Goal: Task Accomplishment & Management: Use online tool/utility

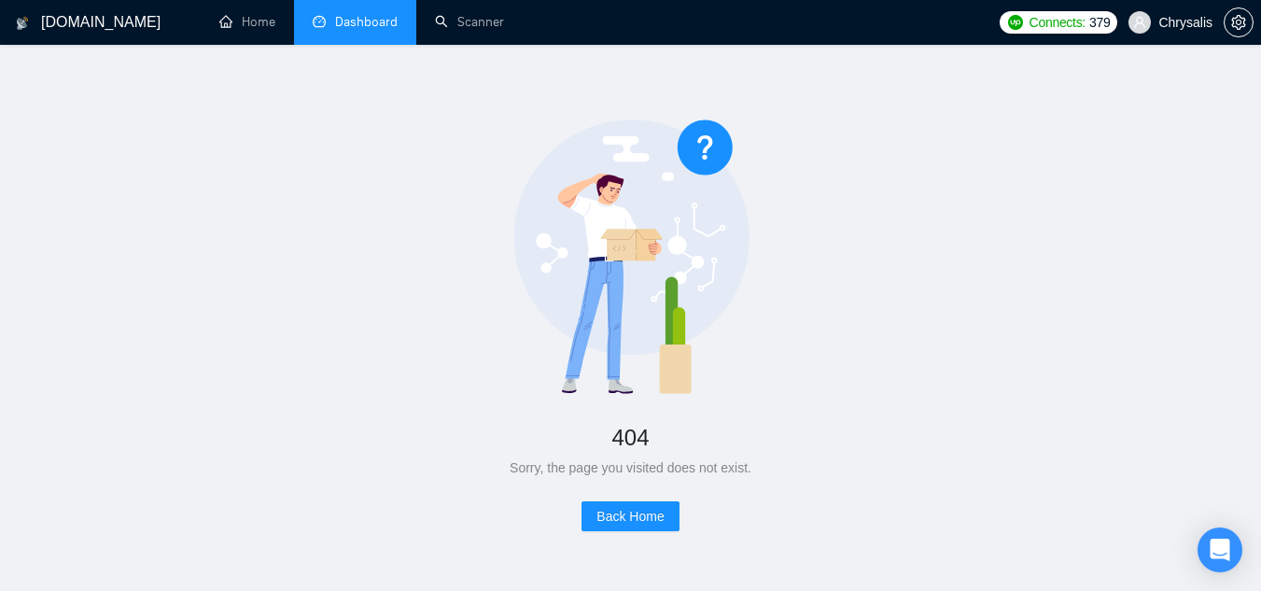
click at [372, 19] on link "Dashboard" at bounding box center [355, 22] width 85 height 16
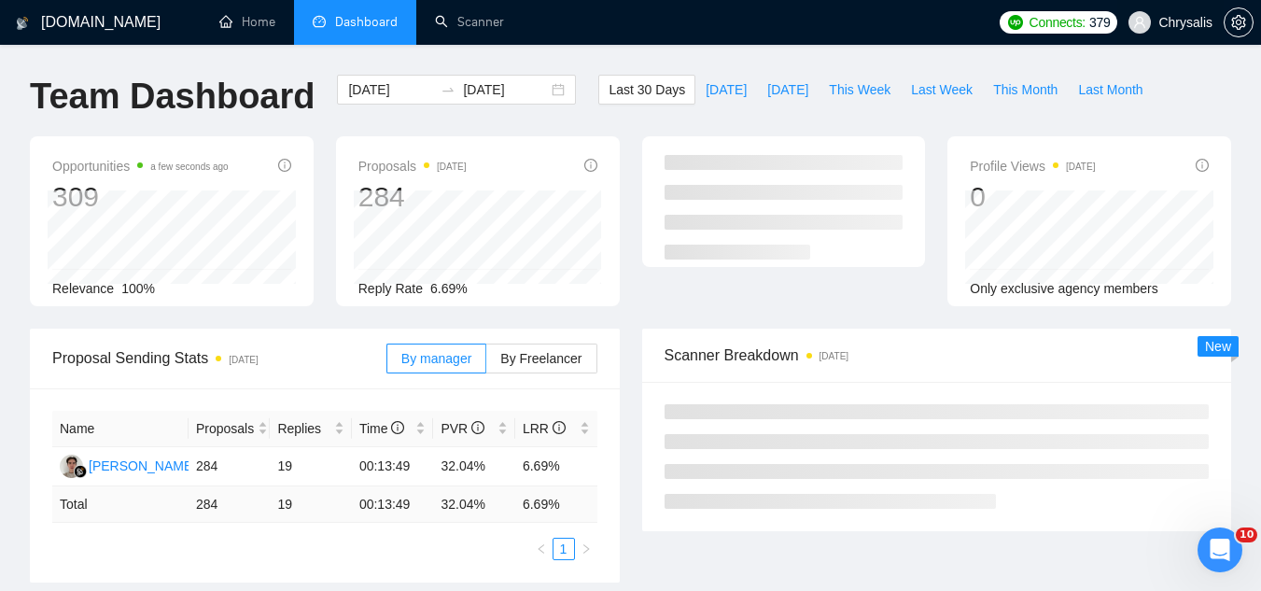
click at [1179, 32] on span "Chrysalis" at bounding box center [1170, 23] width 106 height 60
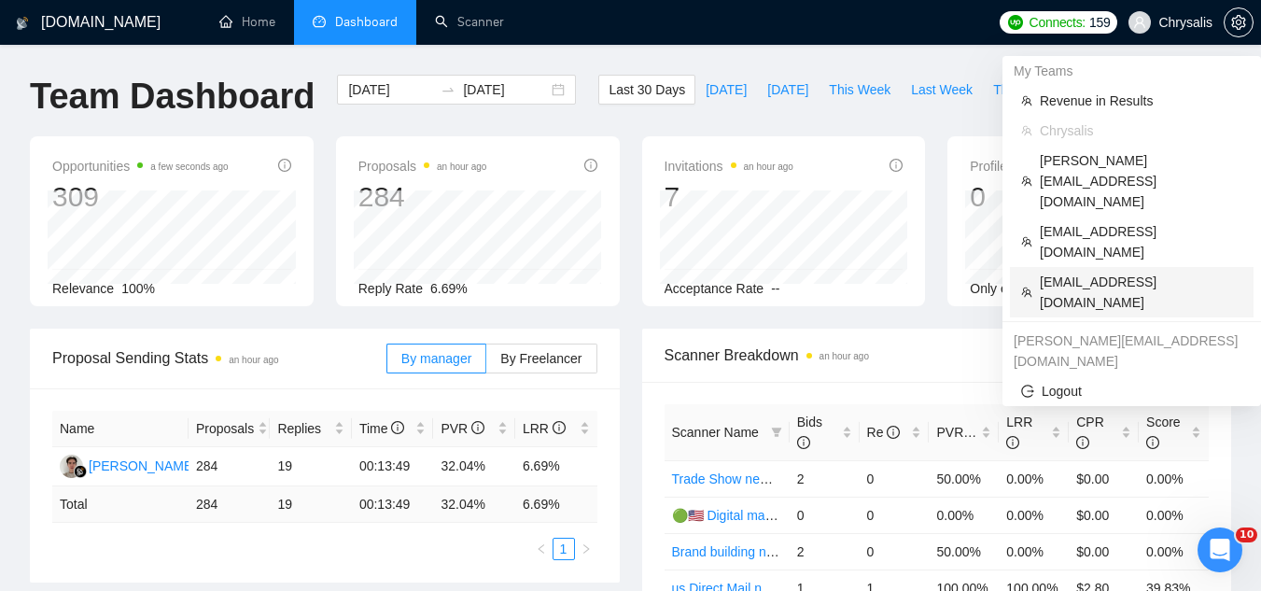
click at [1073, 272] on span "[EMAIL_ADDRESS][DOMAIN_NAME]" at bounding box center [1141, 292] width 203 height 41
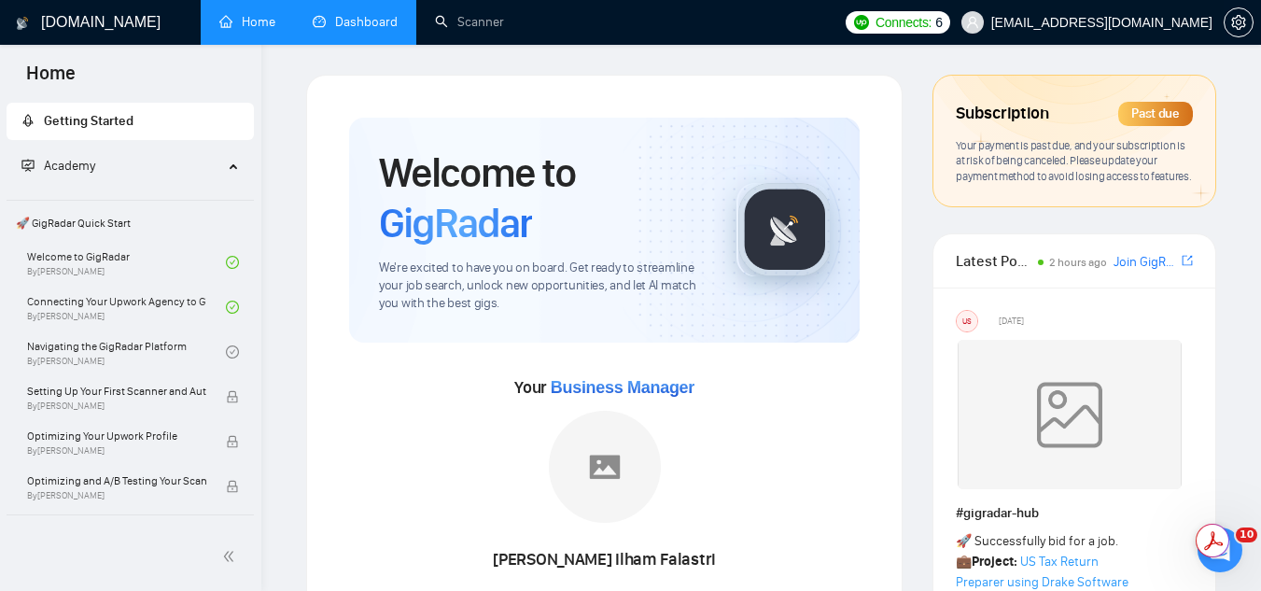
click at [1107, 22] on span "[EMAIL_ADDRESS][DOMAIN_NAME]" at bounding box center [1101, 22] width 221 height 0
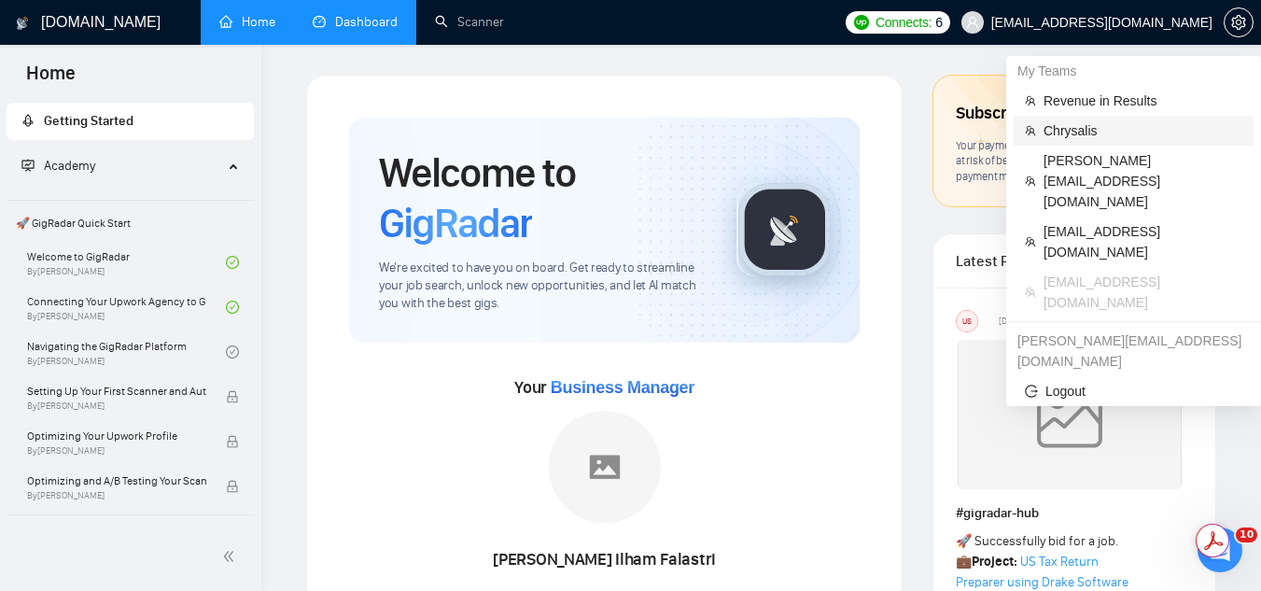
click at [1074, 131] on span "Chrysalis" at bounding box center [1142, 130] width 199 height 21
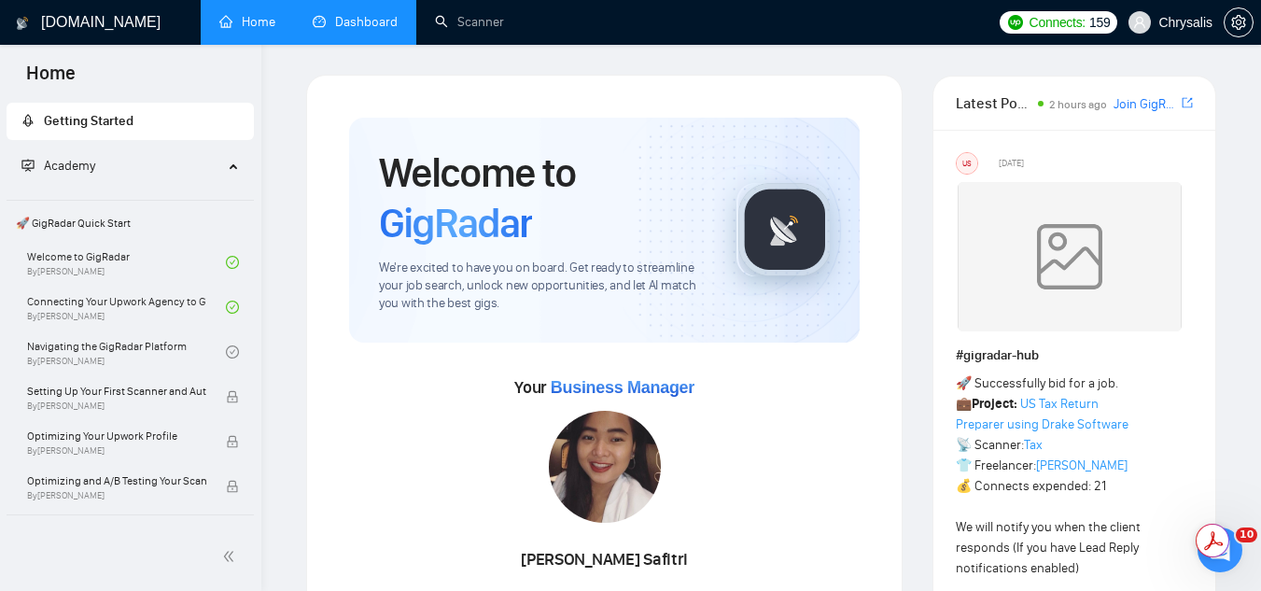
click at [358, 24] on link "Dashboard" at bounding box center [355, 22] width 85 height 16
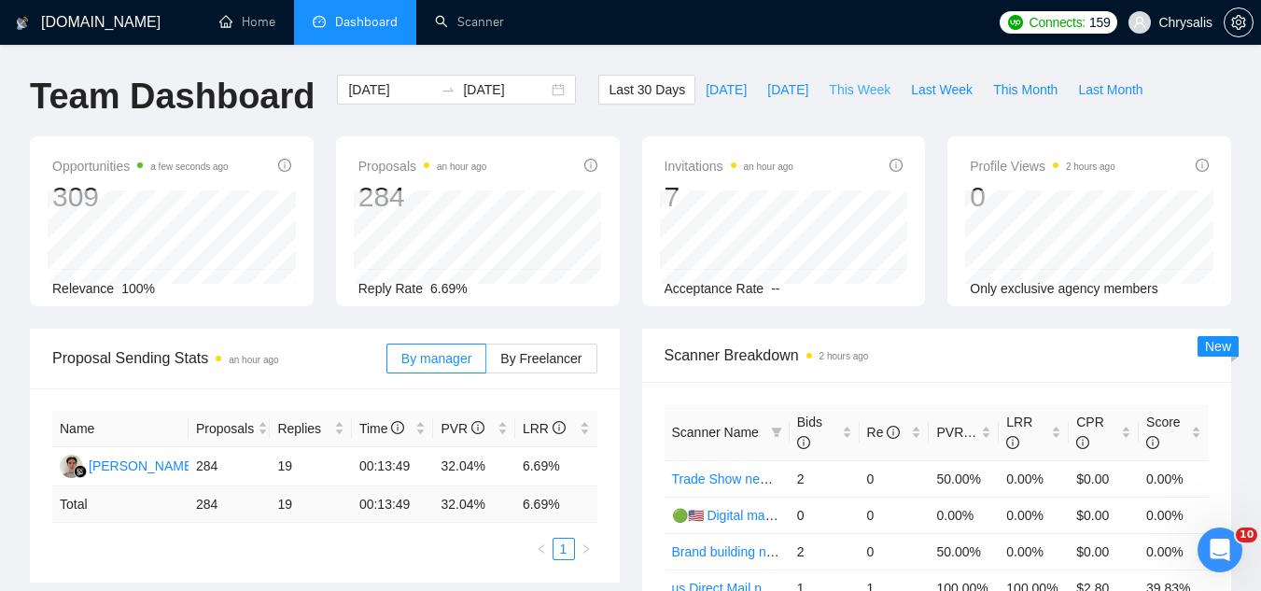
click at [850, 83] on span "This Week" at bounding box center [860, 89] width 62 height 21
type input "[DATE]"
click at [612, 95] on span "Last 30 Days" at bounding box center [647, 89] width 77 height 21
type input "[DATE]"
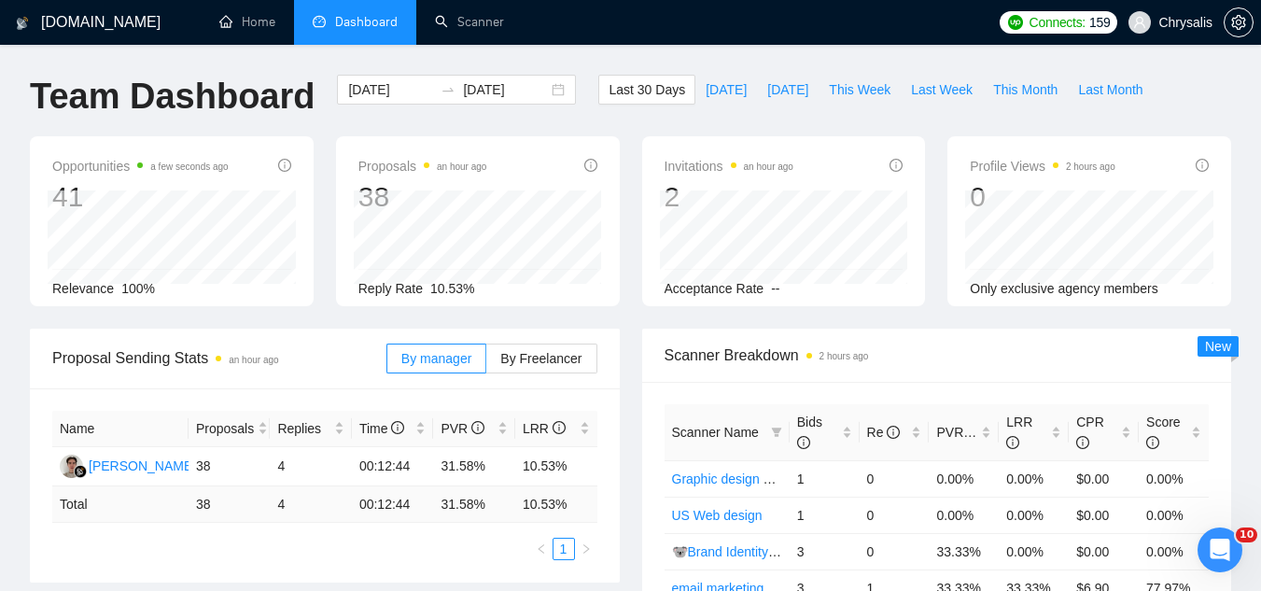
type input "[DATE]"
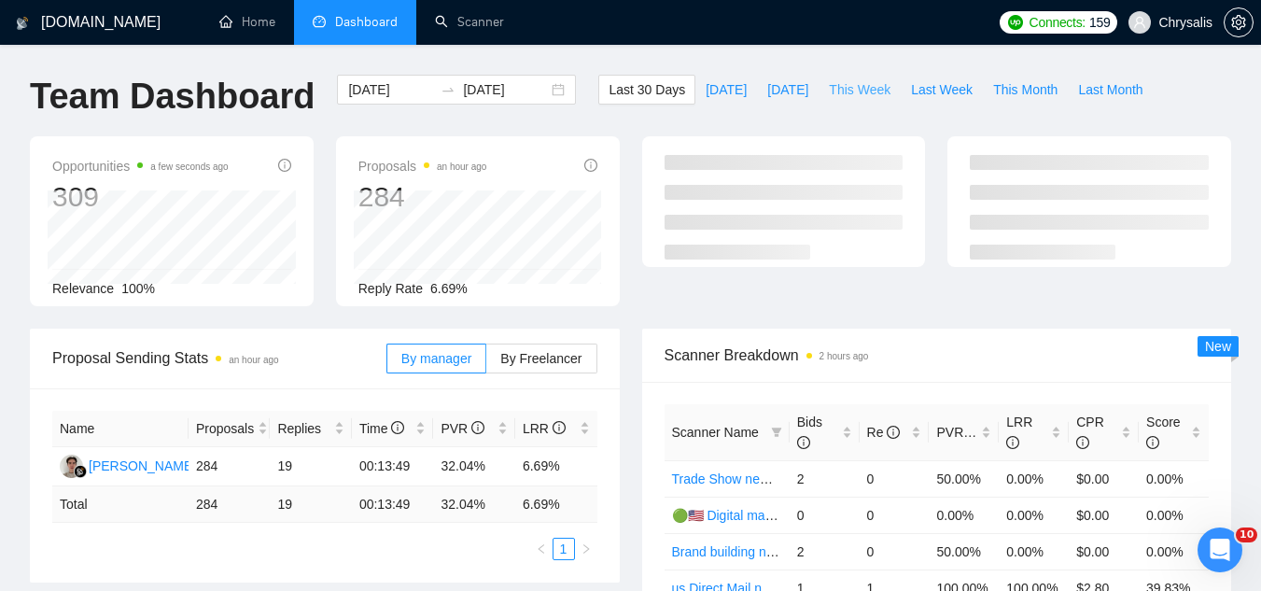
click at [832, 87] on span "This Week" at bounding box center [860, 89] width 62 height 21
type input "[DATE]"
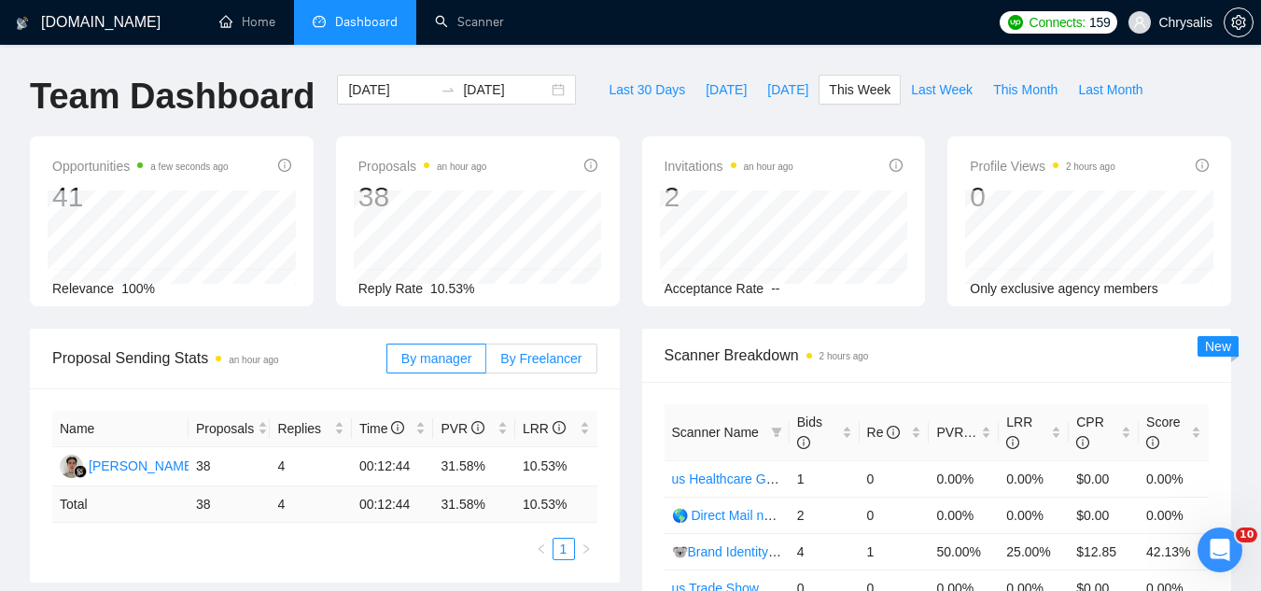
click at [558, 359] on span "By Freelancer" at bounding box center [540, 358] width 81 height 15
click at [486, 363] on input "By Freelancer" at bounding box center [486, 363] width 0 height 0
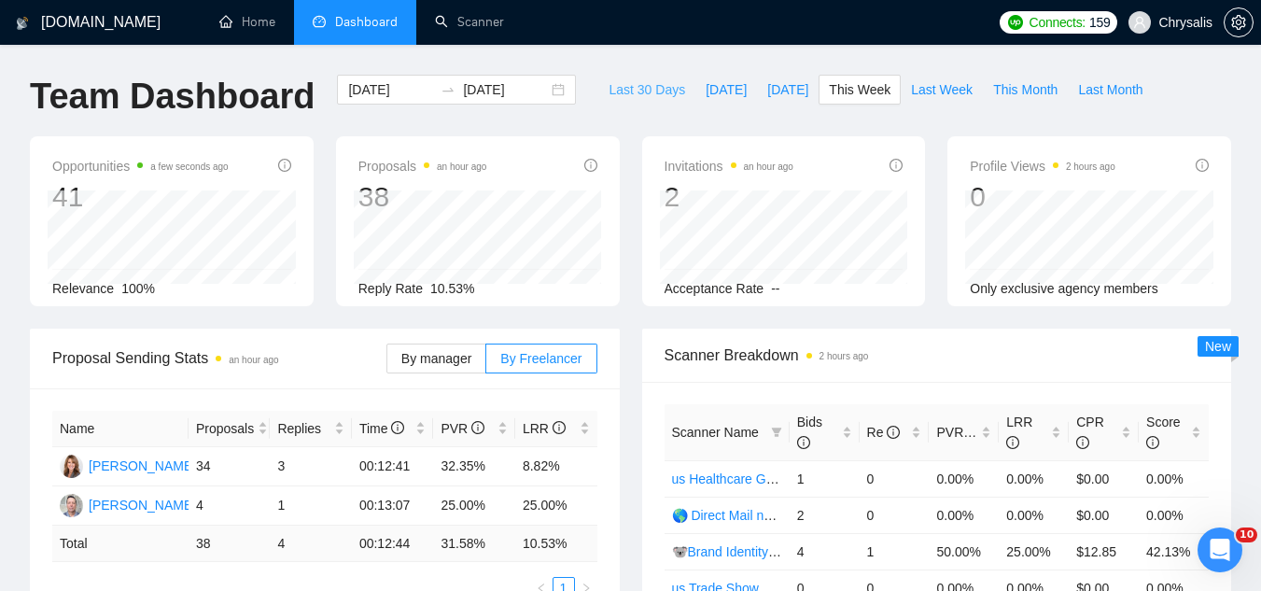
click at [625, 78] on button "Last 30 Days" at bounding box center [646, 90] width 97 height 30
type input "[DATE]"
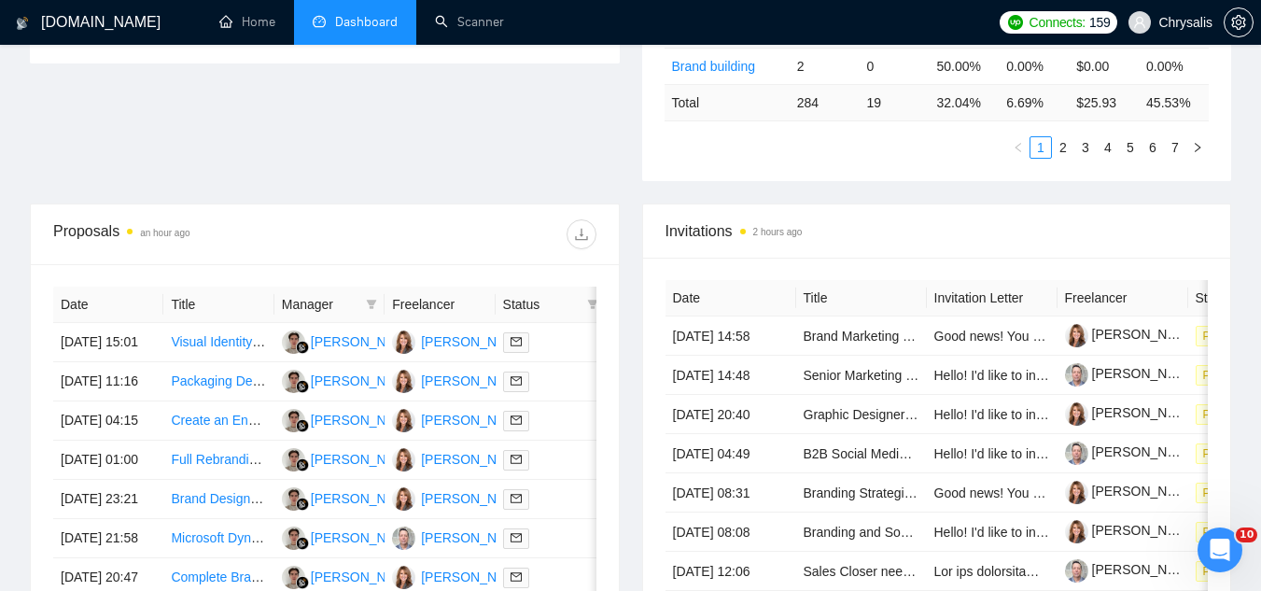
scroll to position [560, 0]
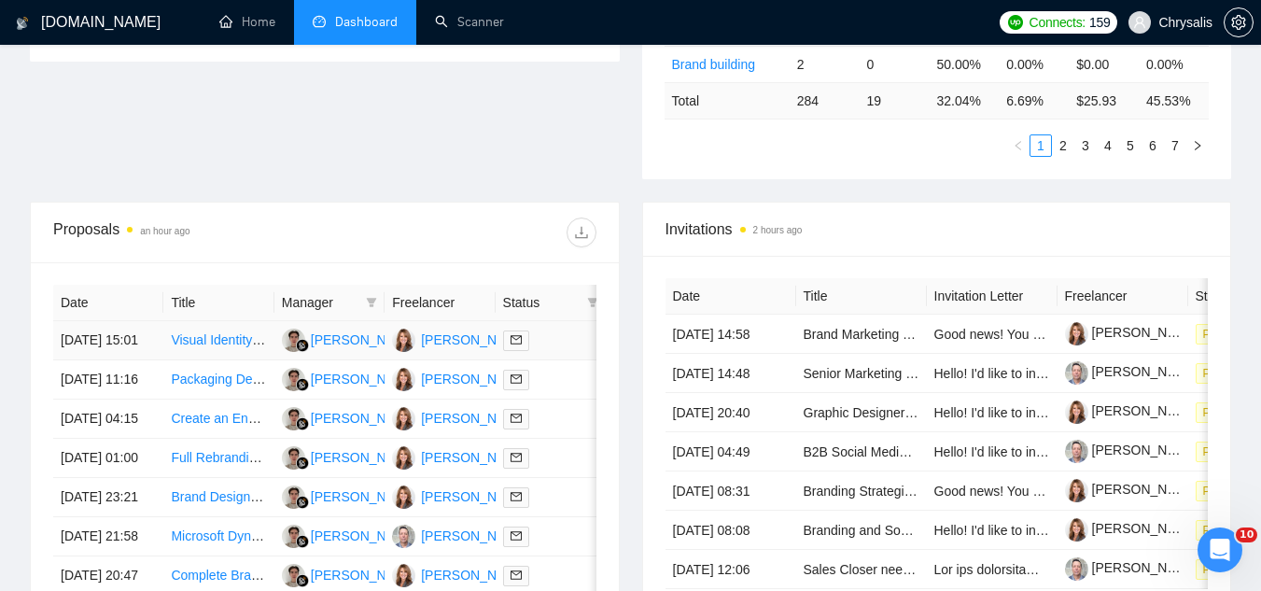
click at [253, 360] on td "Visual Identity Development for Our Company" at bounding box center [218, 340] width 110 height 39
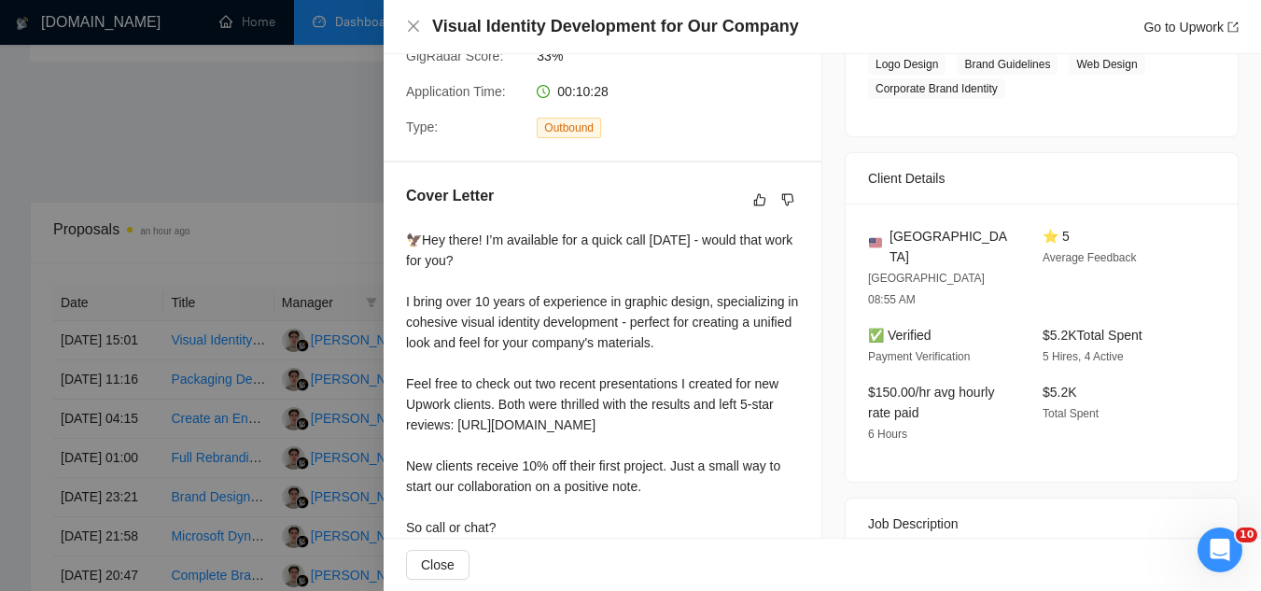
scroll to position [373, 0]
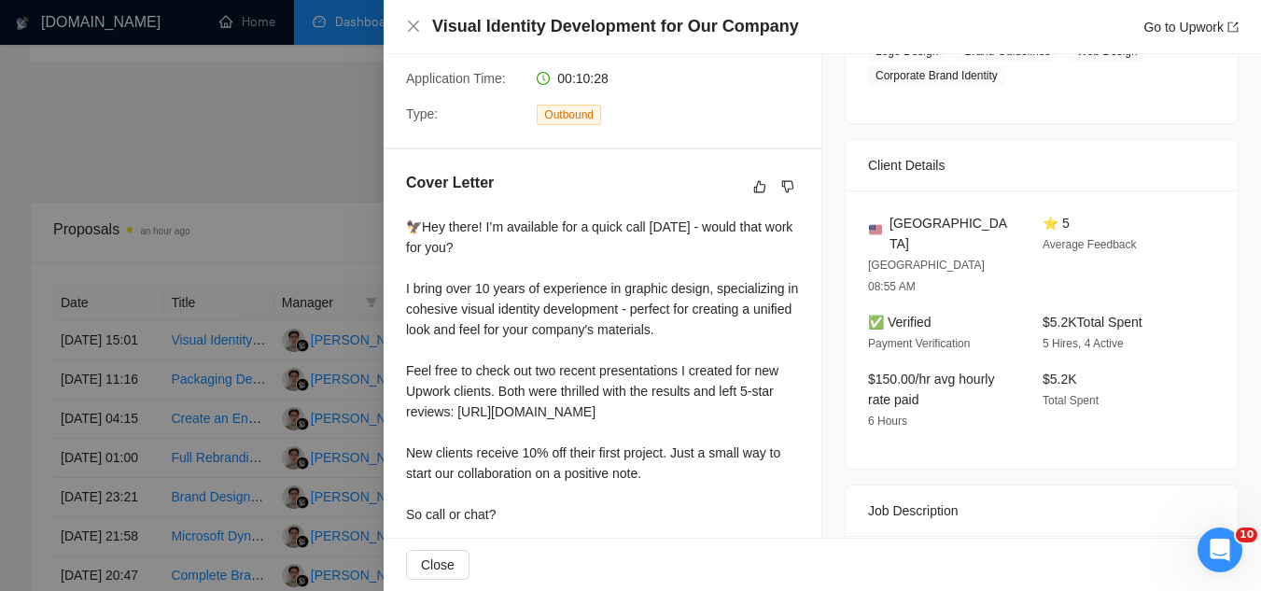
click at [335, 166] on div at bounding box center [630, 295] width 1261 height 591
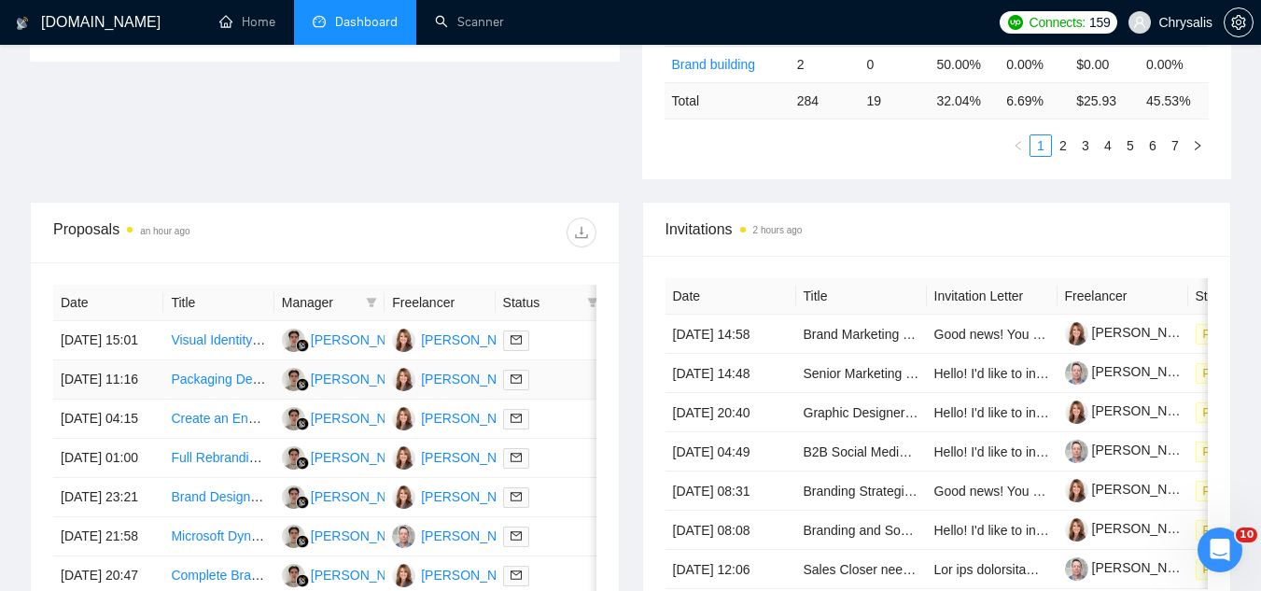
click at [235, 399] on td "Packaging Designer Needed for New Hydration Brand" at bounding box center [218, 379] width 110 height 39
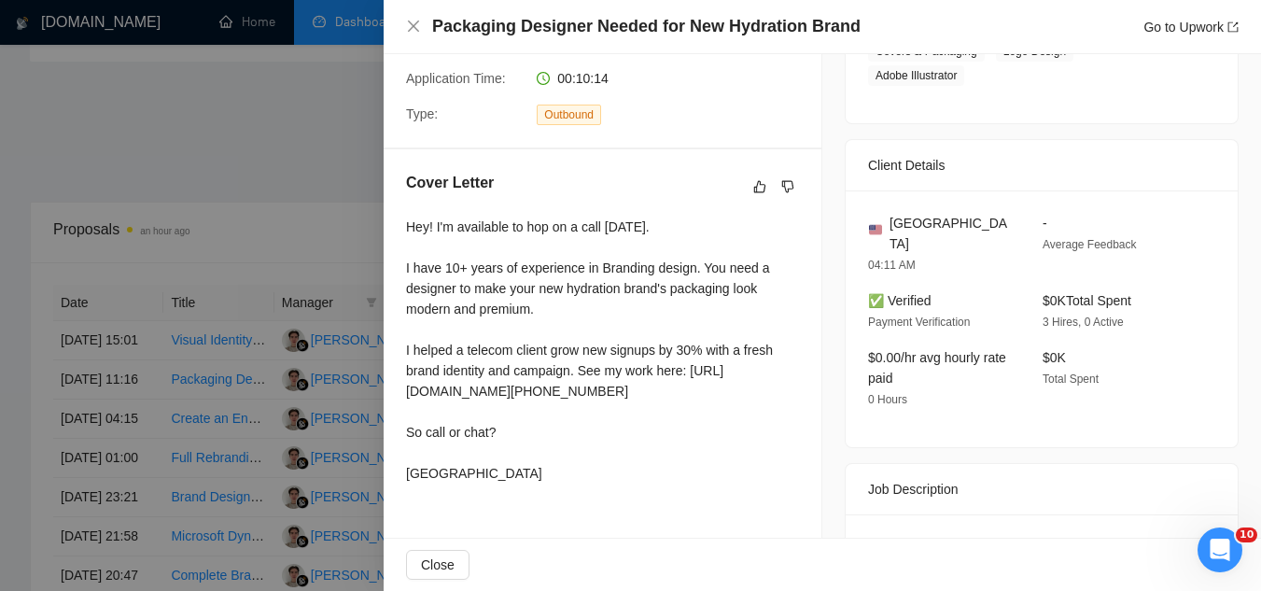
click at [240, 482] on div at bounding box center [630, 295] width 1261 height 591
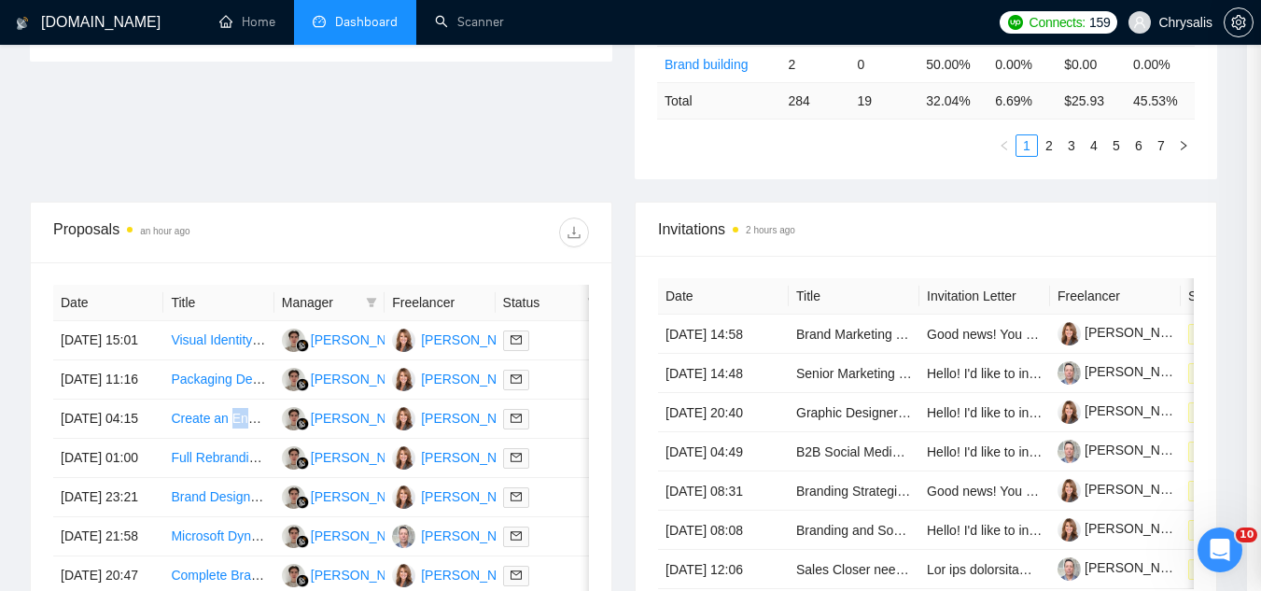
click at [240, 439] on td "Create an Engaging PowerPoint Pitch Deck for CPA Firms" at bounding box center [218, 418] width 110 height 39
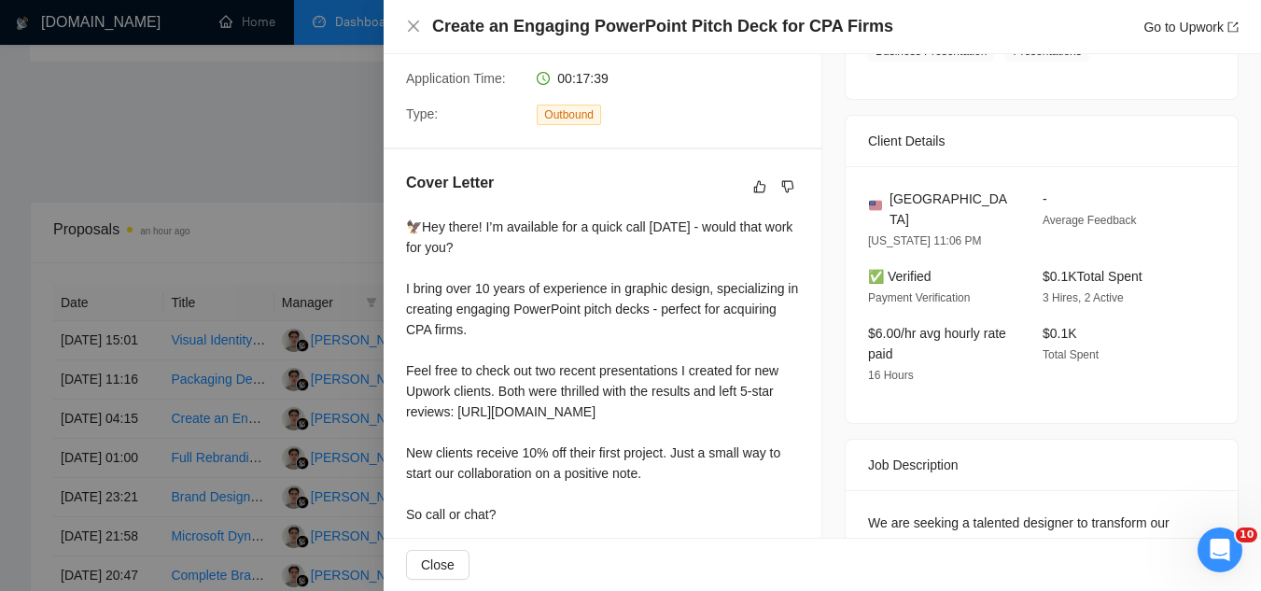
click at [240, 482] on div at bounding box center [630, 295] width 1261 height 591
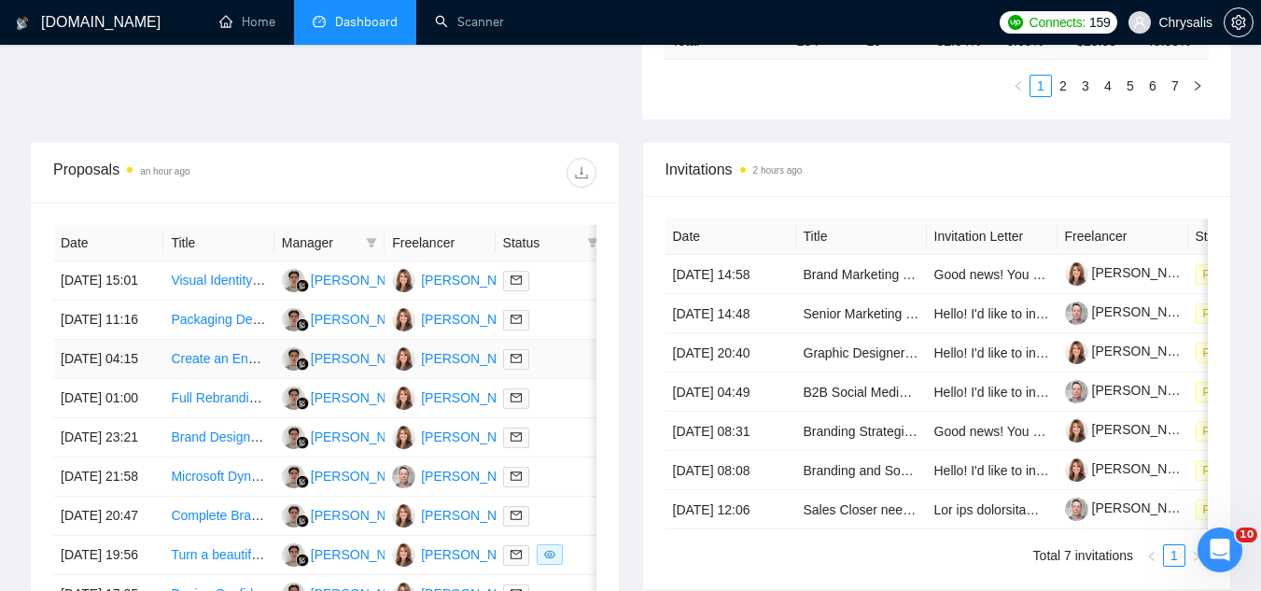
scroll to position [653, 0]
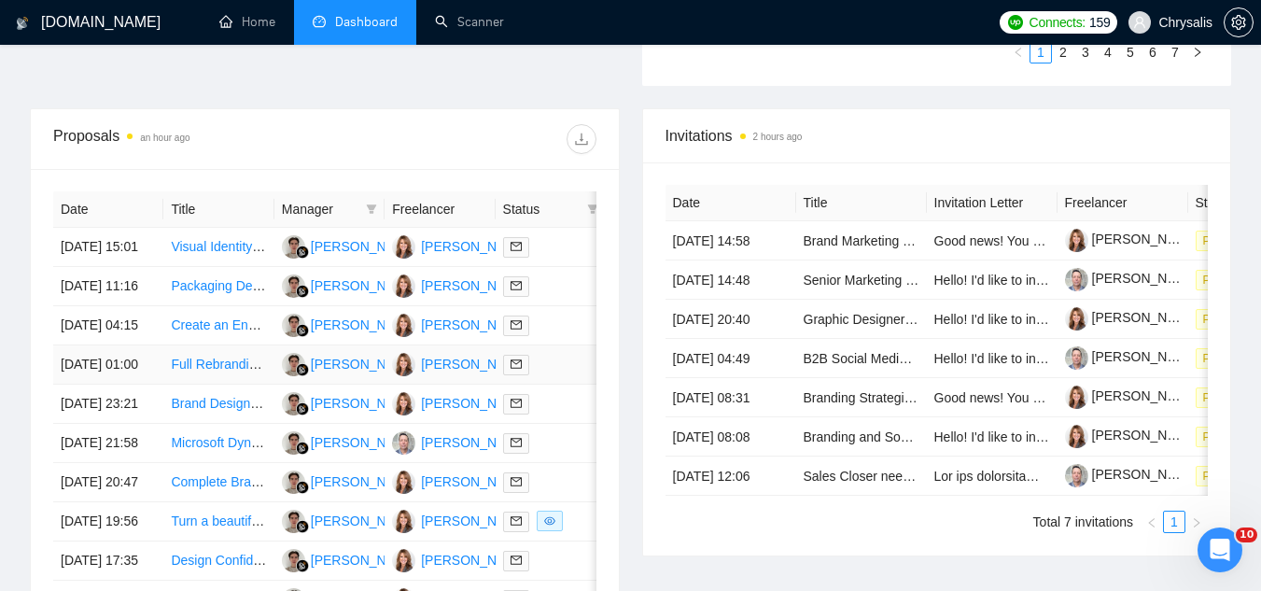
click at [236, 385] on td "Full Rebranding for Established Business" at bounding box center [218, 364] width 110 height 39
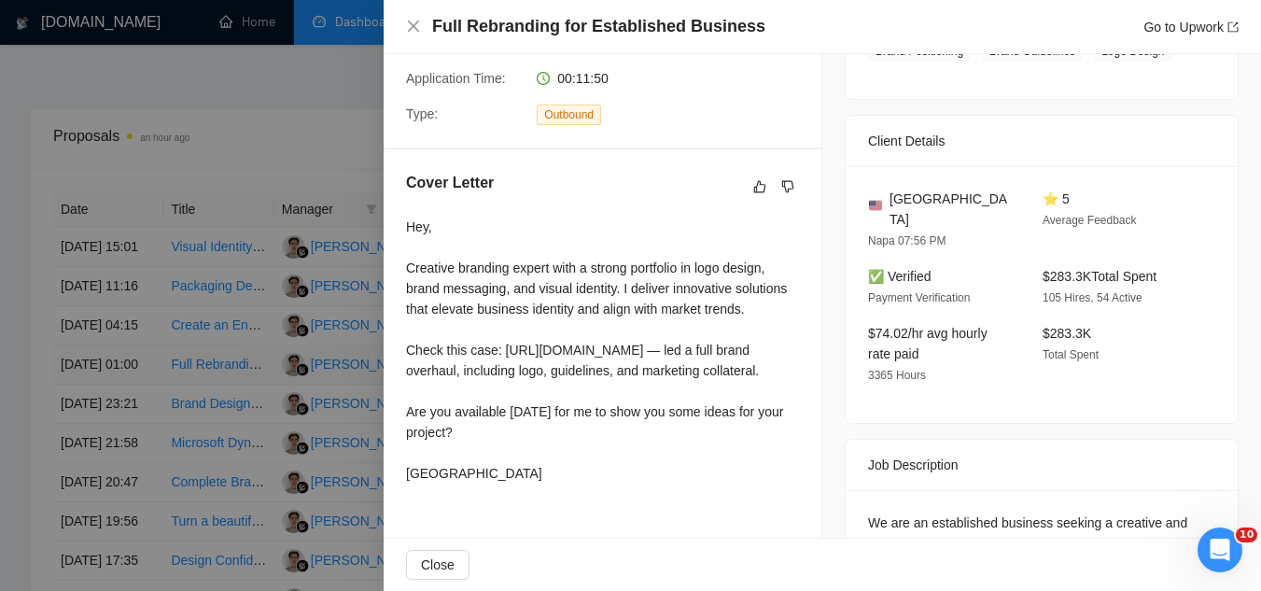
click at [236, 445] on div at bounding box center [630, 295] width 1261 height 591
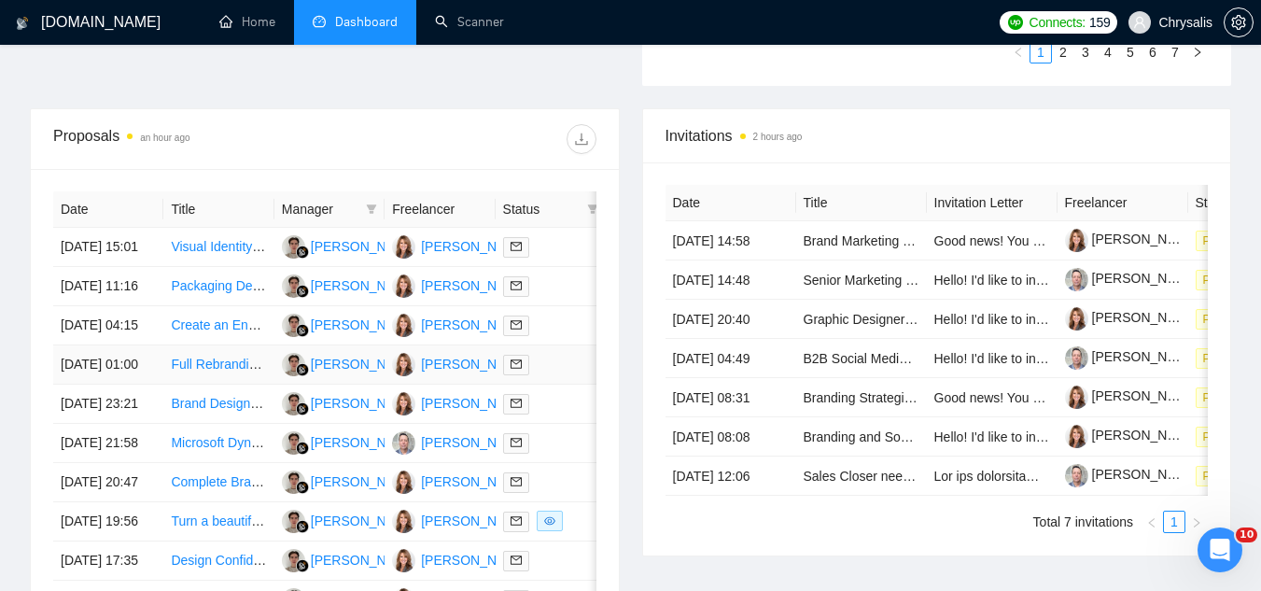
scroll to position [747, 0]
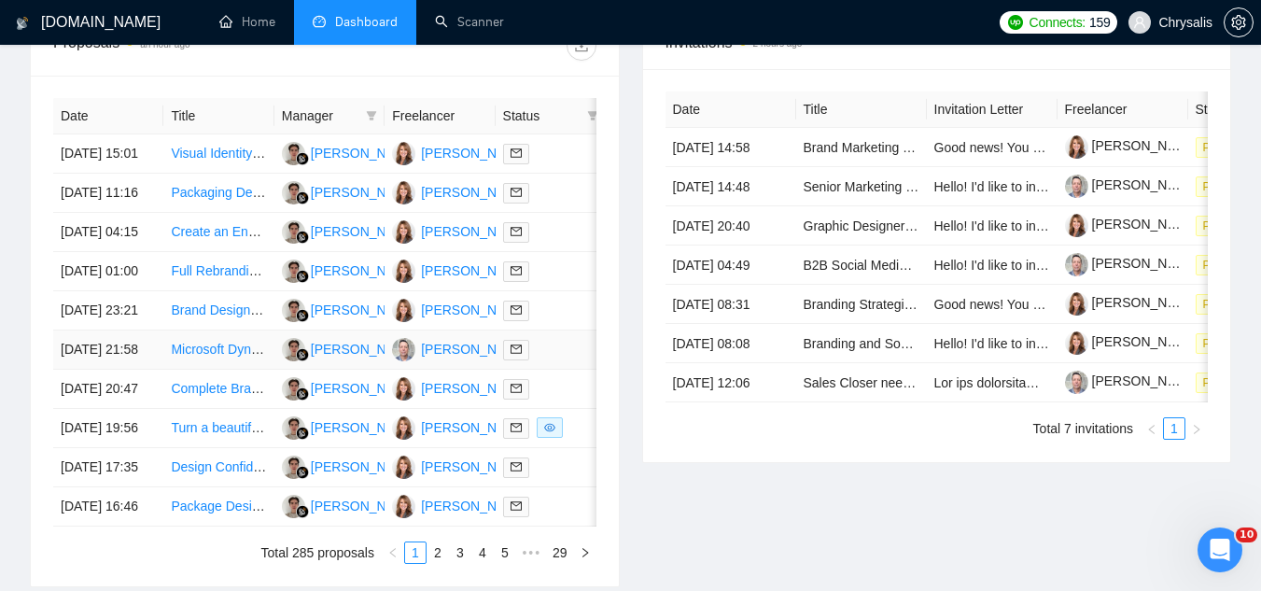
click at [231, 370] on td "Microsoft Dynamics Customer Insights Specialist Needed for Email Campaigns" at bounding box center [218, 349] width 110 height 39
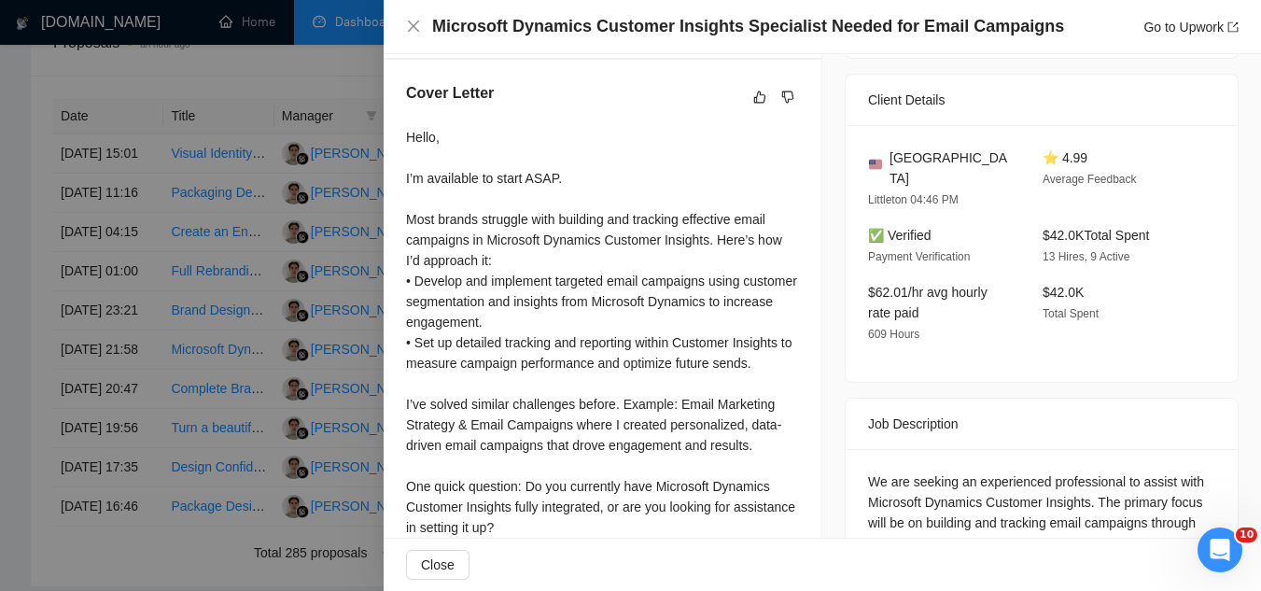
scroll to position [183, 0]
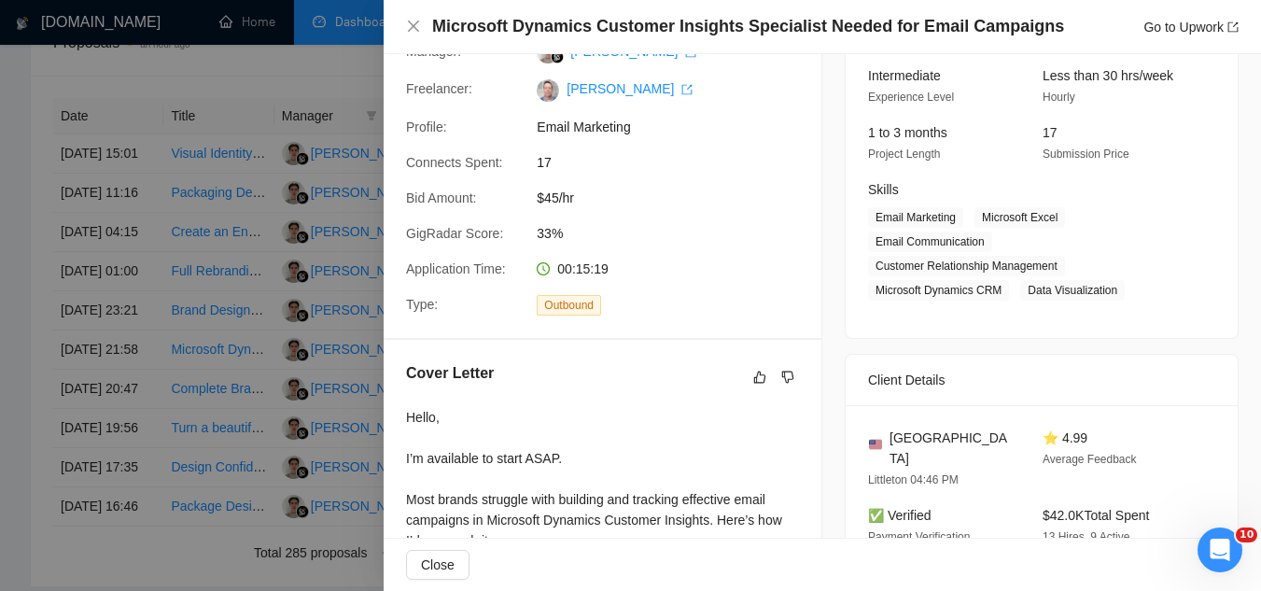
click at [276, 65] on div at bounding box center [630, 295] width 1261 height 591
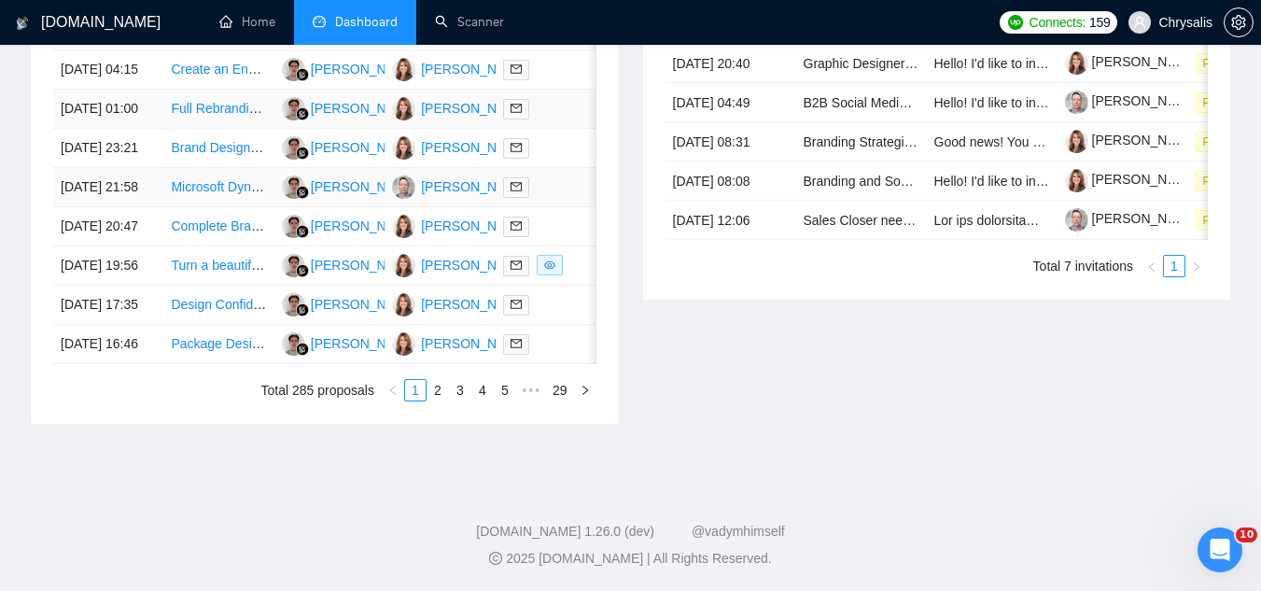
scroll to position [933, 0]
click at [222, 286] on td "Turn a beautiful keynote template into a workable, sharable Google Slides templ…" at bounding box center [218, 265] width 110 height 39
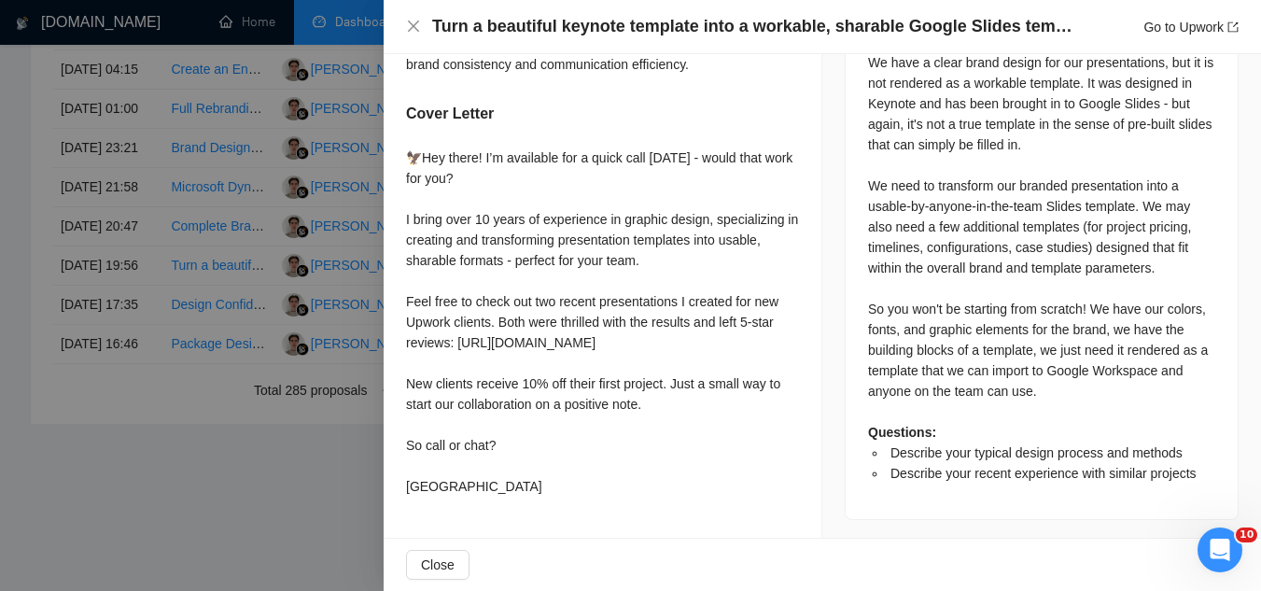
scroll to position [884, 0]
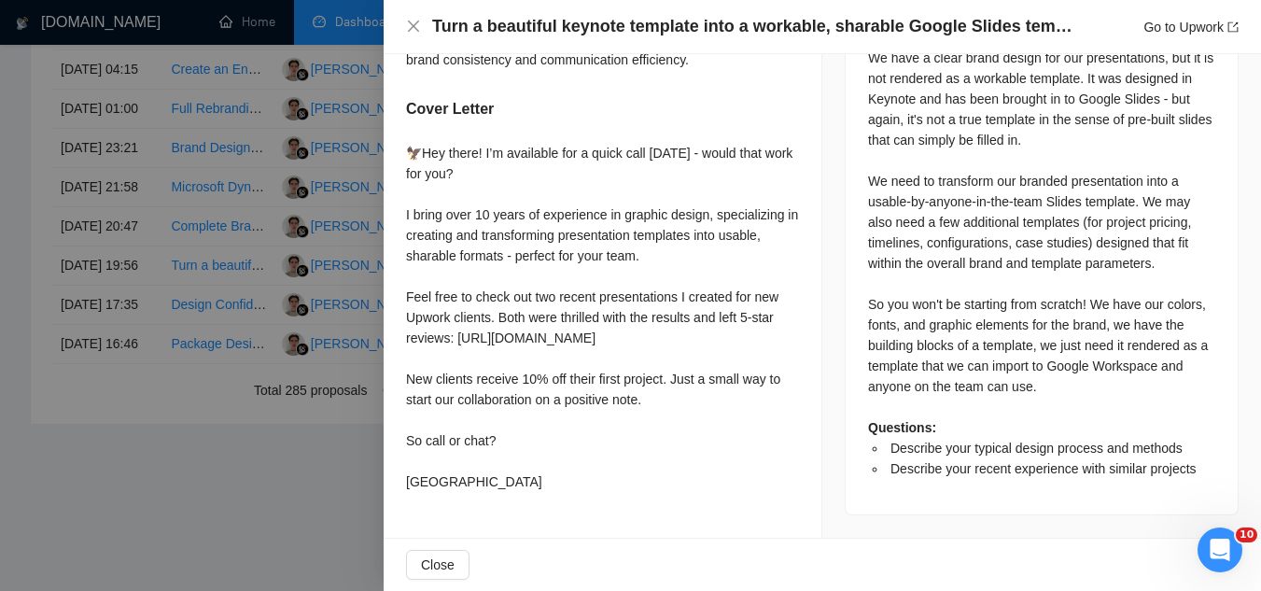
click at [220, 506] on div at bounding box center [630, 295] width 1261 height 591
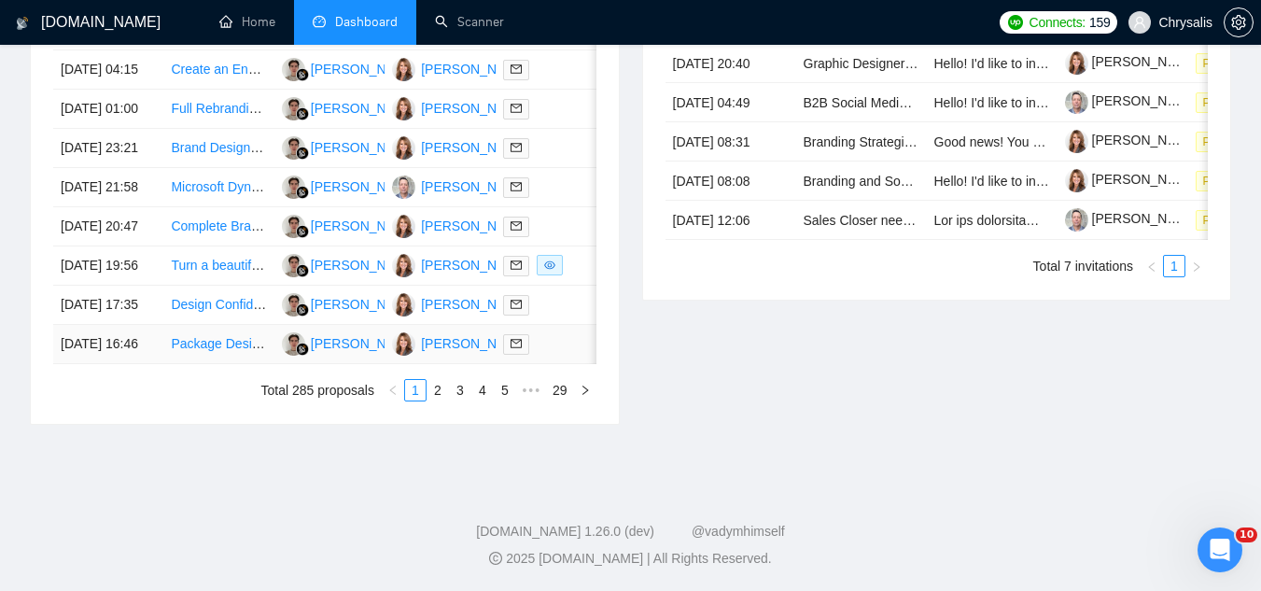
click at [220, 364] on td "Package Design for Medical Compression Sleeve" at bounding box center [218, 344] width 110 height 39
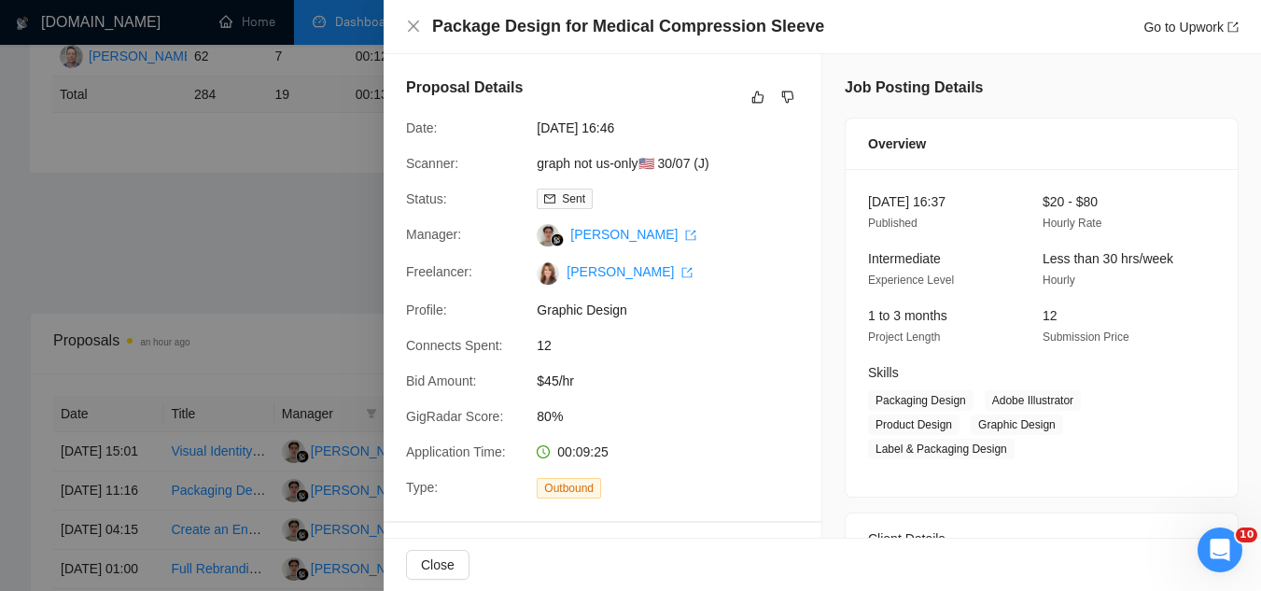
scroll to position [280, 0]
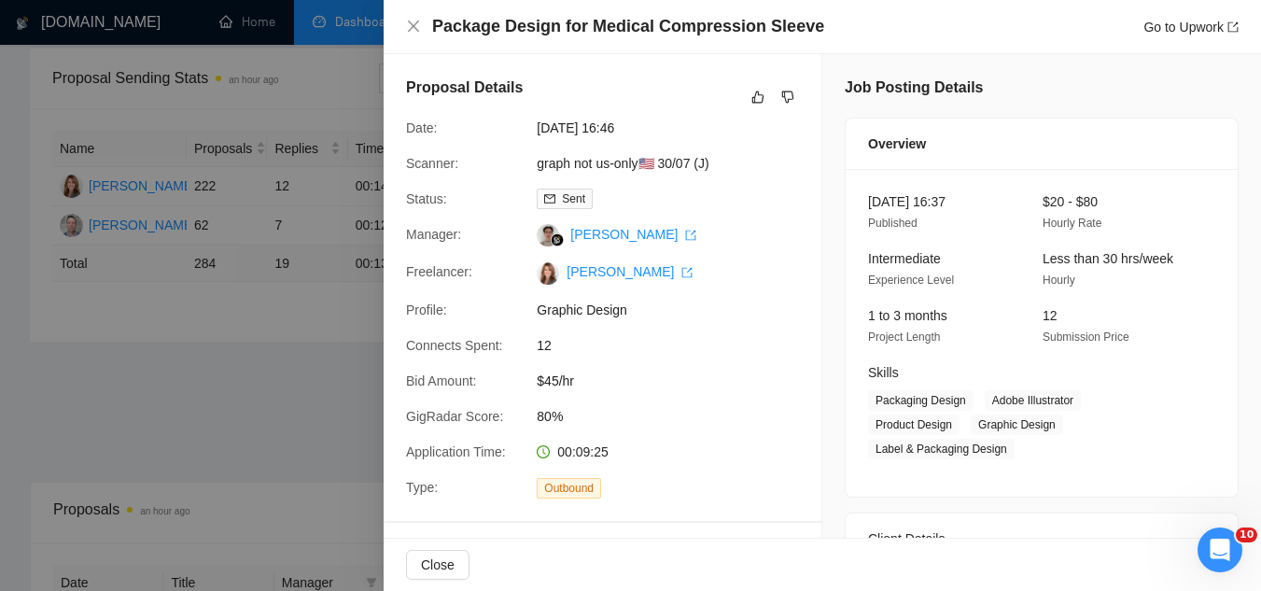
click at [326, 406] on div at bounding box center [630, 295] width 1261 height 591
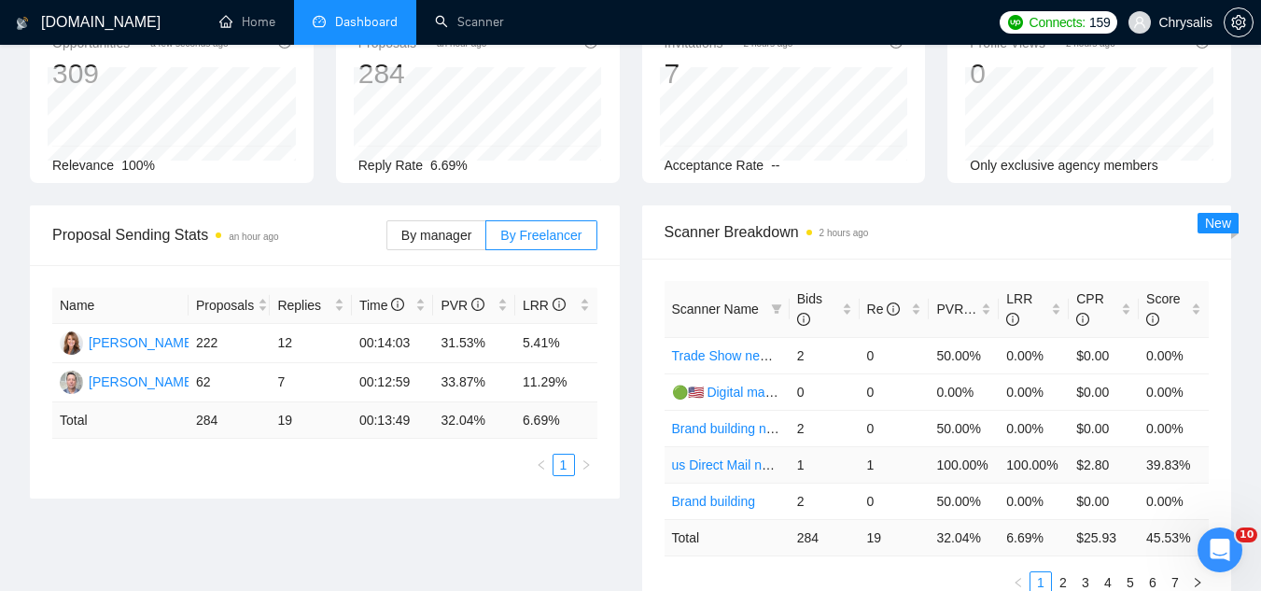
scroll to position [0, 0]
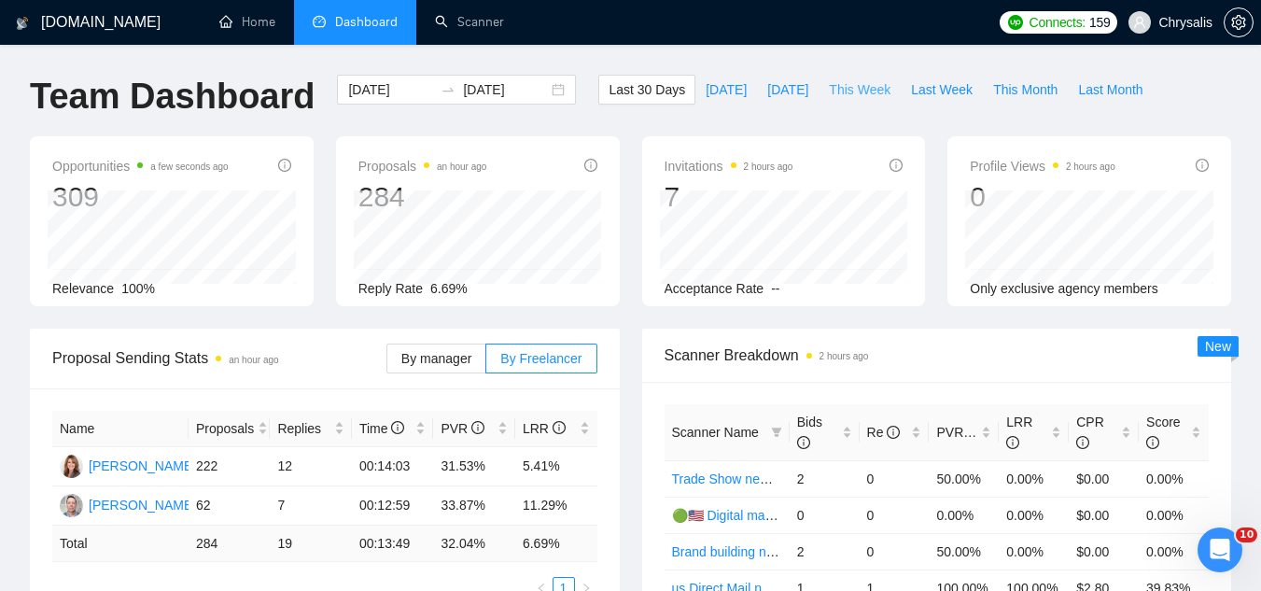
click at [833, 89] on span "This Week" at bounding box center [860, 89] width 62 height 21
type input "[DATE]"
click at [553, 370] on label "By Freelancer" at bounding box center [541, 358] width 110 height 30
click at [486, 363] on input "By Freelancer" at bounding box center [486, 363] width 0 height 0
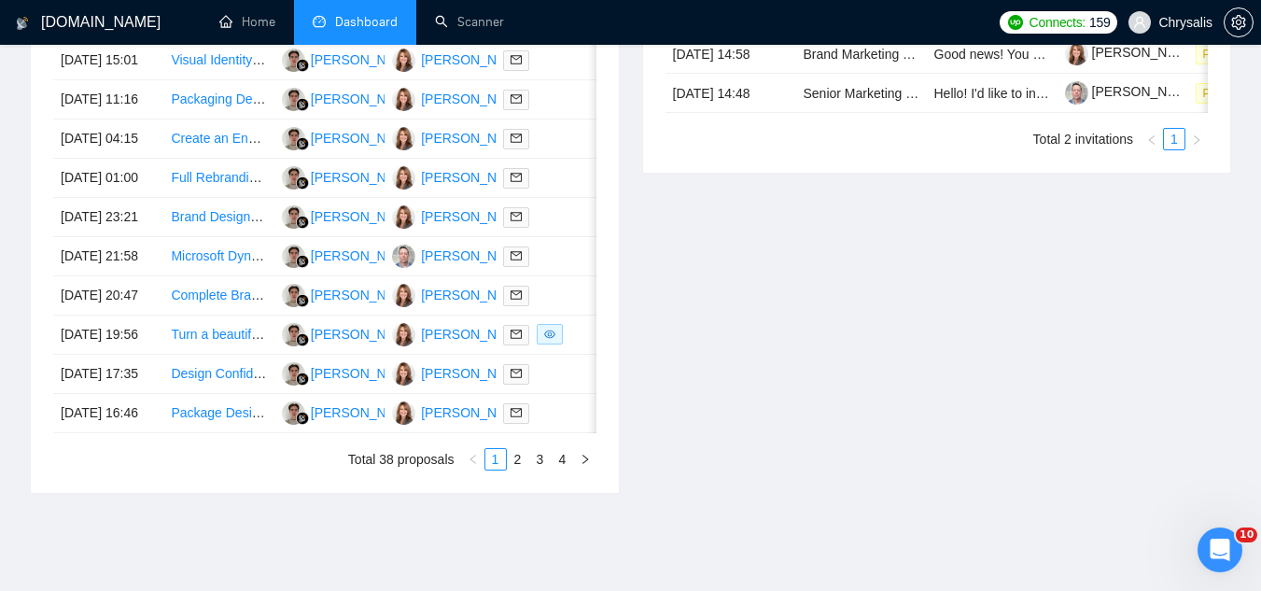
scroll to position [1100, 0]
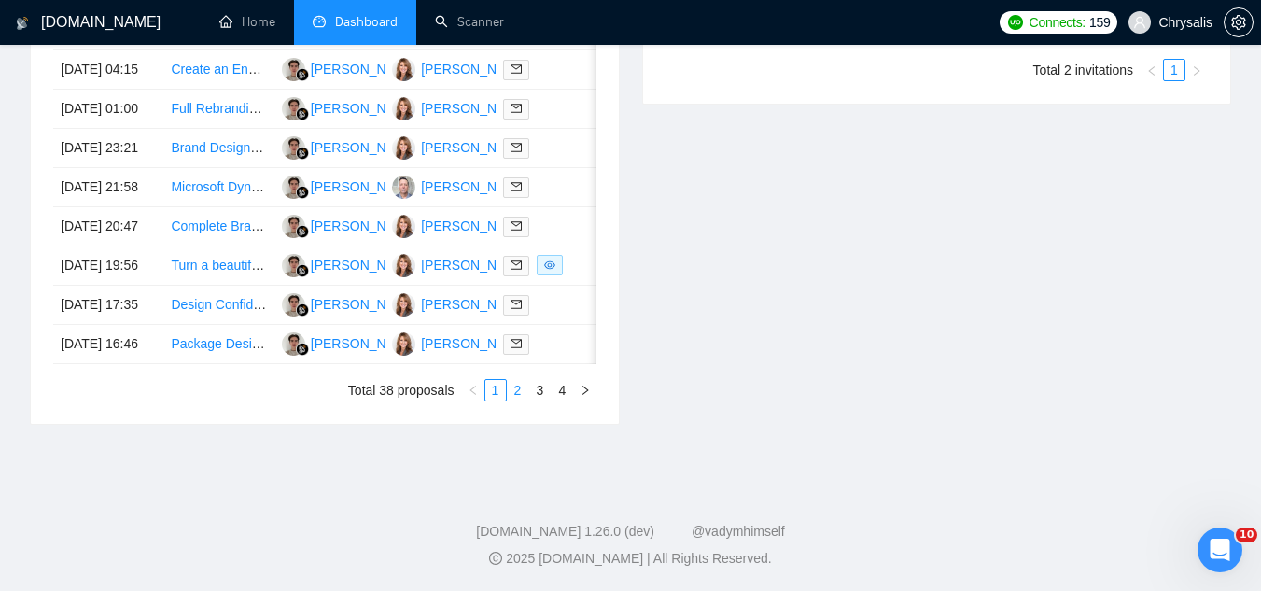
click at [517, 397] on link "2" at bounding box center [518, 390] width 21 height 21
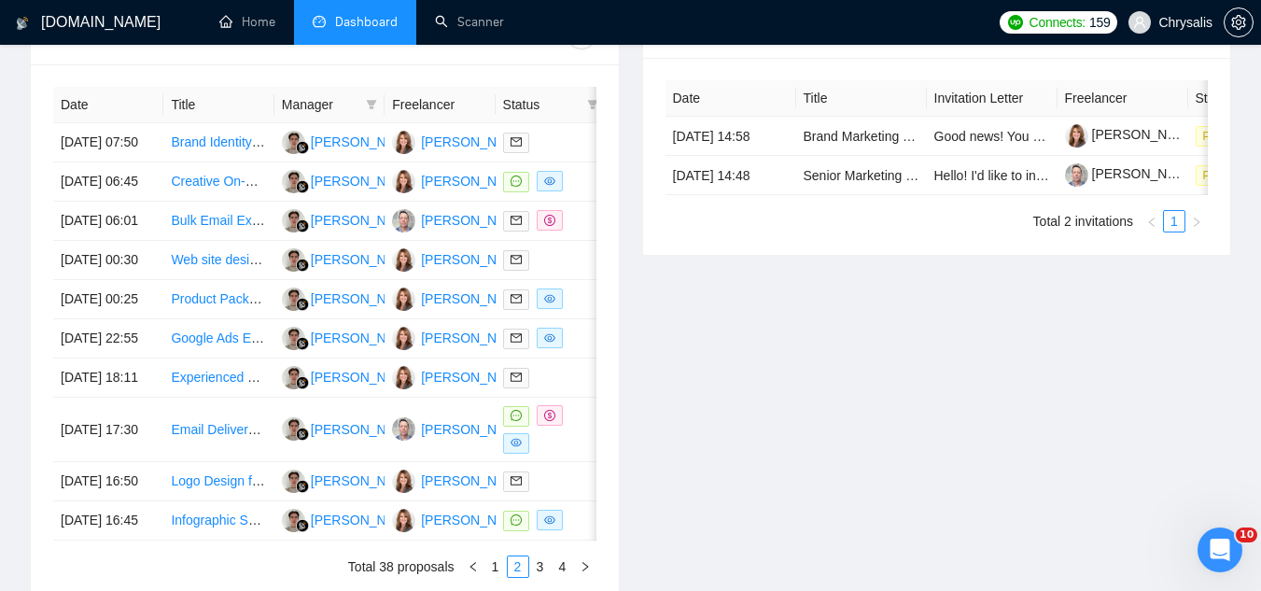
scroll to position [727, 0]
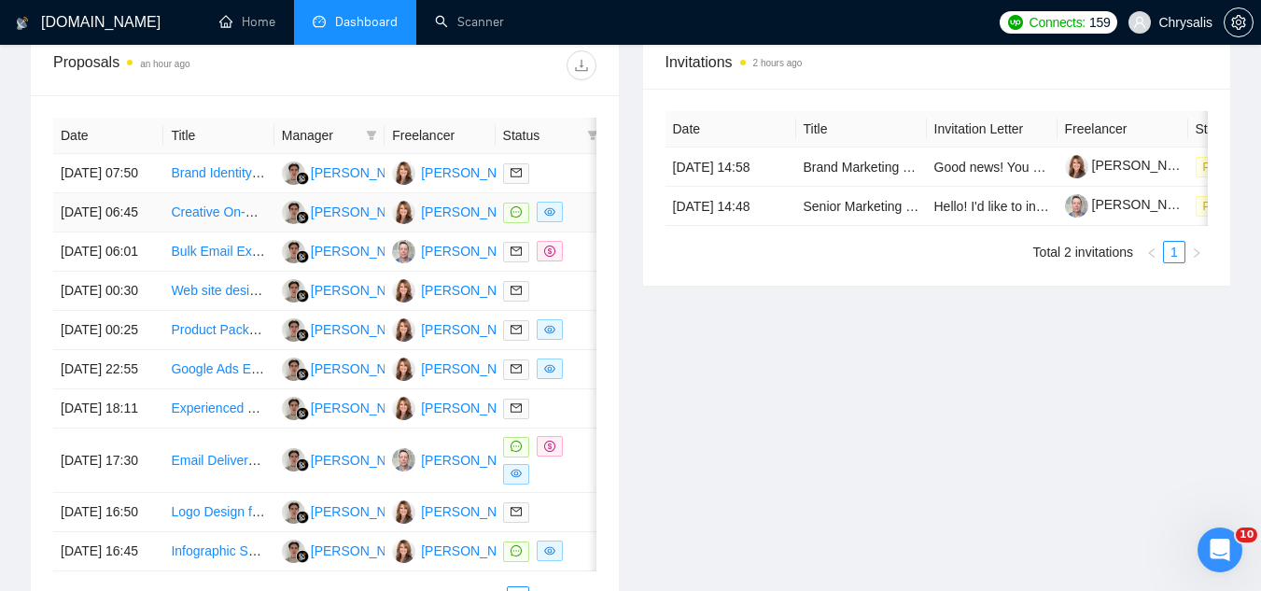
click at [243, 232] on td "Creative On-Screen Ad Designer Needed" at bounding box center [218, 212] width 110 height 39
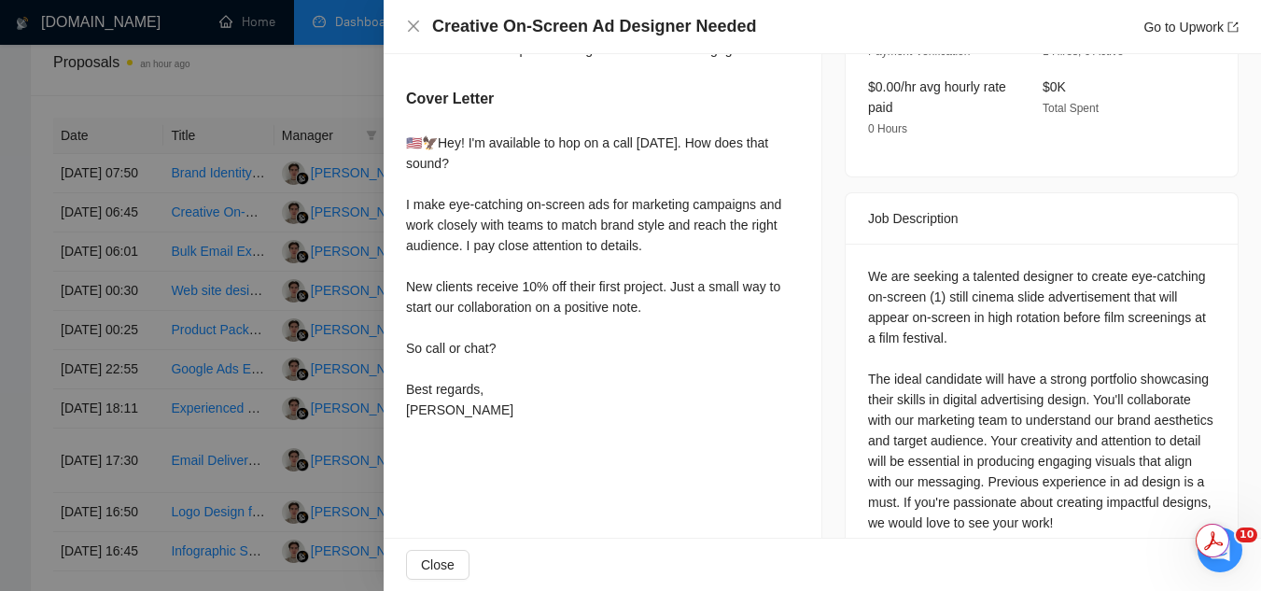
scroll to position [653, 0]
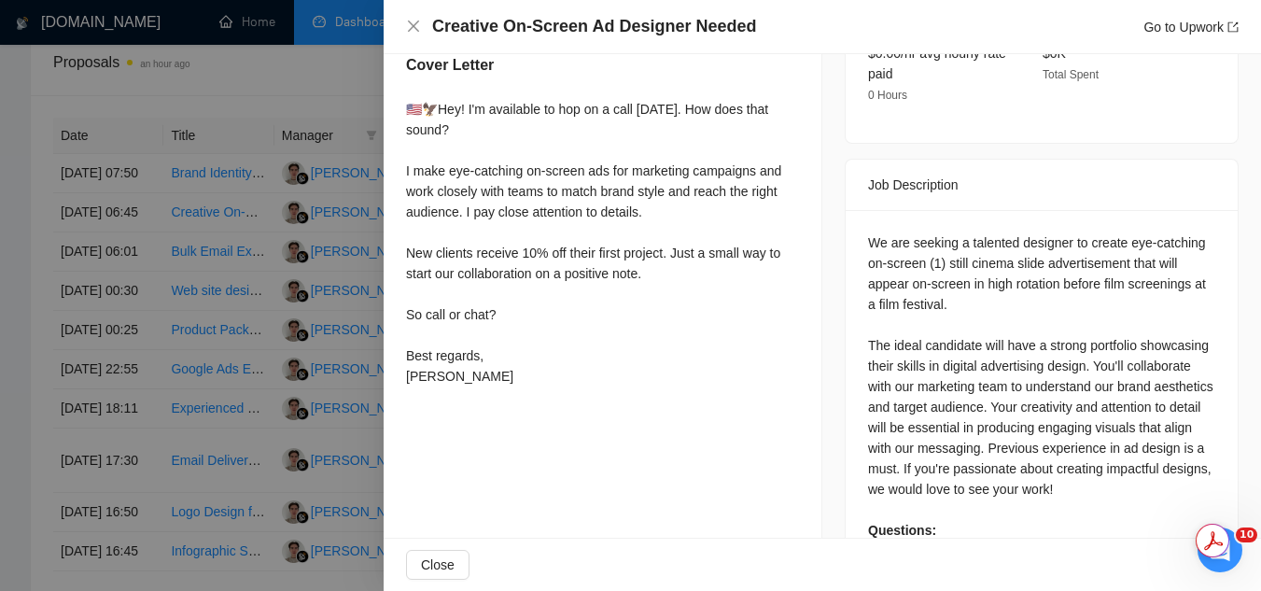
click at [318, 93] on div at bounding box center [630, 295] width 1261 height 591
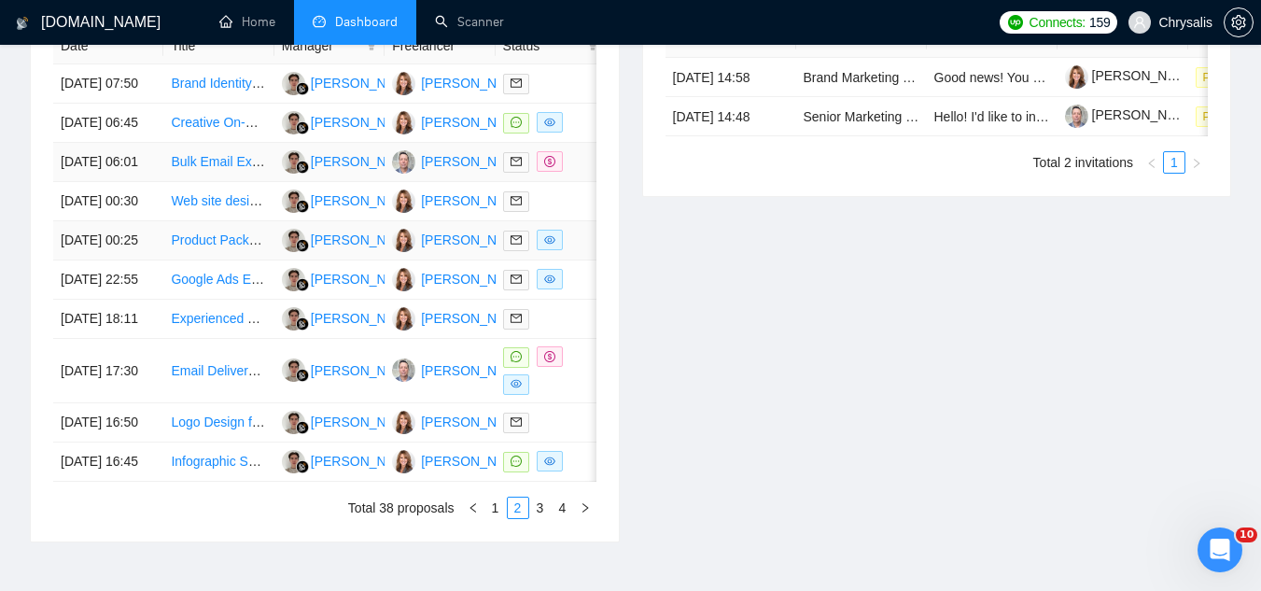
scroll to position [914, 0]
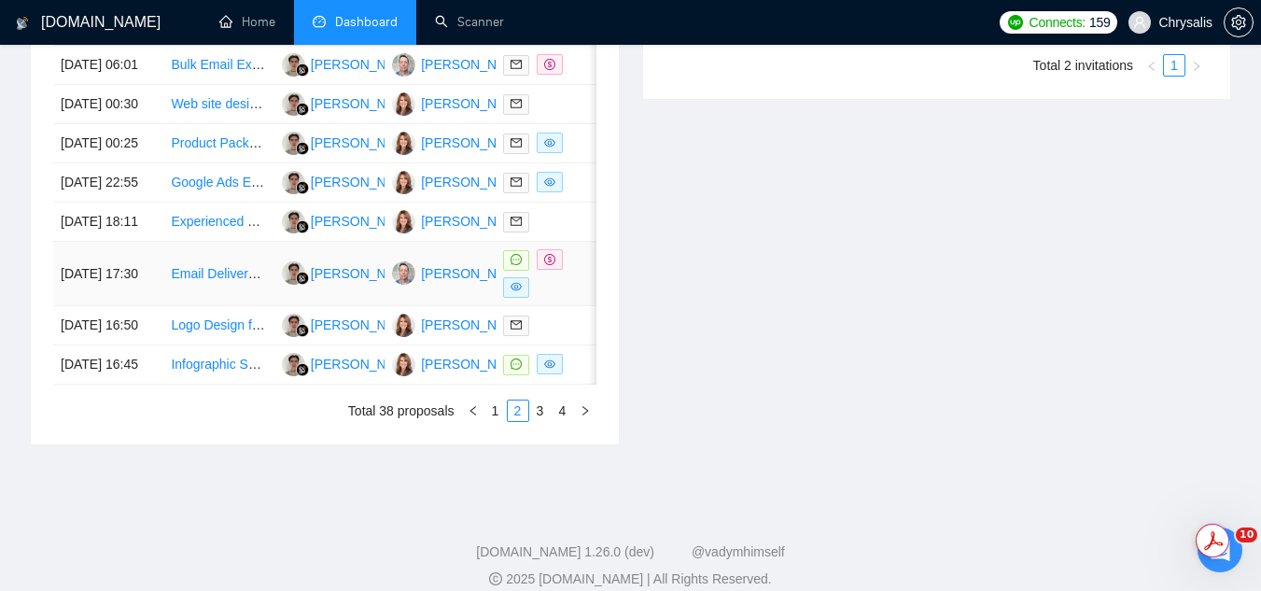
click at [246, 306] on td "Email Deliverability" at bounding box center [218, 274] width 110 height 64
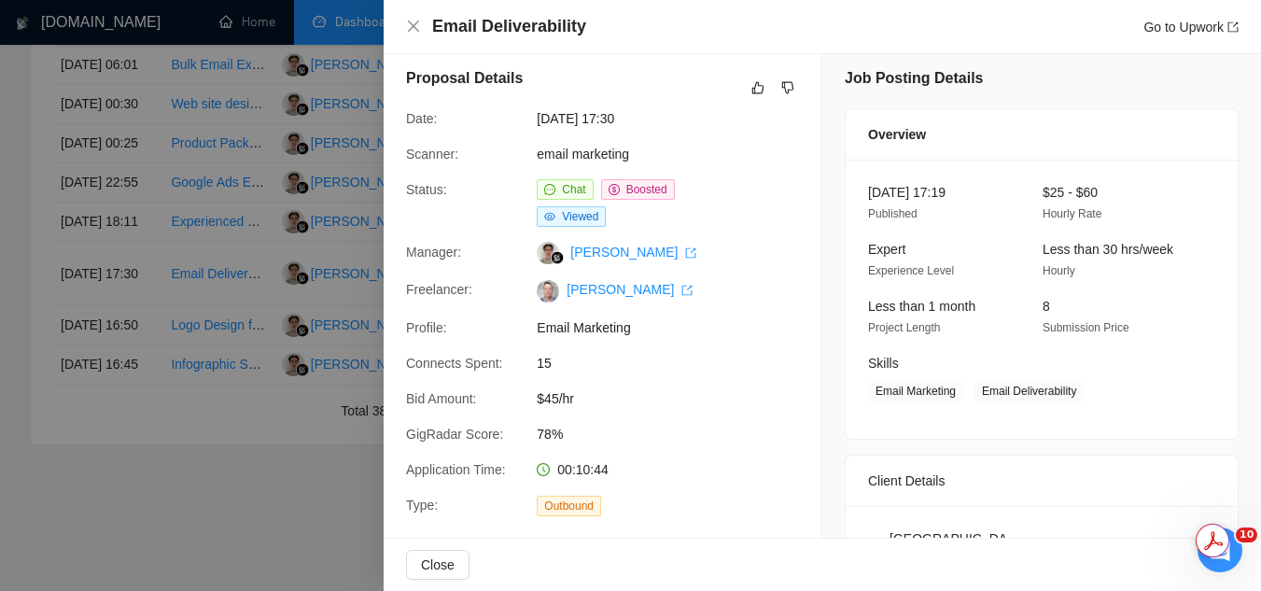
scroll to position [0, 0]
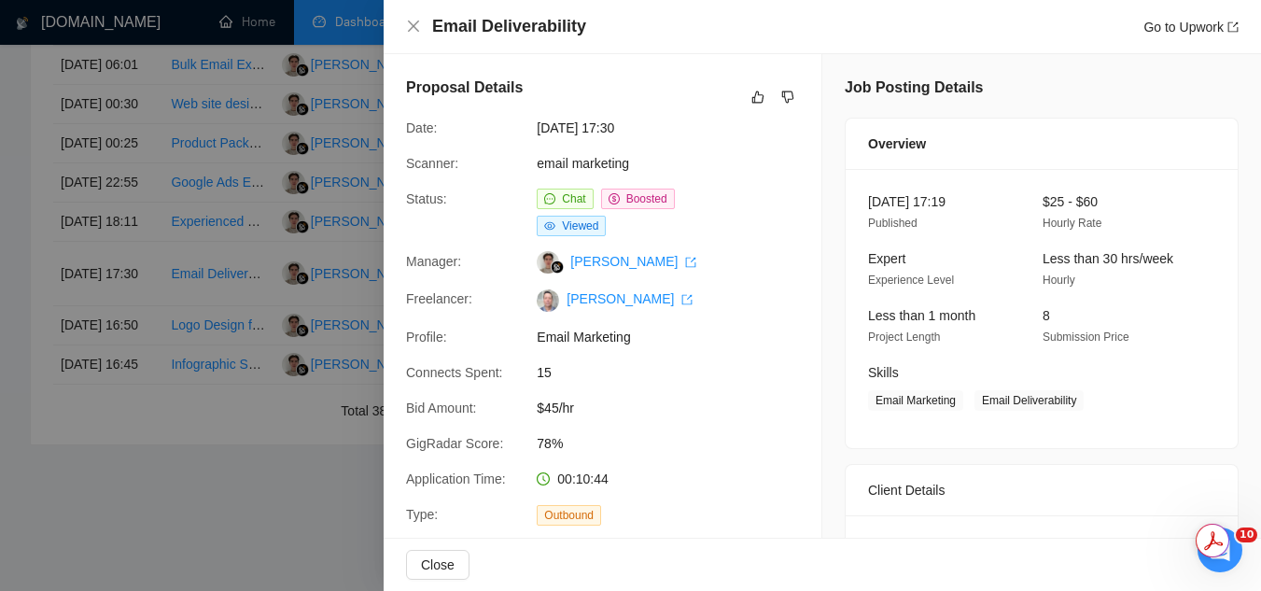
click at [251, 485] on div at bounding box center [630, 295] width 1261 height 591
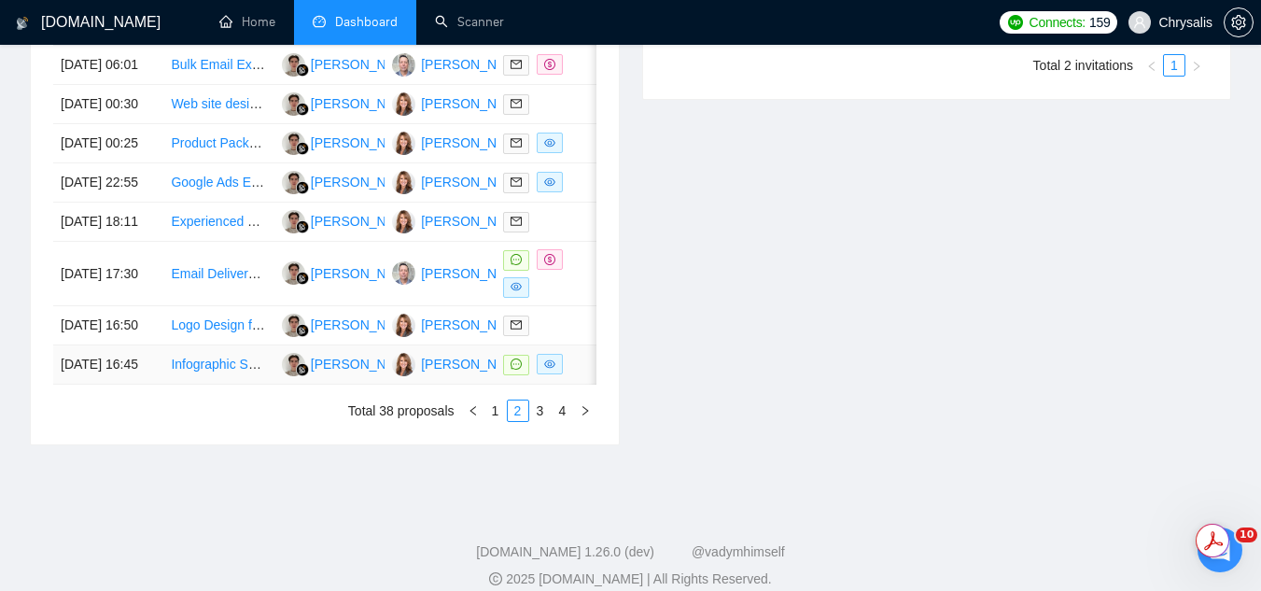
click at [227, 385] on td "Infographic System for Travel Destination Classifications" at bounding box center [218, 364] width 110 height 39
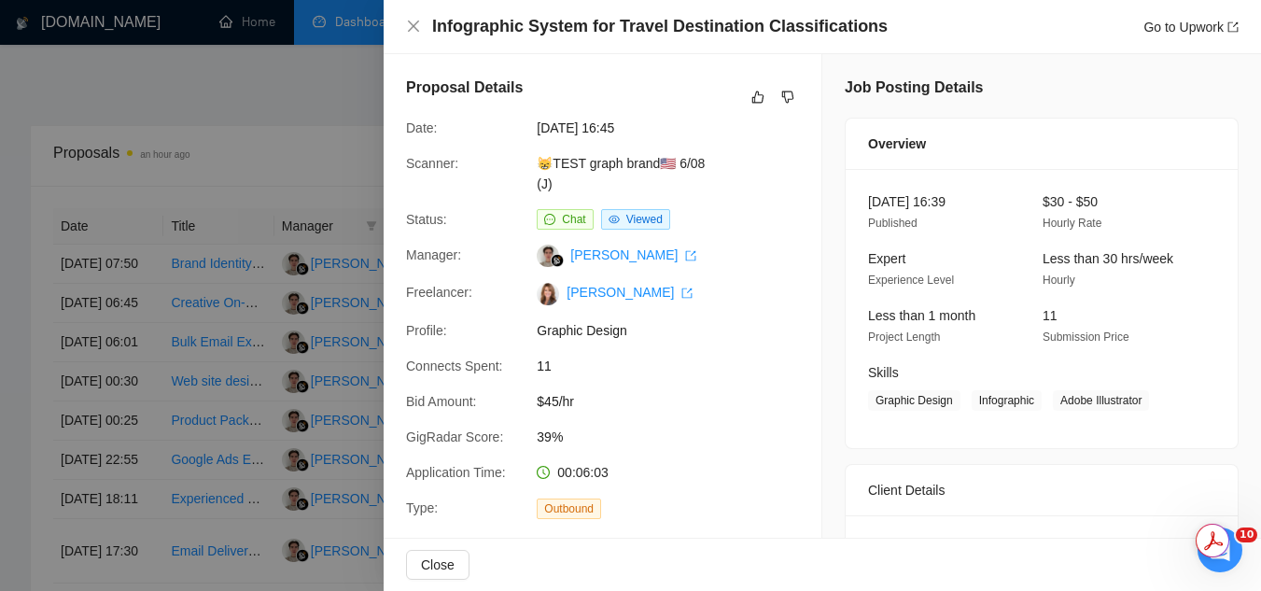
scroll to position [634, 0]
click at [336, 169] on div at bounding box center [630, 295] width 1261 height 591
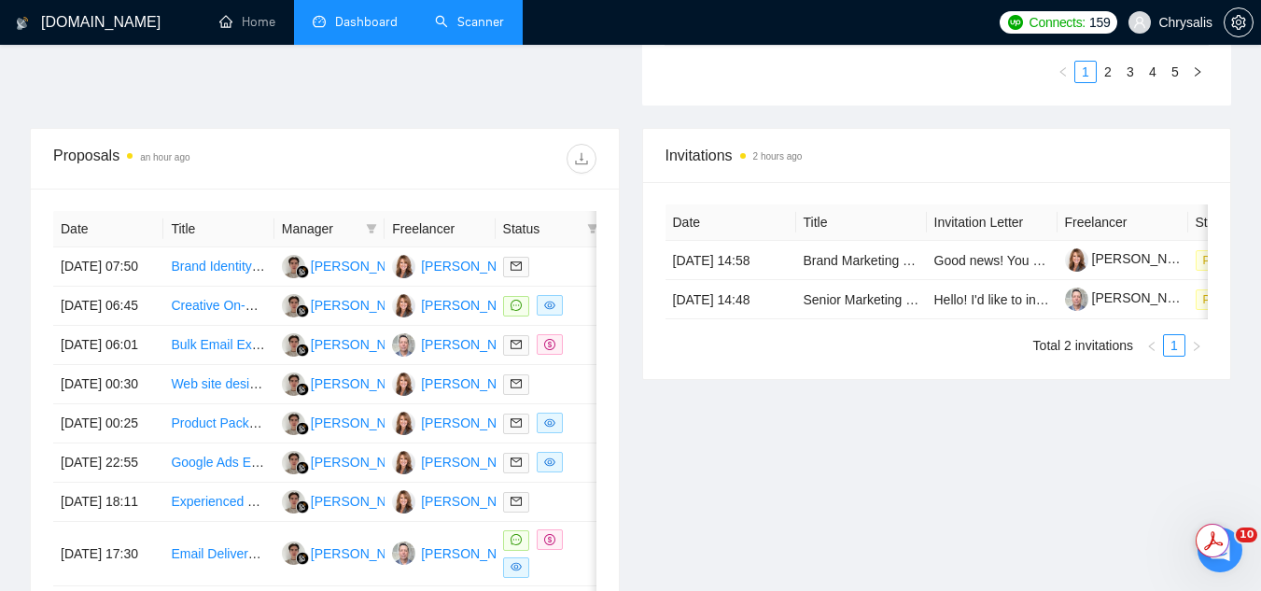
click at [483, 30] on link "Scanner" at bounding box center [469, 22] width 69 height 16
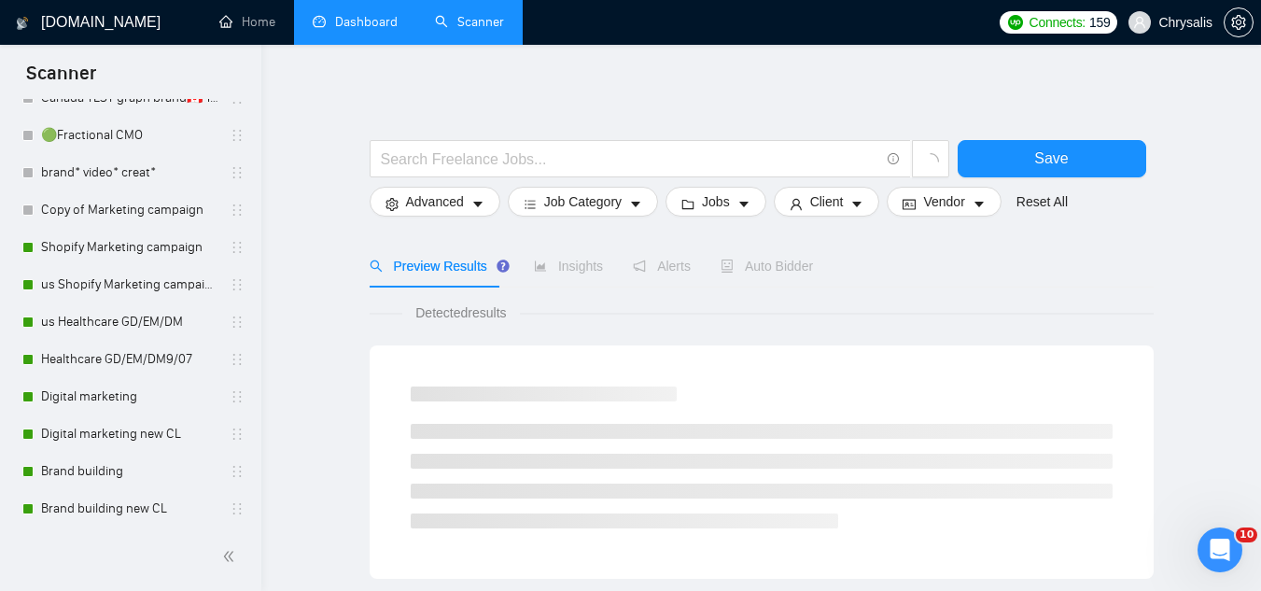
scroll to position [467, 0]
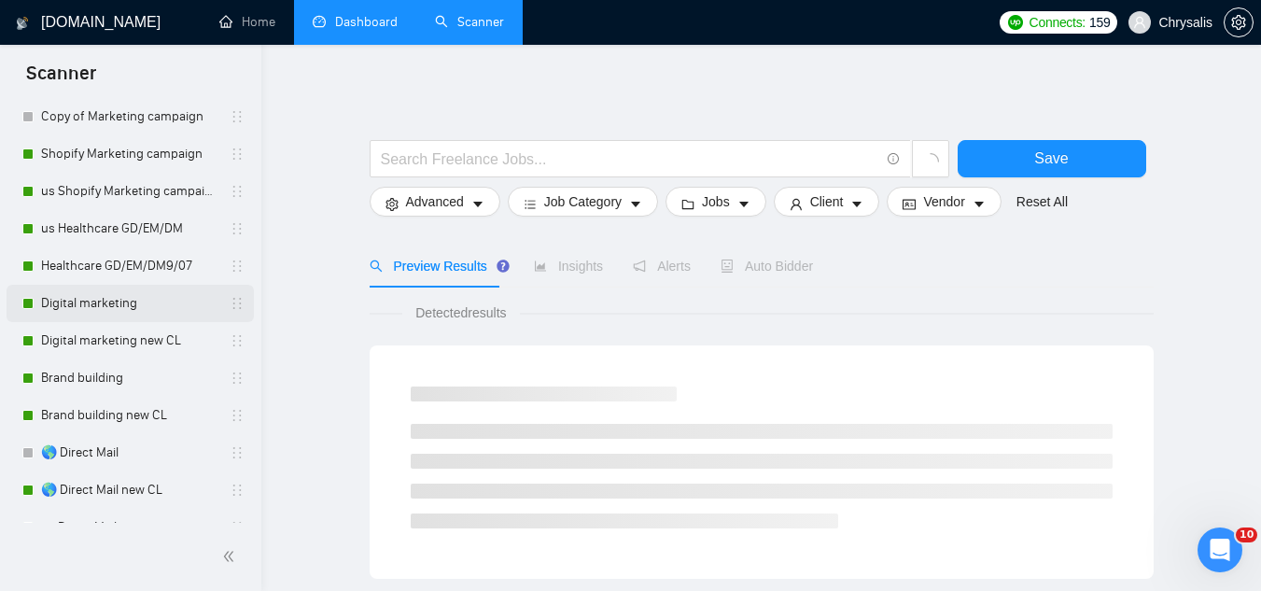
click at [169, 315] on link "Digital marketing" at bounding box center [129, 303] width 177 height 37
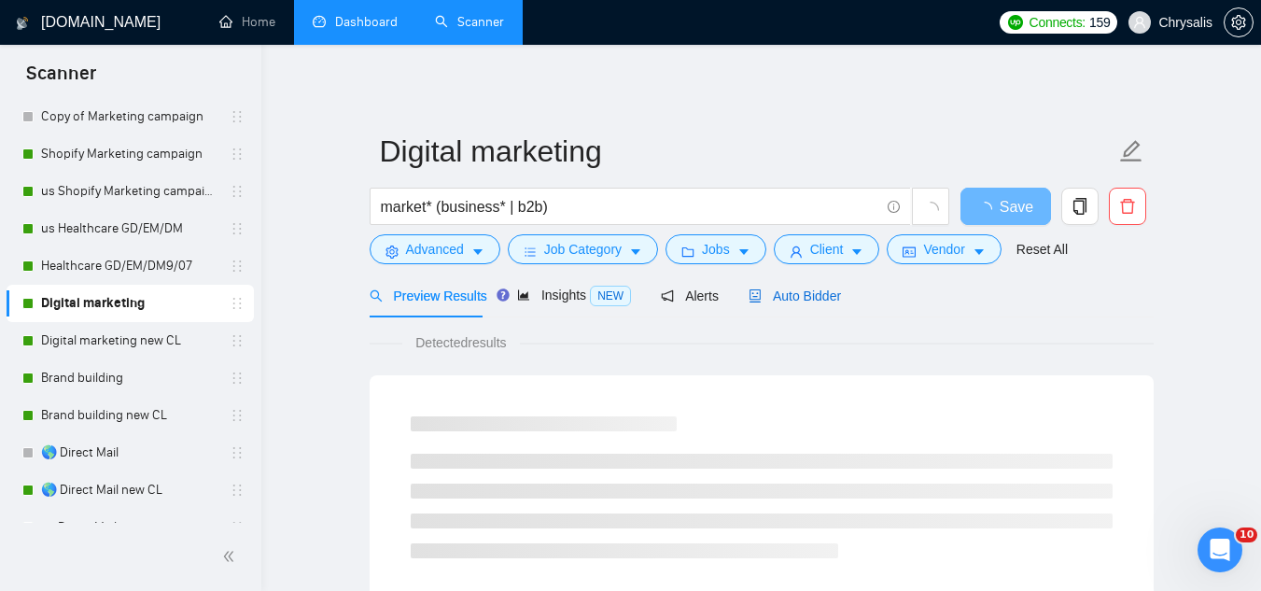
click at [791, 297] on span "Auto Bidder" at bounding box center [795, 295] width 92 height 15
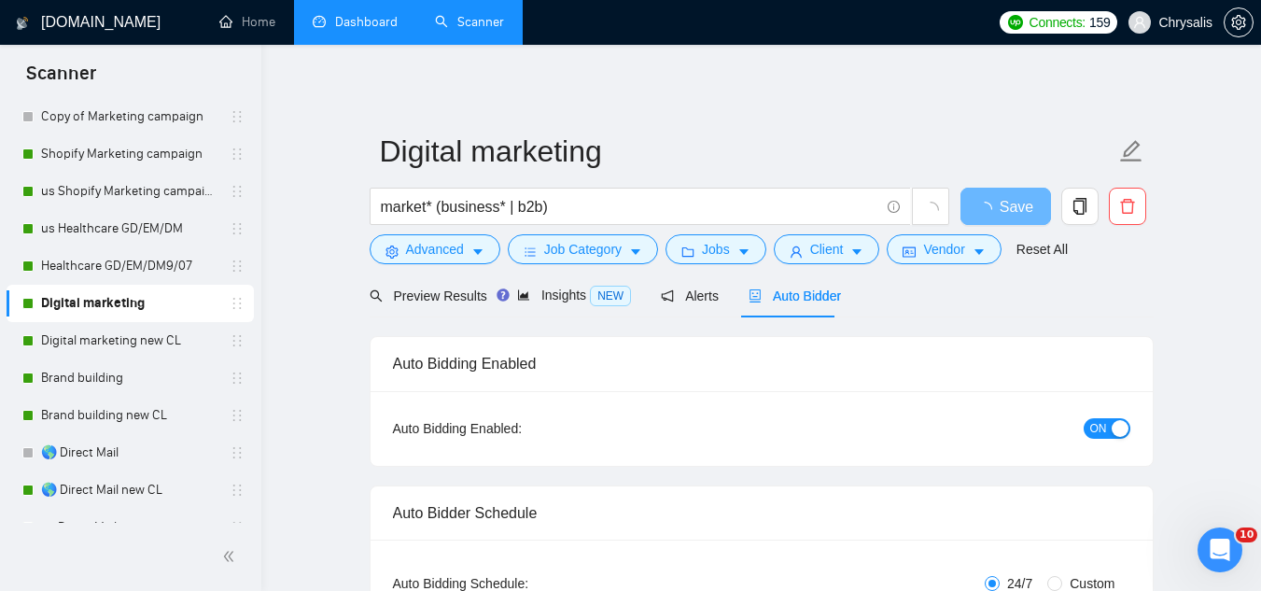
radio input "false"
radio input "true"
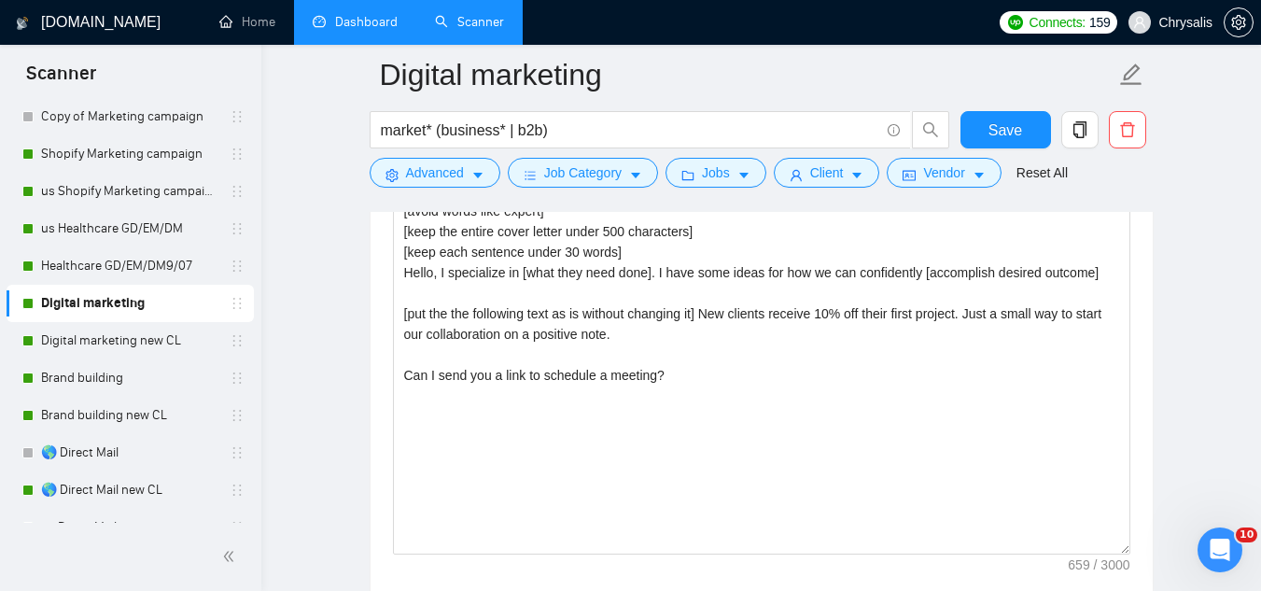
scroll to position [2613, 0]
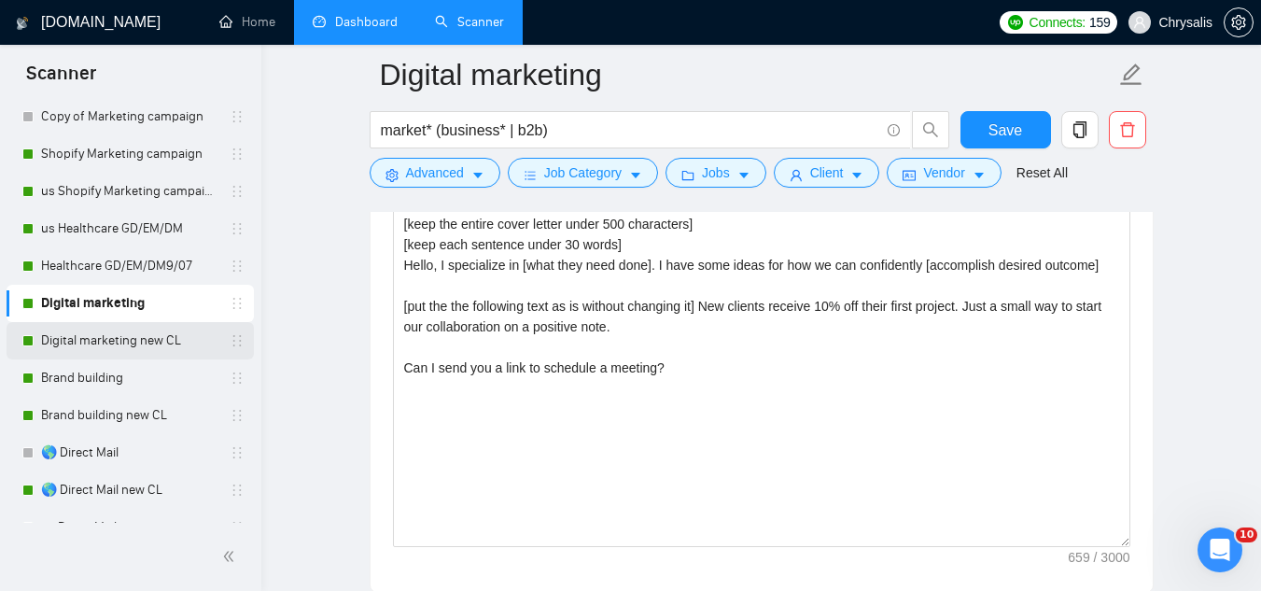
click at [188, 344] on link "Digital marketing new CL" at bounding box center [129, 340] width 177 height 37
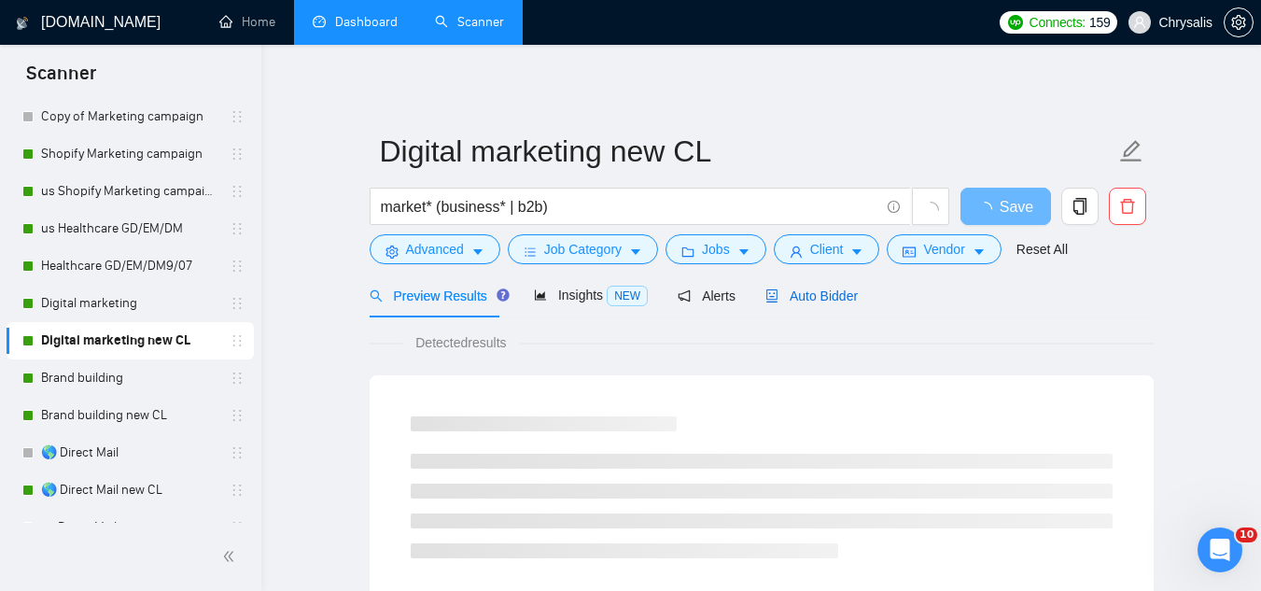
click at [834, 295] on span "Auto Bidder" at bounding box center [811, 295] width 92 height 15
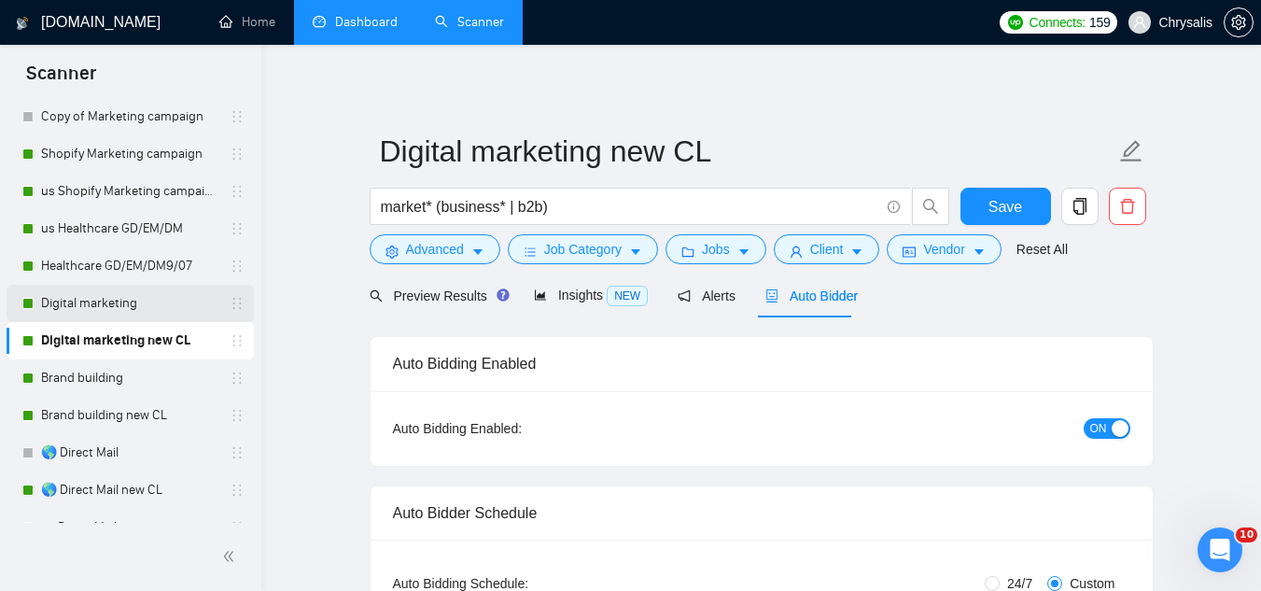
click at [174, 300] on link "Digital marketing" at bounding box center [129, 303] width 177 height 37
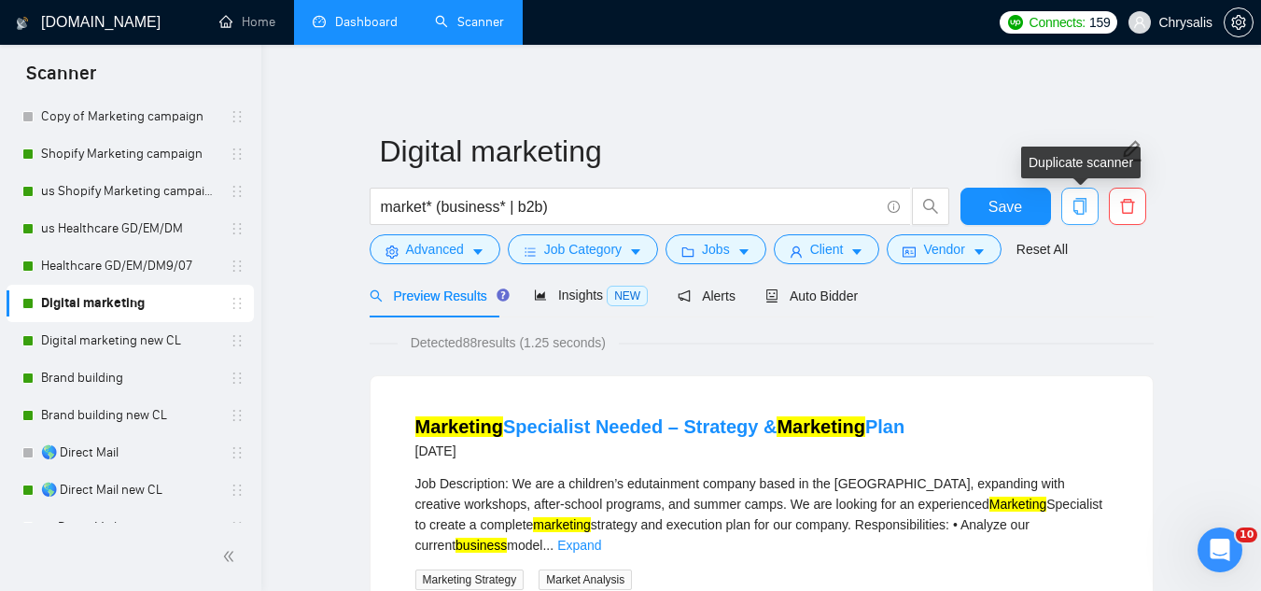
click at [1074, 212] on icon "copy" at bounding box center [1078, 206] width 13 height 17
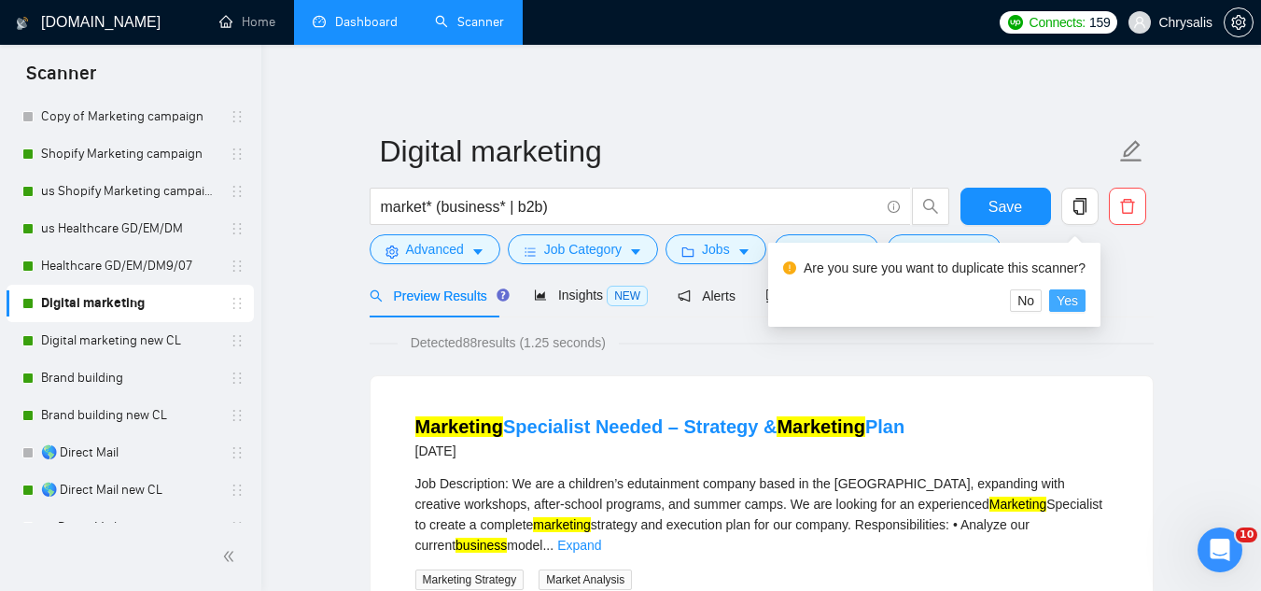
click at [1074, 300] on span "Yes" at bounding box center [1067, 300] width 21 height 21
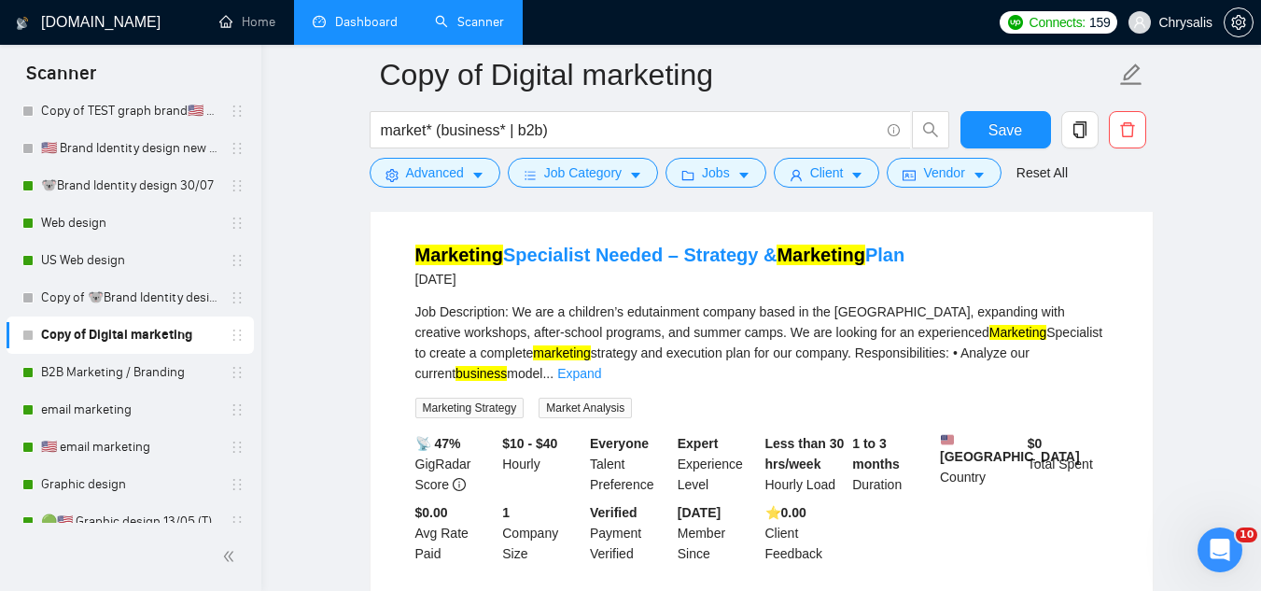
scroll to position [1442, 0]
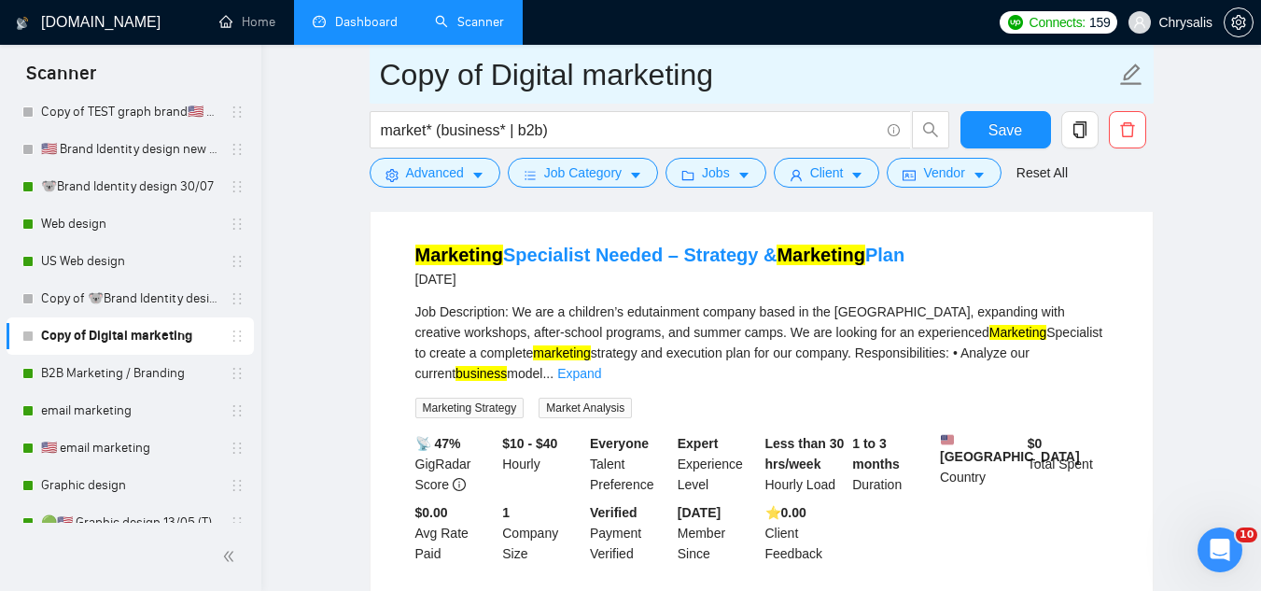
drag, startPoint x: 469, startPoint y: 77, endPoint x: 383, endPoint y: 78, distance: 85.9
click at [383, 78] on input "Copy of Digital marketing" at bounding box center [747, 74] width 735 height 47
click at [488, 75] on input "Copy of Digital marketing" at bounding box center [747, 74] width 735 height 47
type input "Enterpr Digital marketing"
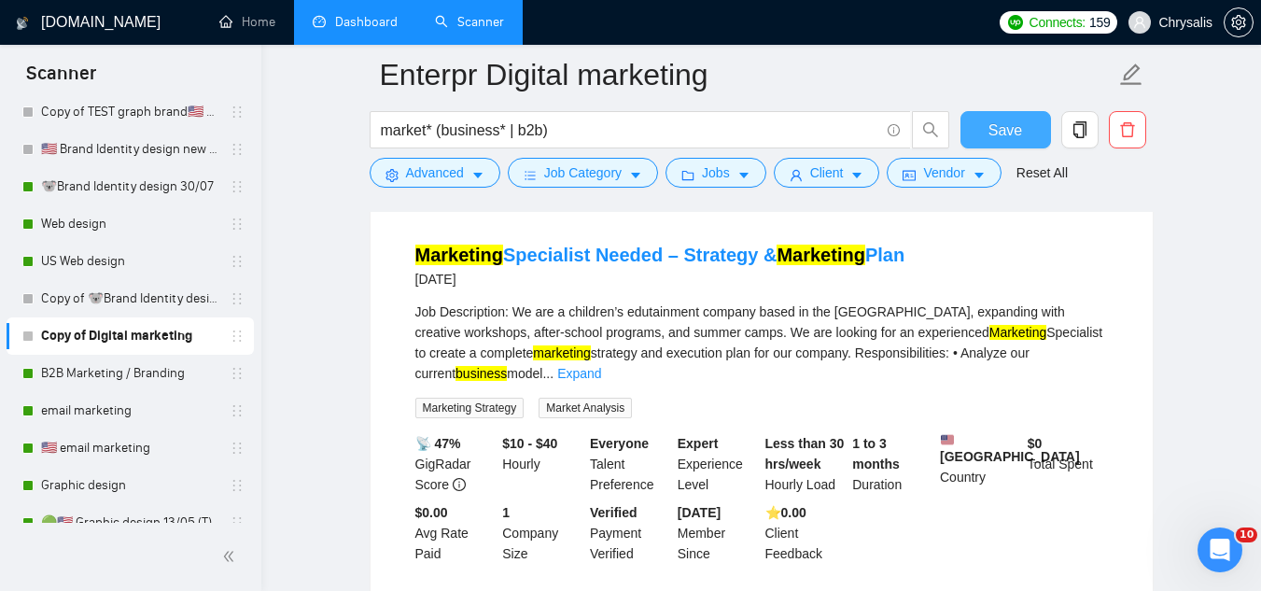
click at [988, 136] on button "Save" at bounding box center [1005, 129] width 91 height 37
click at [812, 177] on span "Client" at bounding box center [827, 172] width 34 height 21
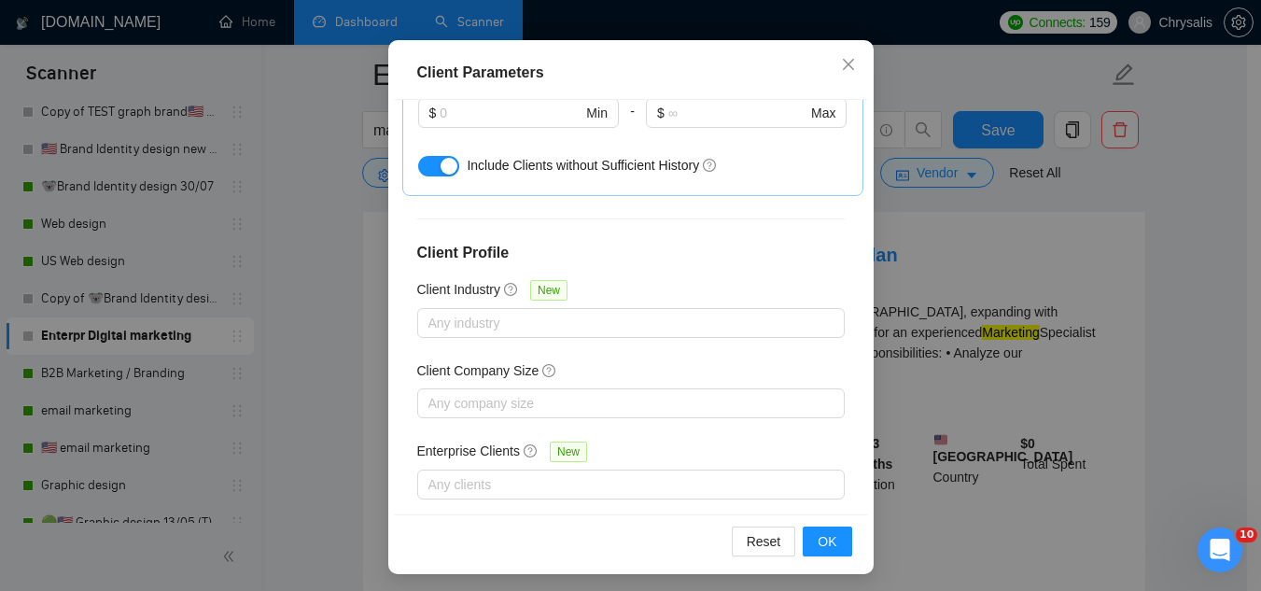
scroll to position [143, 0]
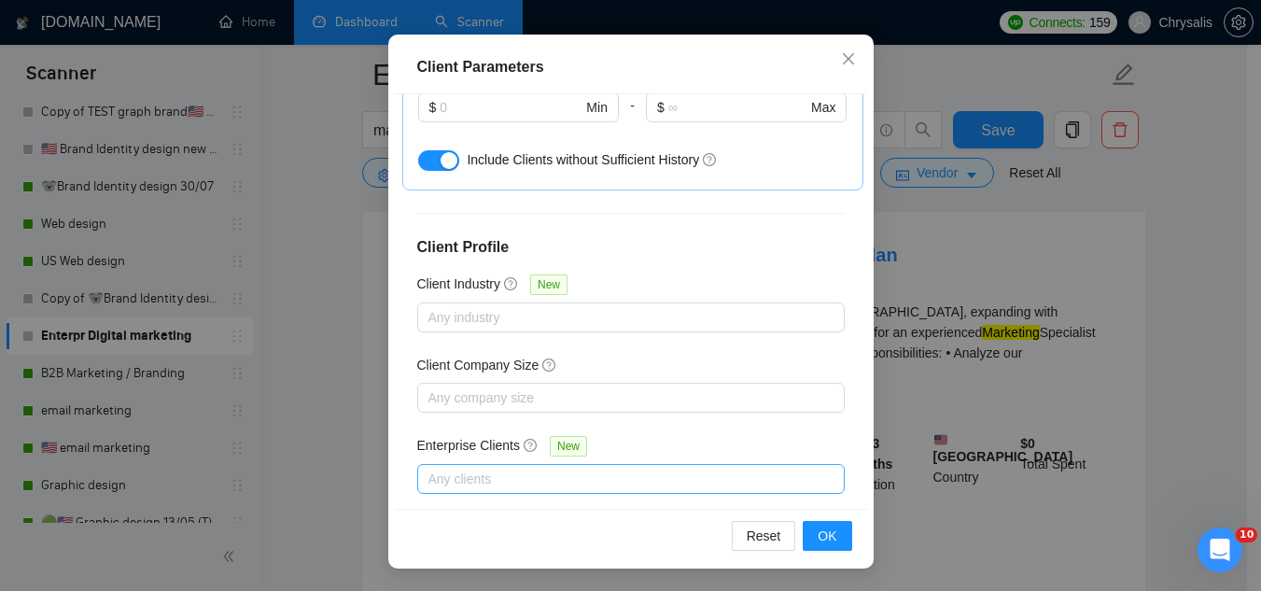
click at [543, 468] on div at bounding box center [621, 479] width 399 height 22
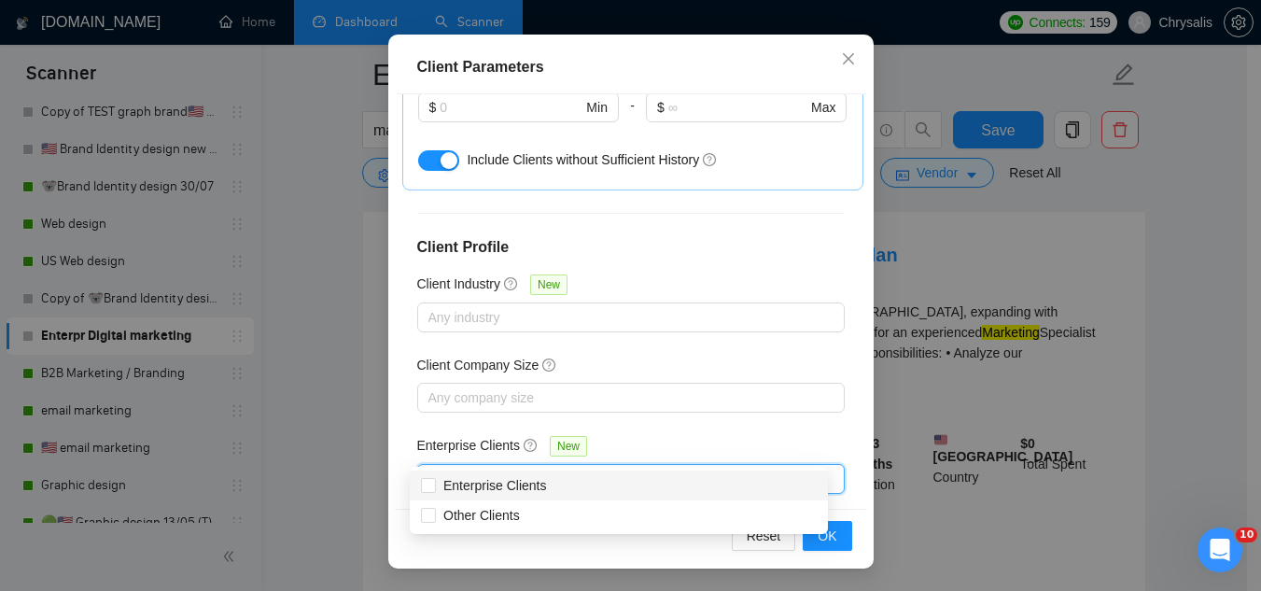
click at [557, 436] on span "New" at bounding box center [568, 446] width 37 height 21
click at [432, 468] on input "Enterprise Clients New" at bounding box center [430, 479] width 4 height 22
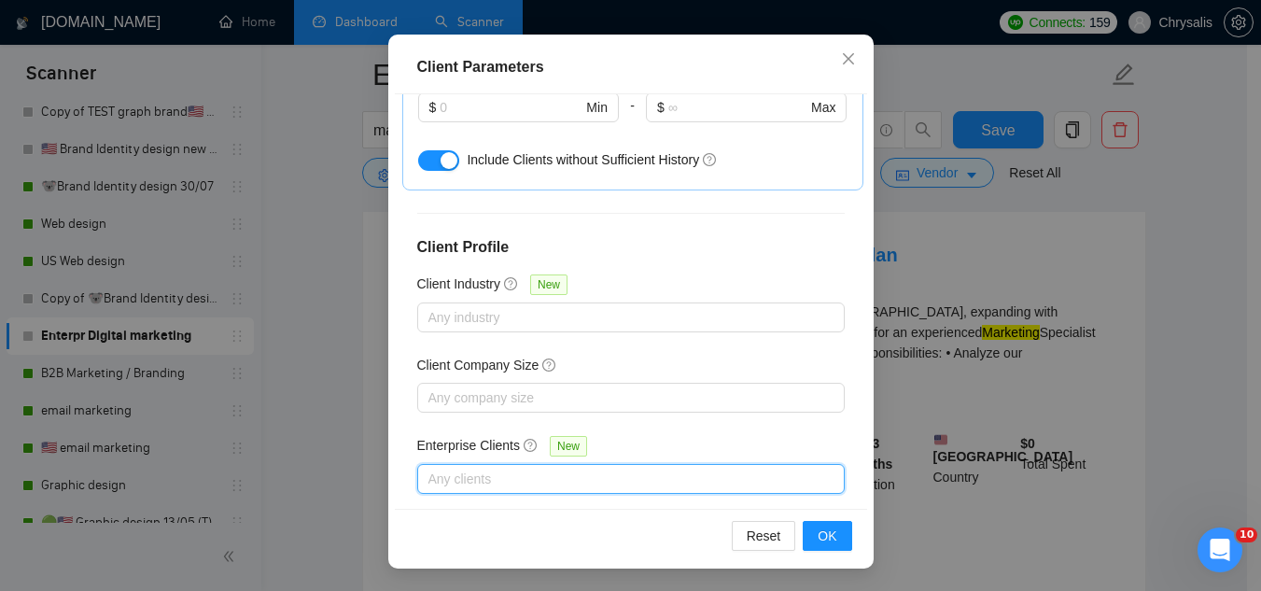
click at [502, 468] on div at bounding box center [621, 479] width 399 height 22
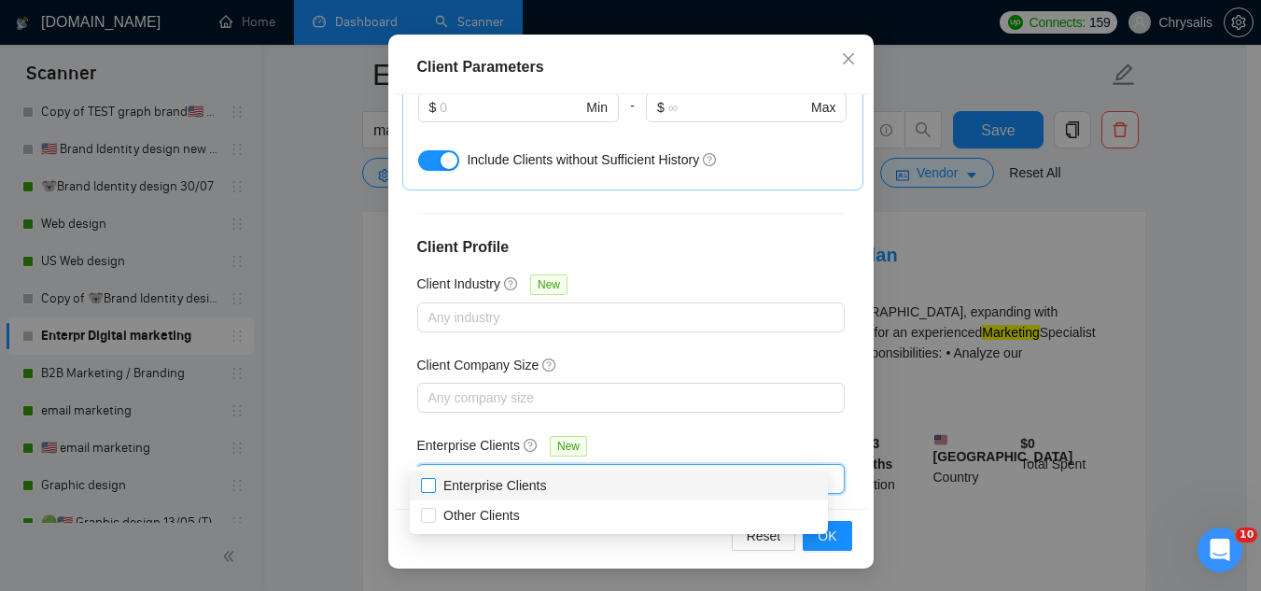
click at [433, 489] on input "Enterprise Clients" at bounding box center [427, 484] width 13 height 13
checkbox input "true"
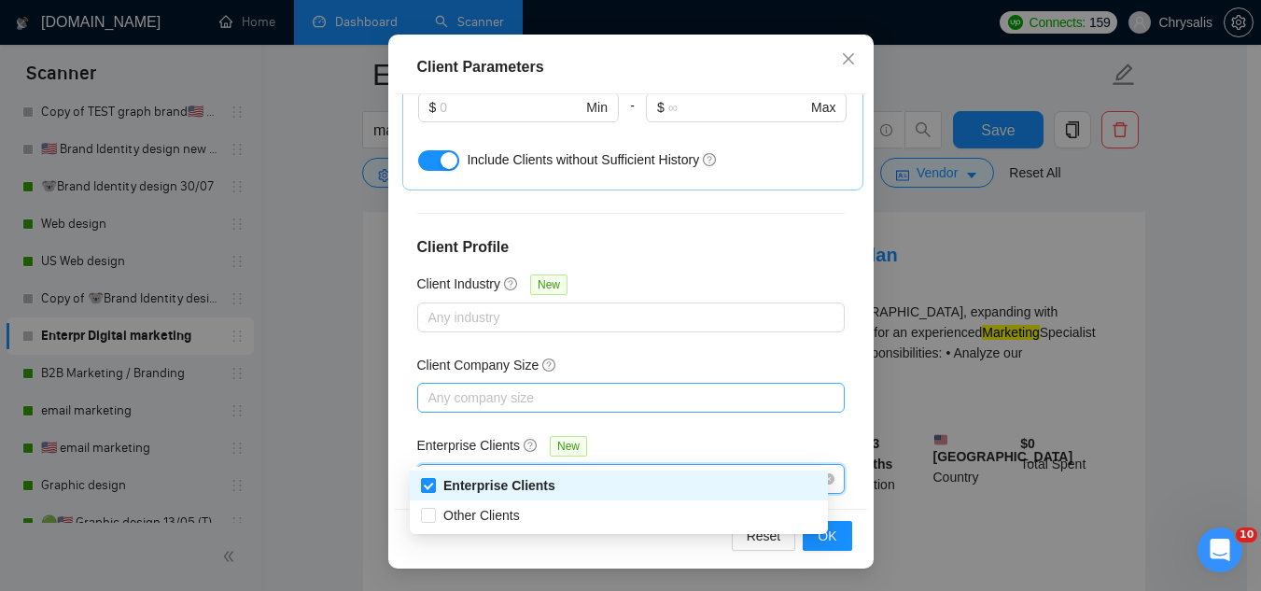
click at [650, 386] on div at bounding box center [621, 397] width 399 height 22
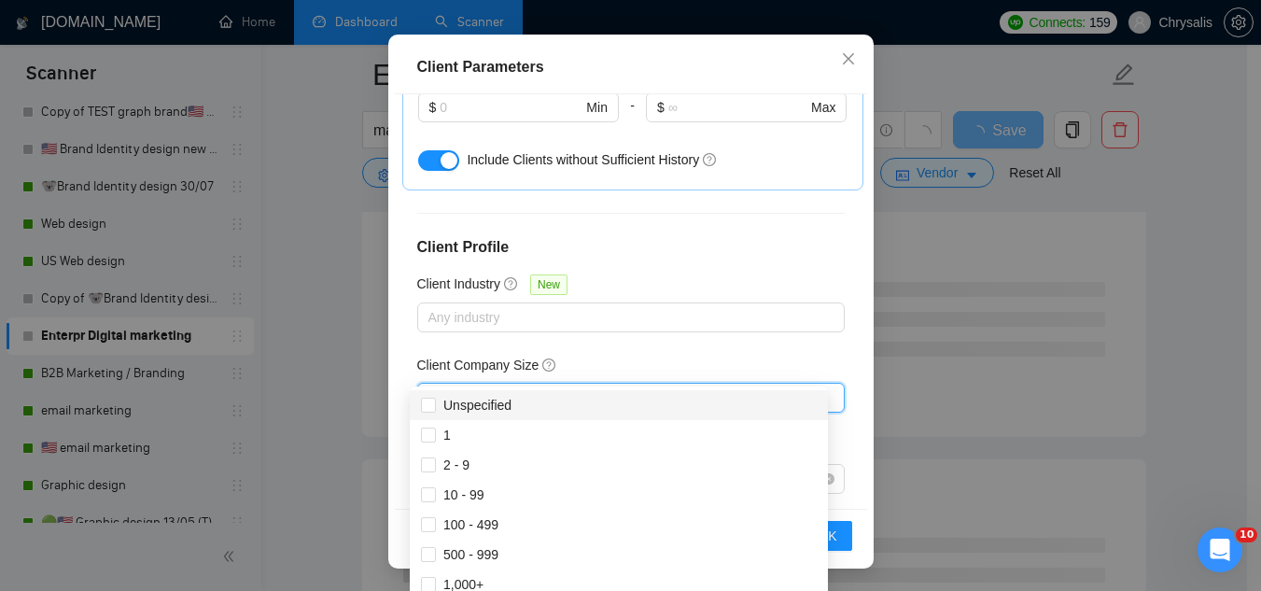
click at [667, 315] on div "Client Location Include Client Countries [GEOGRAPHIC_DATA] [GEOGRAPHIC_DATA] [G…" at bounding box center [631, 300] width 472 height 413
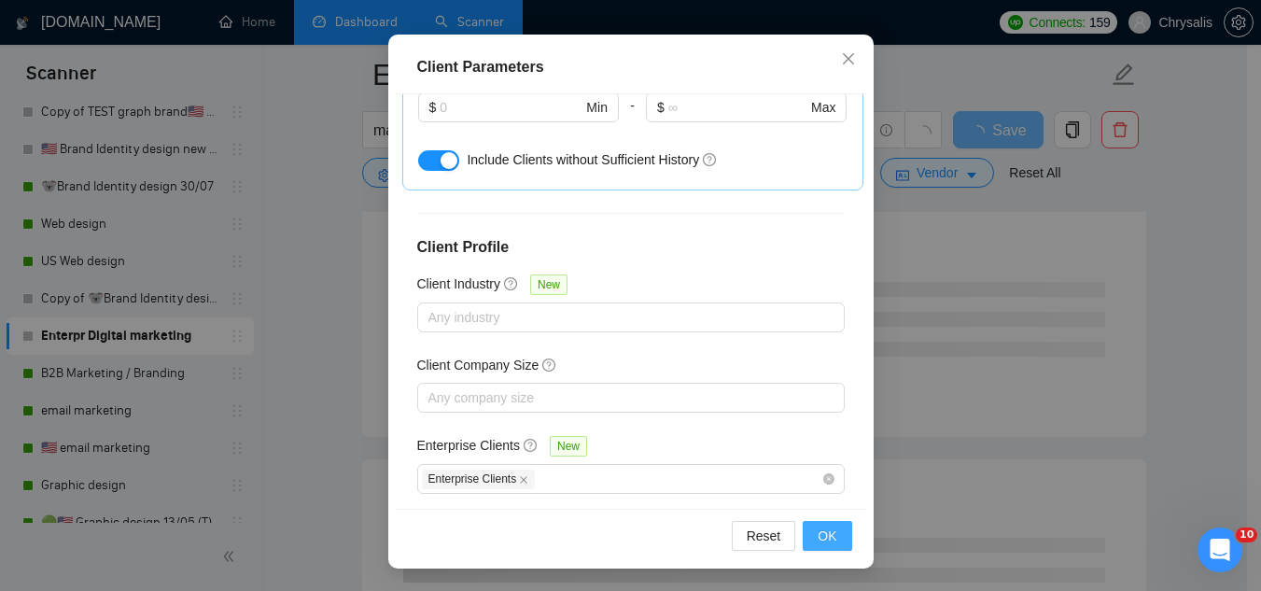
scroll to position [90, 0]
click at [822, 546] on button "OK" at bounding box center [827, 536] width 49 height 30
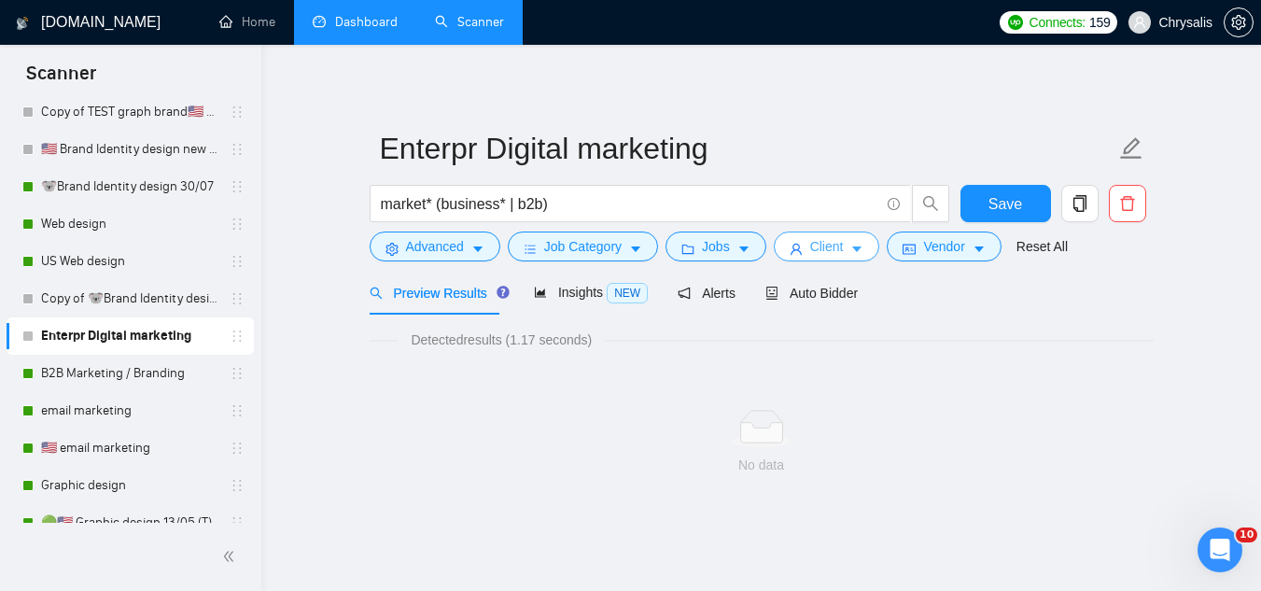
scroll to position [0, 0]
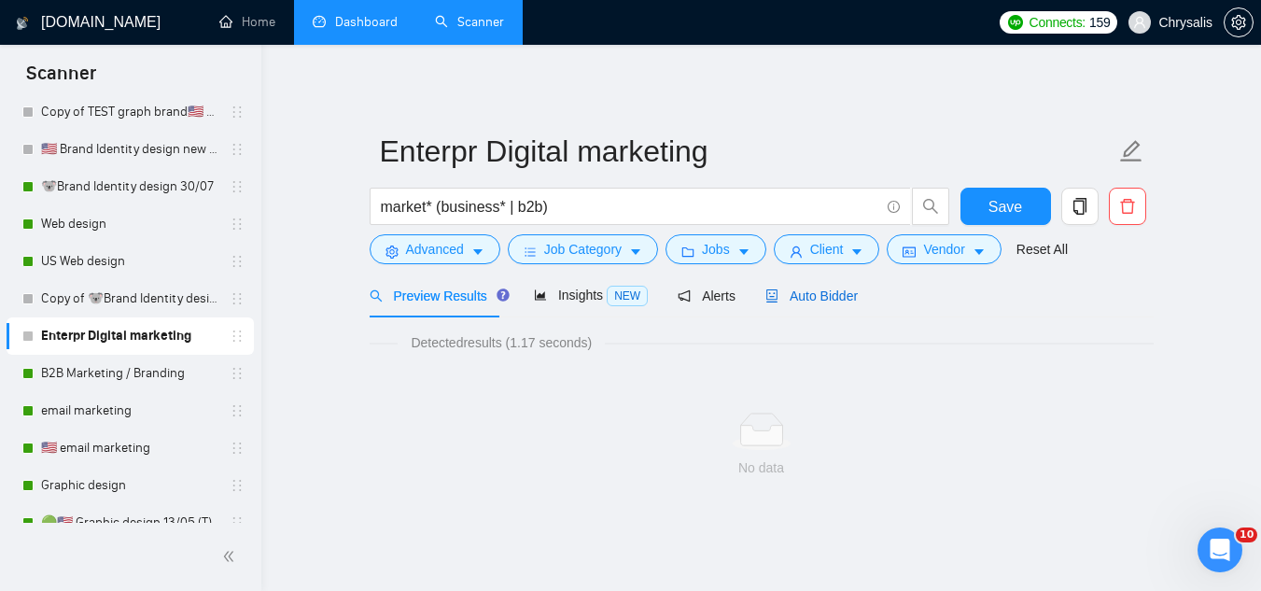
click at [807, 297] on span "Auto Bidder" at bounding box center [811, 295] width 92 height 15
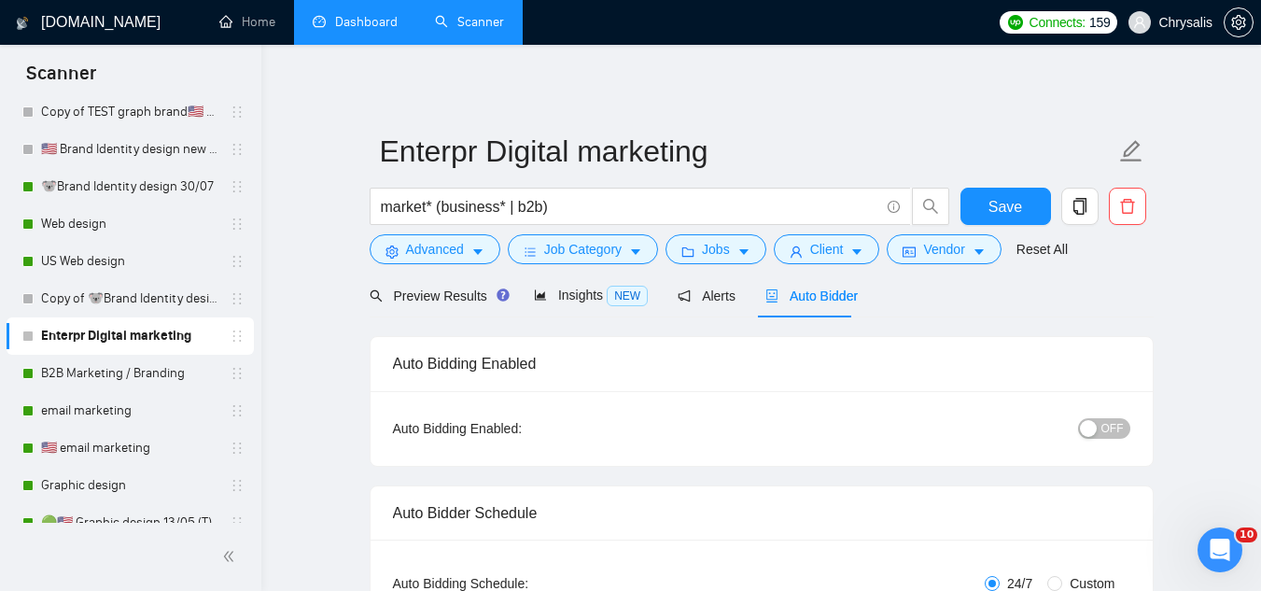
radio input "false"
radio input "true"
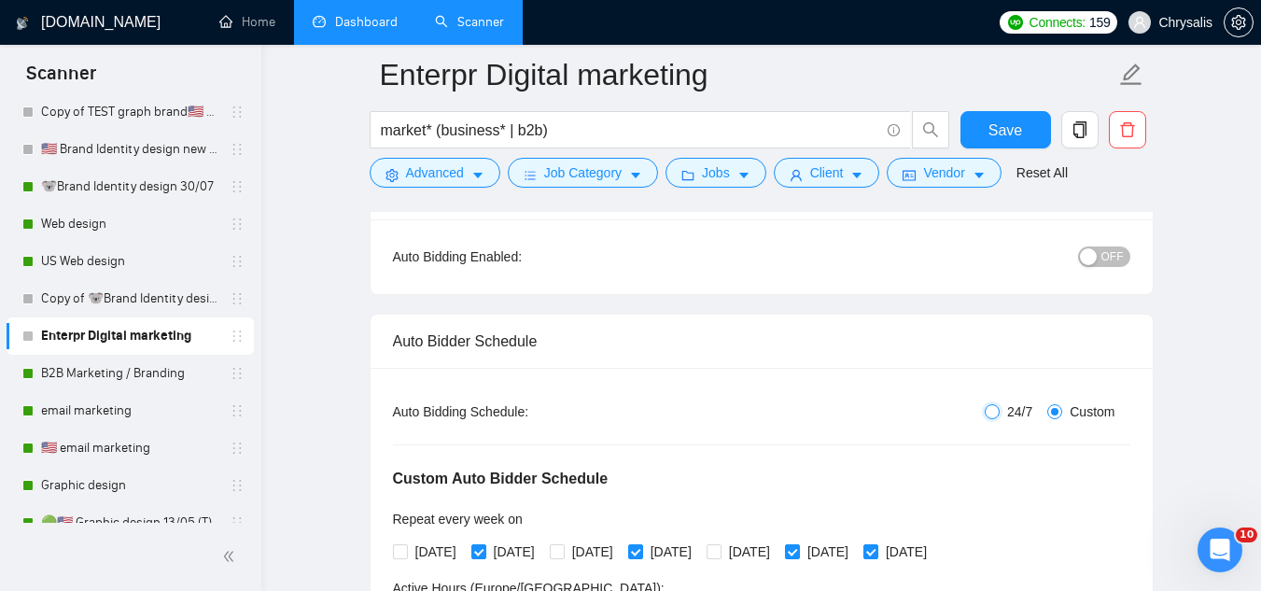
click at [992, 412] on input "24/7" at bounding box center [992, 411] width 15 height 15
radio input "true"
radio input "false"
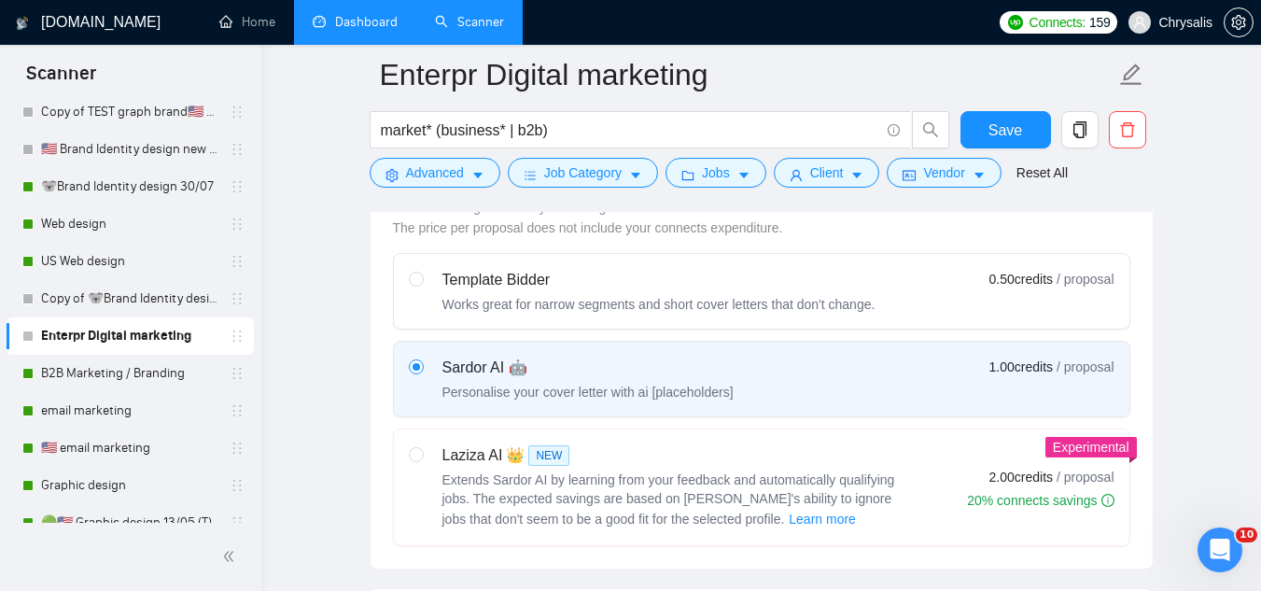
scroll to position [933, 0]
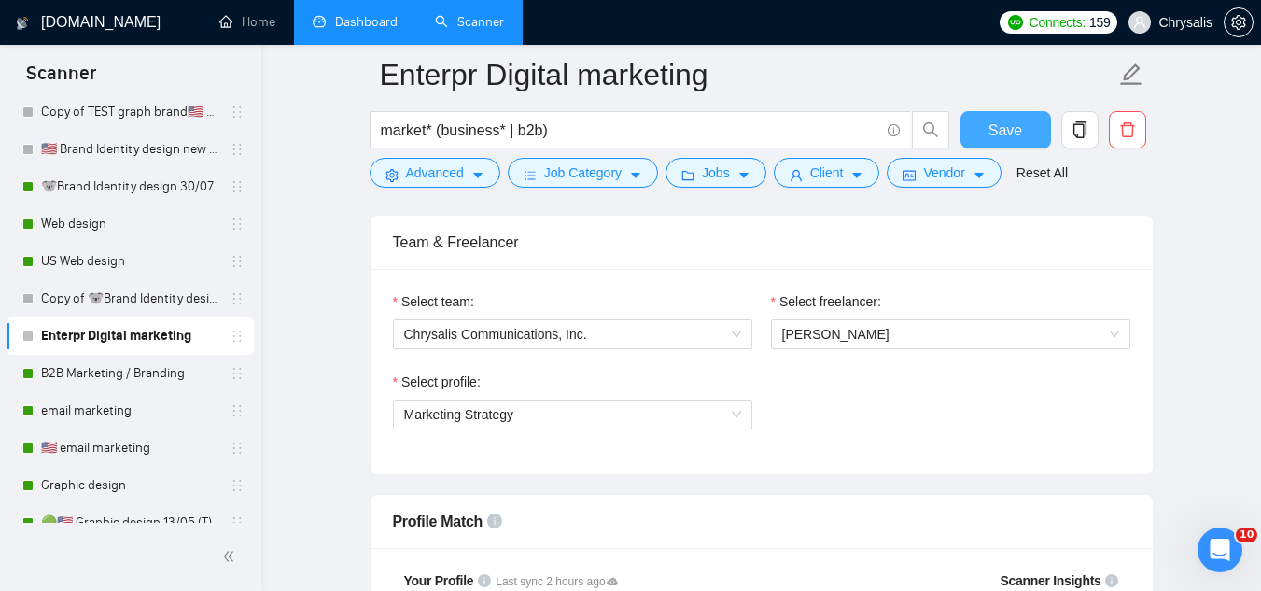
click at [1010, 138] on span "Save" at bounding box center [1005, 130] width 34 height 23
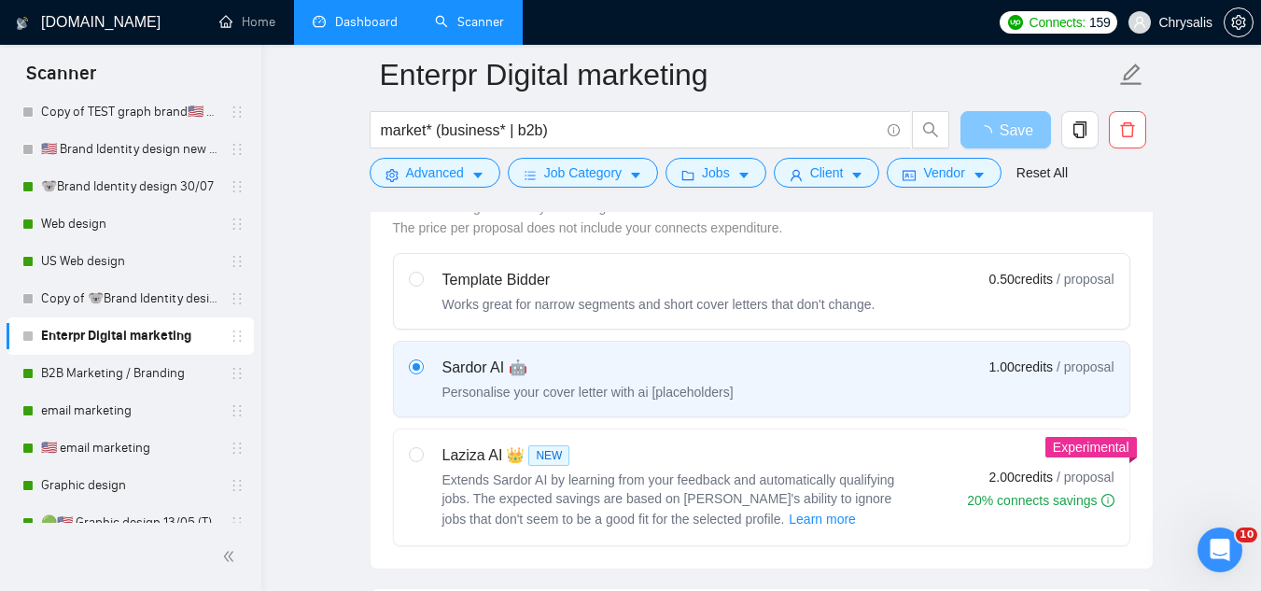
scroll to position [0, 0]
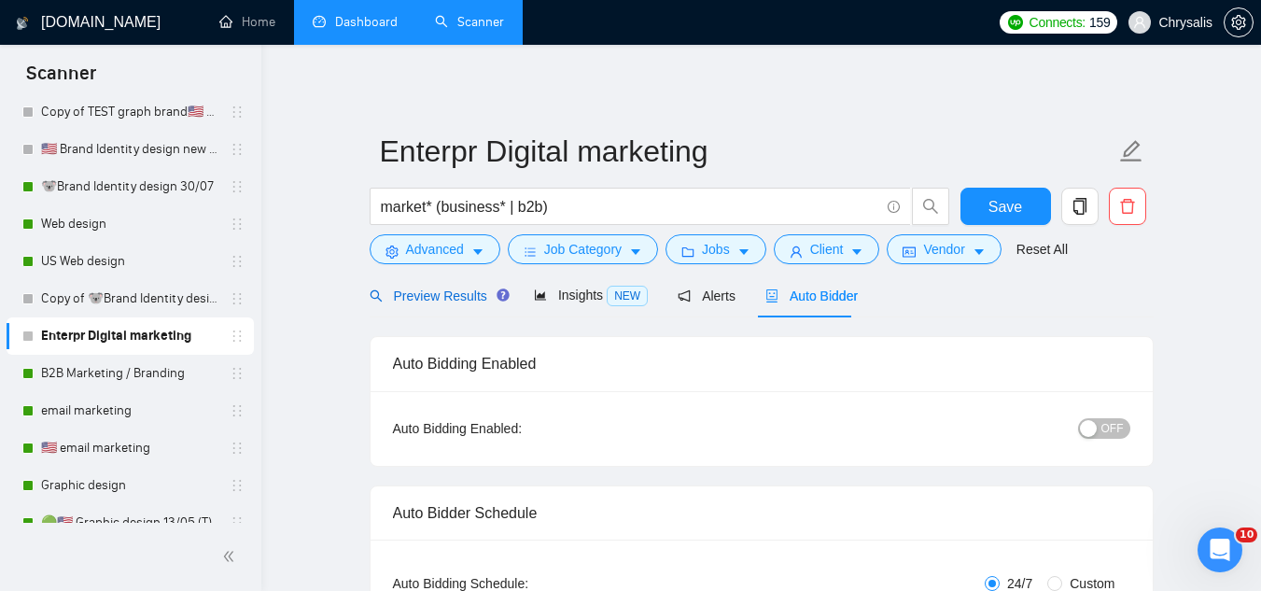
click at [439, 301] on span "Preview Results" at bounding box center [437, 295] width 134 height 15
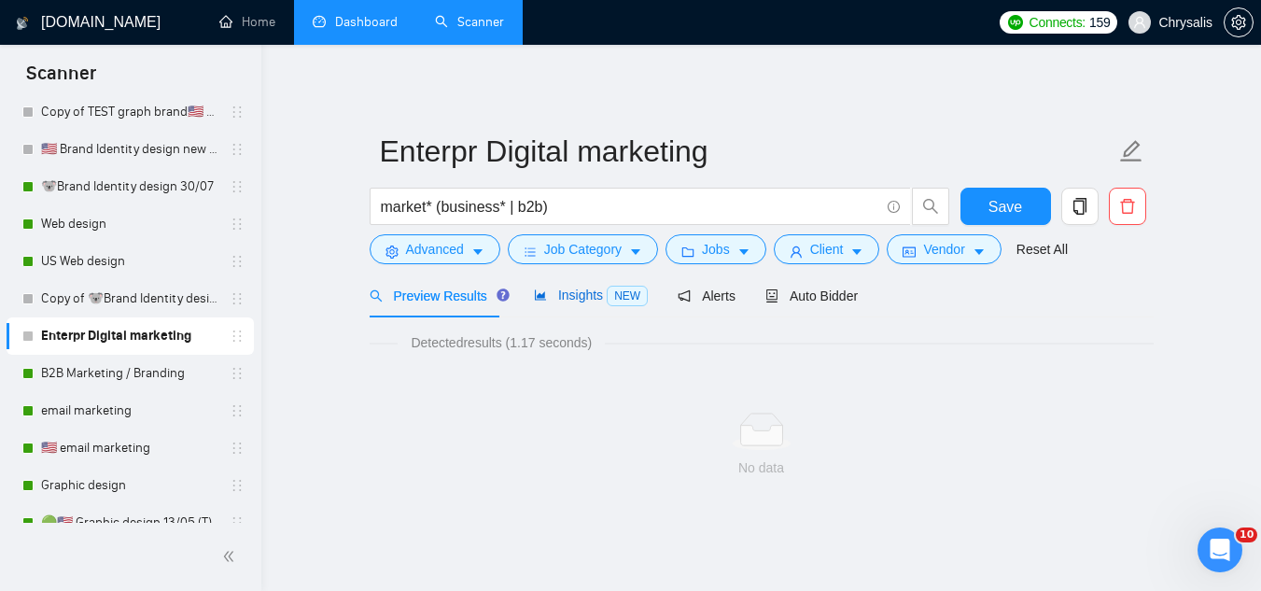
click at [559, 298] on span "Insights NEW" at bounding box center [591, 294] width 114 height 15
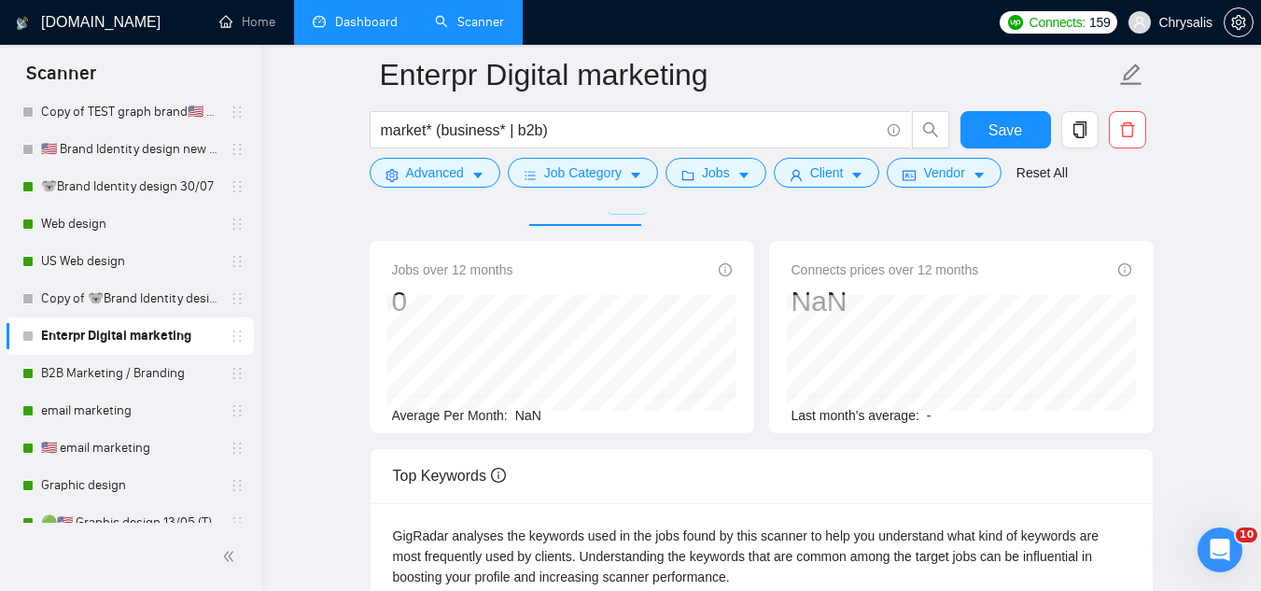
scroll to position [93, 0]
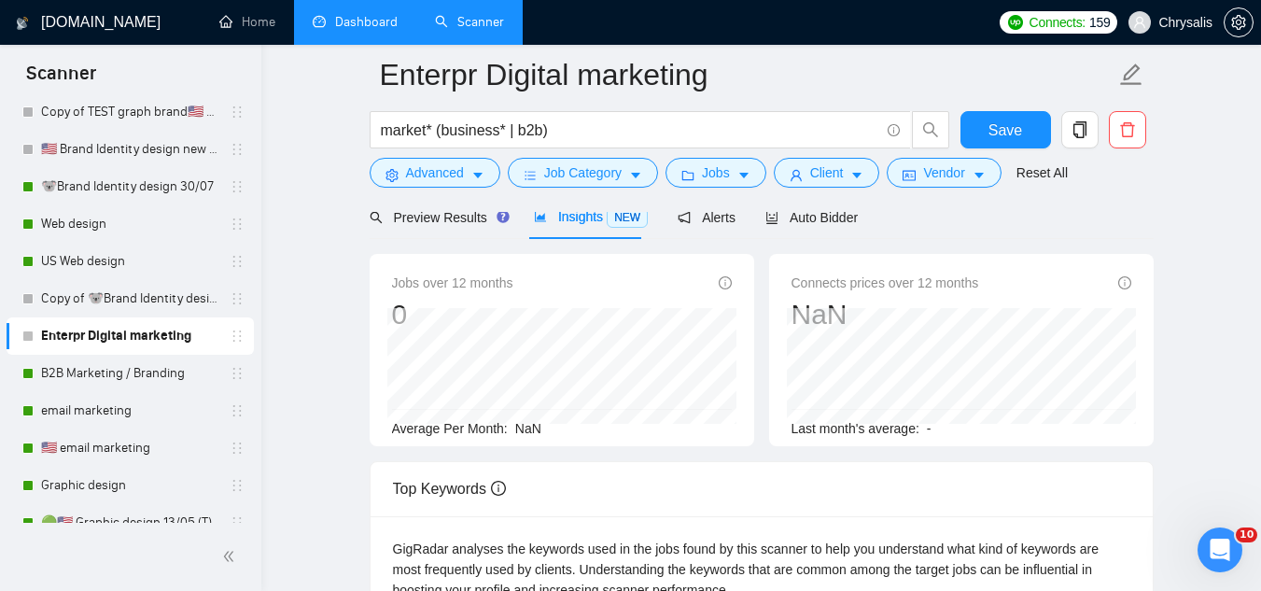
click at [402, 211] on div at bounding box center [762, 204] width 784 height 15
click at [411, 222] on span "Preview Results" at bounding box center [437, 217] width 134 height 15
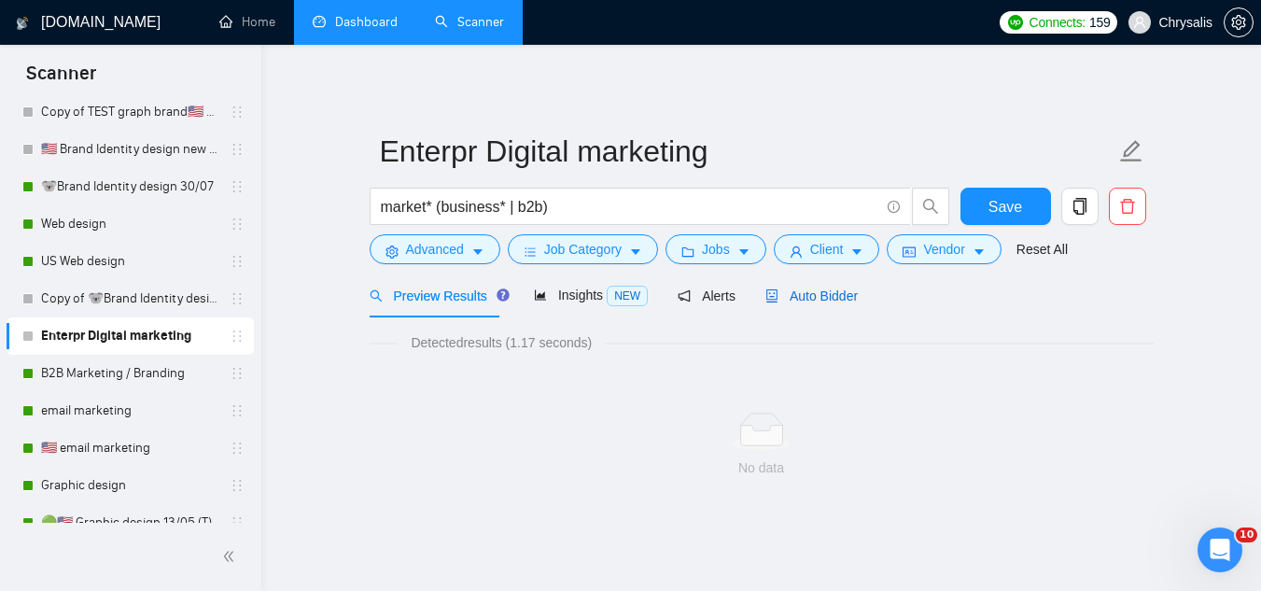
click at [793, 305] on div "Auto Bidder" at bounding box center [811, 296] width 92 height 21
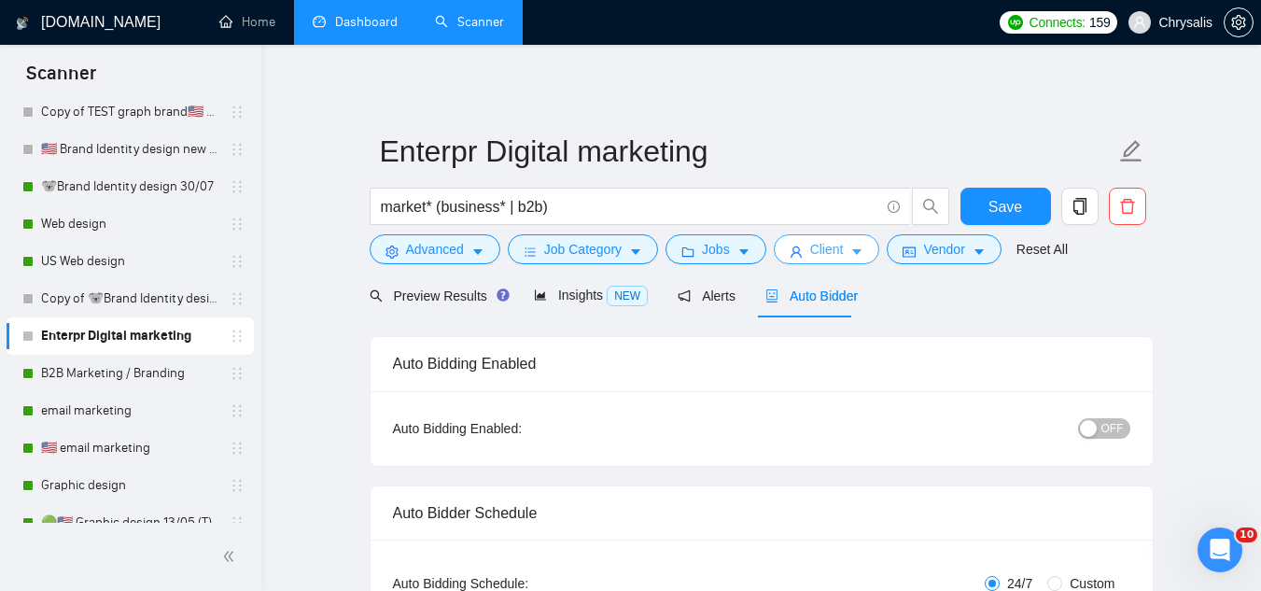
click at [816, 250] on span "Client" at bounding box center [827, 249] width 34 height 21
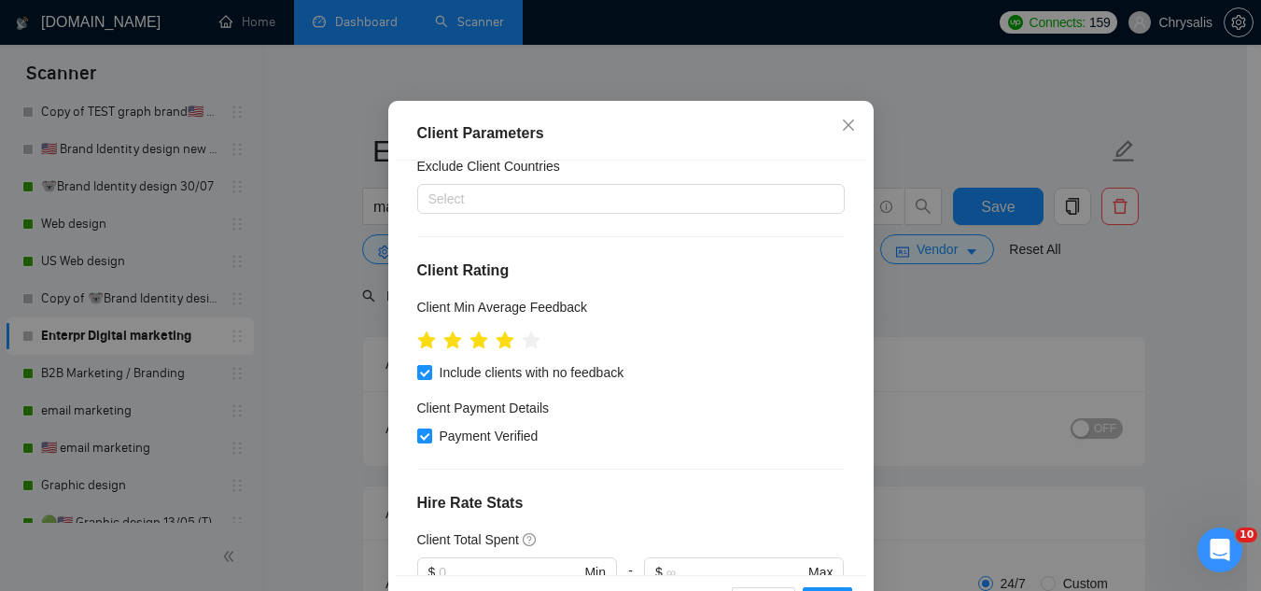
scroll to position [187, 0]
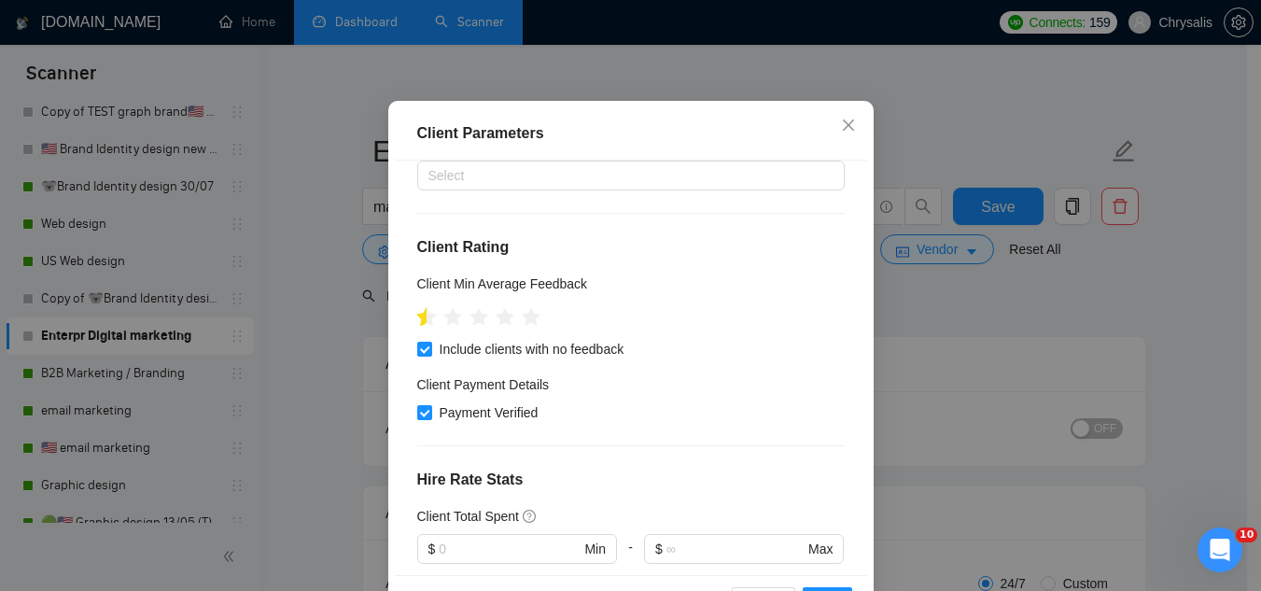
click at [417, 326] on icon "star" at bounding box center [426, 316] width 20 height 19
click at [416, 326] on icon "star" at bounding box center [426, 316] width 20 height 19
click at [417, 357] on span at bounding box center [424, 349] width 15 height 15
click at [417, 418] on input "Payment Verified" at bounding box center [423, 411] width 13 height 13
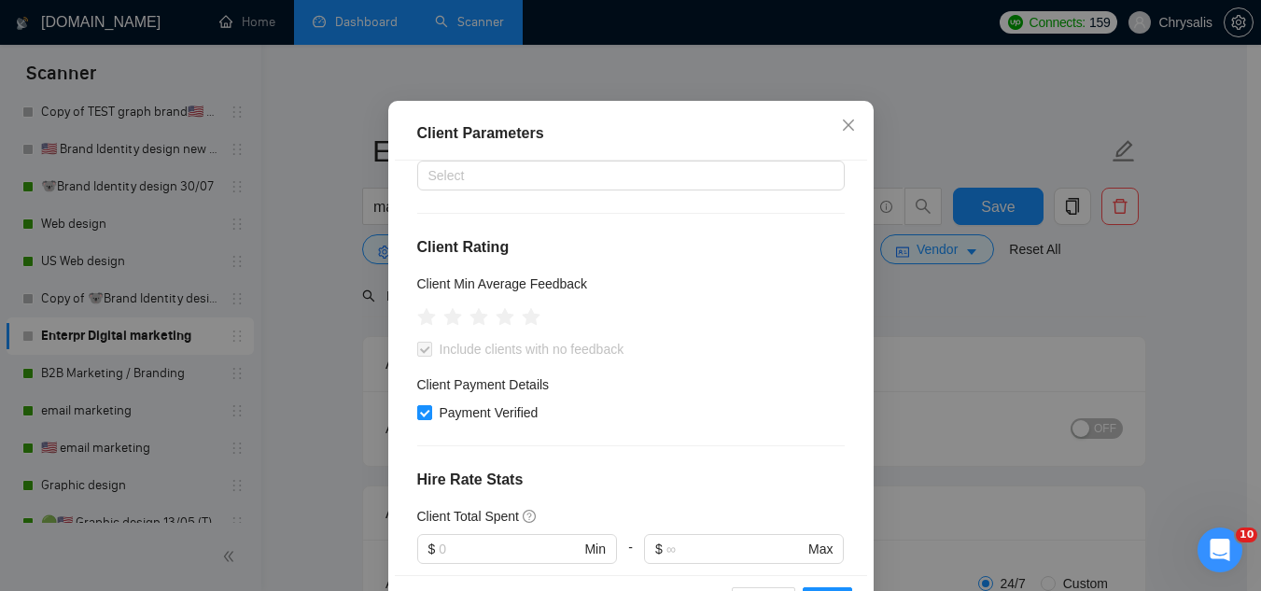
click at [417, 357] on span at bounding box center [424, 349] width 15 height 15
click at [418, 418] on input "Payment Verified" at bounding box center [423, 411] width 13 height 13
checkbox input "false"
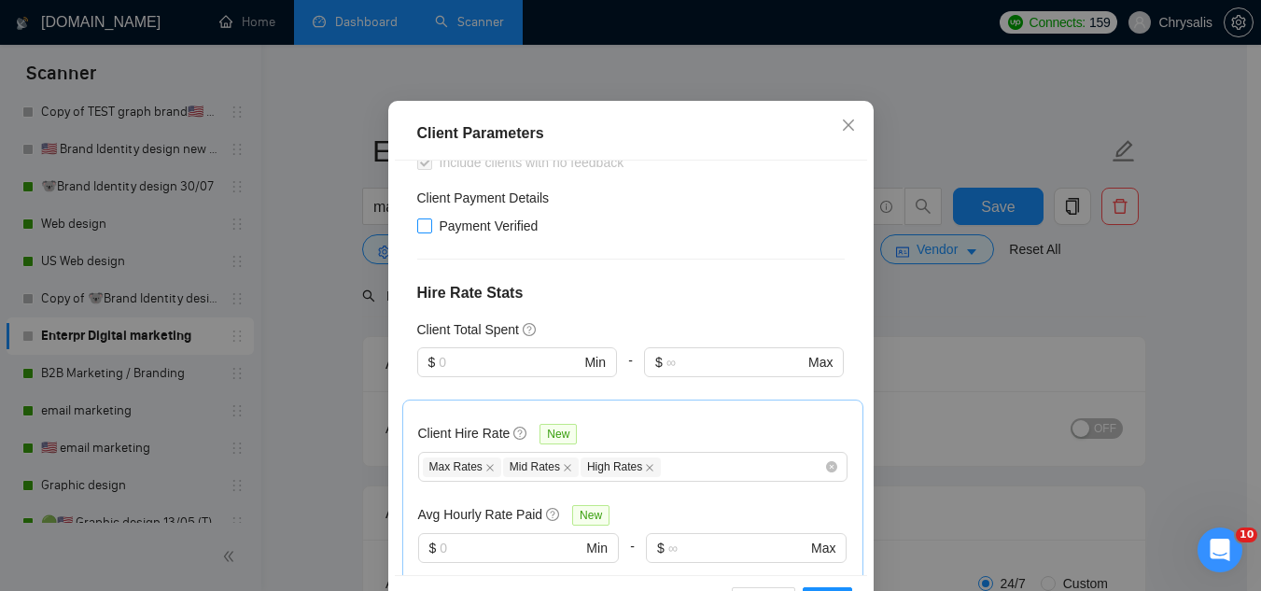
scroll to position [467, 0]
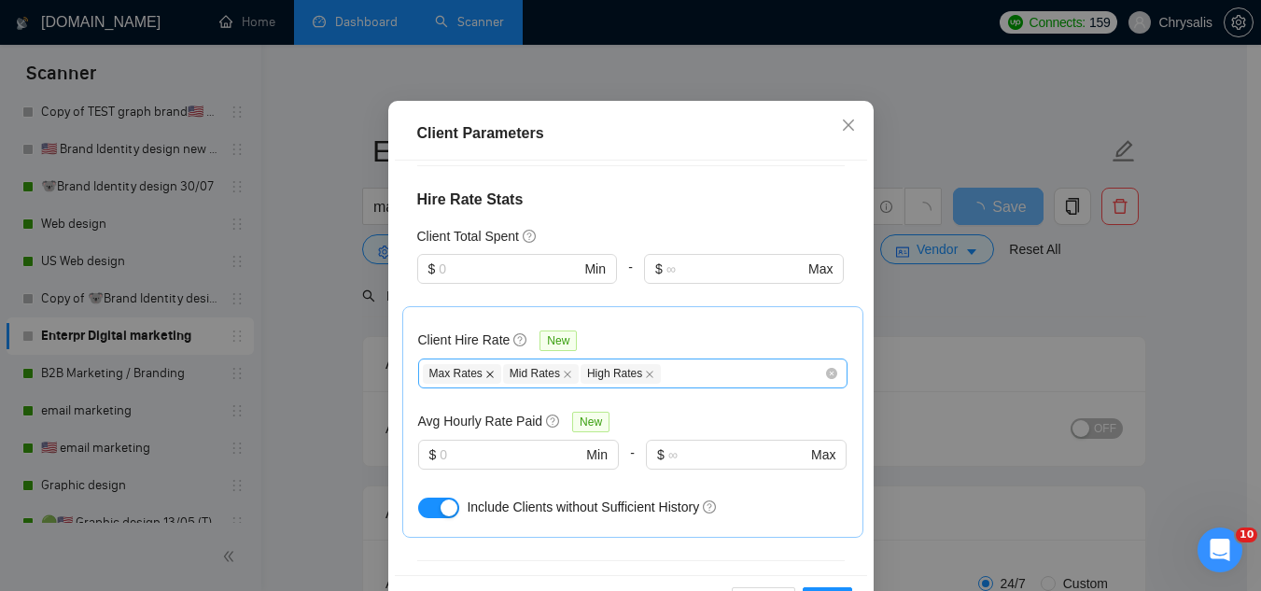
click at [485, 379] on icon "close" at bounding box center [489, 374] width 9 height 9
click at [483, 379] on icon "close" at bounding box center [487, 374] width 9 height 9
click at [487, 379] on icon "close" at bounding box center [491, 374] width 9 height 9
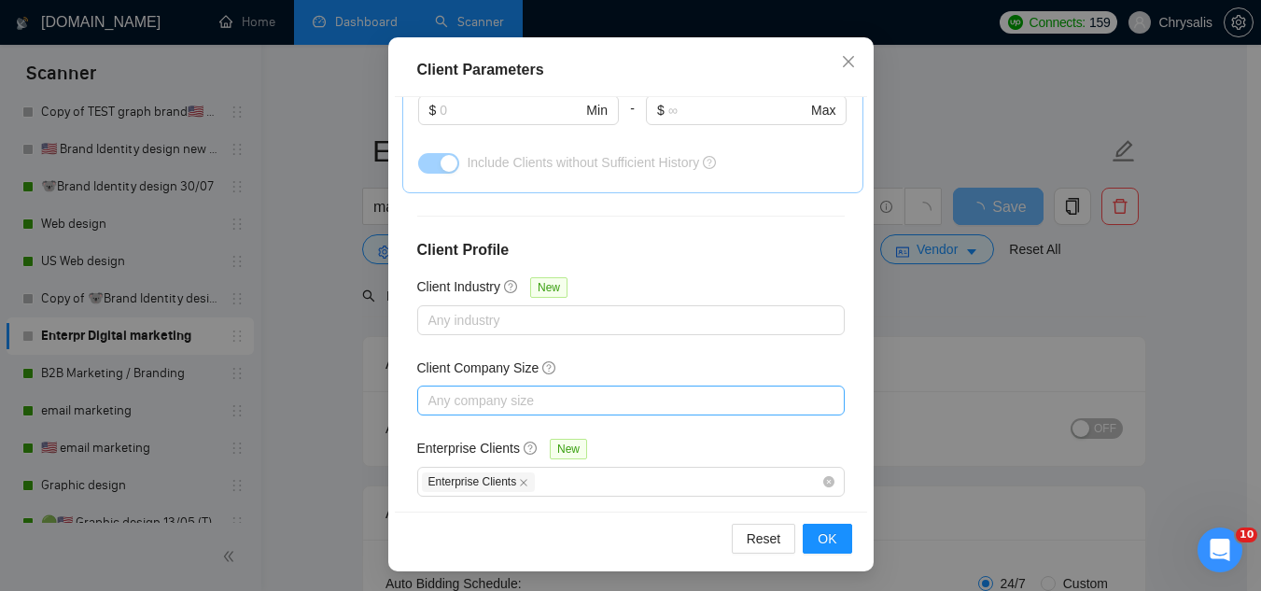
scroll to position [143, 0]
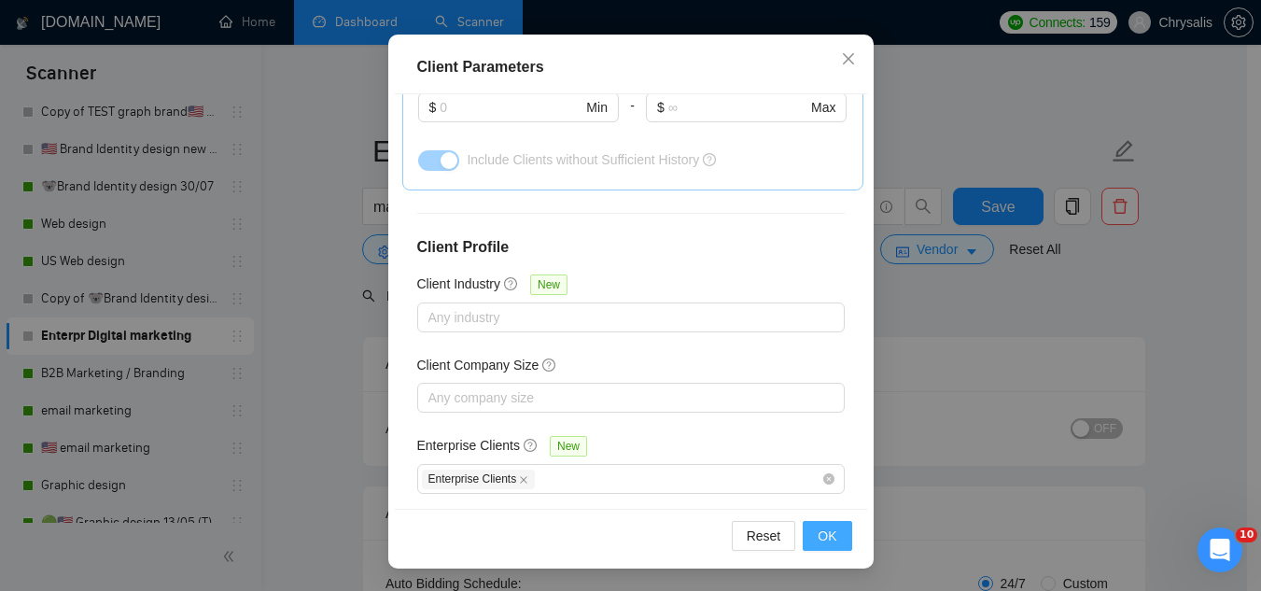
click at [824, 542] on span "OK" at bounding box center [827, 535] width 19 height 21
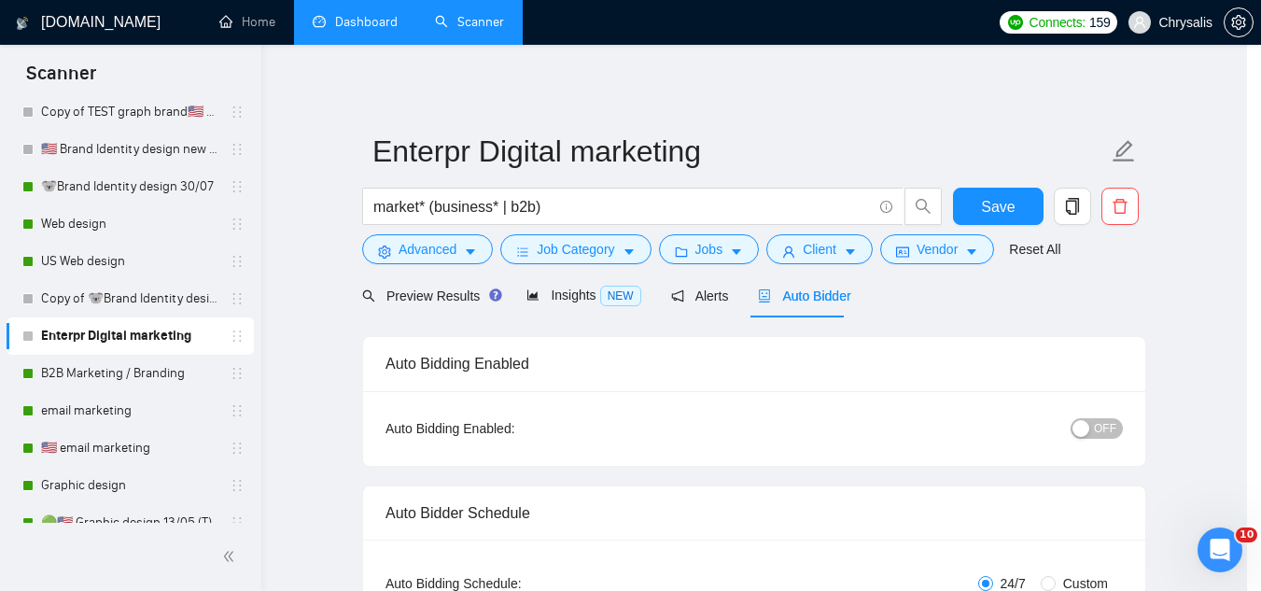
scroll to position [77, 0]
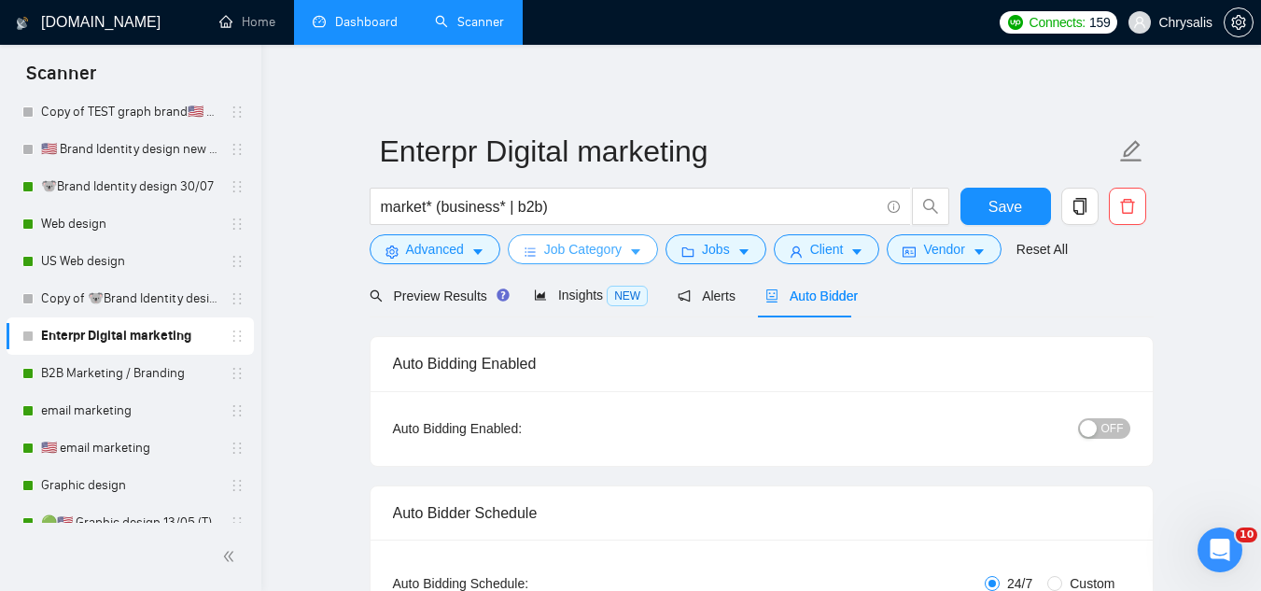
click at [581, 261] on button "Job Category" at bounding box center [583, 249] width 150 height 30
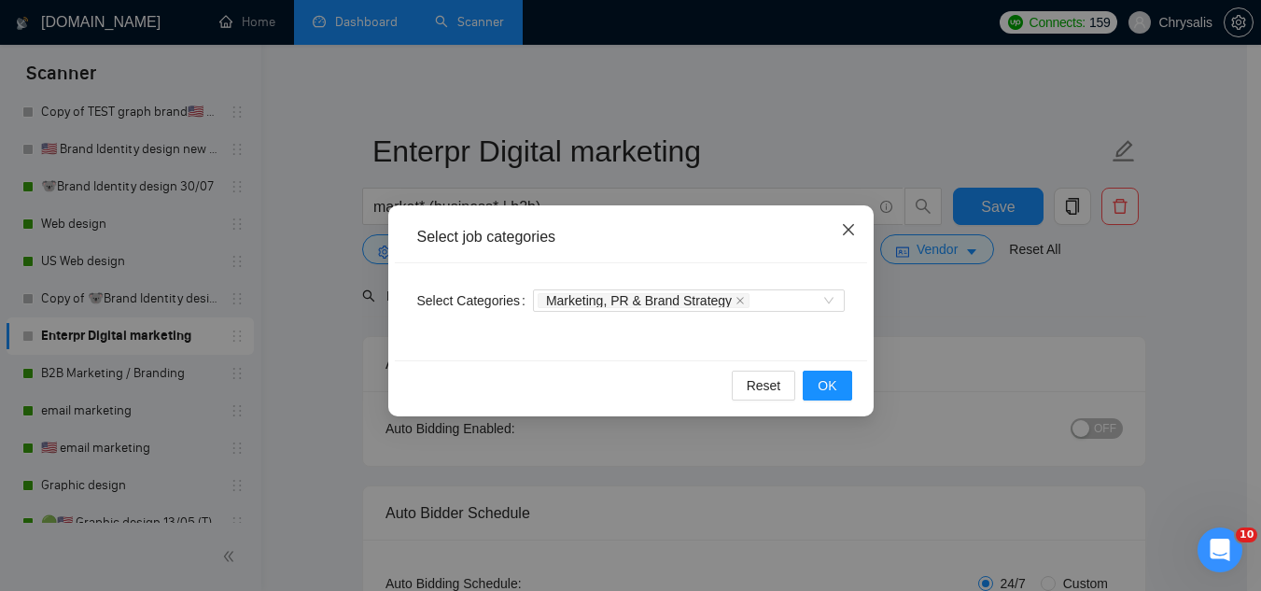
click at [849, 230] on icon "close" at bounding box center [847, 229] width 11 height 11
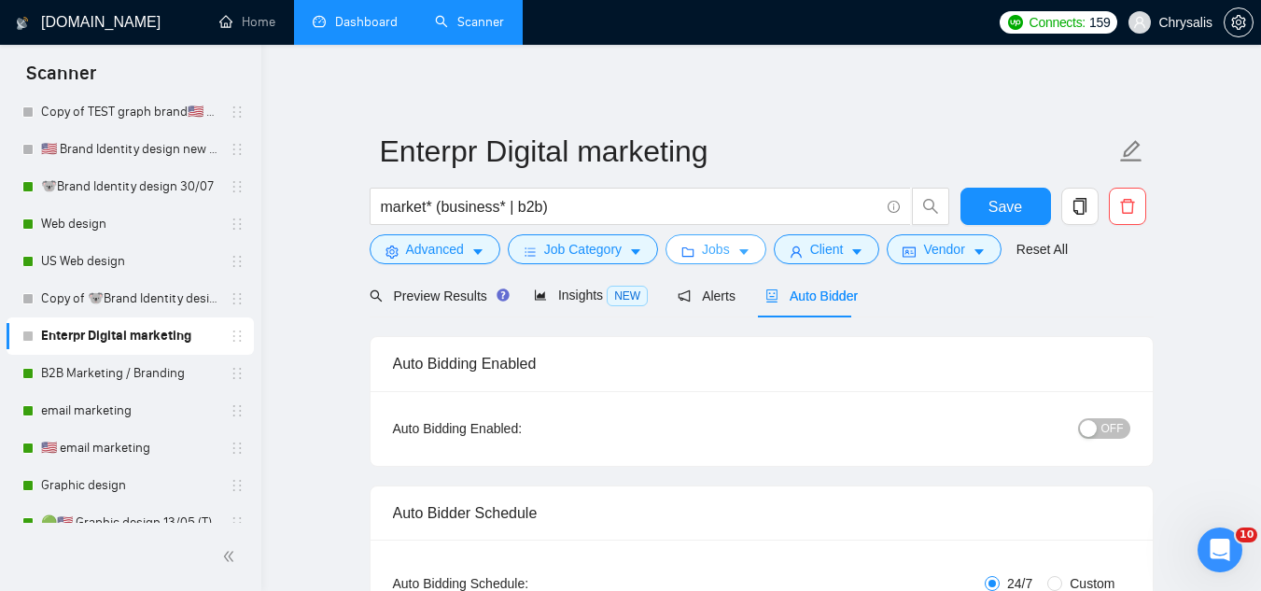
click at [713, 259] on span "Jobs" at bounding box center [716, 249] width 28 height 21
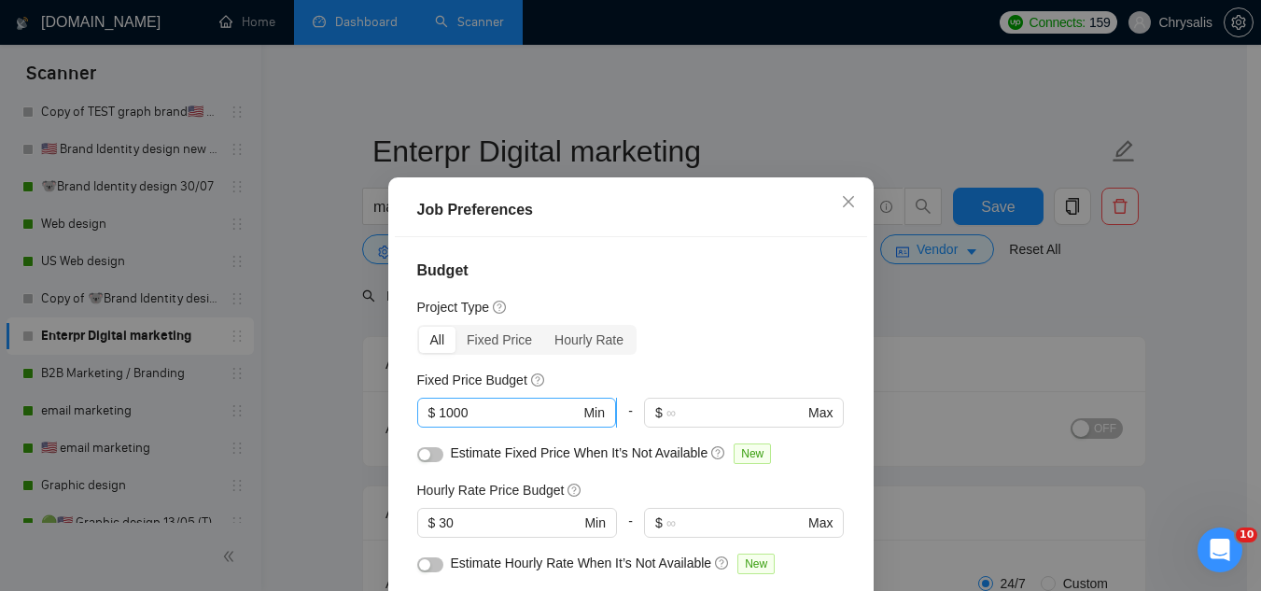
click at [529, 413] on input "1000" at bounding box center [509, 412] width 141 height 21
click at [483, 519] on input "30" at bounding box center [509, 522] width 141 height 21
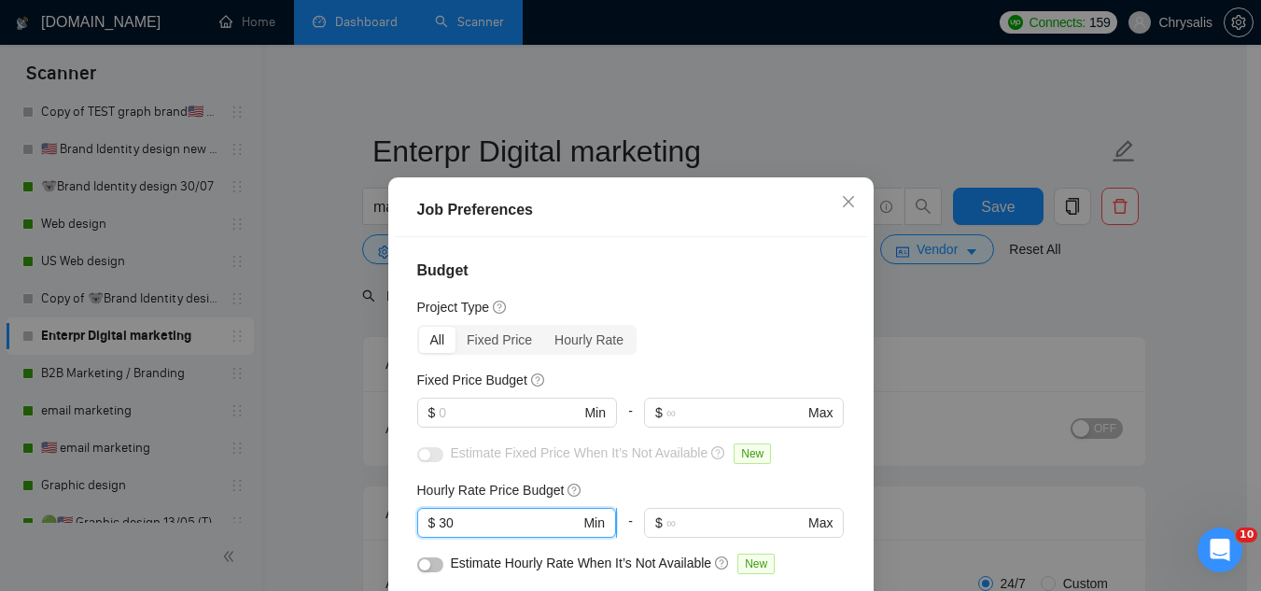
click at [483, 519] on input "30" at bounding box center [509, 522] width 141 height 21
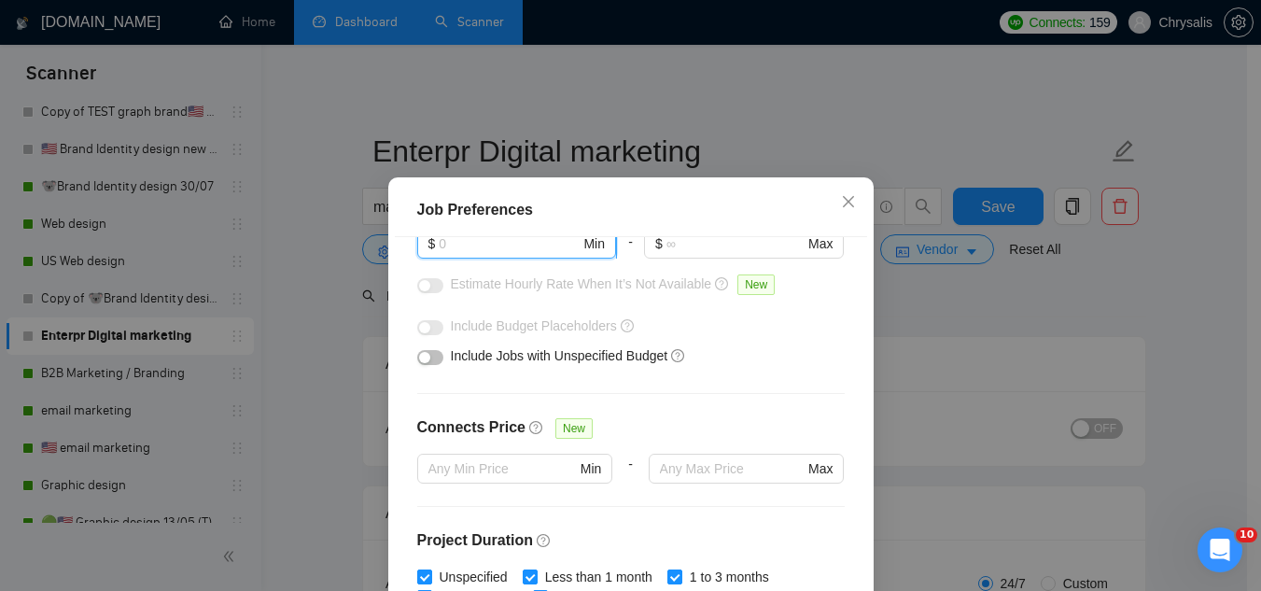
scroll to position [280, 0]
click at [431, 354] on button "button" at bounding box center [430, 356] width 26 height 15
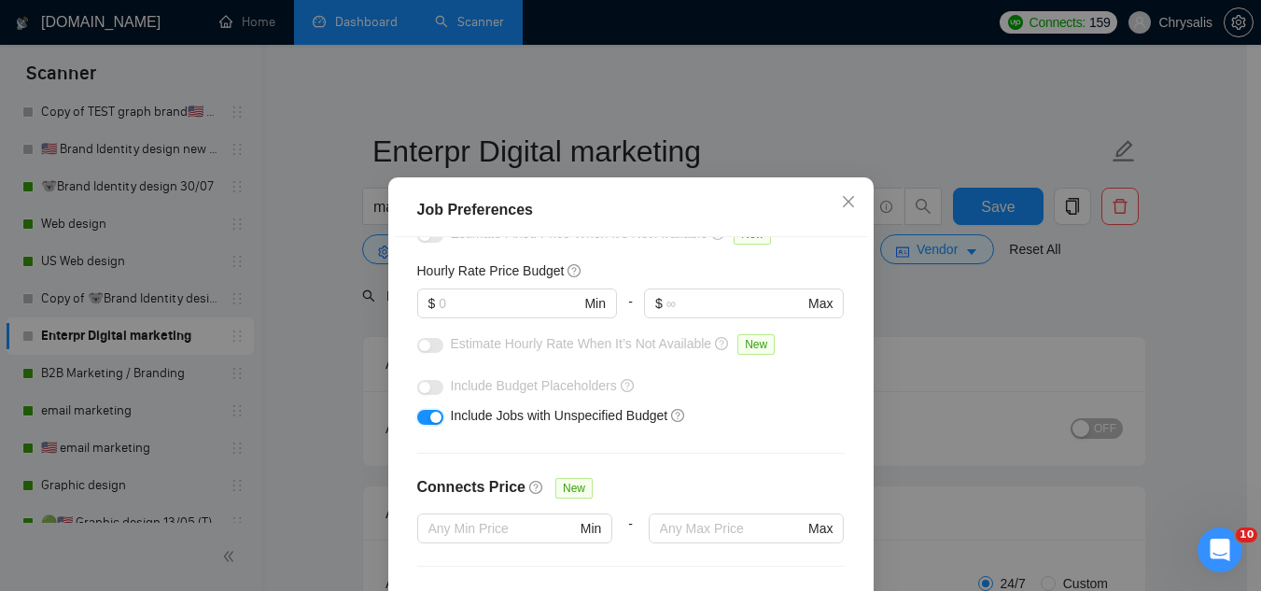
scroll to position [187, 0]
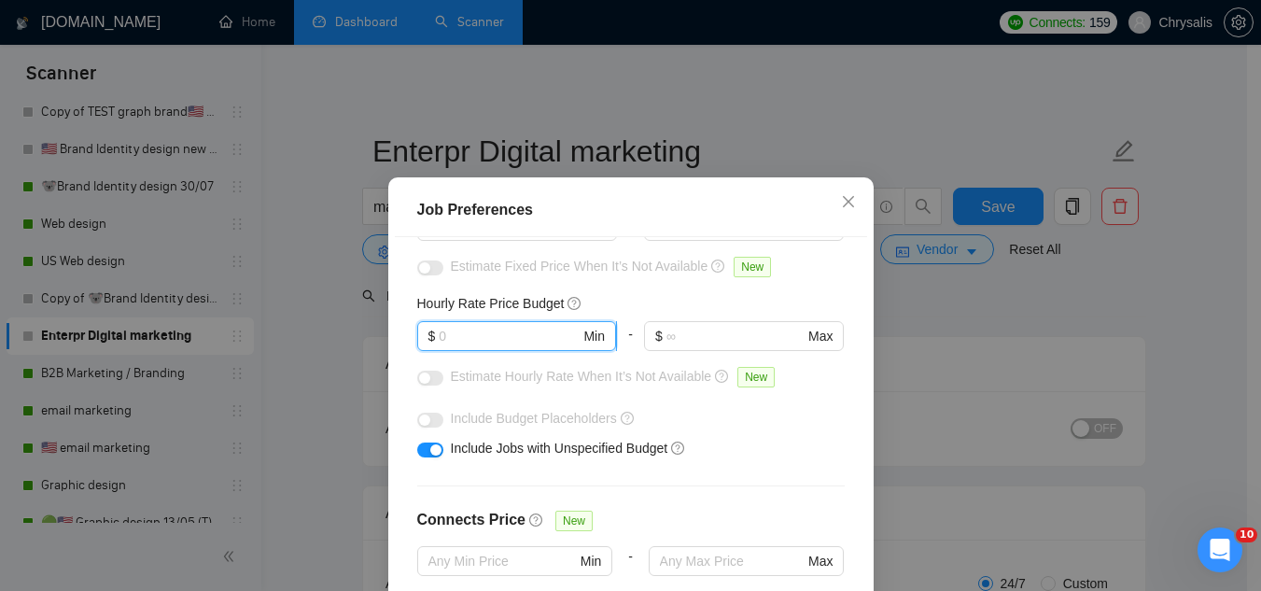
click at [492, 334] on input "text" at bounding box center [509, 336] width 141 height 21
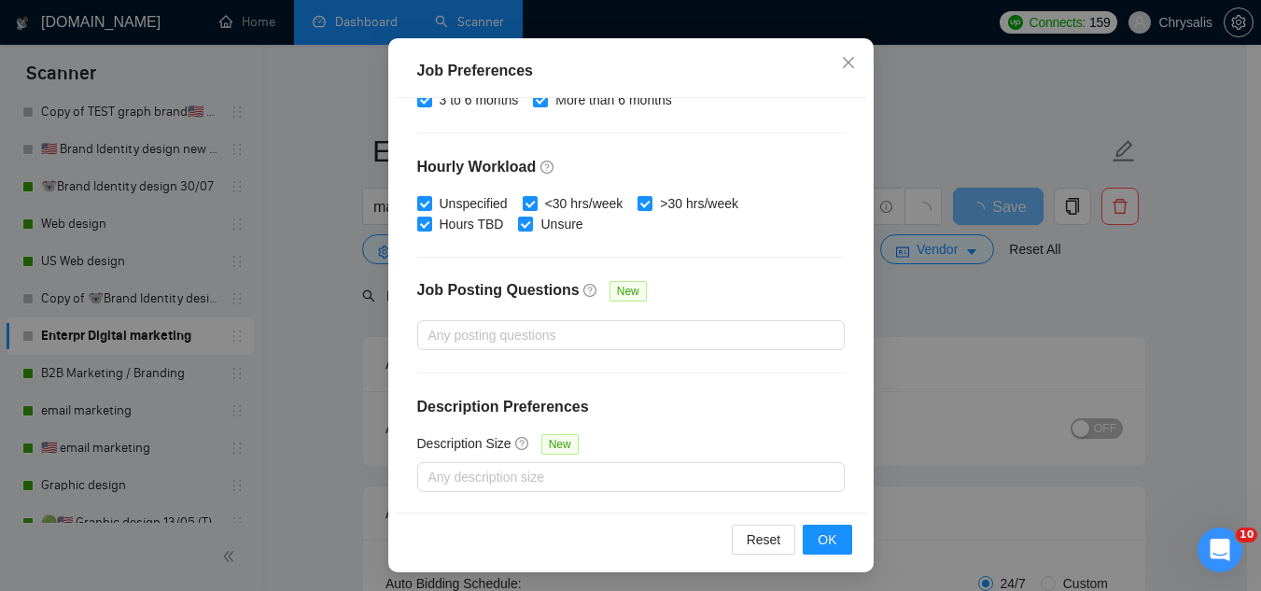
scroll to position [143, 0]
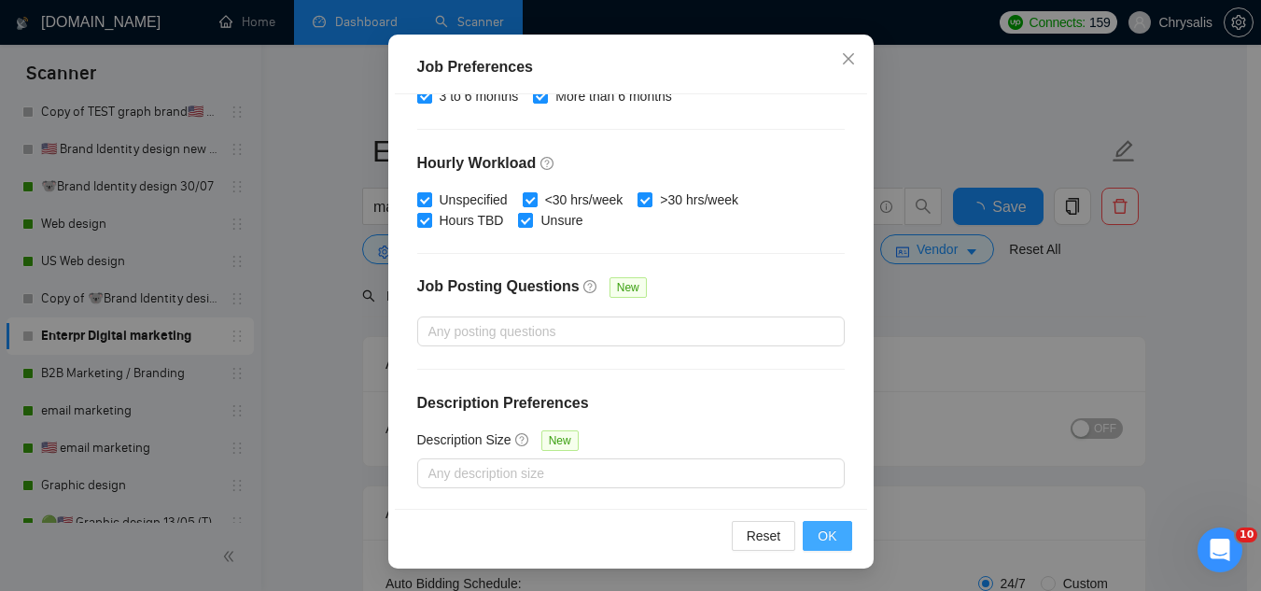
type input "30"
click at [818, 545] on span "OK" at bounding box center [827, 535] width 19 height 21
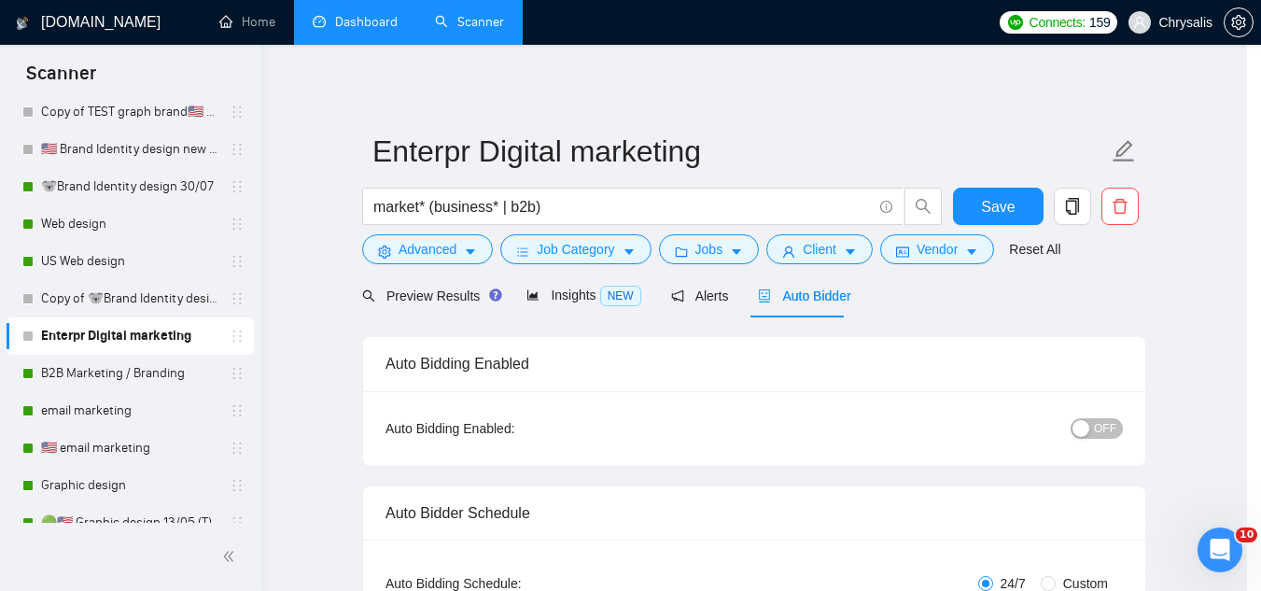
scroll to position [77, 0]
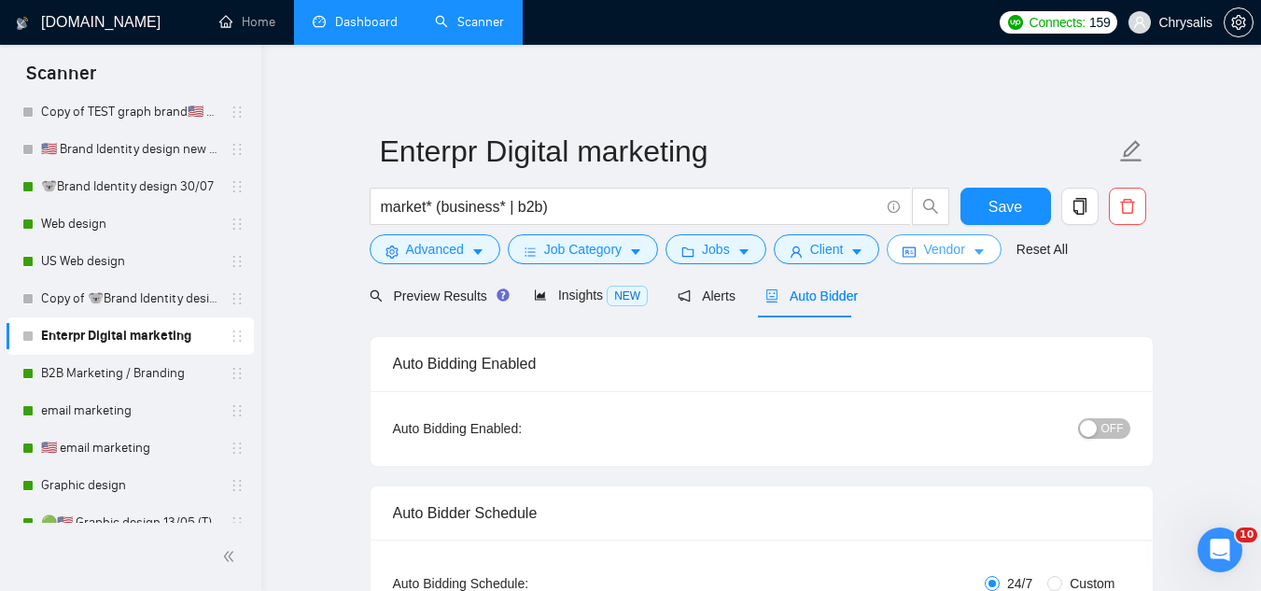
click at [931, 253] on span "Vendor" at bounding box center [943, 249] width 41 height 21
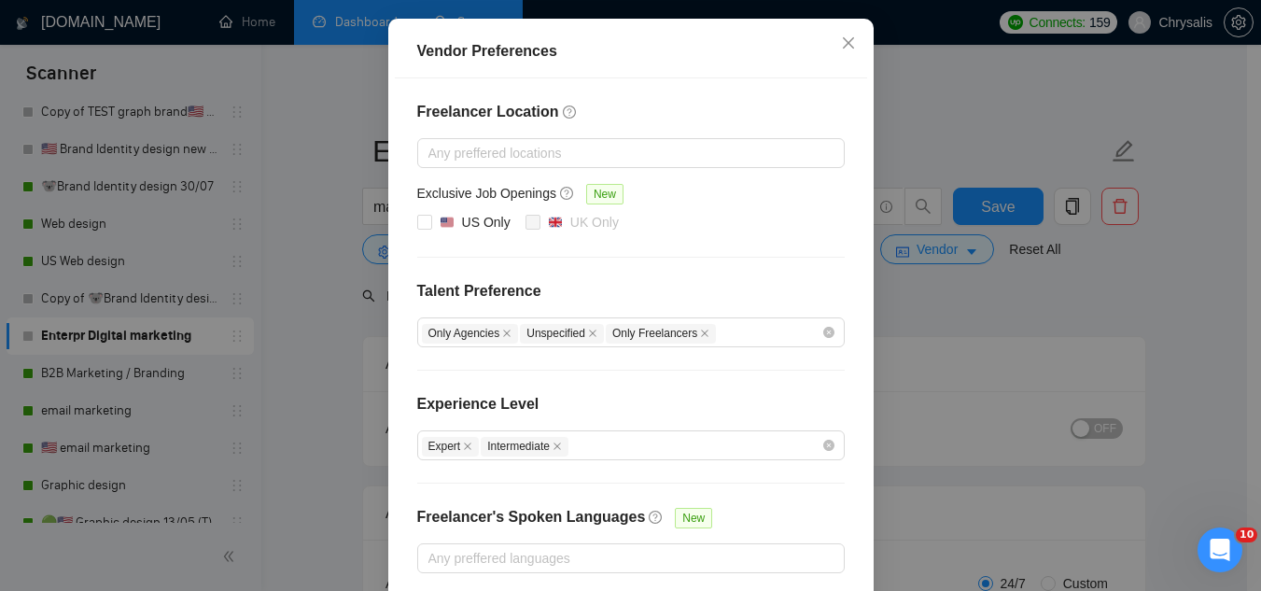
scroll to position [273, 0]
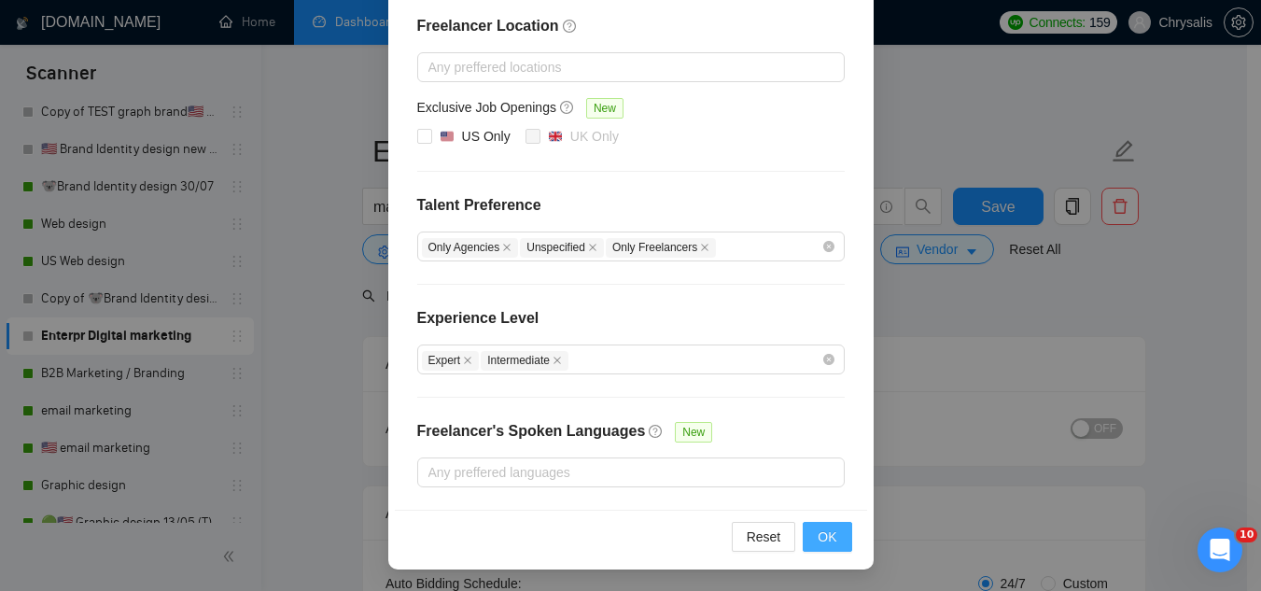
click at [823, 535] on span "OK" at bounding box center [827, 536] width 19 height 21
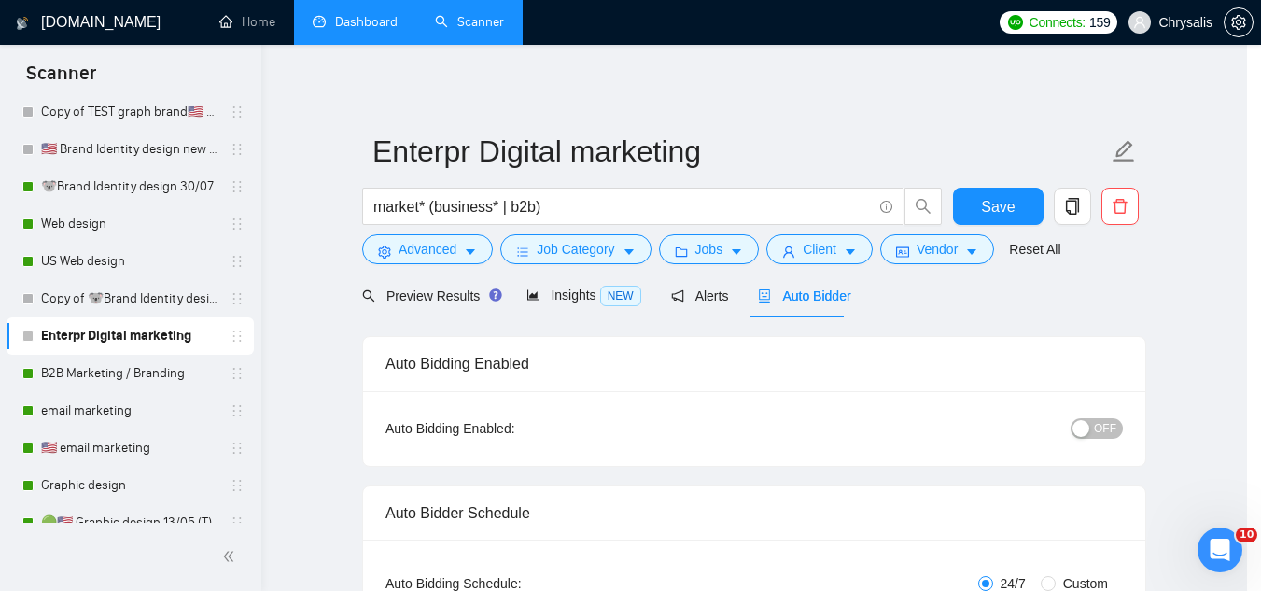
scroll to position [179, 0]
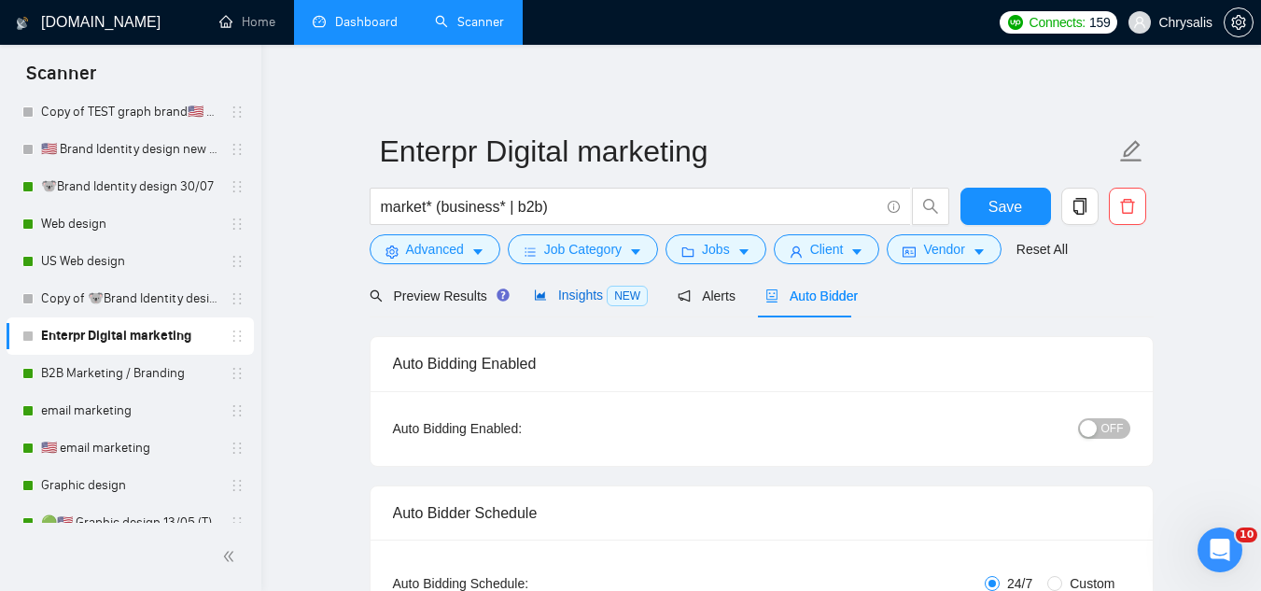
click at [564, 291] on span "Insights NEW" at bounding box center [591, 294] width 114 height 15
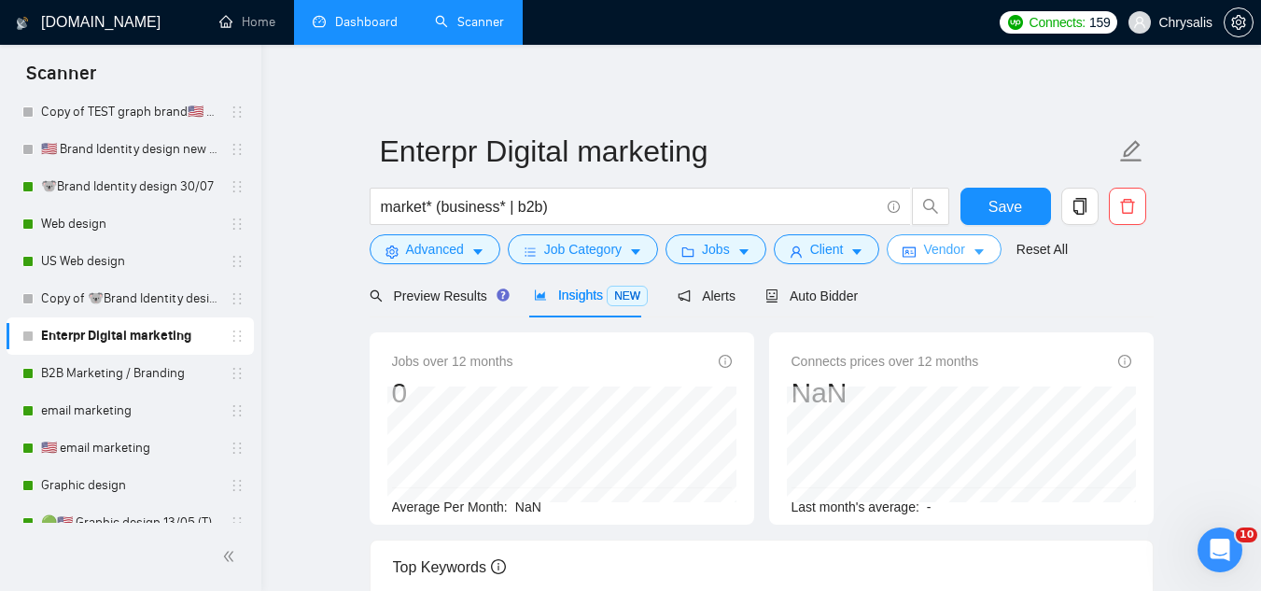
click at [923, 244] on span "Vendor" at bounding box center [943, 249] width 41 height 21
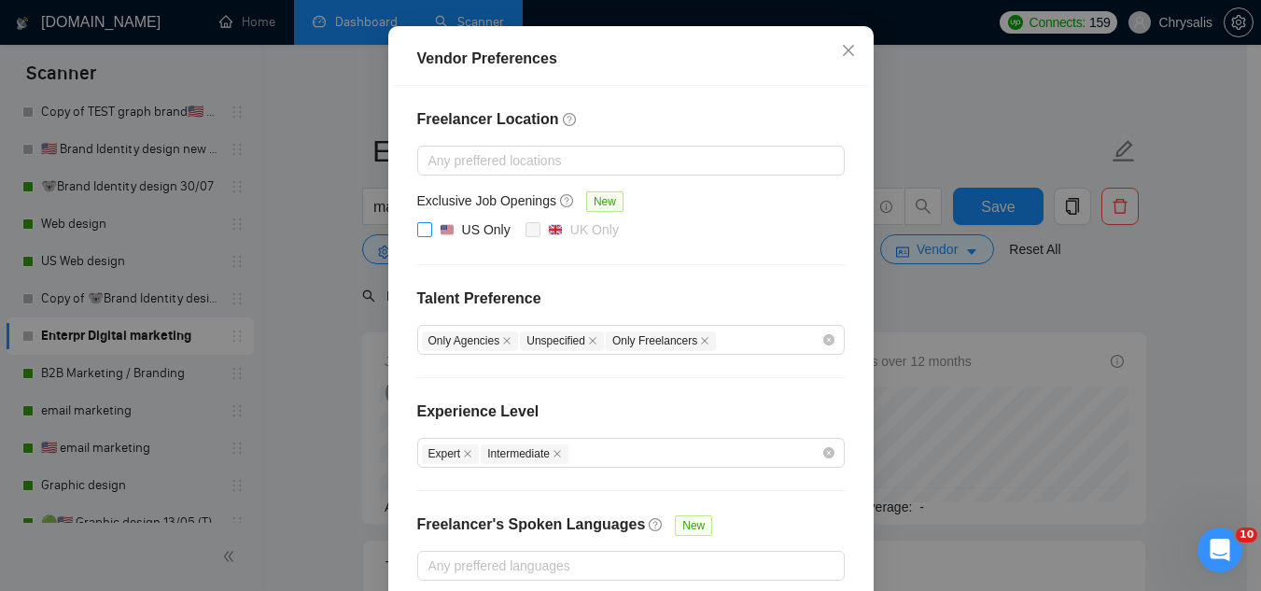
click at [417, 235] on input "US Only" at bounding box center [423, 228] width 13 height 13
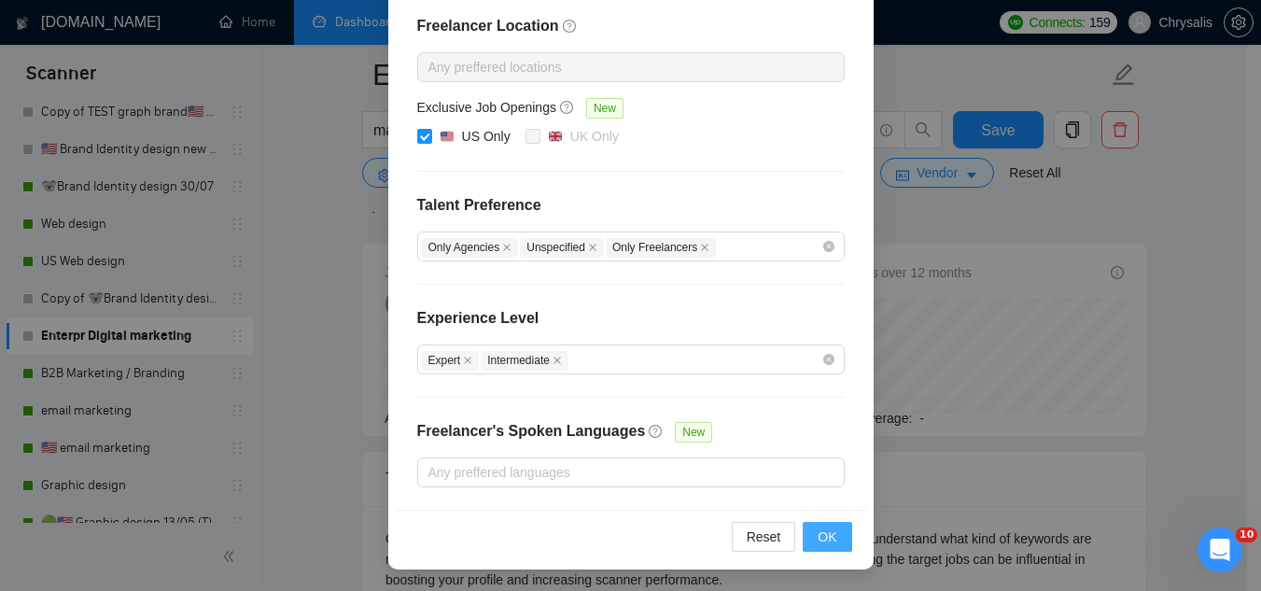
scroll to position [280, 0]
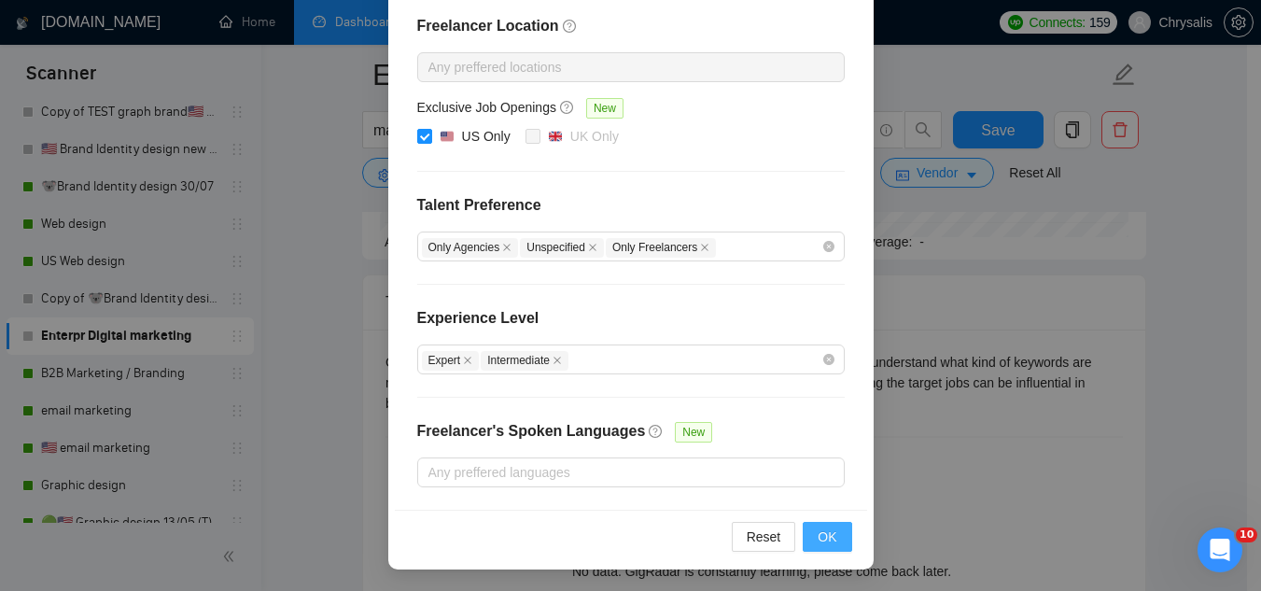
click at [837, 538] on button "OK" at bounding box center [827, 537] width 49 height 30
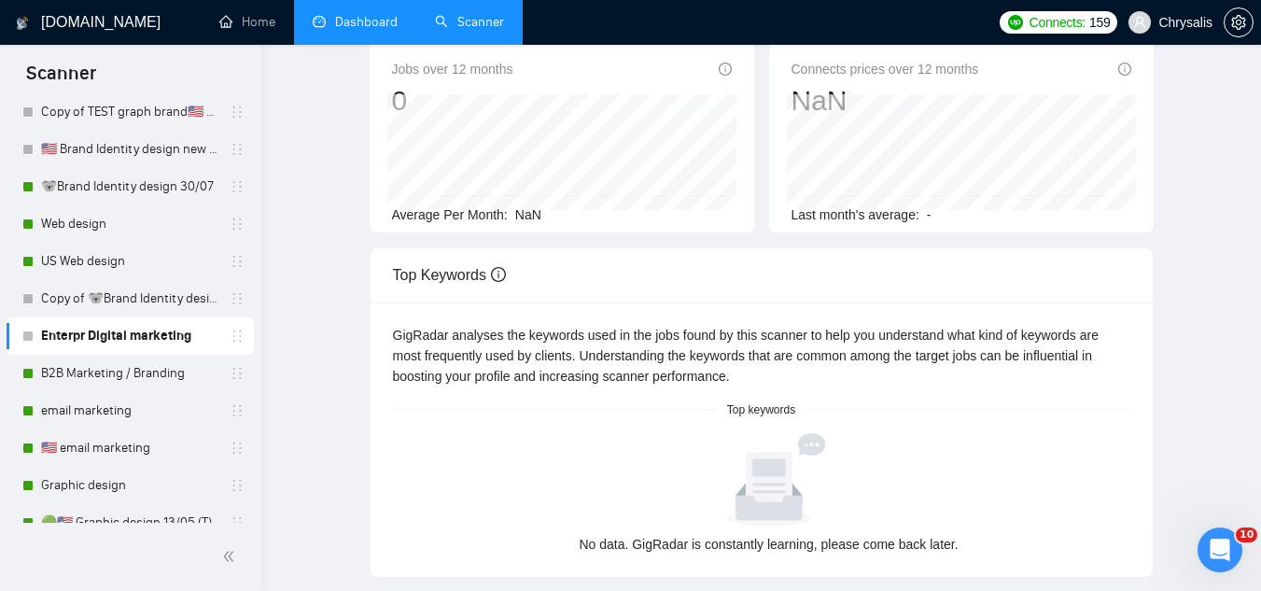
scroll to position [0, 0]
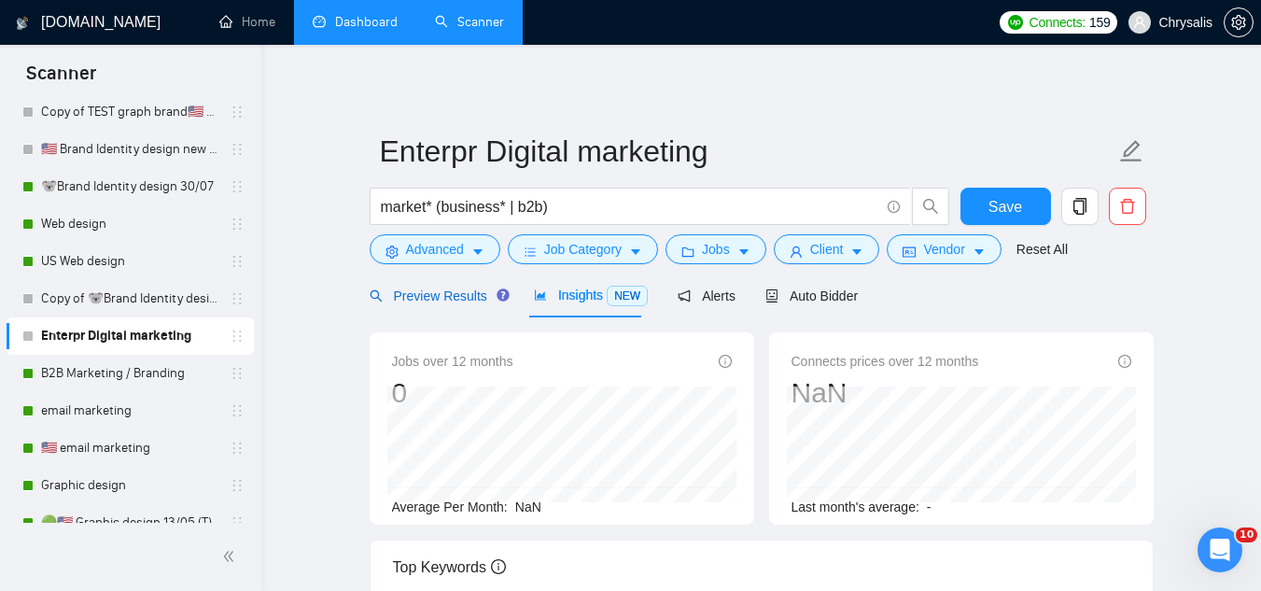
click at [444, 296] on span "Preview Results" at bounding box center [437, 295] width 134 height 15
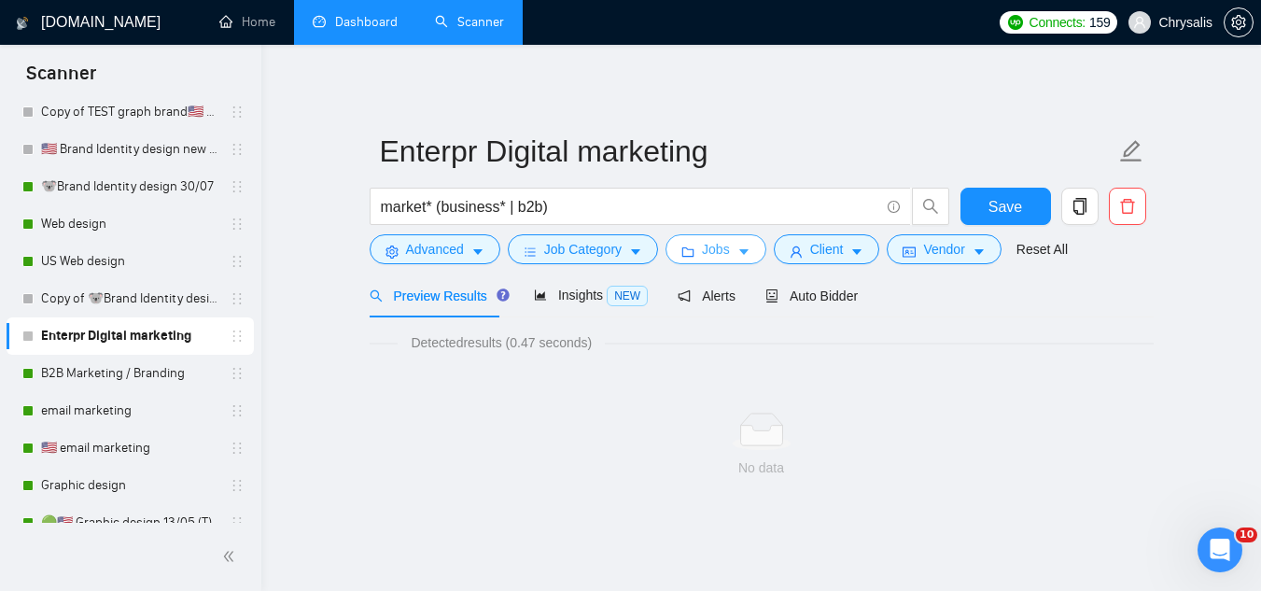
click at [693, 253] on button "Jobs" at bounding box center [715, 249] width 101 height 30
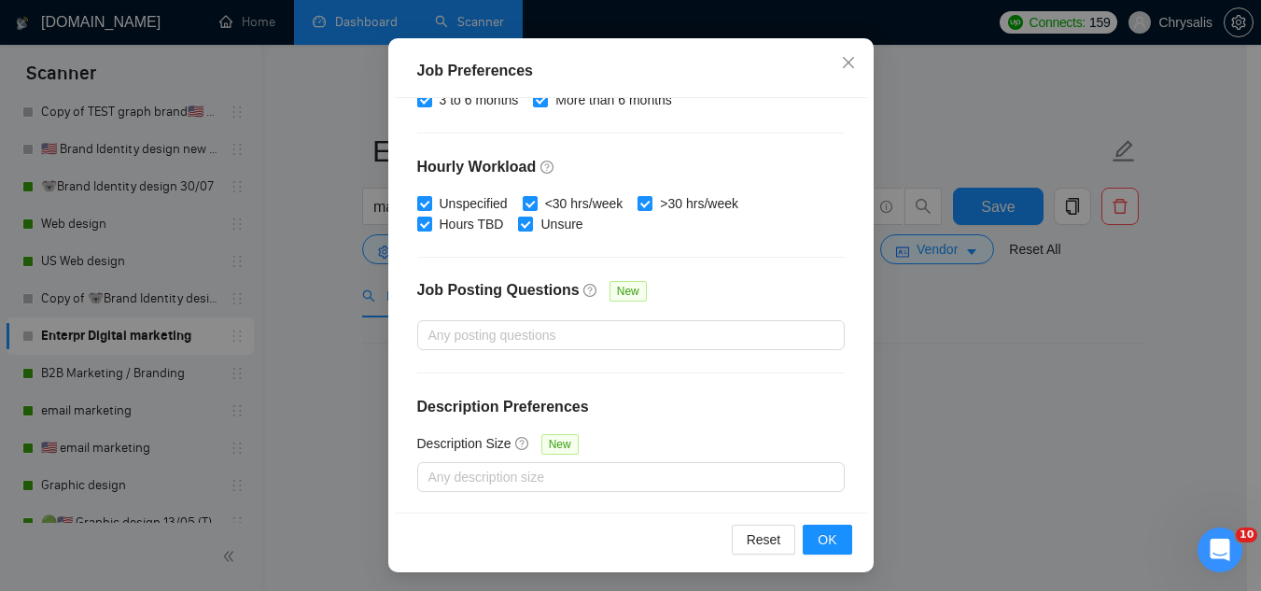
scroll to position [143, 0]
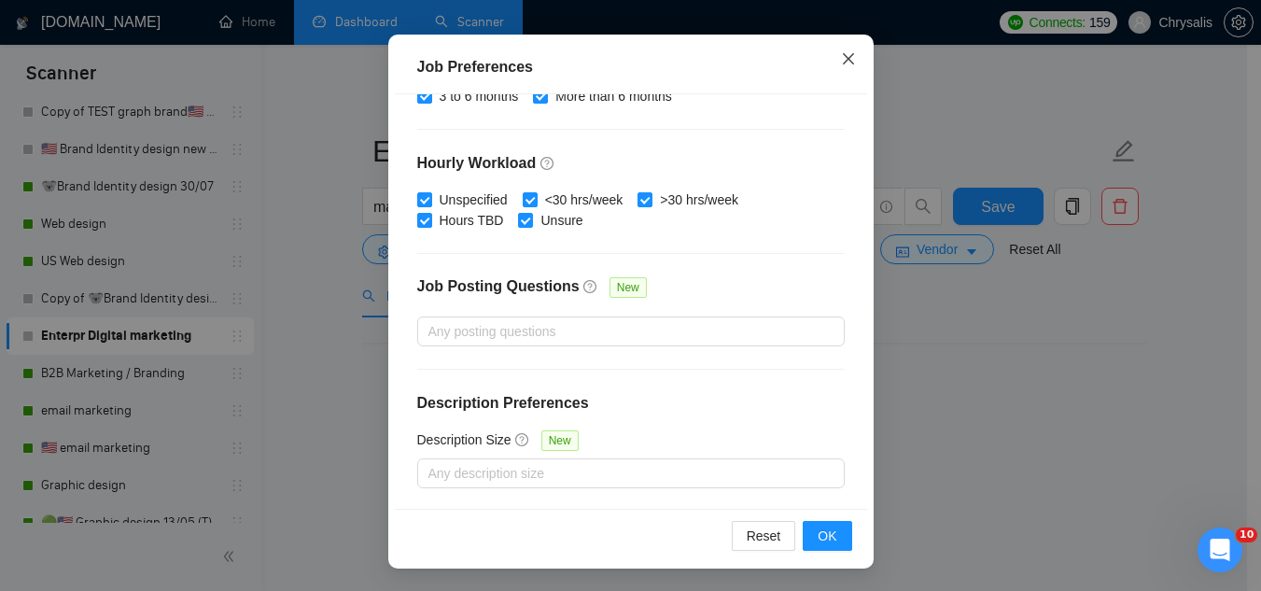
click at [841, 63] on icon "close" at bounding box center [848, 58] width 15 height 15
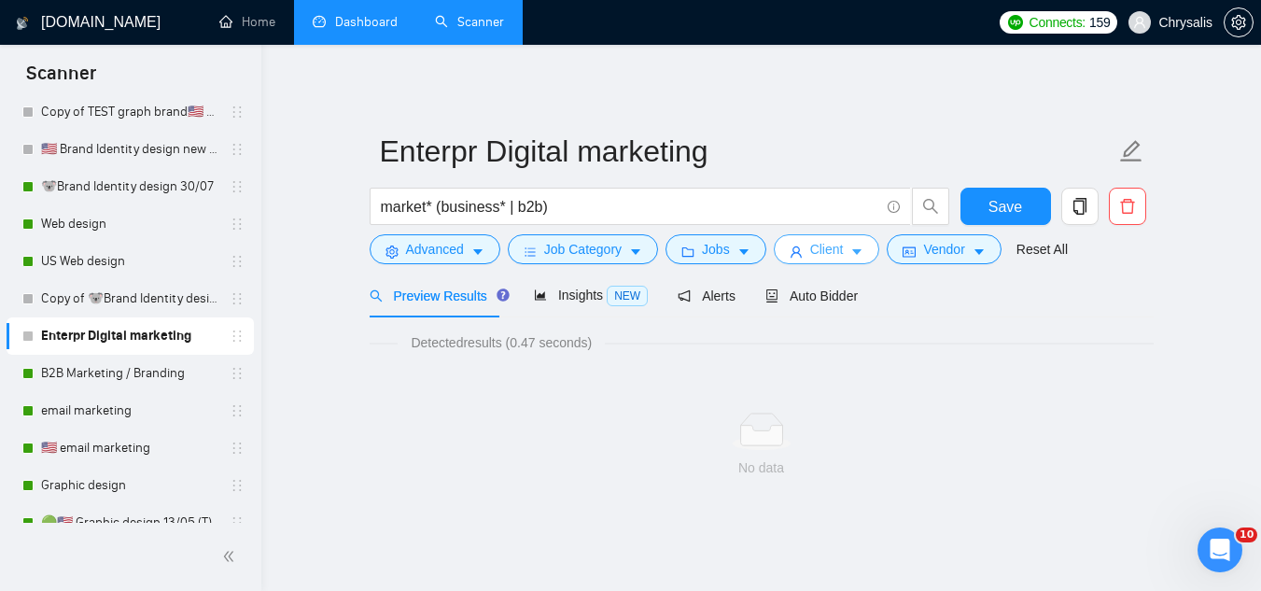
click at [799, 259] on button "Client" at bounding box center [827, 249] width 106 height 30
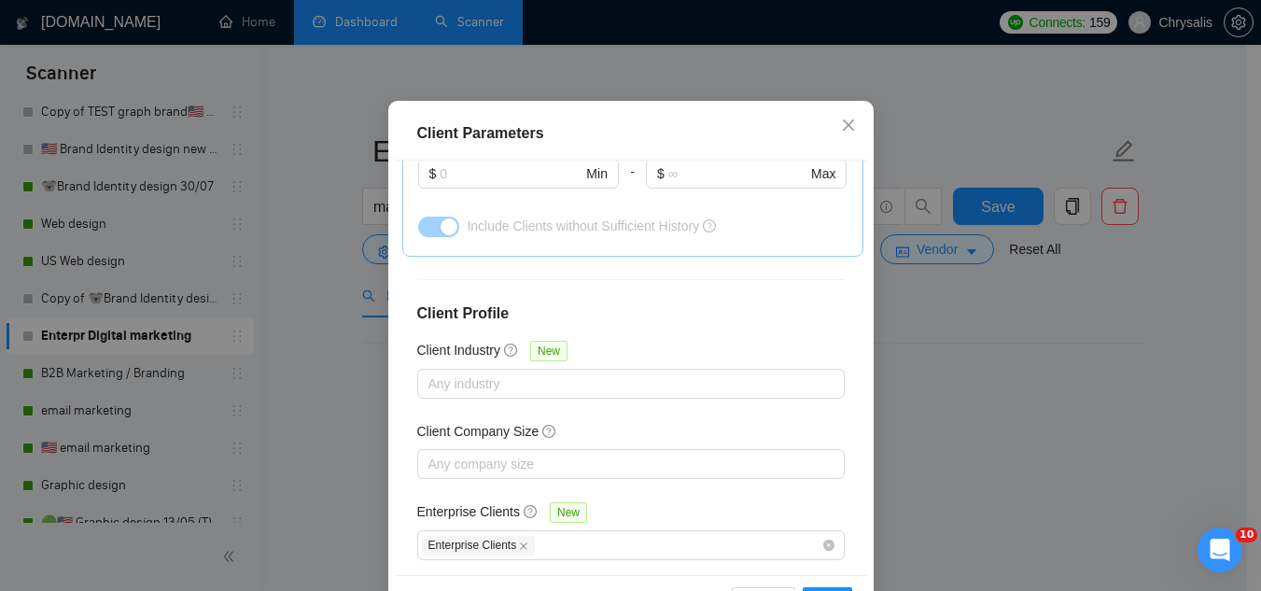
scroll to position [143, 0]
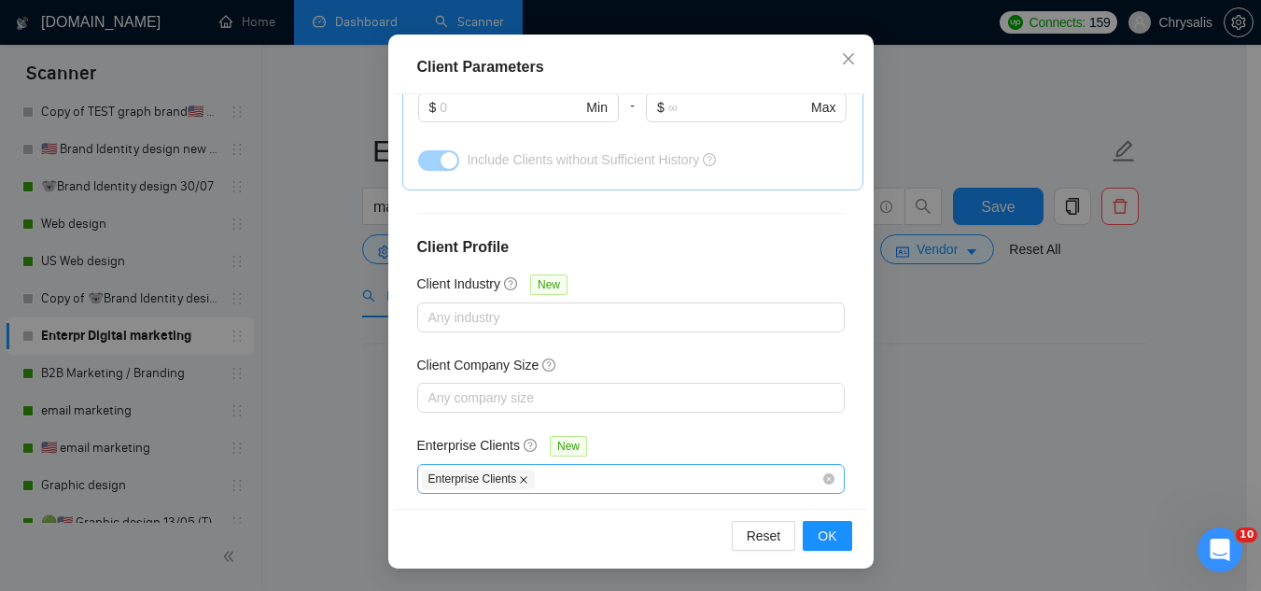
click at [519, 475] on icon "close" at bounding box center [523, 479] width 9 height 9
click at [822, 543] on span "OK" at bounding box center [827, 535] width 19 height 21
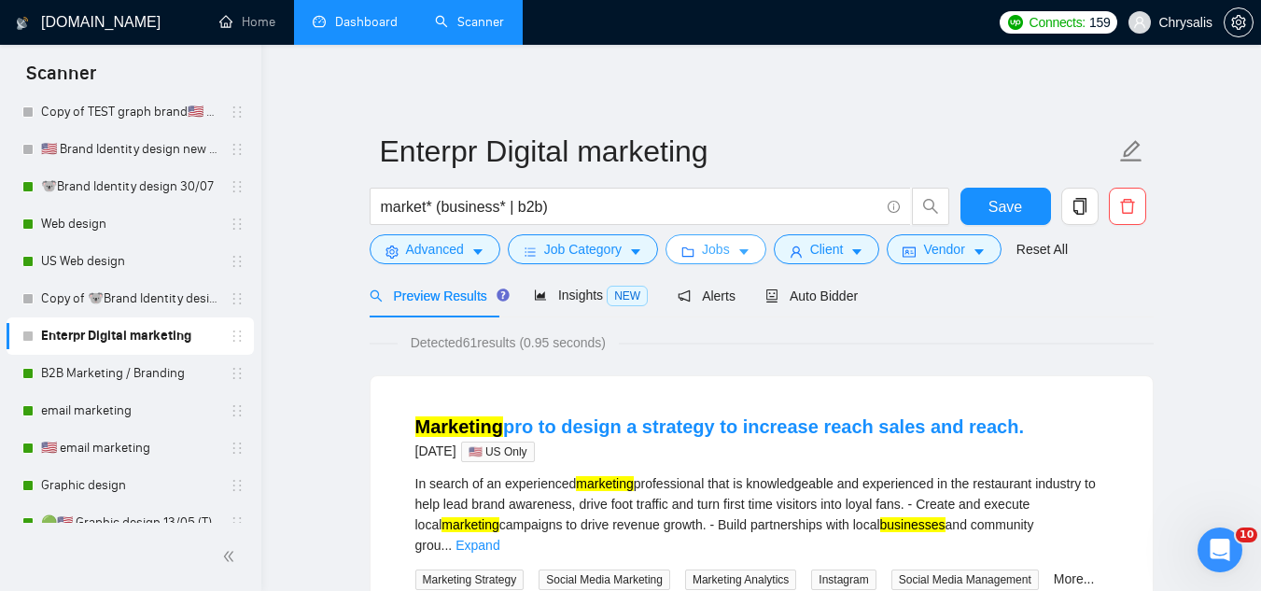
click at [721, 256] on span "Jobs" at bounding box center [716, 249] width 28 height 21
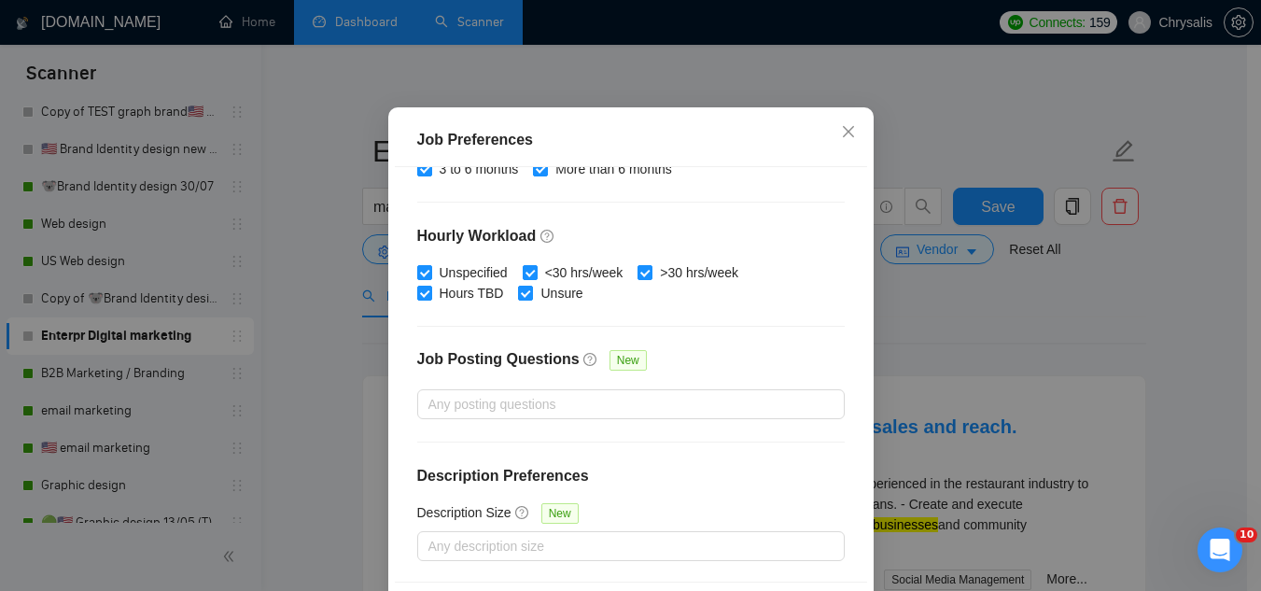
scroll to position [143, 0]
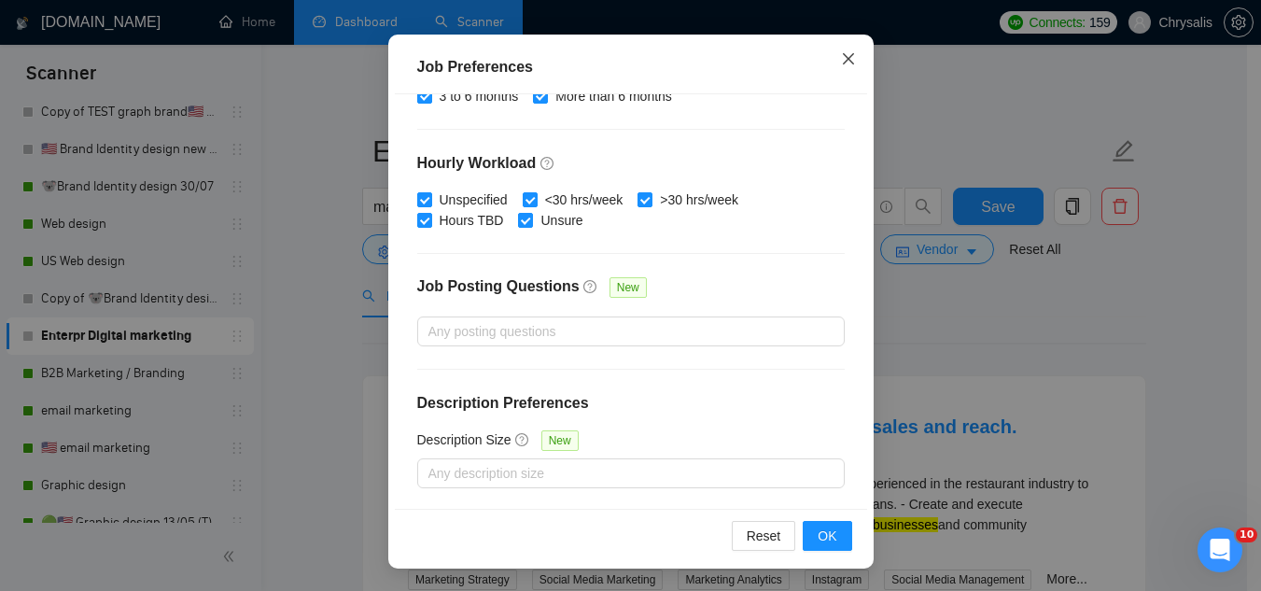
click at [841, 66] on icon "close" at bounding box center [848, 58] width 15 height 15
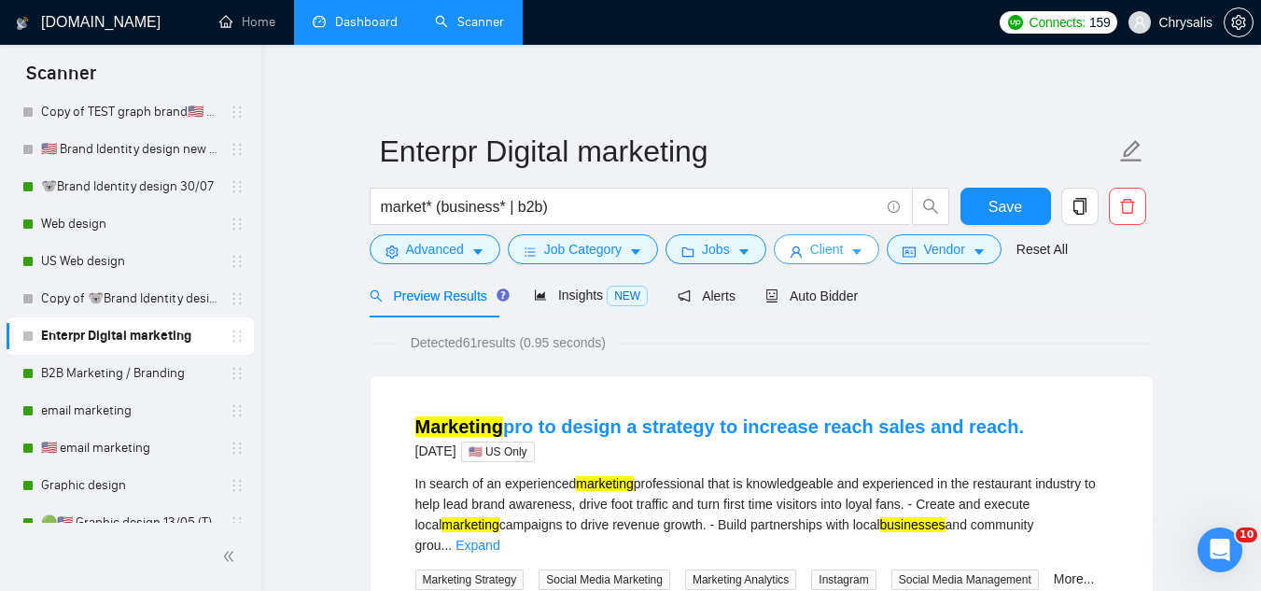
click at [804, 254] on button "Client" at bounding box center [827, 249] width 106 height 30
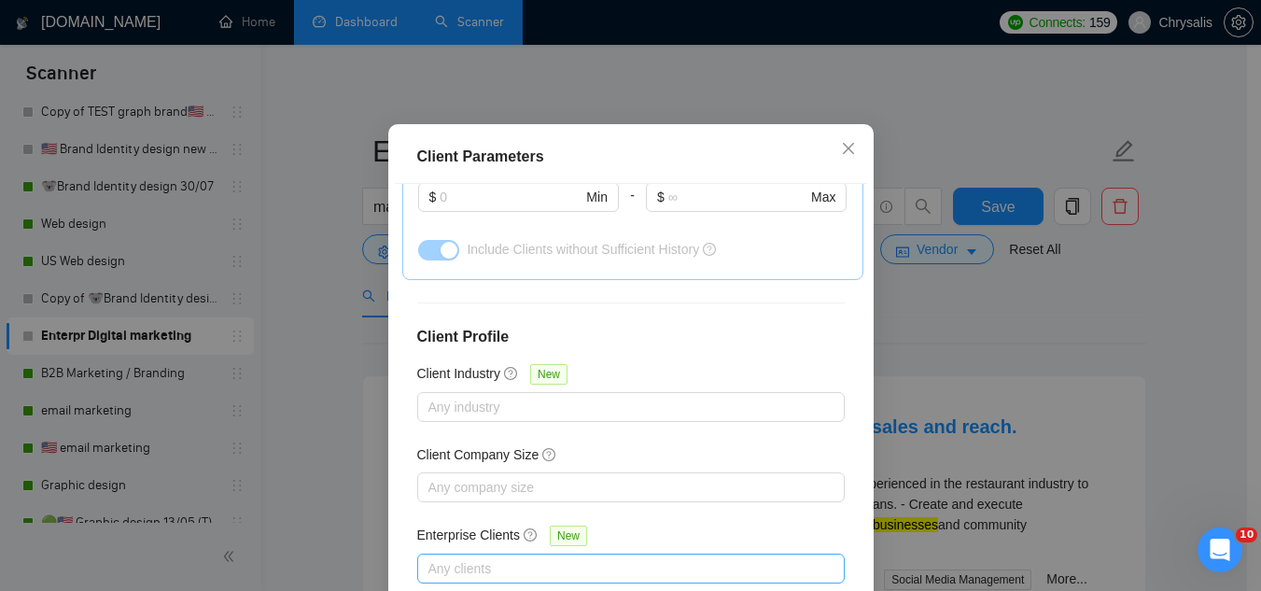
scroll to position [143, 0]
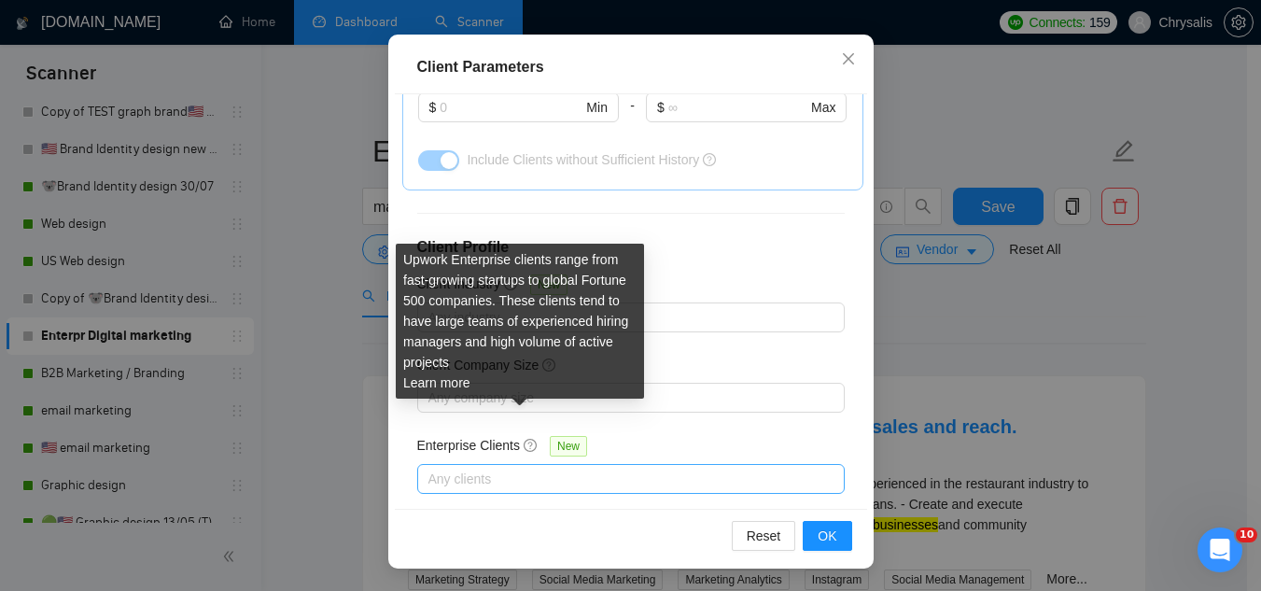
click at [524, 439] on icon "question-circle" at bounding box center [530, 445] width 13 height 13
click at [432, 468] on input "Enterprise Clients New" at bounding box center [430, 479] width 4 height 22
click at [524, 439] on icon "question-circle" at bounding box center [530, 445] width 13 height 13
click at [432, 468] on input "Enterprise Clients New" at bounding box center [430, 479] width 4 height 22
click at [452, 376] on link "Learn more" at bounding box center [436, 382] width 67 height 15
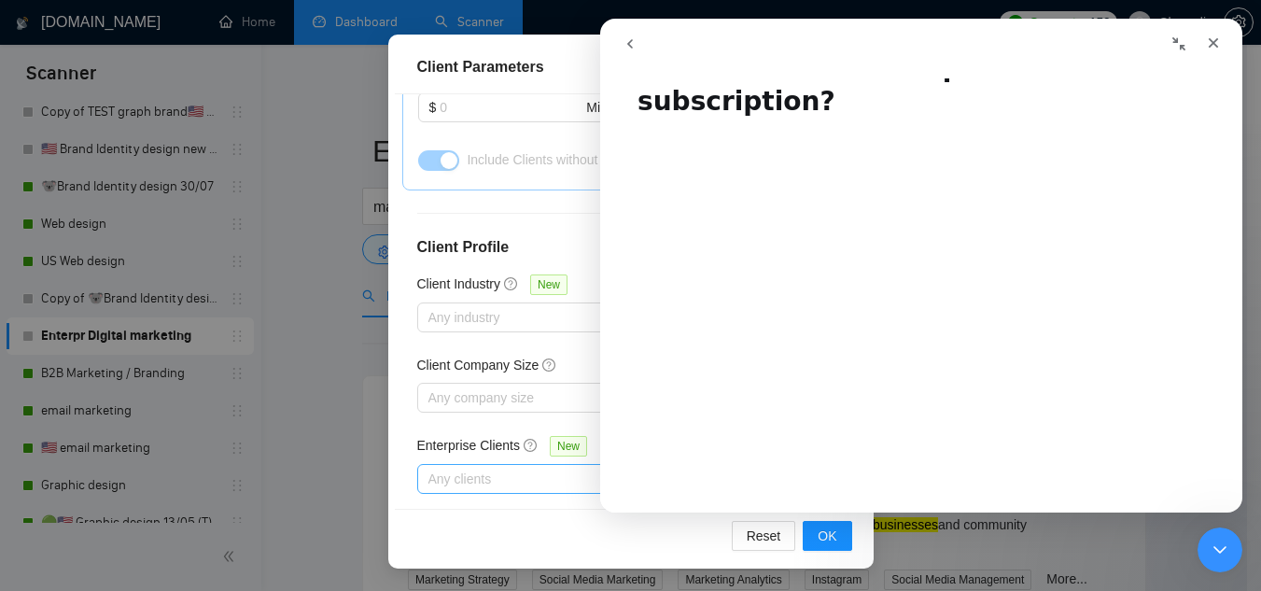
scroll to position [93, 0]
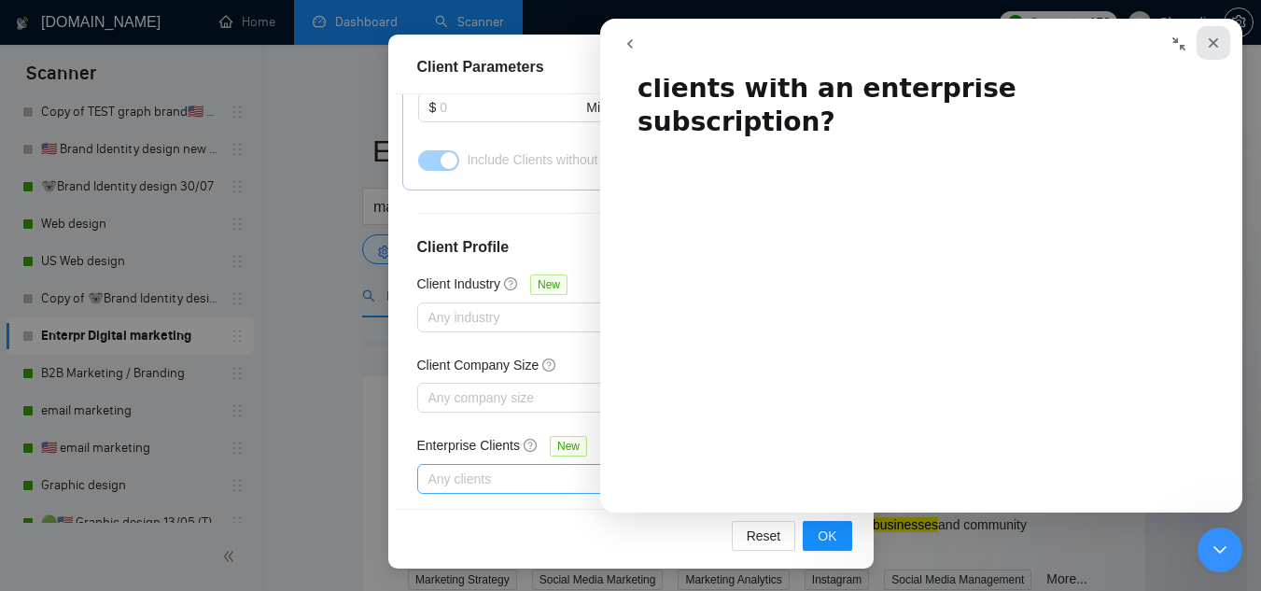
click at [1213, 47] on icon "Close" at bounding box center [1213, 42] width 15 height 15
click at [1213, 47] on div "Client Parameters Client Location Include Client Countries [GEOGRAPHIC_DATA] [G…" at bounding box center [630, 295] width 1261 height 591
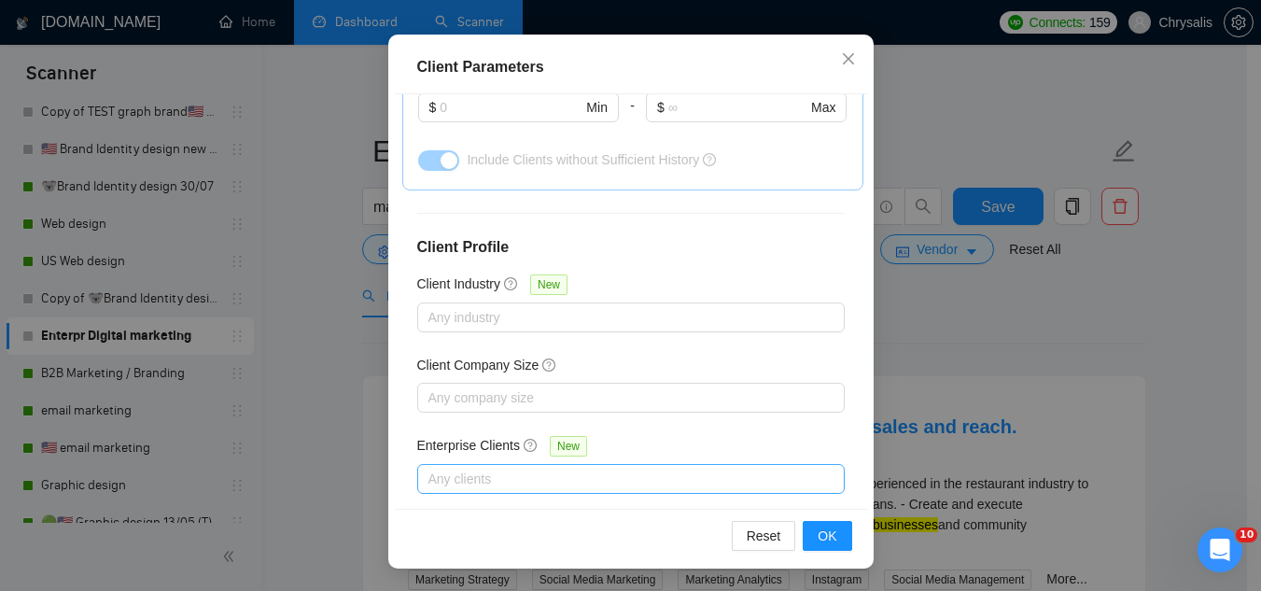
scroll to position [77, 0]
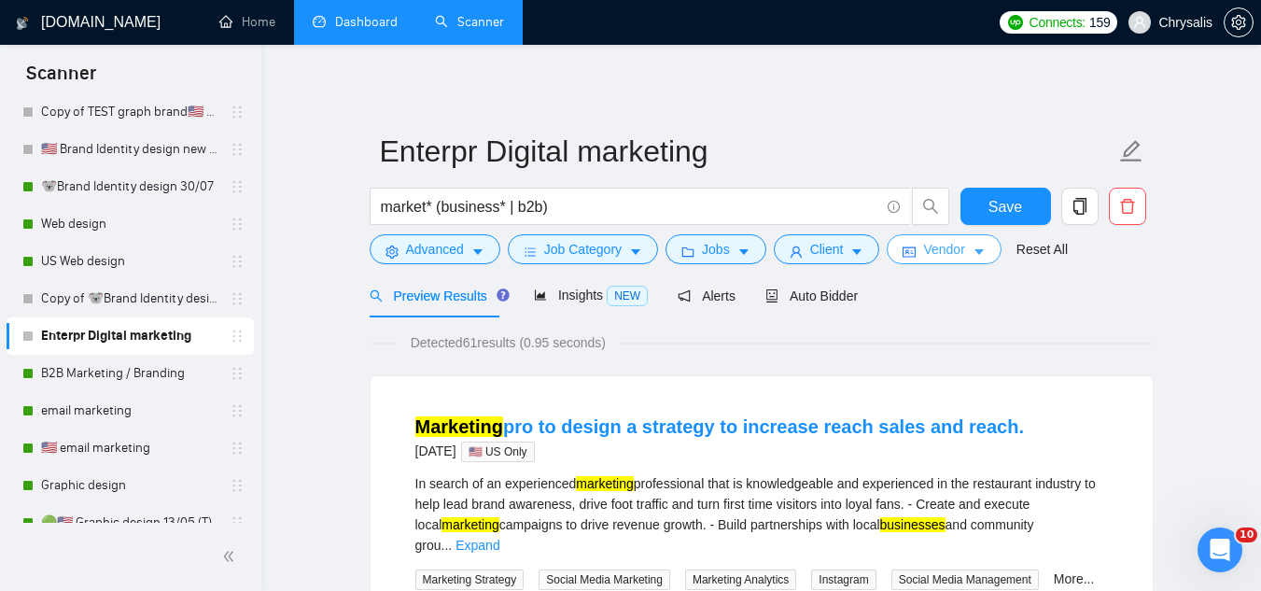
click at [945, 253] on span "Vendor" at bounding box center [943, 249] width 41 height 21
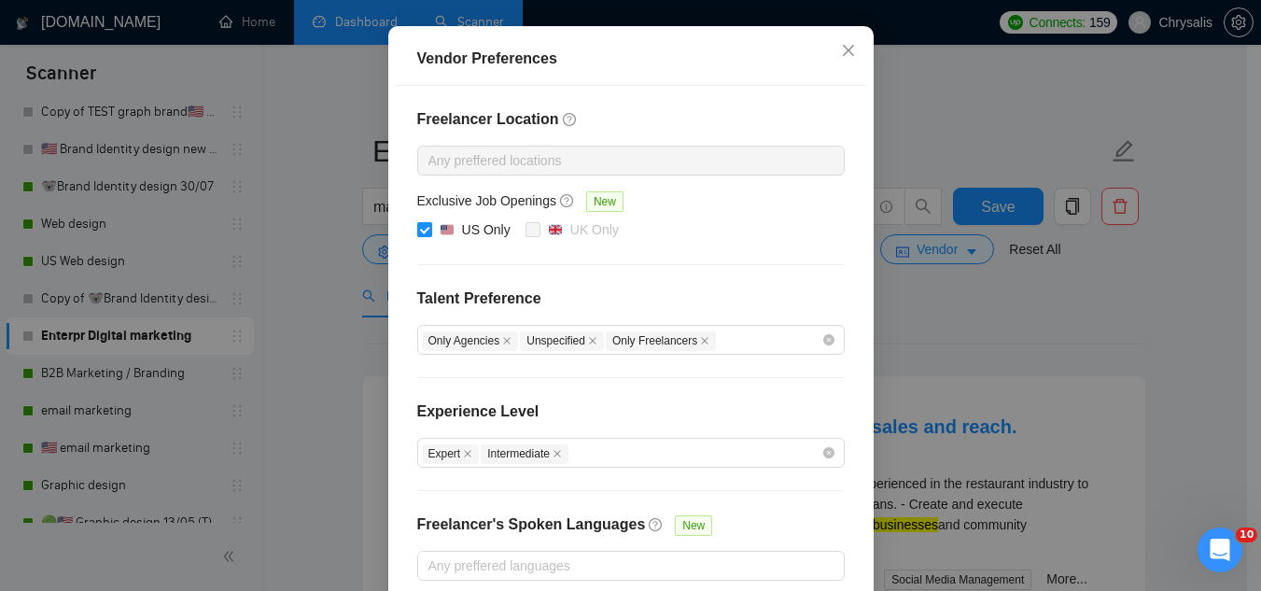
click at [417, 235] on input "US Only" at bounding box center [423, 228] width 13 height 13
checkbox input "false"
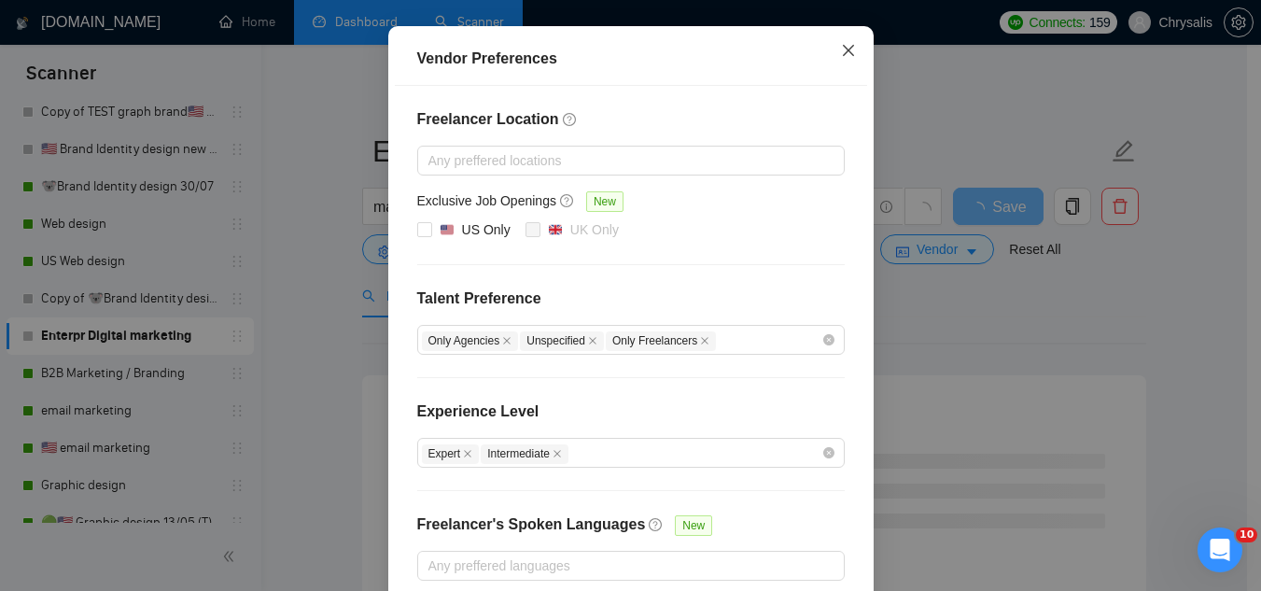
click at [846, 58] on icon "close" at bounding box center [848, 50] width 15 height 15
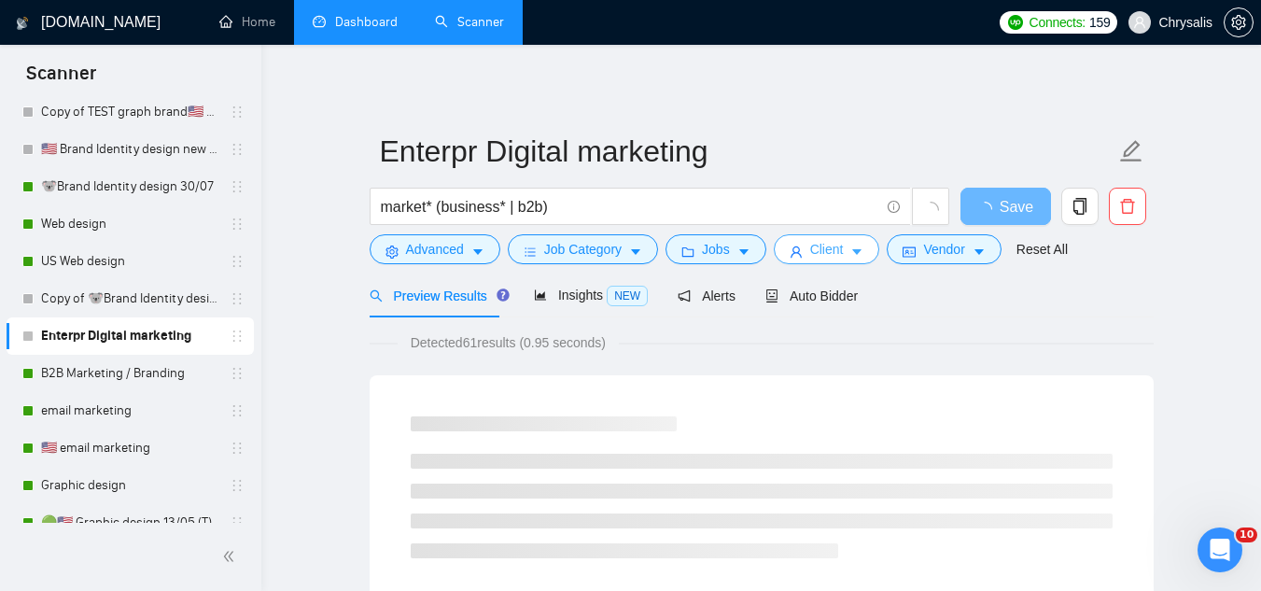
click at [819, 254] on span "Client" at bounding box center [827, 249] width 34 height 21
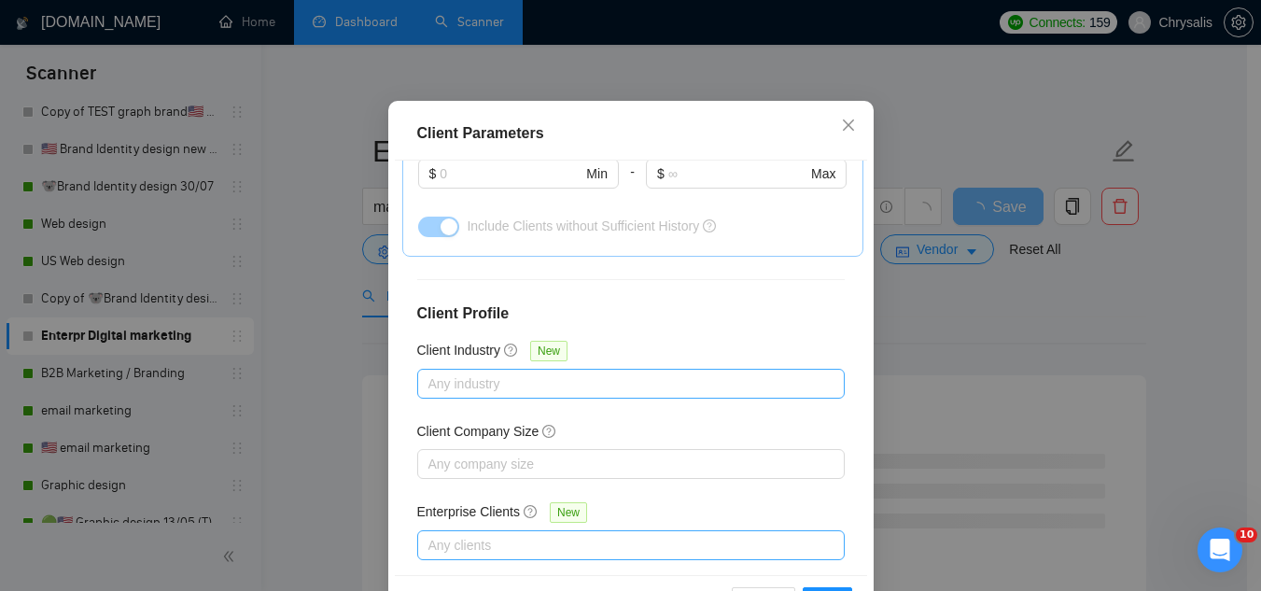
scroll to position [143, 0]
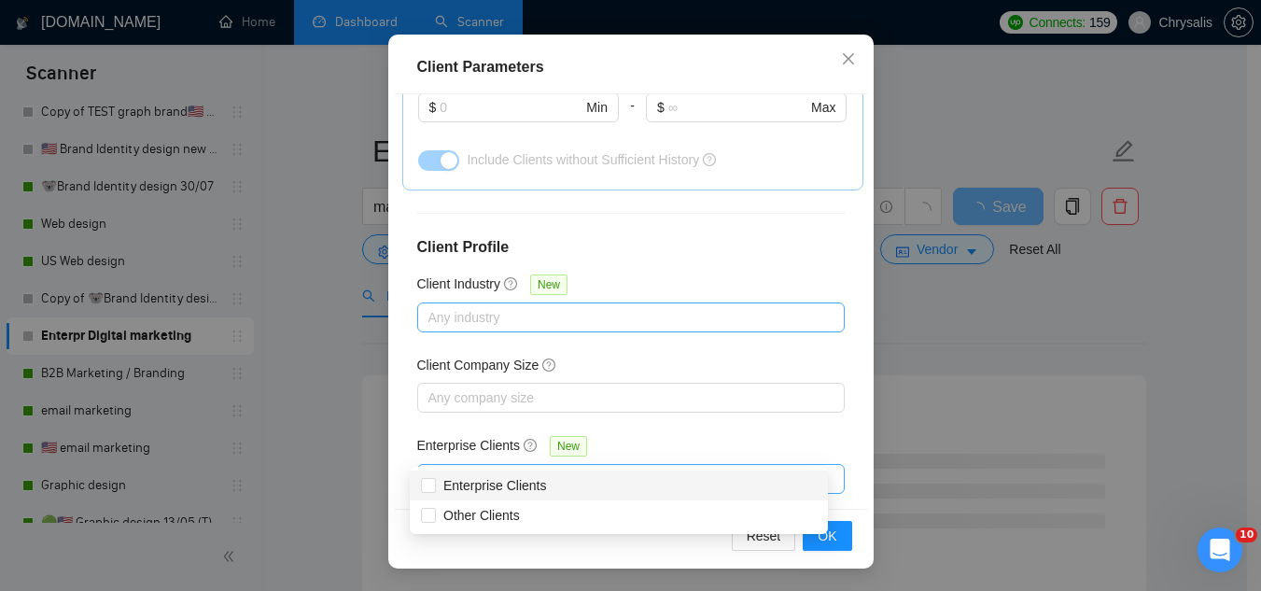
click at [474, 468] on div at bounding box center [621, 479] width 399 height 22
click at [522, 491] on span "Enterprise Clients" at bounding box center [495, 485] width 104 height 15
click at [434, 491] on input "Enterprise Clients" at bounding box center [427, 484] width 13 height 13
checkbox input "true"
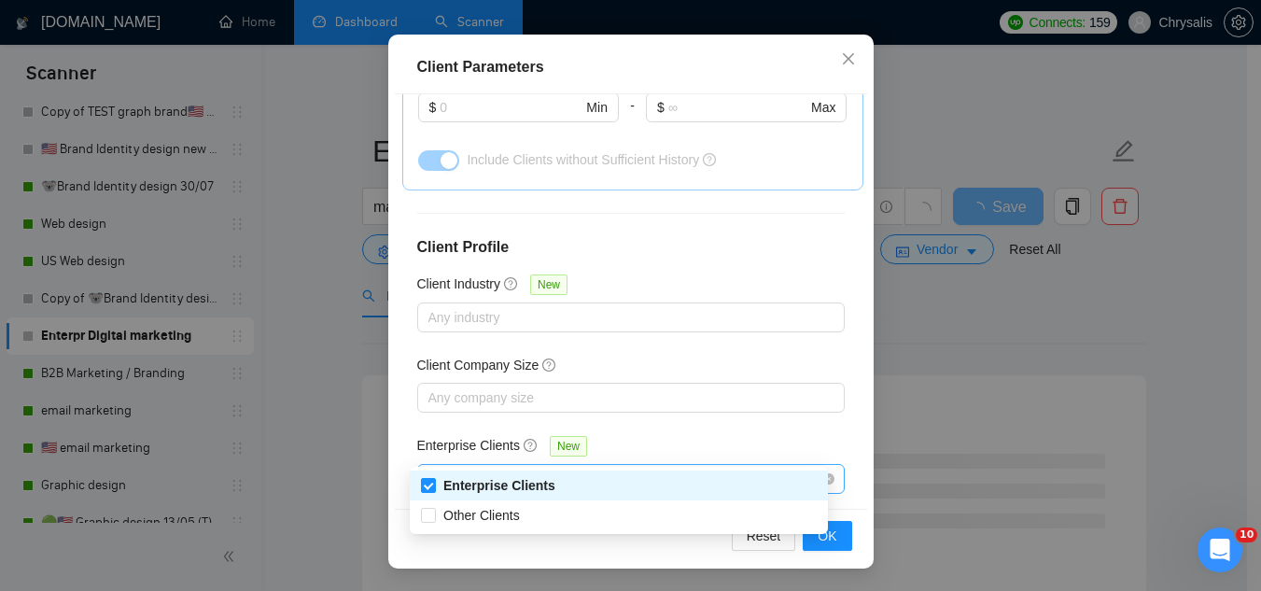
click at [713, 435] on div "Enterprise Clients New" at bounding box center [630, 449] width 427 height 29
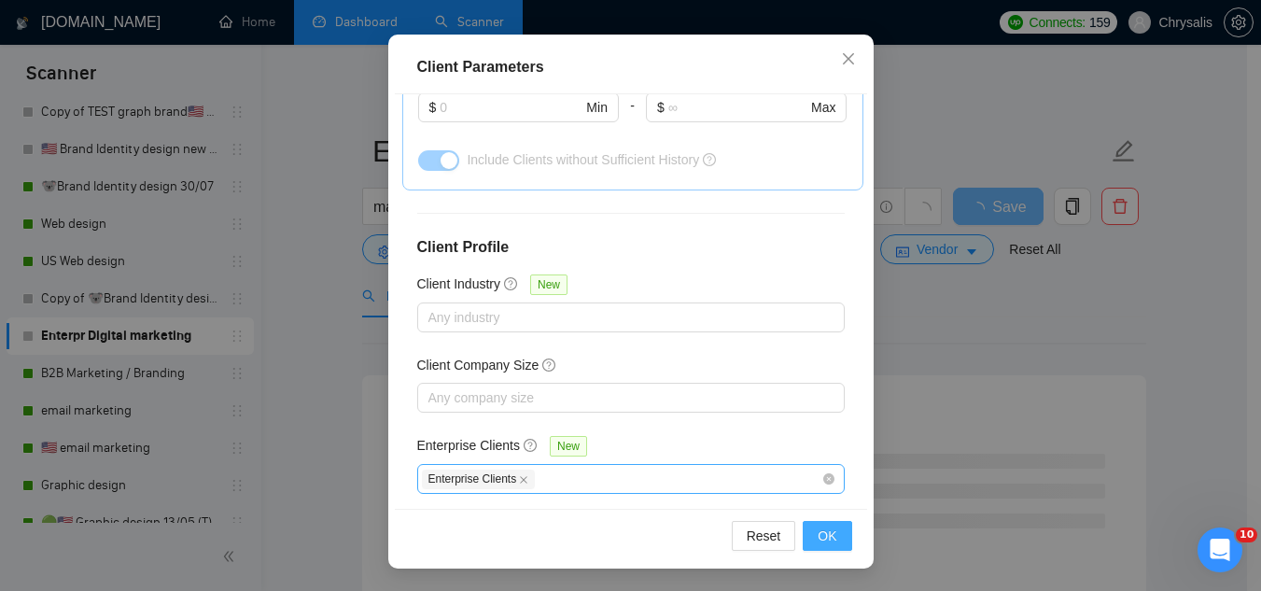
click at [821, 536] on span "OK" at bounding box center [827, 535] width 19 height 21
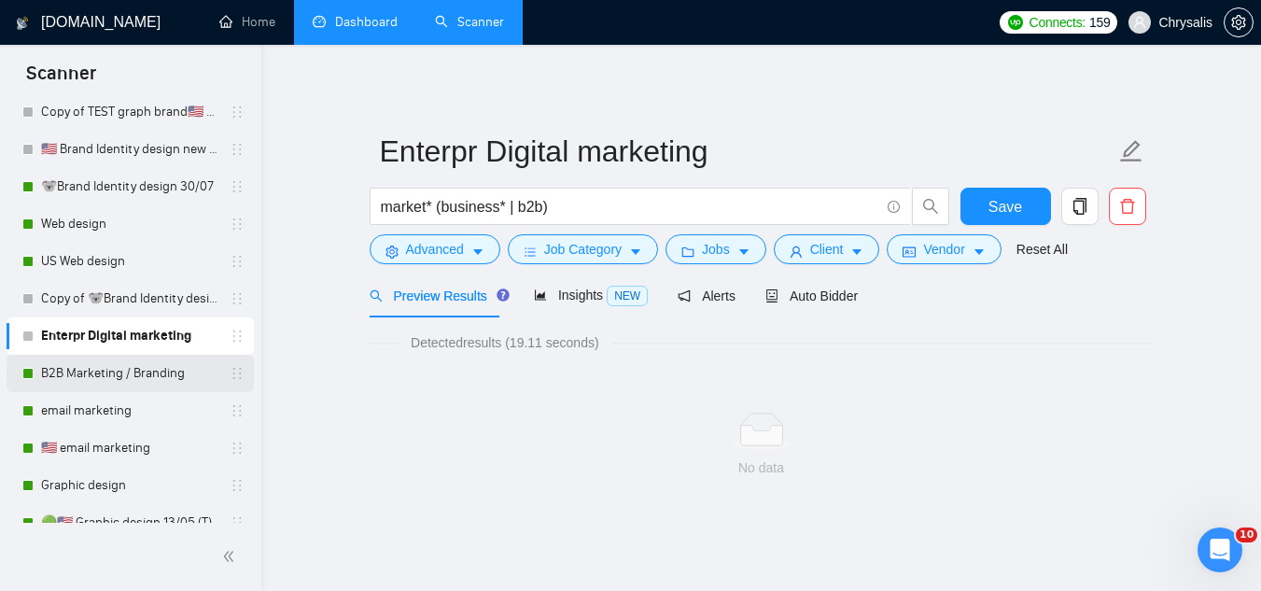
click at [106, 385] on link "B2B Marketing / Branding" at bounding box center [129, 373] width 177 height 37
click at [982, 213] on button "Save" at bounding box center [1005, 206] width 91 height 37
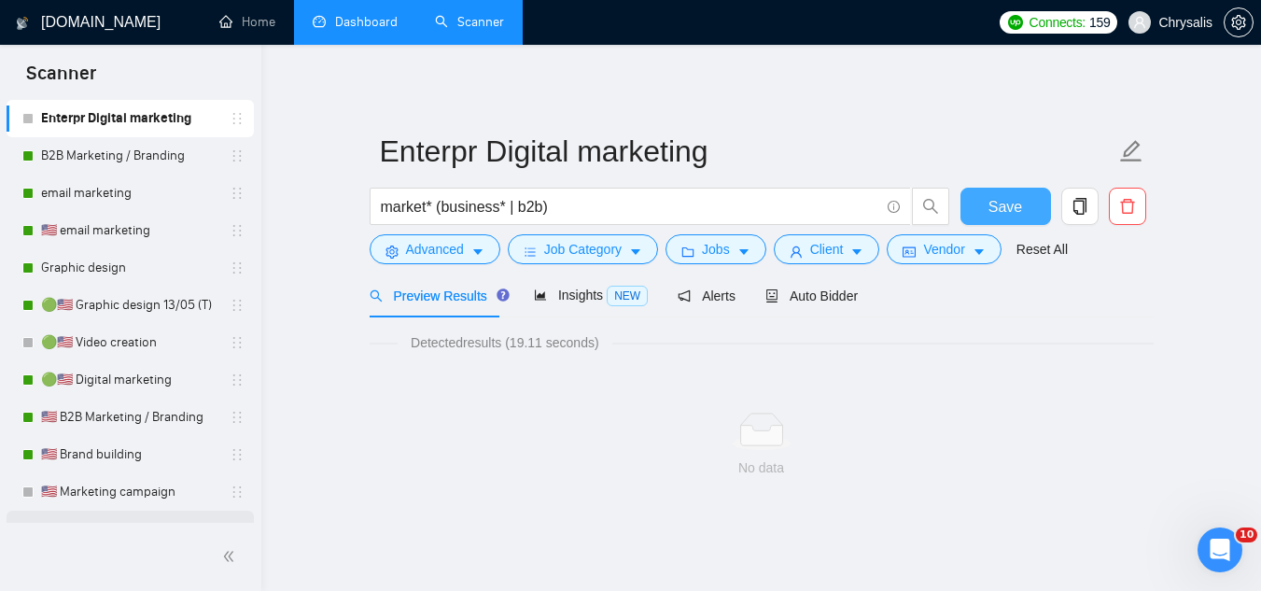
scroll to position [1629, 0]
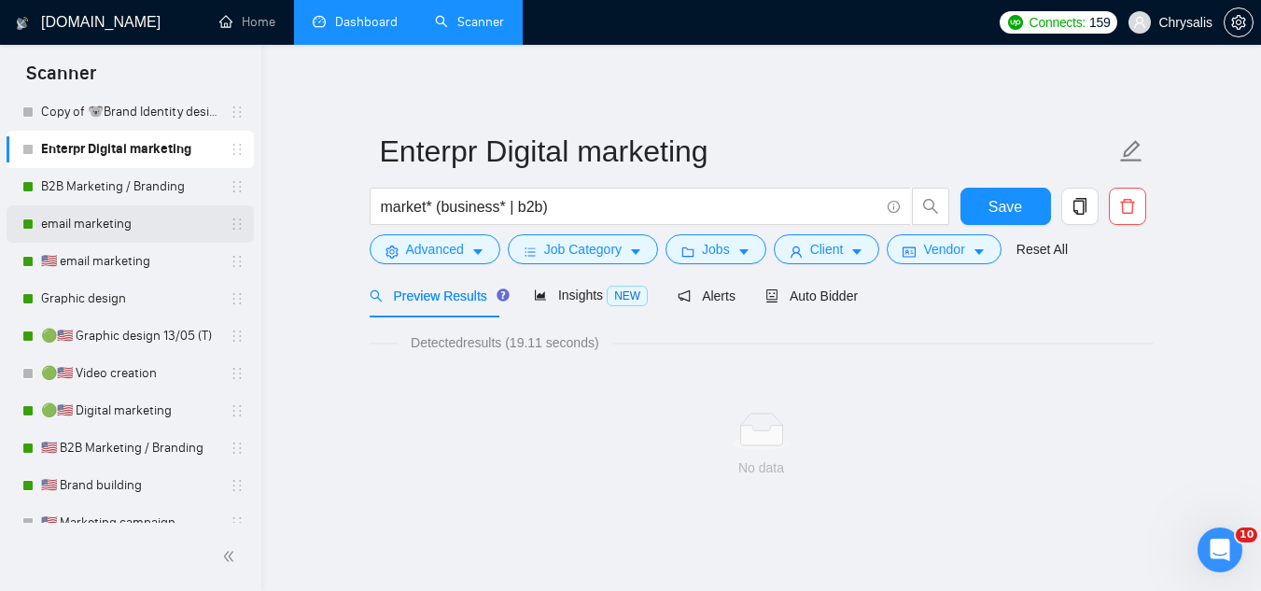
click at [148, 232] on link "email marketing" at bounding box center [129, 223] width 177 height 37
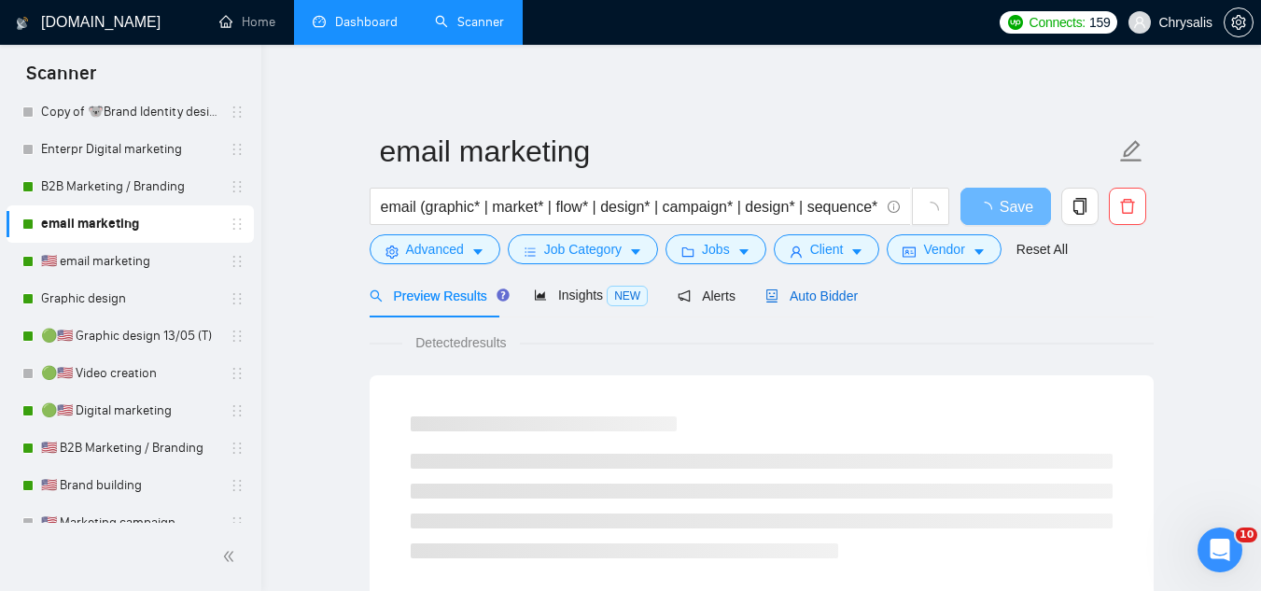
click at [833, 292] on span "Auto Bidder" at bounding box center [811, 295] width 92 height 15
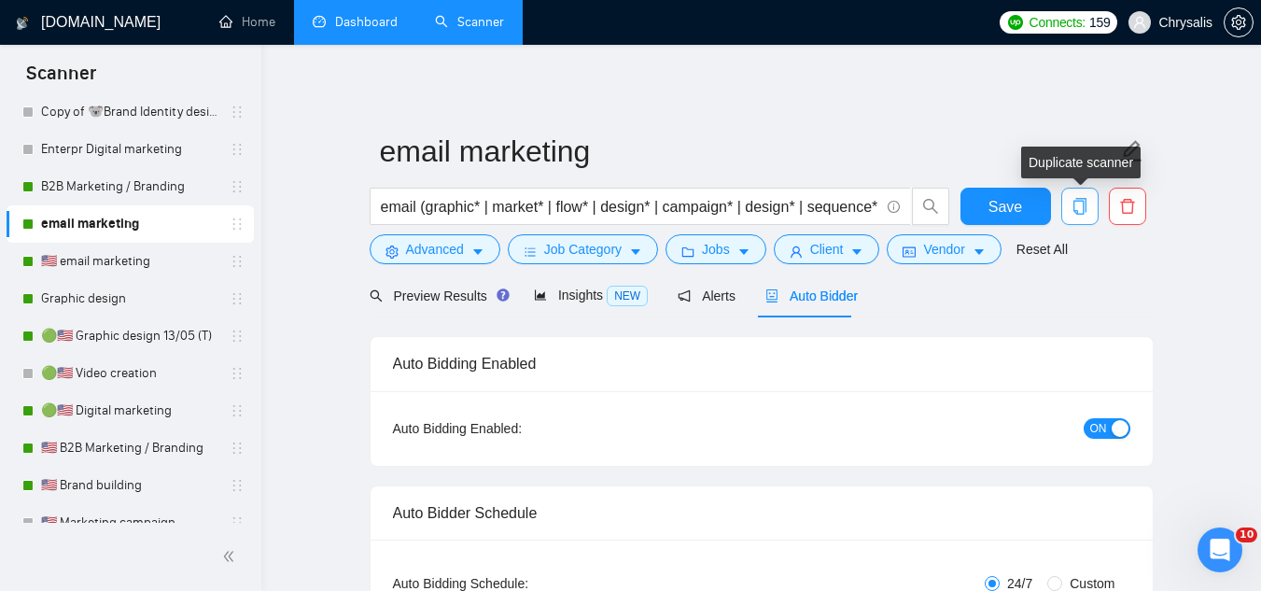
click at [1086, 208] on icon "copy" at bounding box center [1079, 206] width 17 height 17
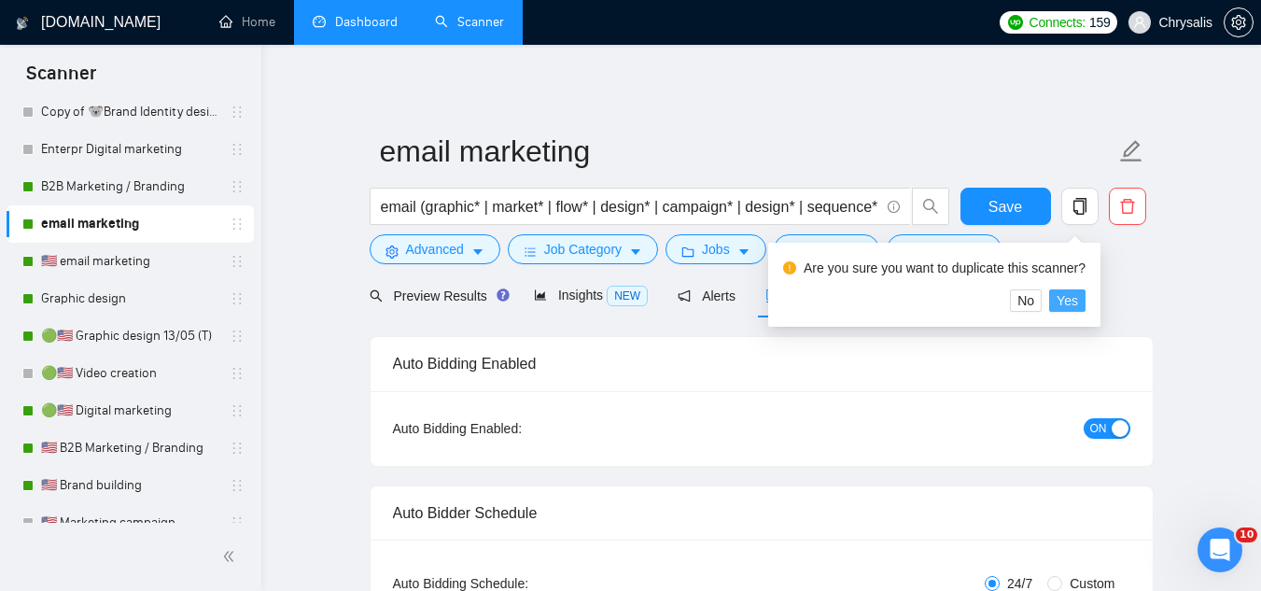
click at [1064, 307] on span "Yes" at bounding box center [1067, 300] width 21 height 21
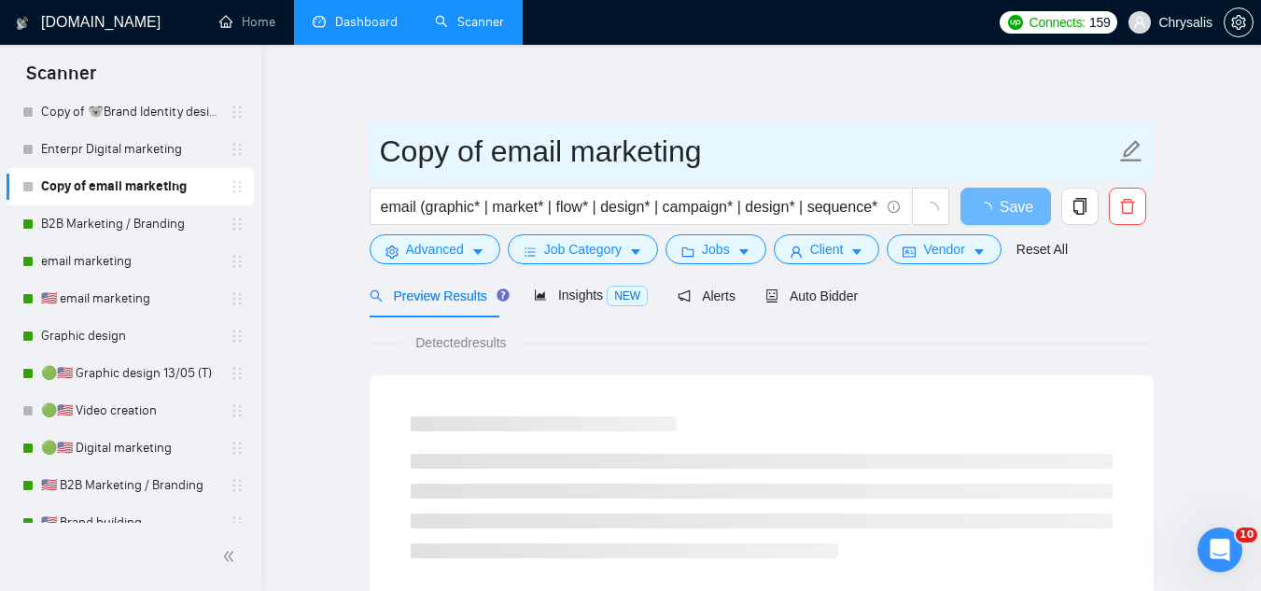
drag, startPoint x: 487, startPoint y: 160, endPoint x: 381, endPoint y: 175, distance: 107.4
click at [384, 174] on input "Copy of email marketing" at bounding box center [747, 151] width 735 height 47
click at [380, 175] on span "Copy of email marketing" at bounding box center [762, 150] width 784 height 59
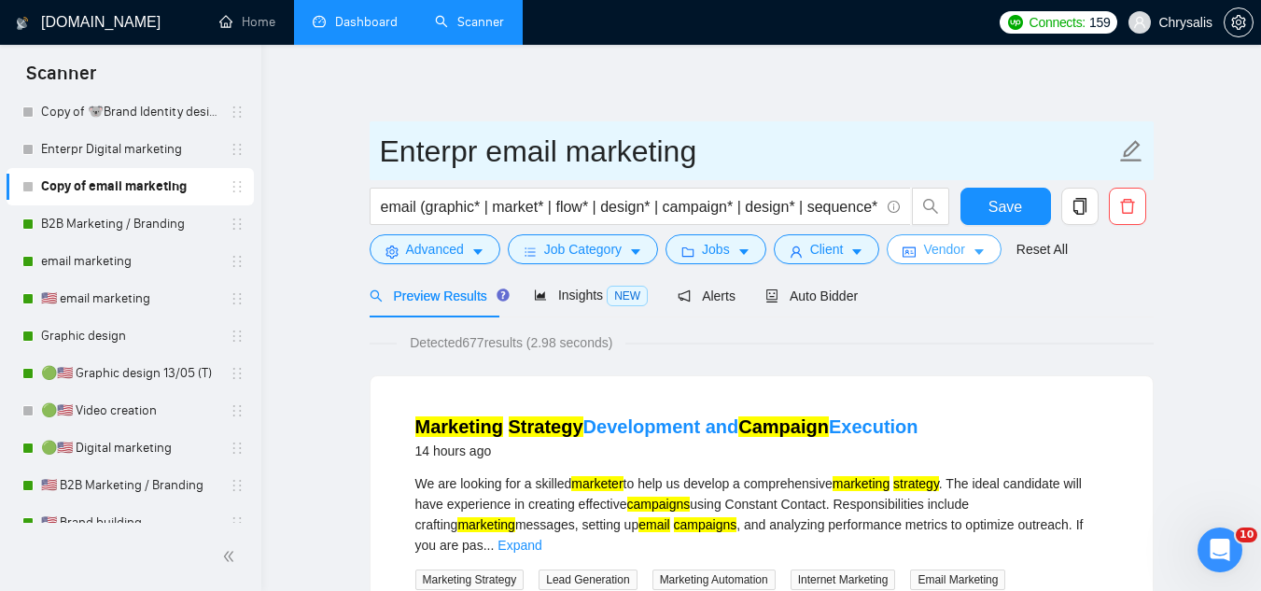
type input "Enterpr email marketing"
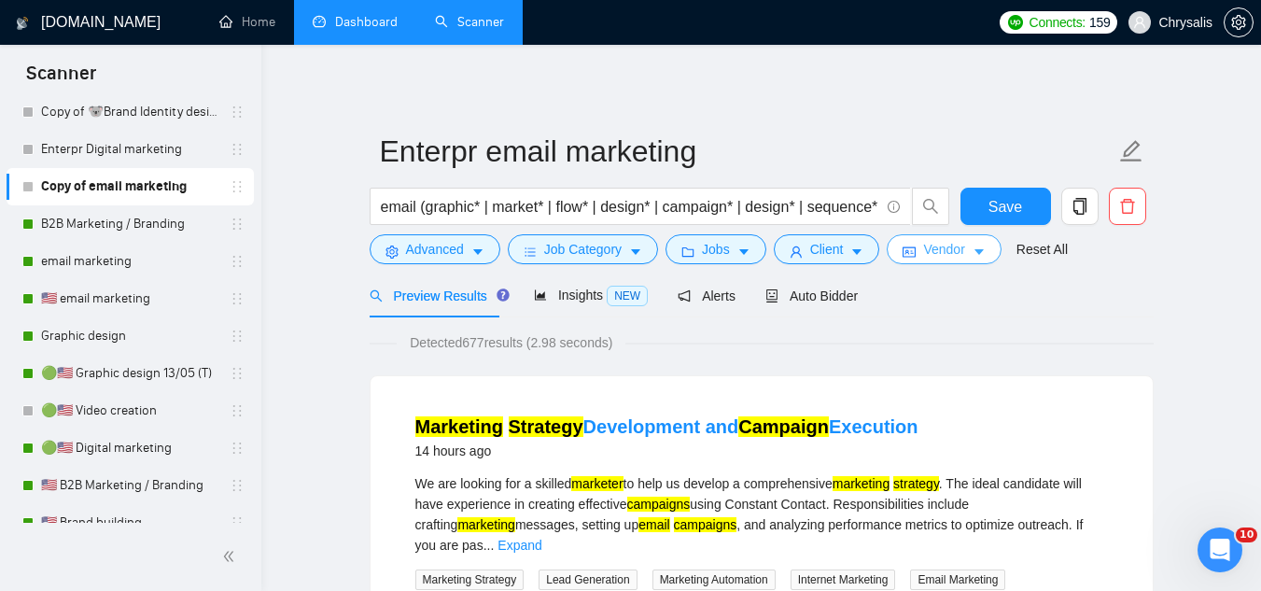
click at [928, 253] on span "Vendor" at bounding box center [943, 249] width 41 height 21
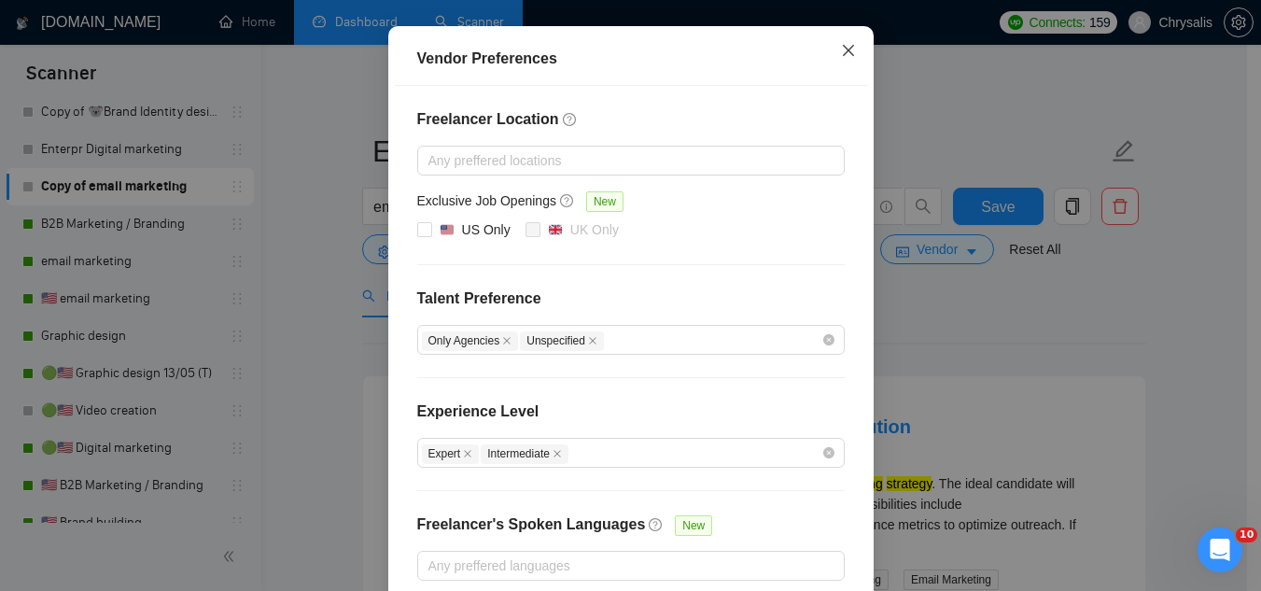
click at [845, 56] on icon "close" at bounding box center [847, 50] width 11 height 11
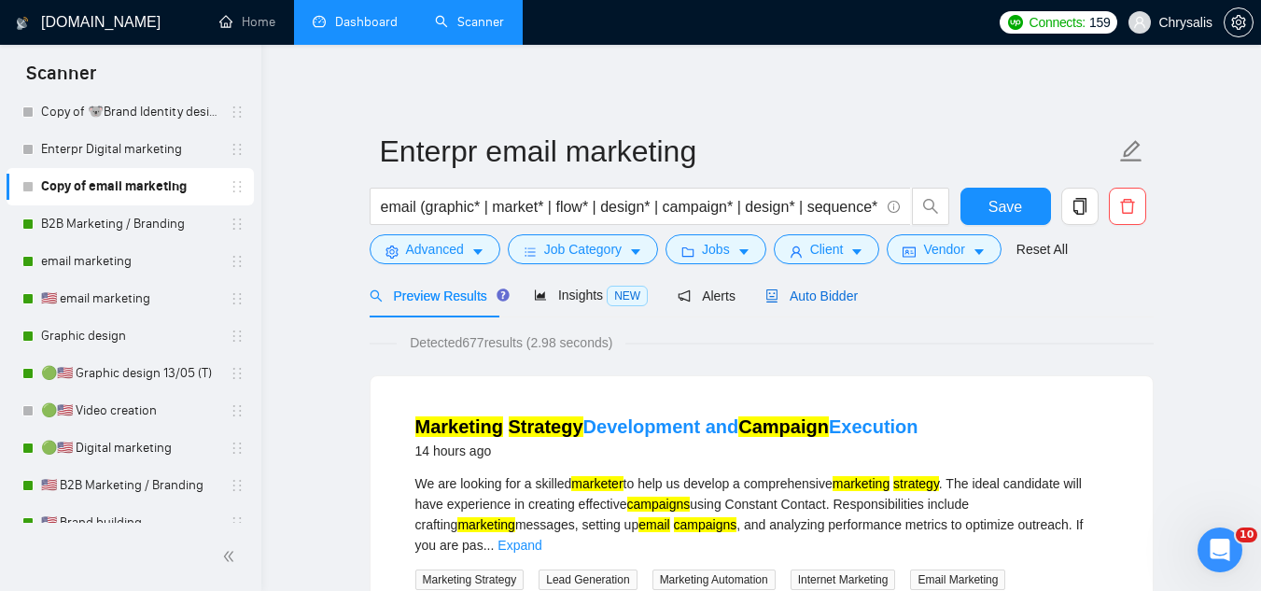
click at [827, 292] on span "Auto Bidder" at bounding box center [811, 295] width 92 height 15
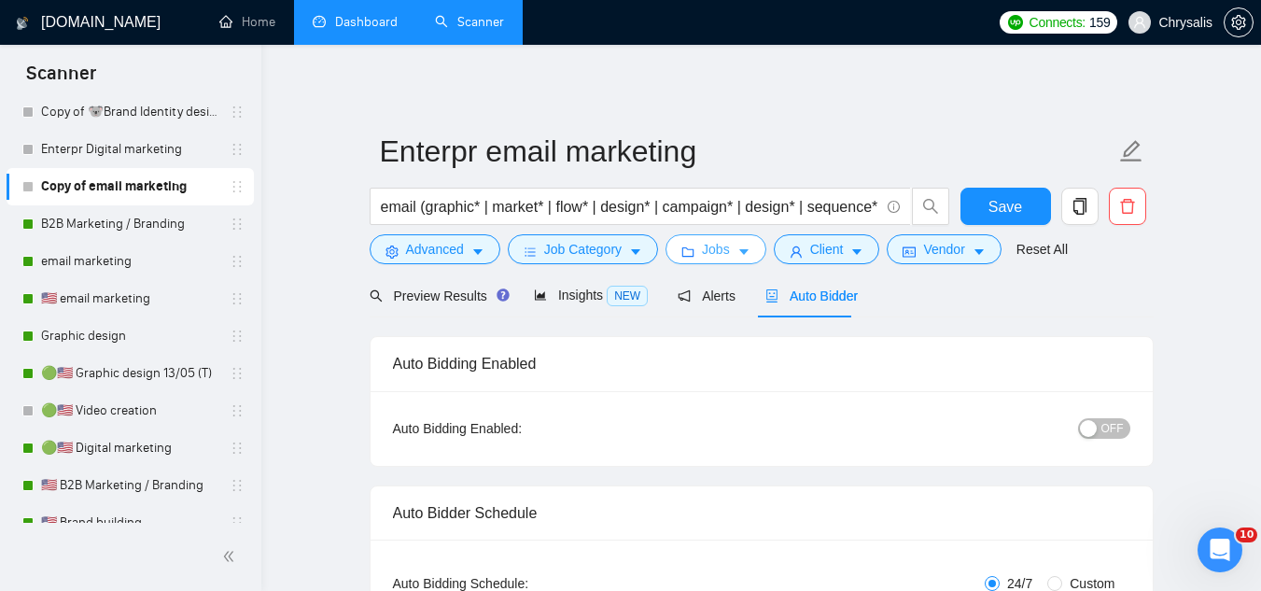
click at [708, 256] on span "Jobs" at bounding box center [716, 249] width 28 height 21
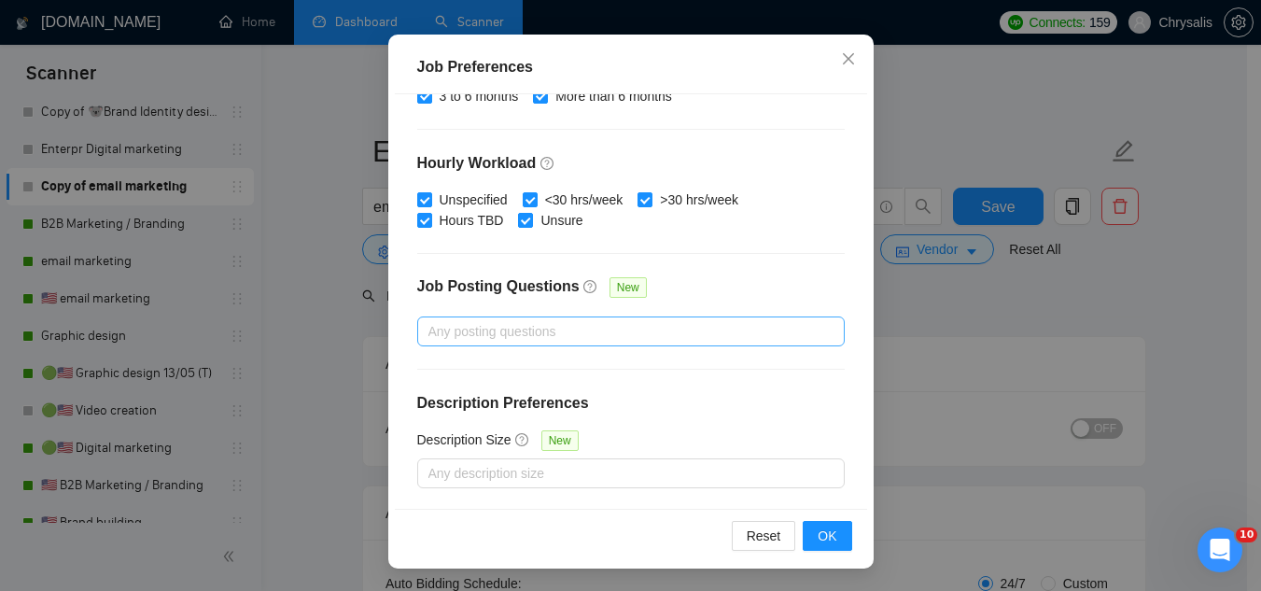
scroll to position [357, 0]
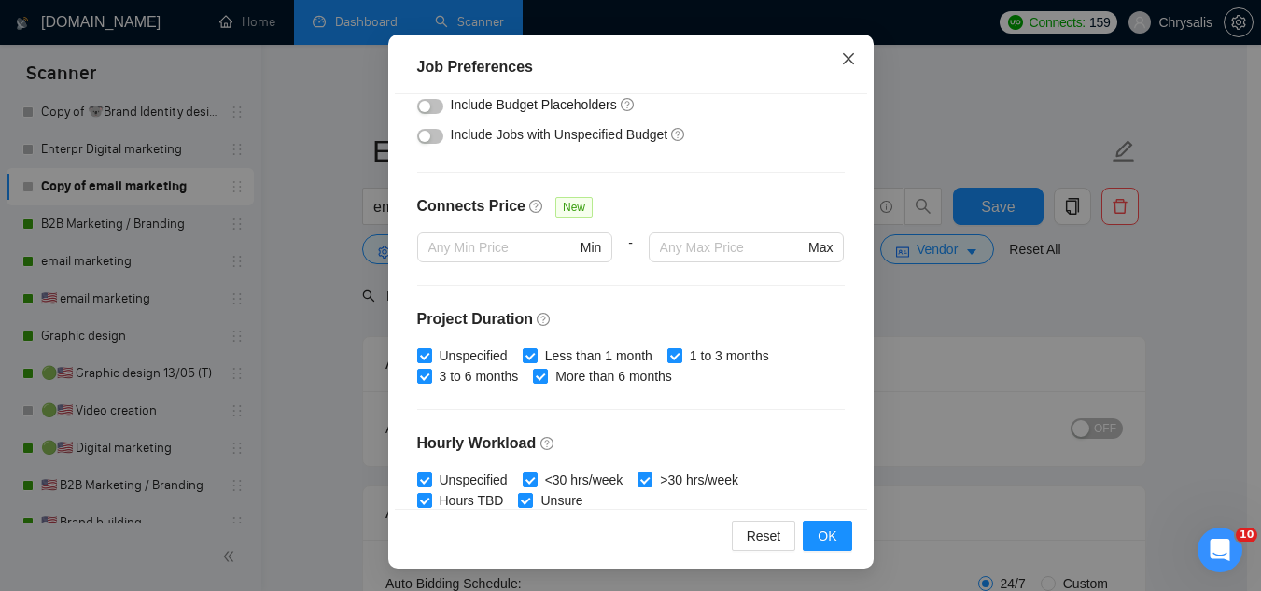
click at [844, 58] on icon "close" at bounding box center [847, 58] width 11 height 11
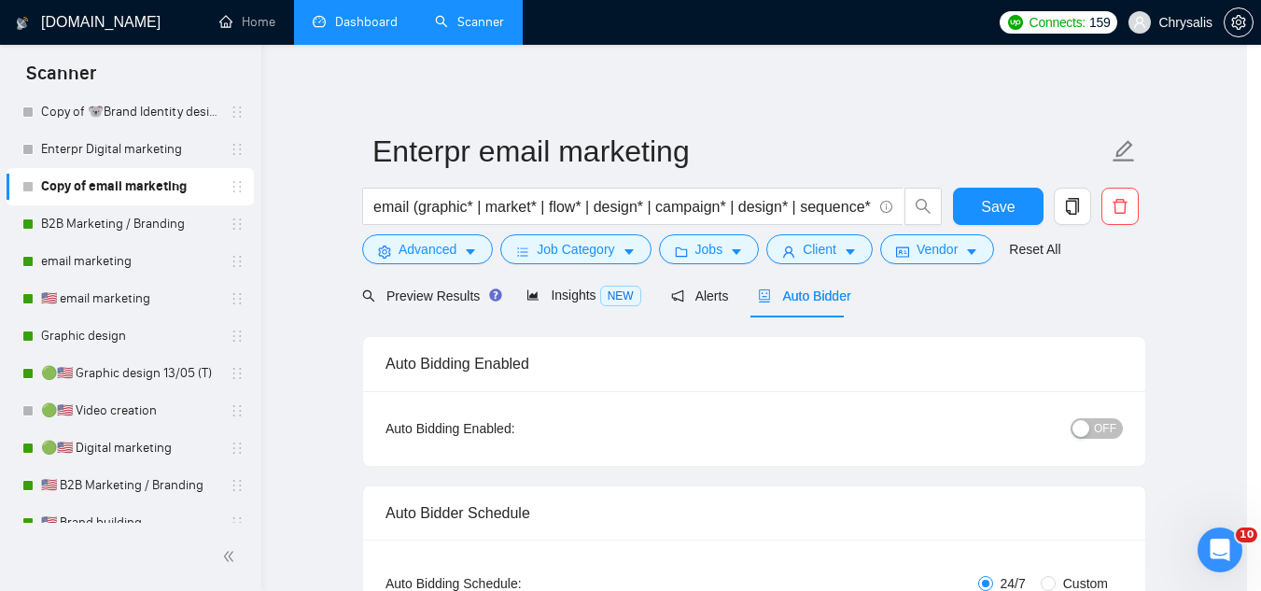
scroll to position [77, 0]
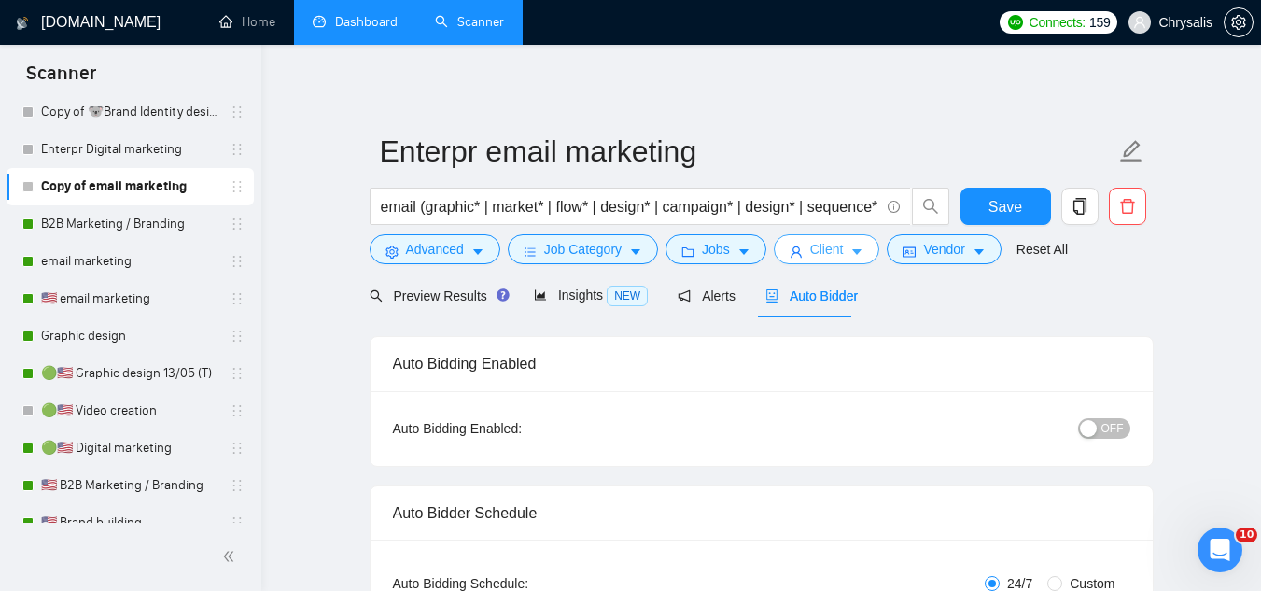
click at [797, 260] on button "Client" at bounding box center [827, 249] width 106 height 30
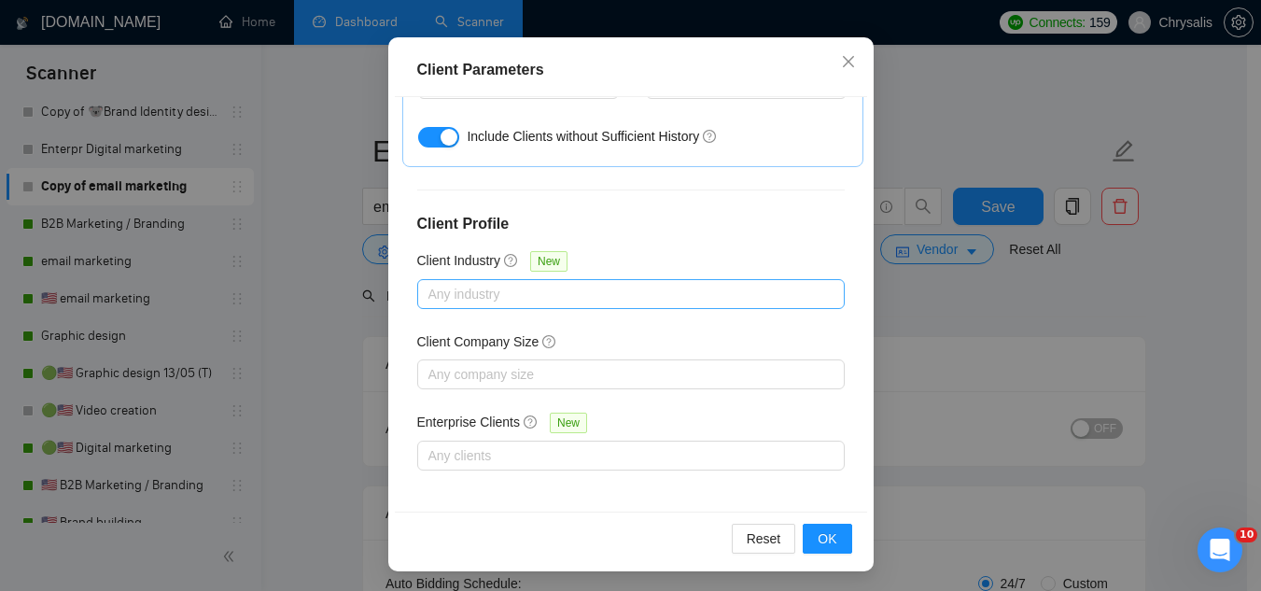
scroll to position [143, 0]
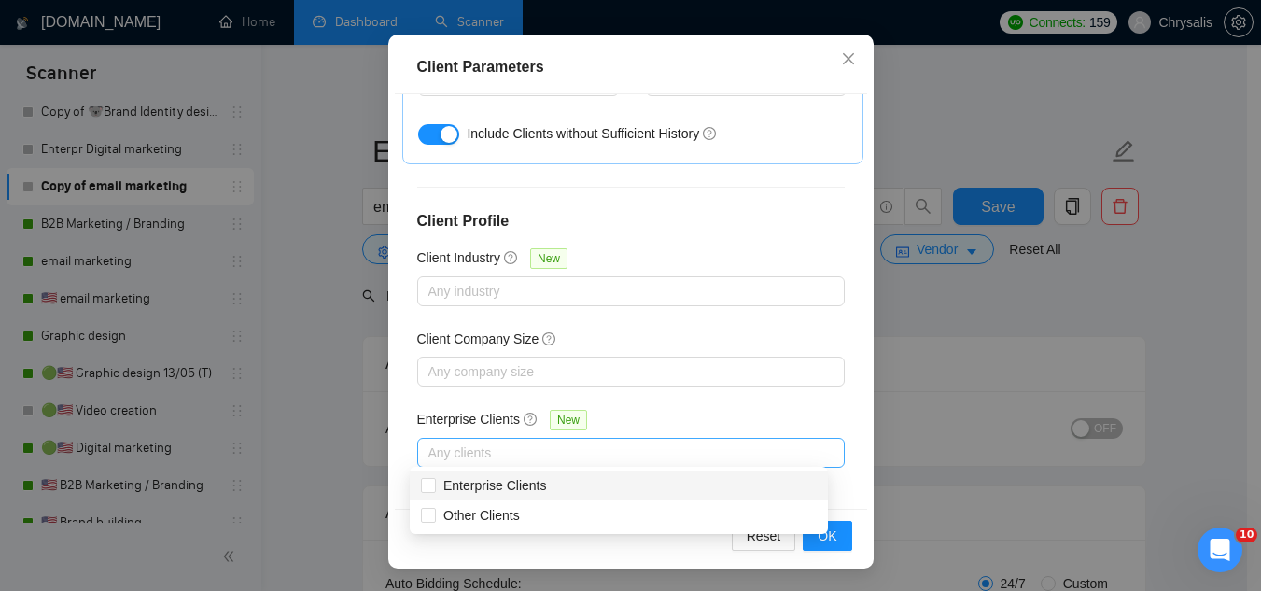
click at [543, 455] on div at bounding box center [621, 452] width 399 height 22
click at [513, 491] on span "Enterprise Clients" at bounding box center [495, 485] width 104 height 15
click at [434, 491] on input "Enterprise Clients" at bounding box center [427, 484] width 13 height 13
checkbox input "true"
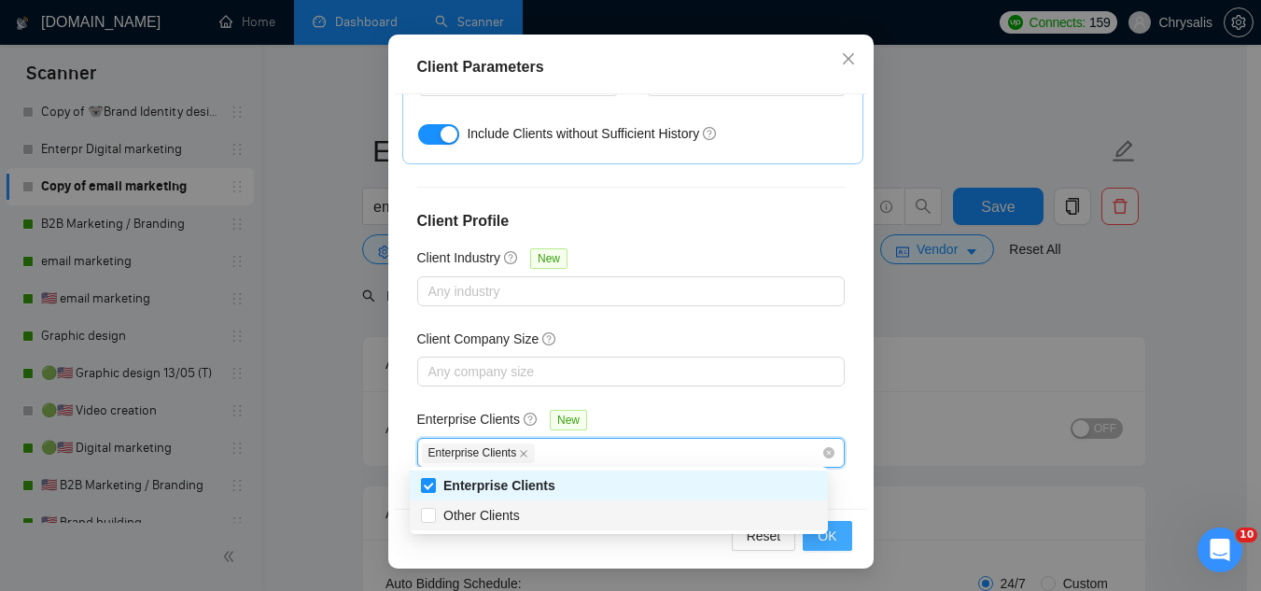
click at [833, 541] on button "OK" at bounding box center [827, 536] width 49 height 30
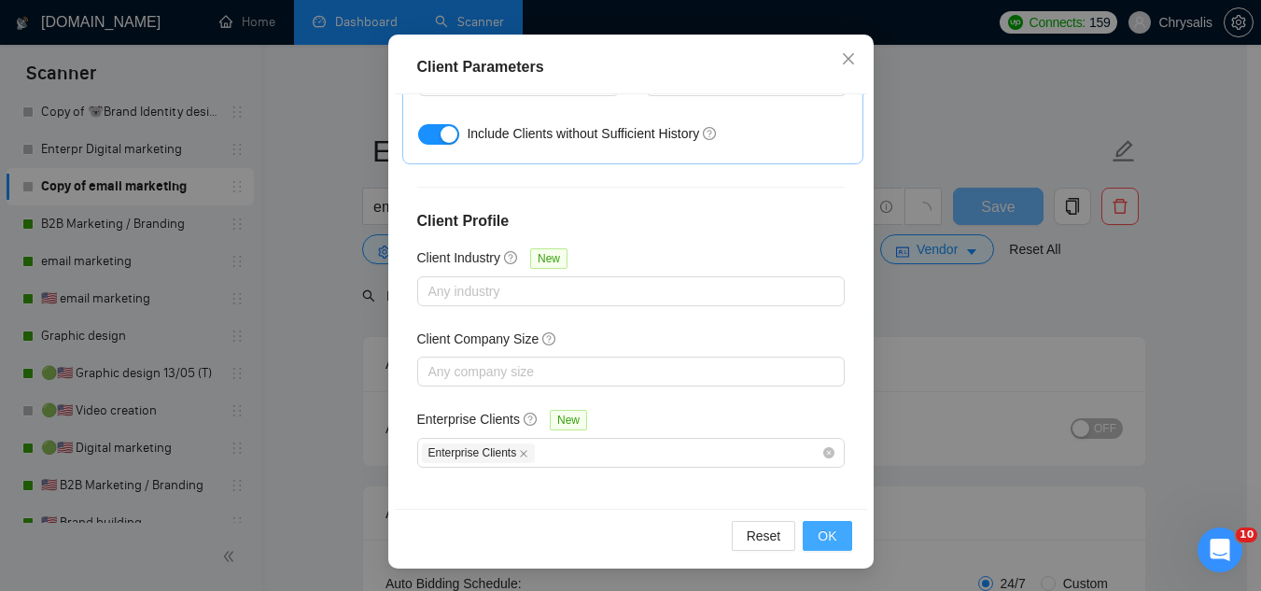
scroll to position [77, 0]
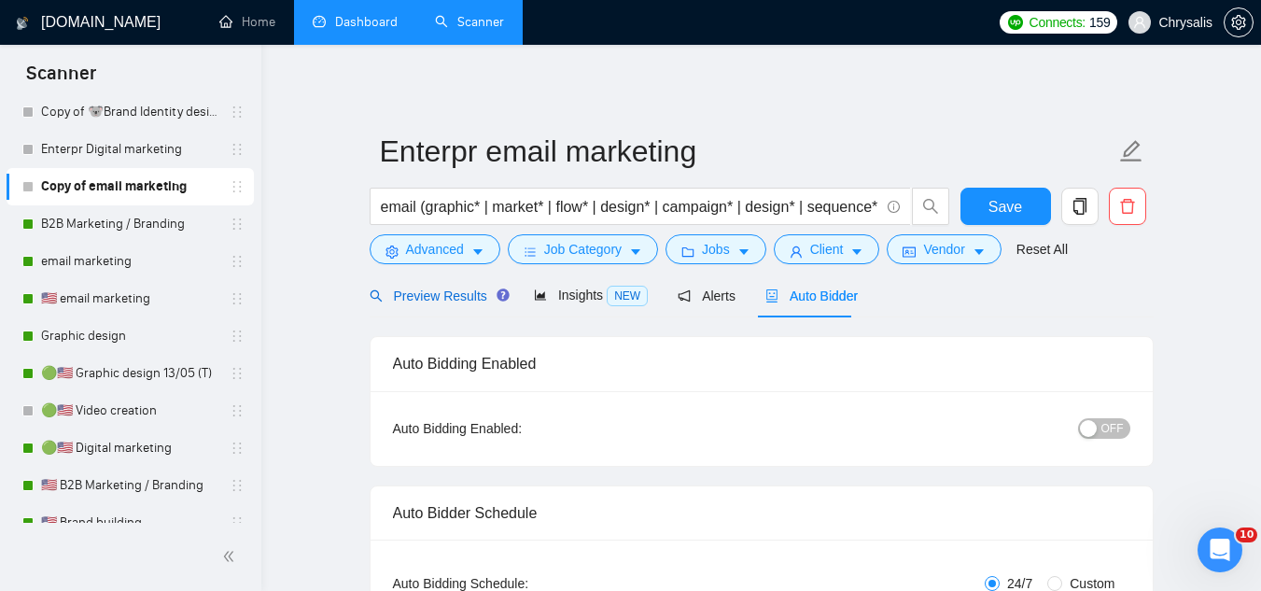
click at [443, 304] on div "Preview Results" at bounding box center [437, 296] width 134 height 21
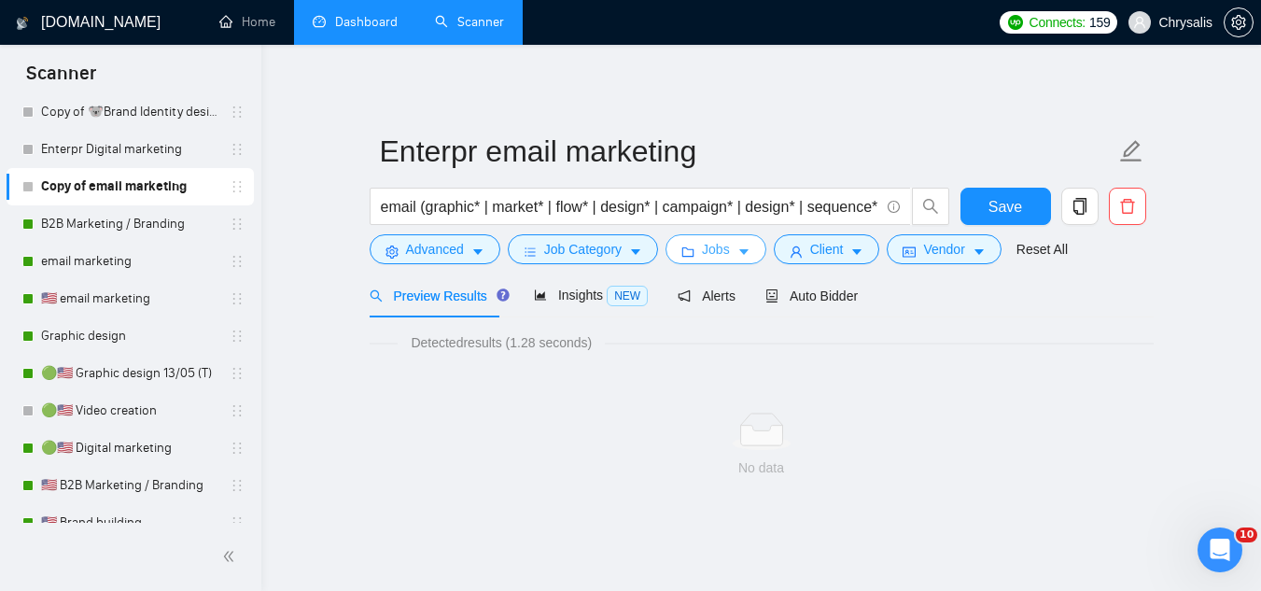
click at [727, 249] on button "Jobs" at bounding box center [715, 249] width 101 height 30
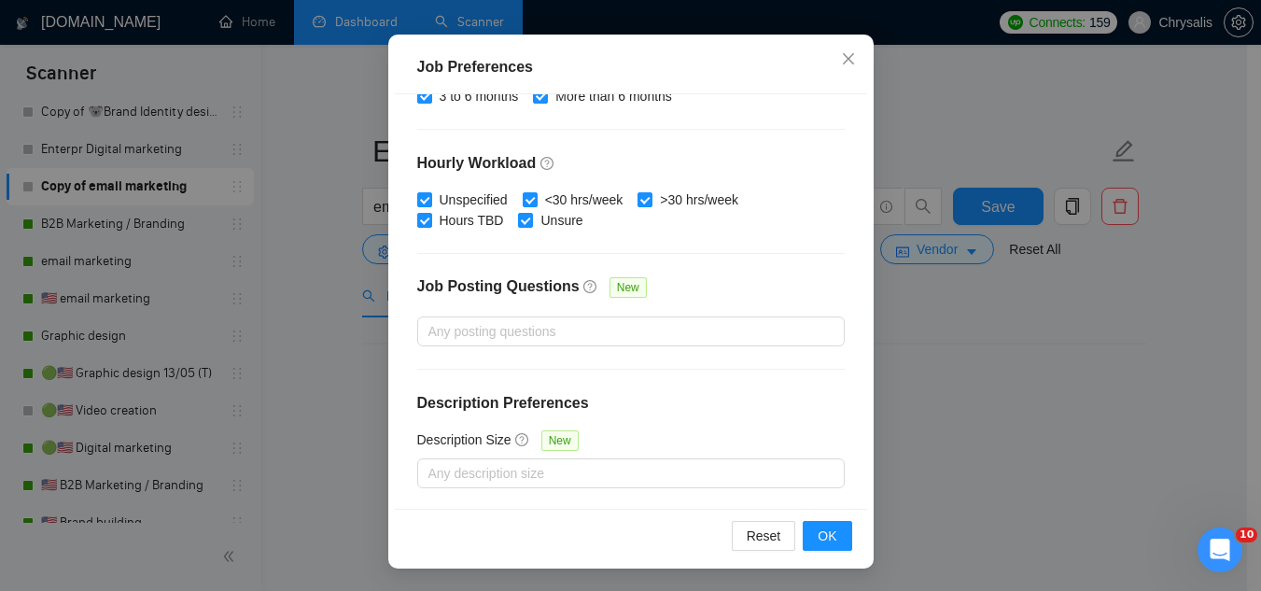
scroll to position [357, 0]
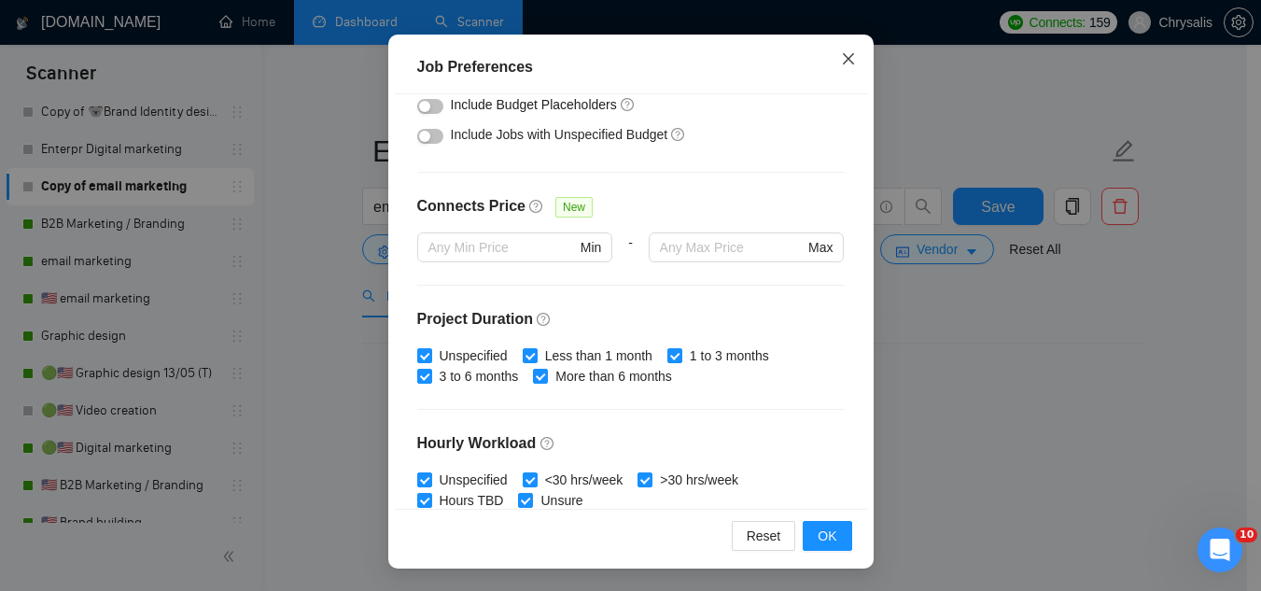
click at [847, 63] on icon "close" at bounding box center [848, 58] width 15 height 15
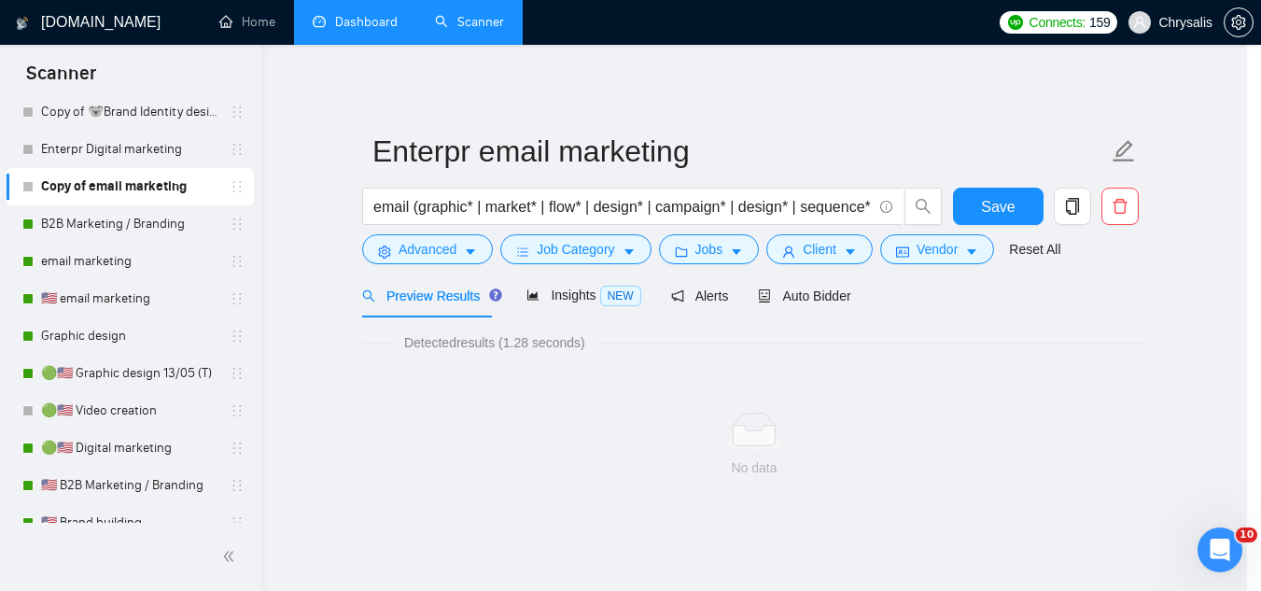
scroll to position [77, 0]
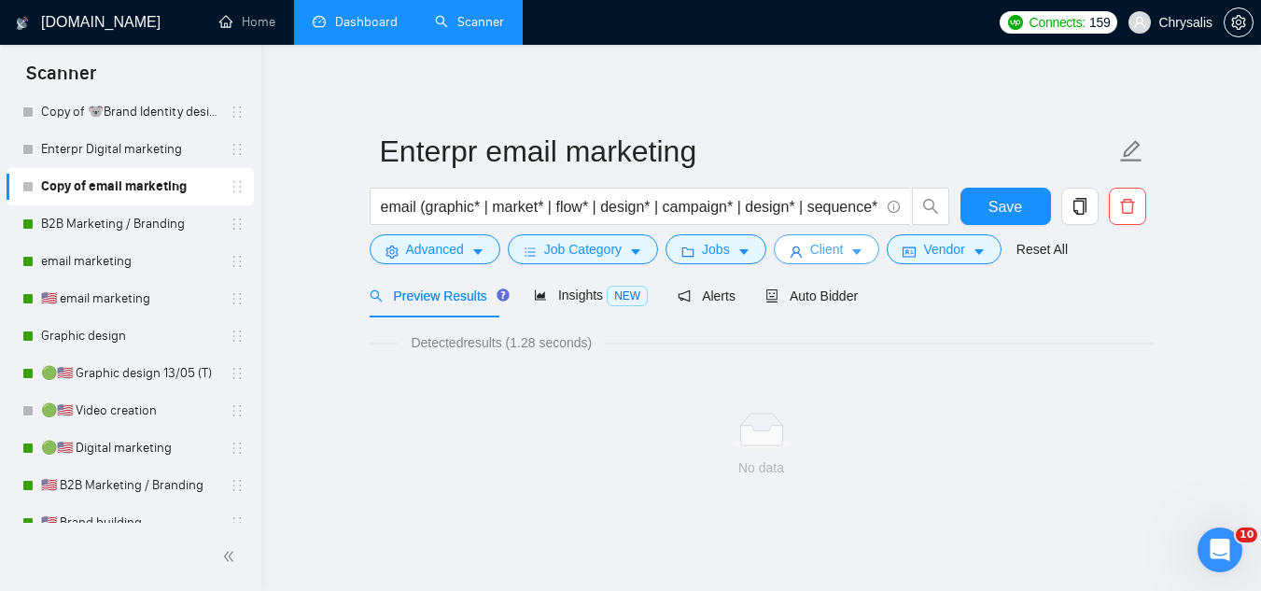
click at [807, 261] on button "Client" at bounding box center [827, 249] width 106 height 30
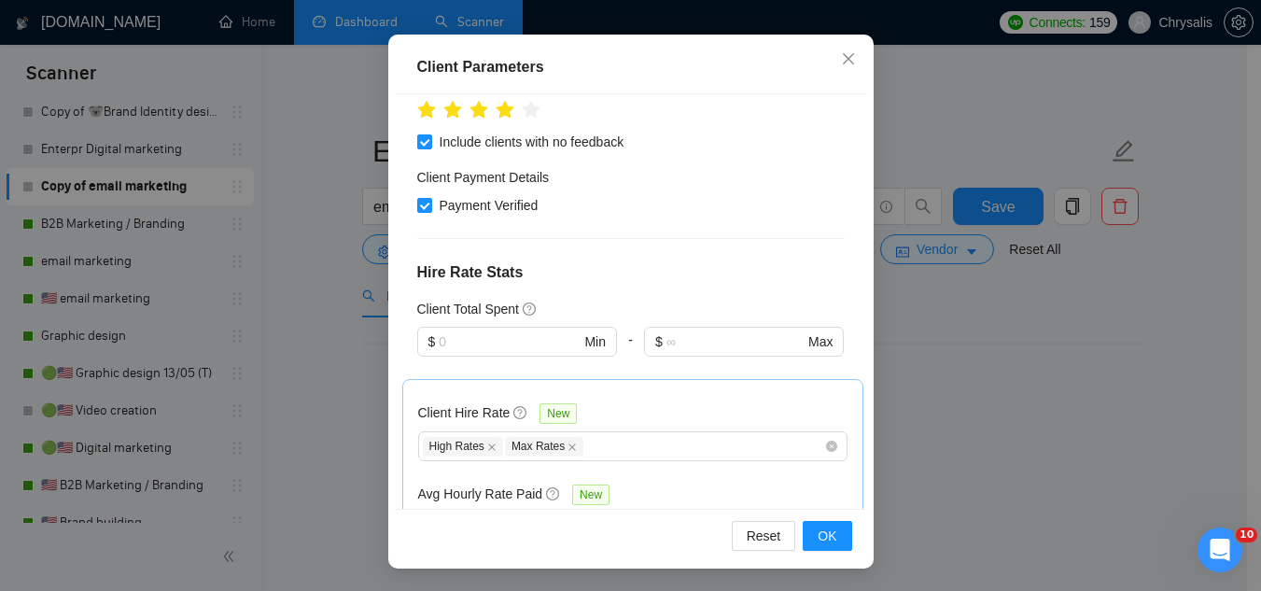
scroll to position [280, 0]
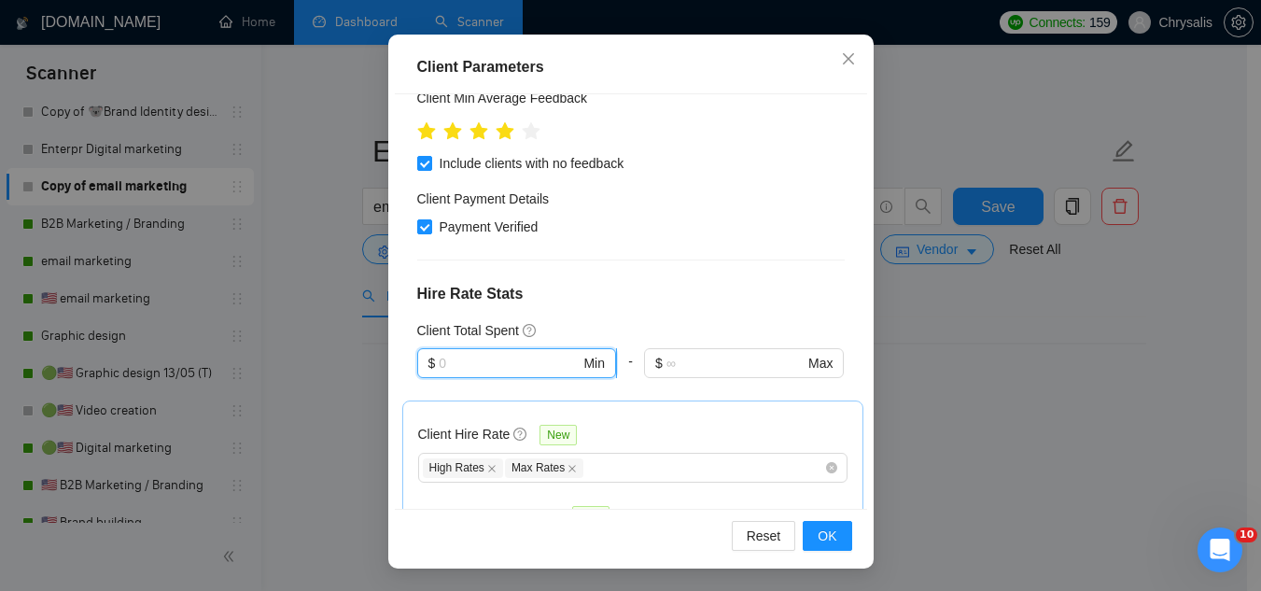
click at [503, 364] on input "text" at bounding box center [509, 363] width 141 height 21
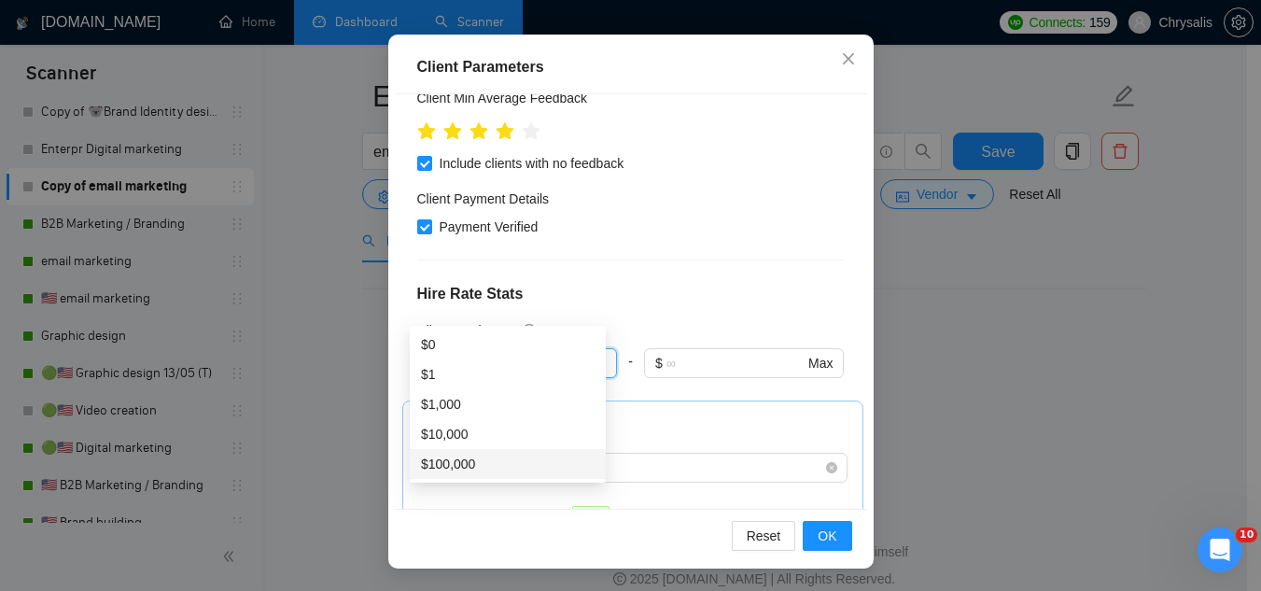
scroll to position [75, 0]
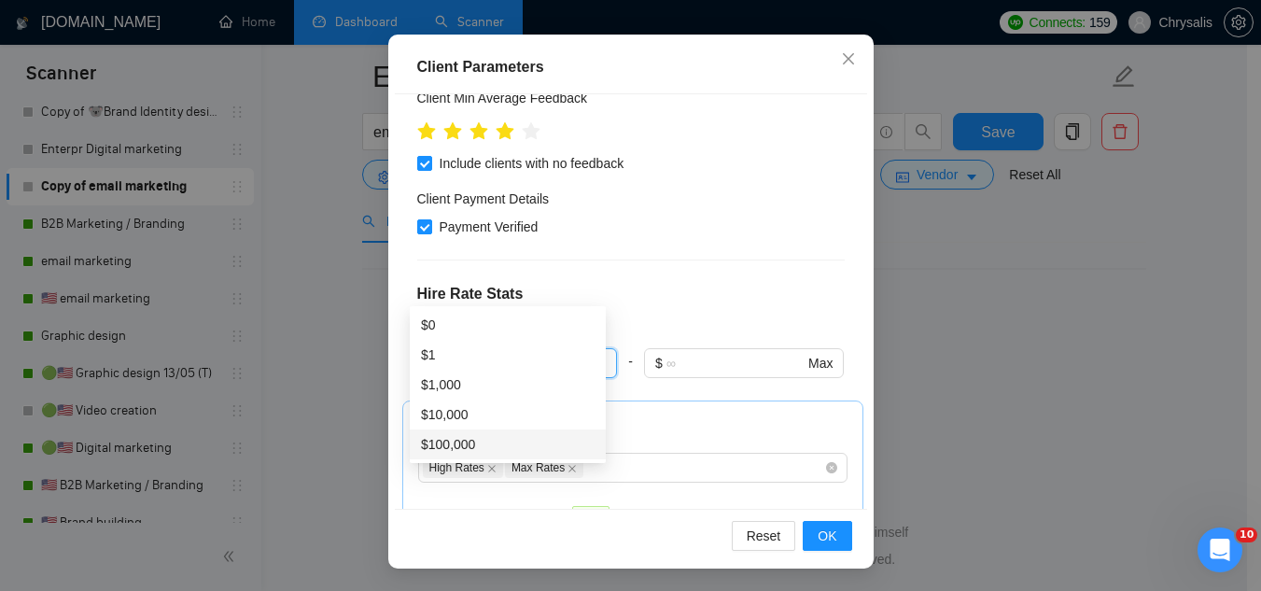
click at [491, 443] on div "$100,000" at bounding box center [508, 444] width 174 height 21
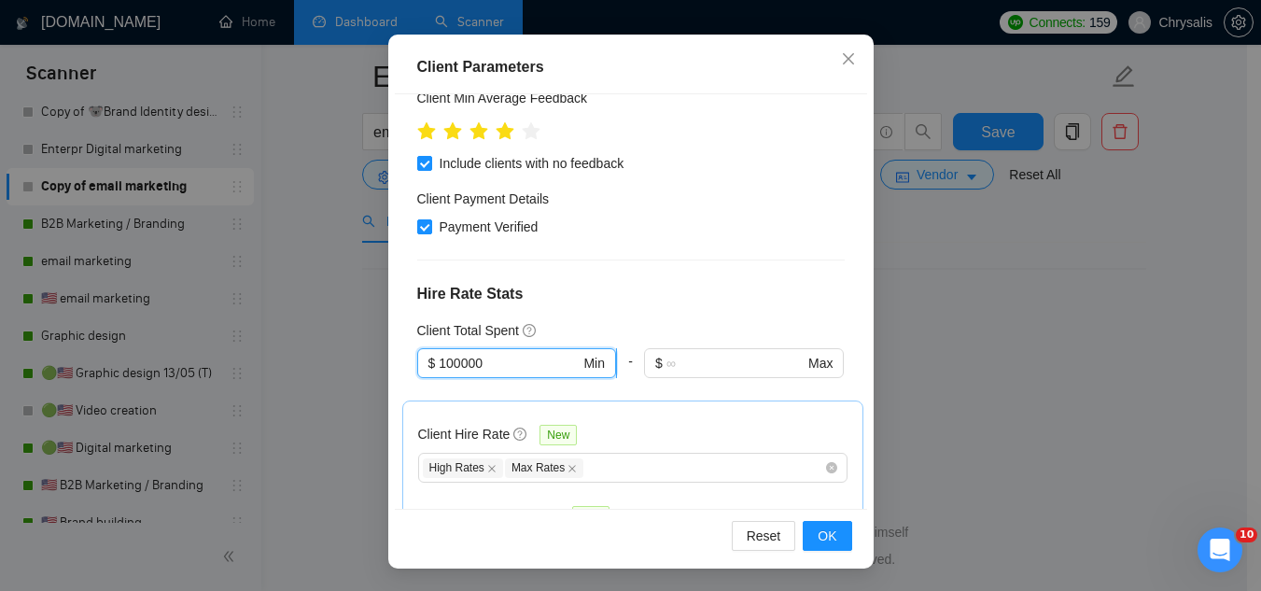
click at [439, 360] on input "100000" at bounding box center [509, 363] width 141 height 21
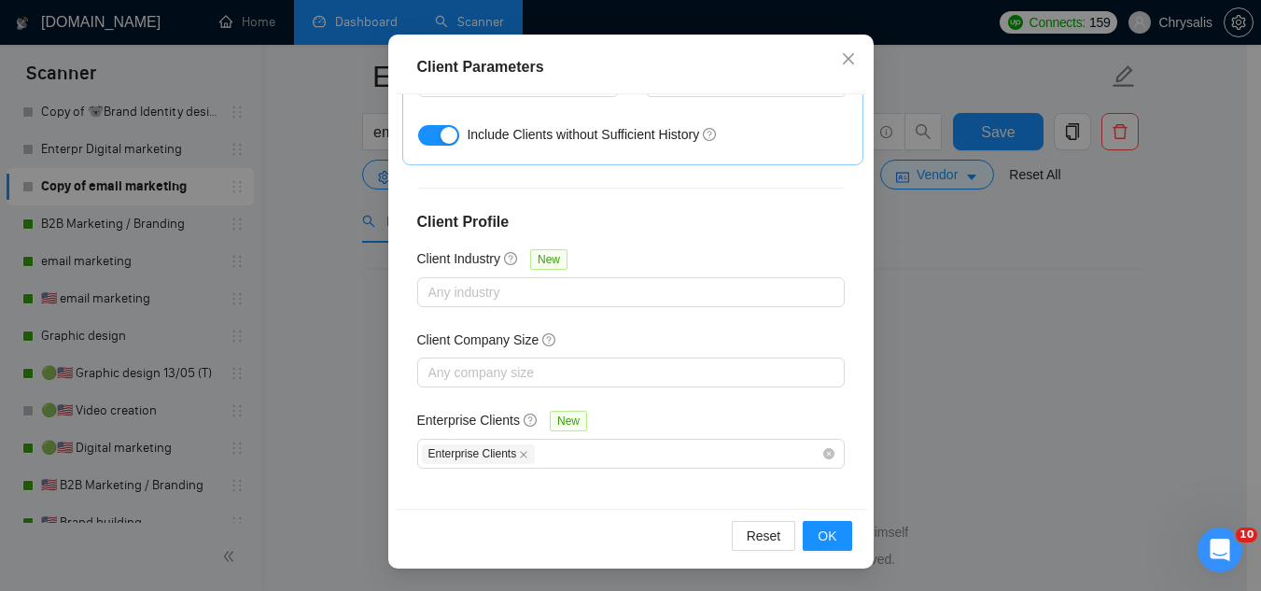
scroll to position [748, 0]
click at [581, 288] on div at bounding box center [621, 291] width 399 height 22
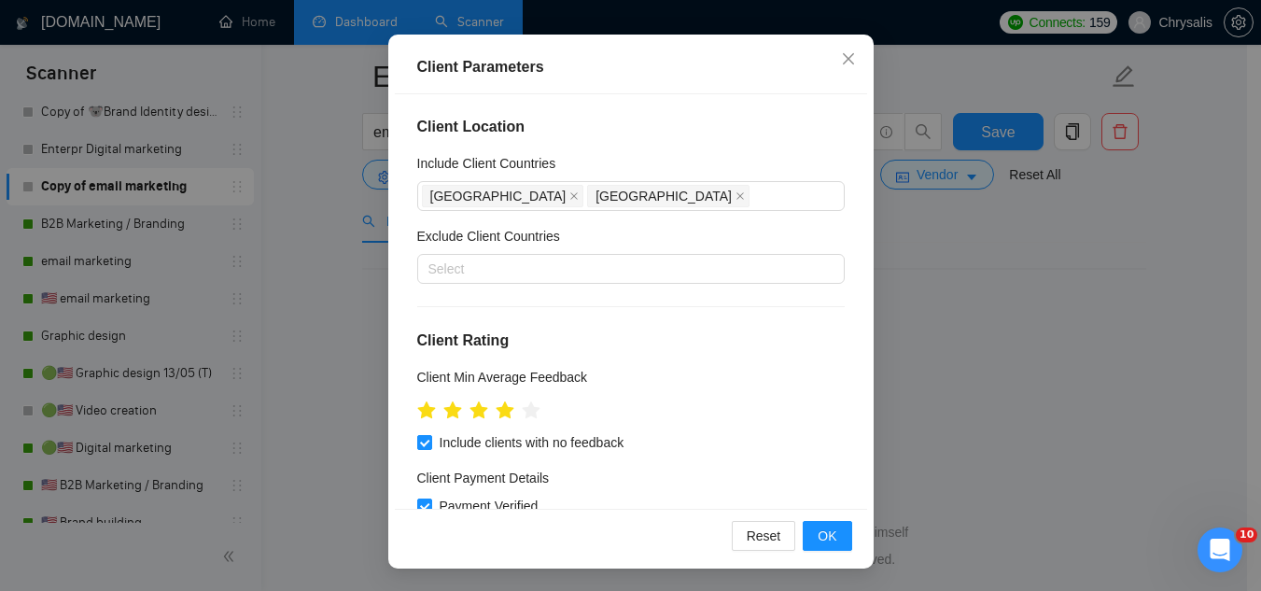
scroll to position [0, 0]
click at [843, 58] on icon "close" at bounding box center [847, 58] width 11 height 11
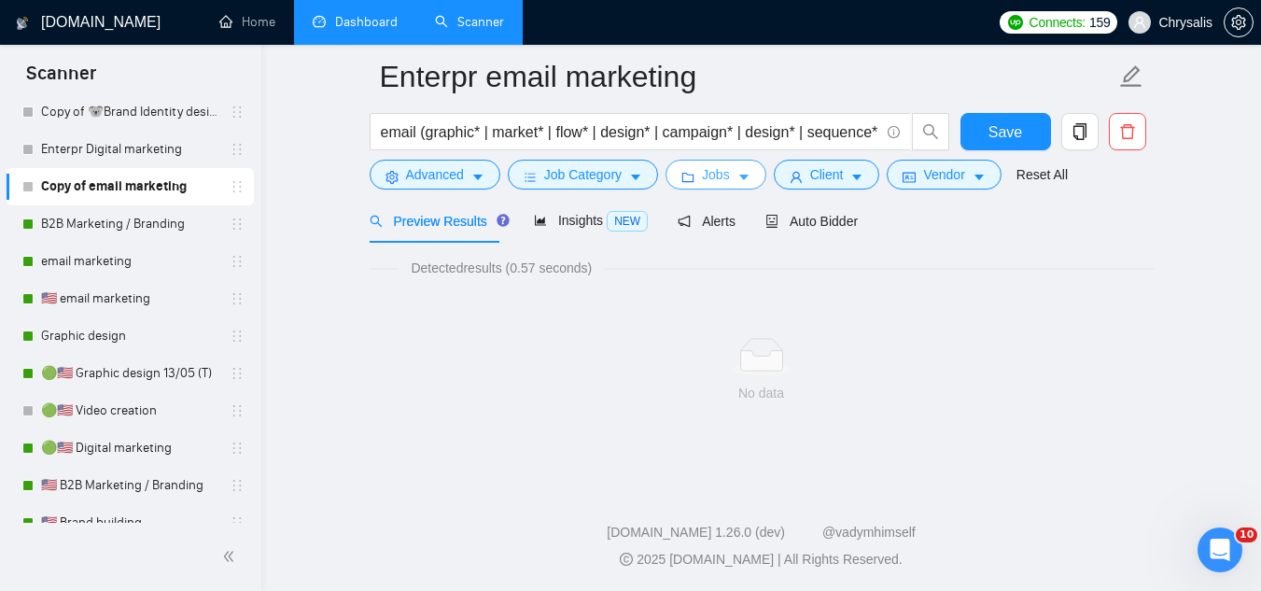
click at [714, 180] on span "Jobs" at bounding box center [716, 174] width 28 height 21
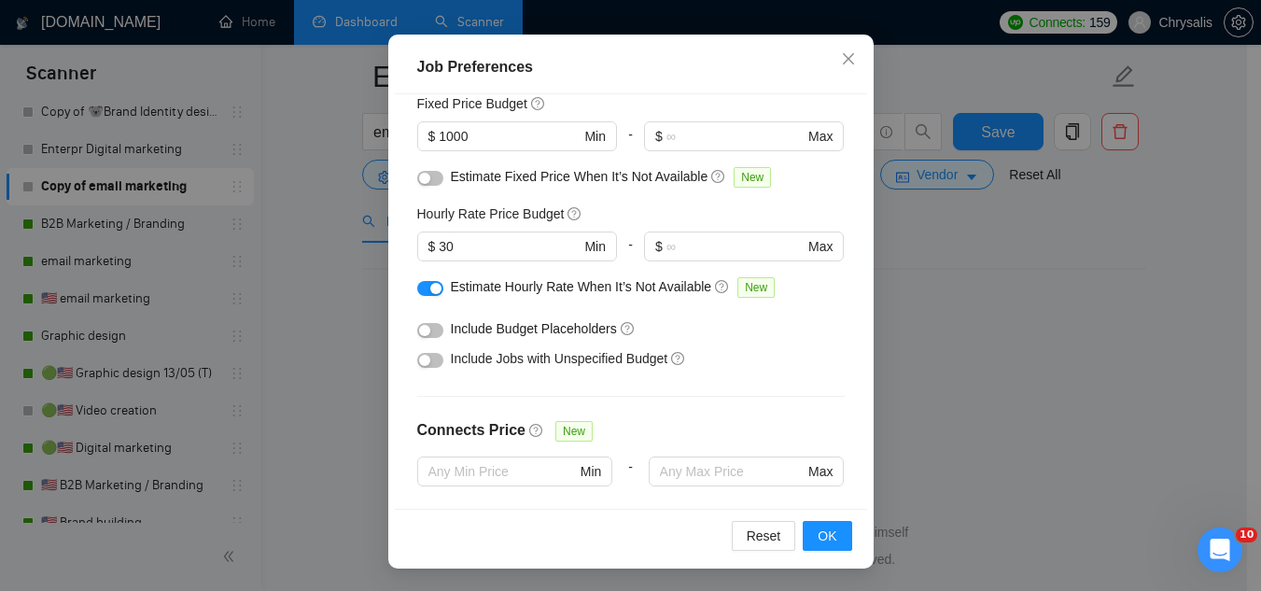
scroll to position [0, 0]
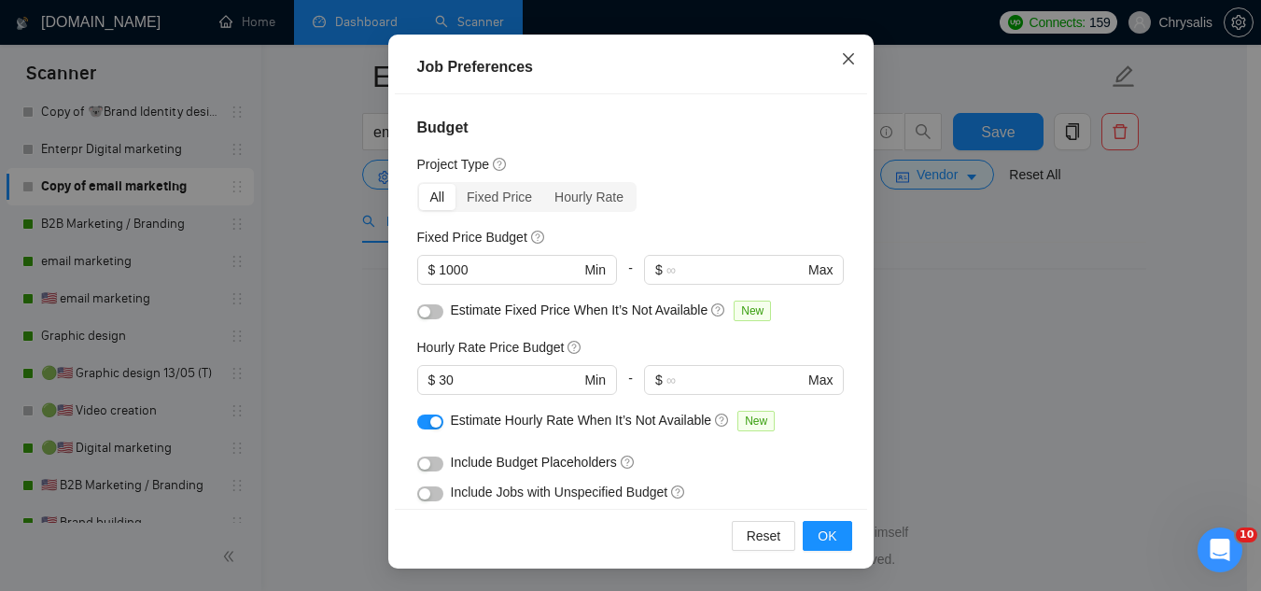
click at [833, 63] on span "Close" at bounding box center [848, 60] width 50 height 50
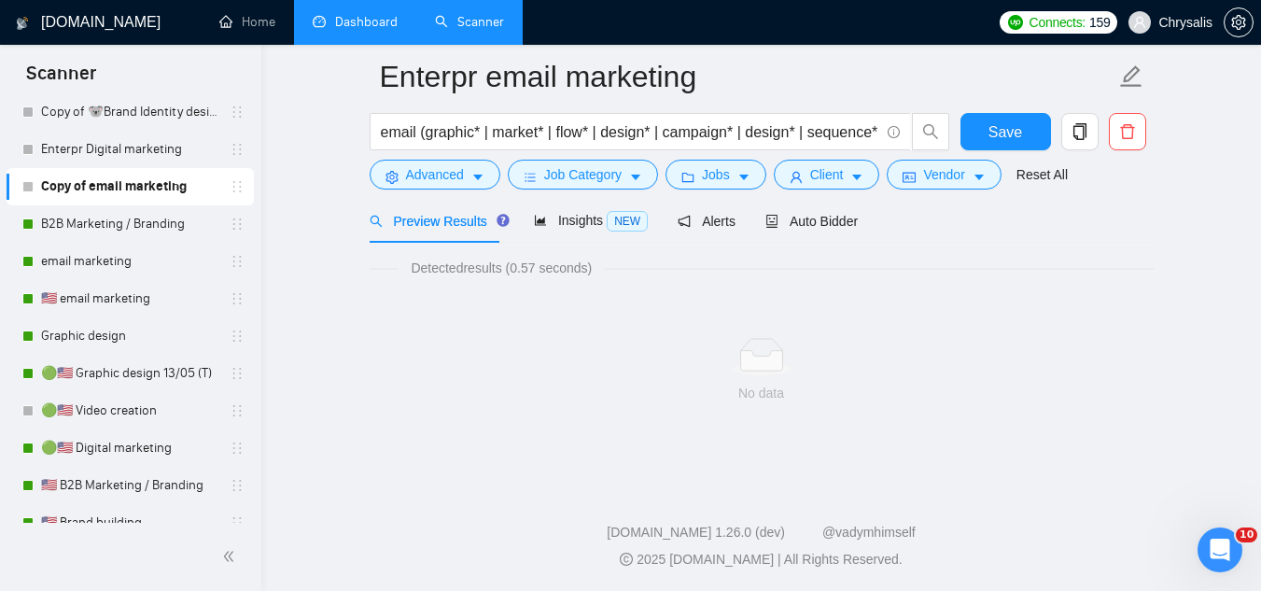
click at [807, 193] on form "Enterpr email marketing email (graphic* | market* | flow* | design* | campaign*…" at bounding box center [762, 123] width 784 height 152
click at [813, 170] on span "Client" at bounding box center [827, 174] width 34 height 21
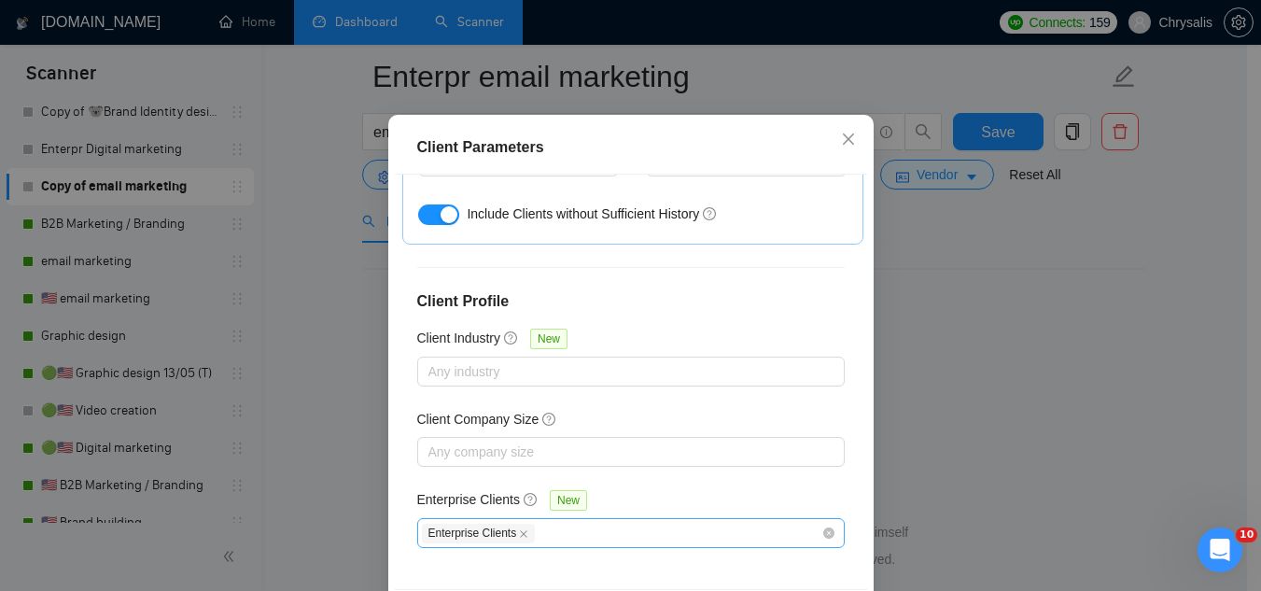
scroll to position [143, 0]
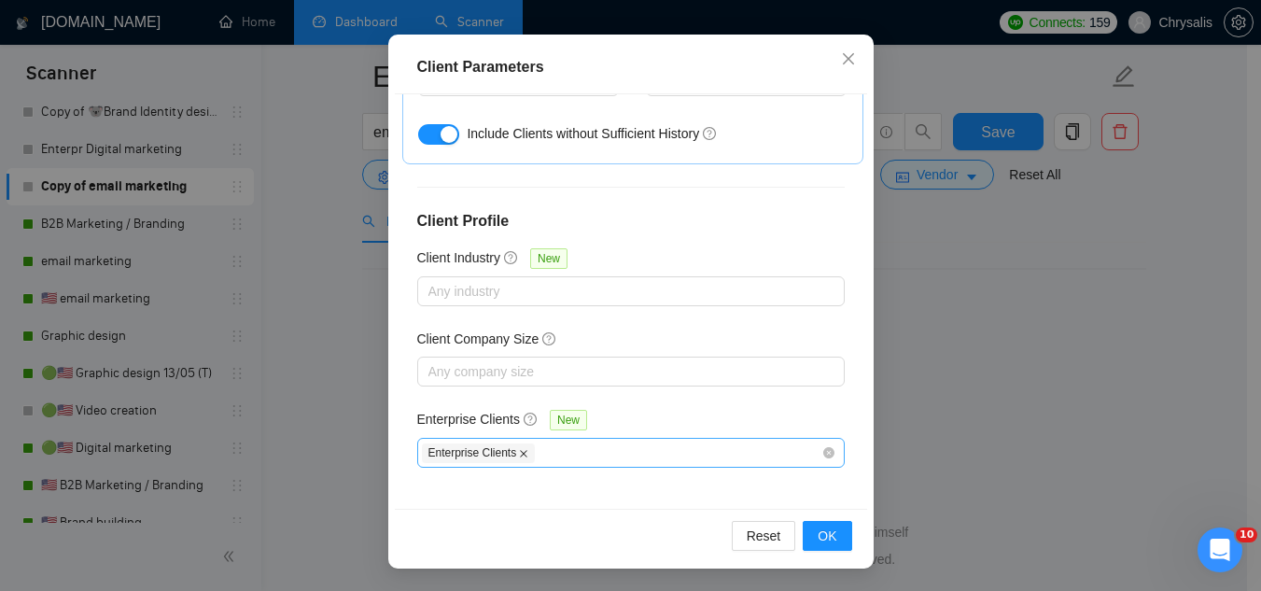
click at [519, 453] on icon "close" at bounding box center [523, 453] width 9 height 9
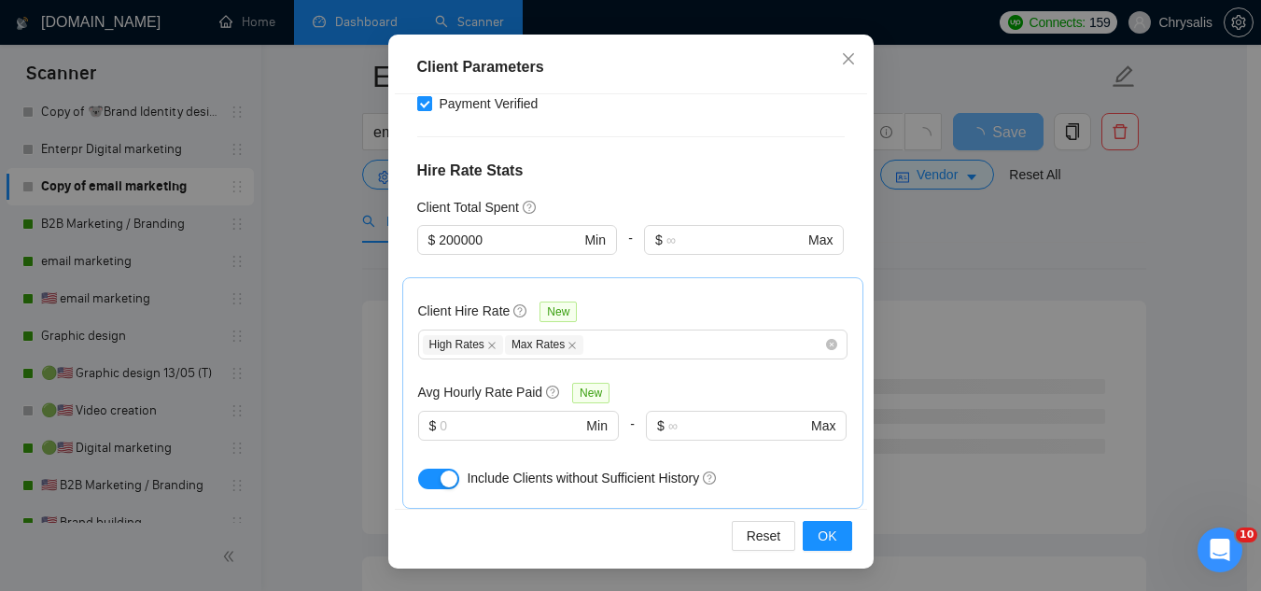
scroll to position [374, 0]
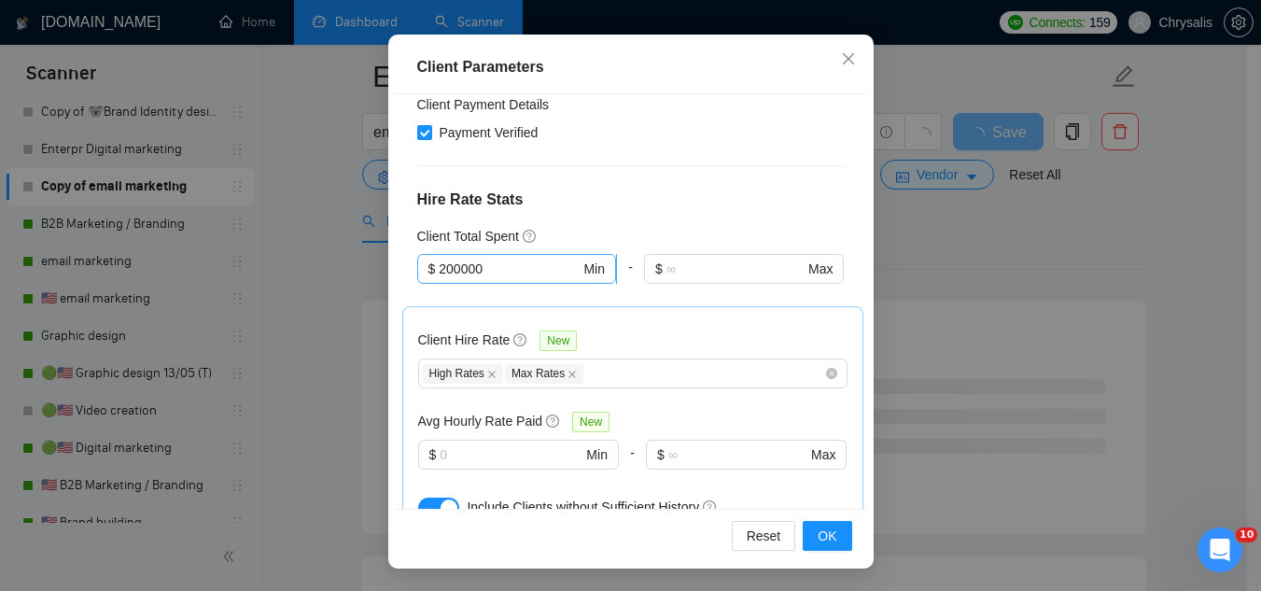
click at [506, 268] on input "200000" at bounding box center [509, 269] width 141 height 21
click at [825, 545] on span "OK" at bounding box center [827, 535] width 19 height 21
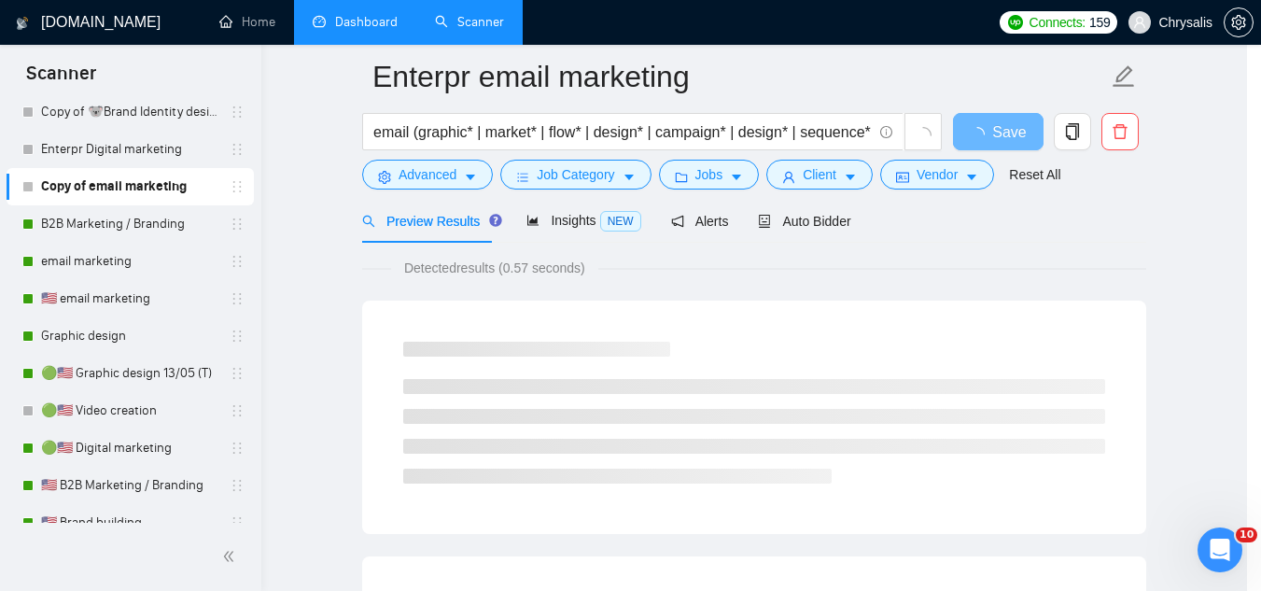
scroll to position [77, 0]
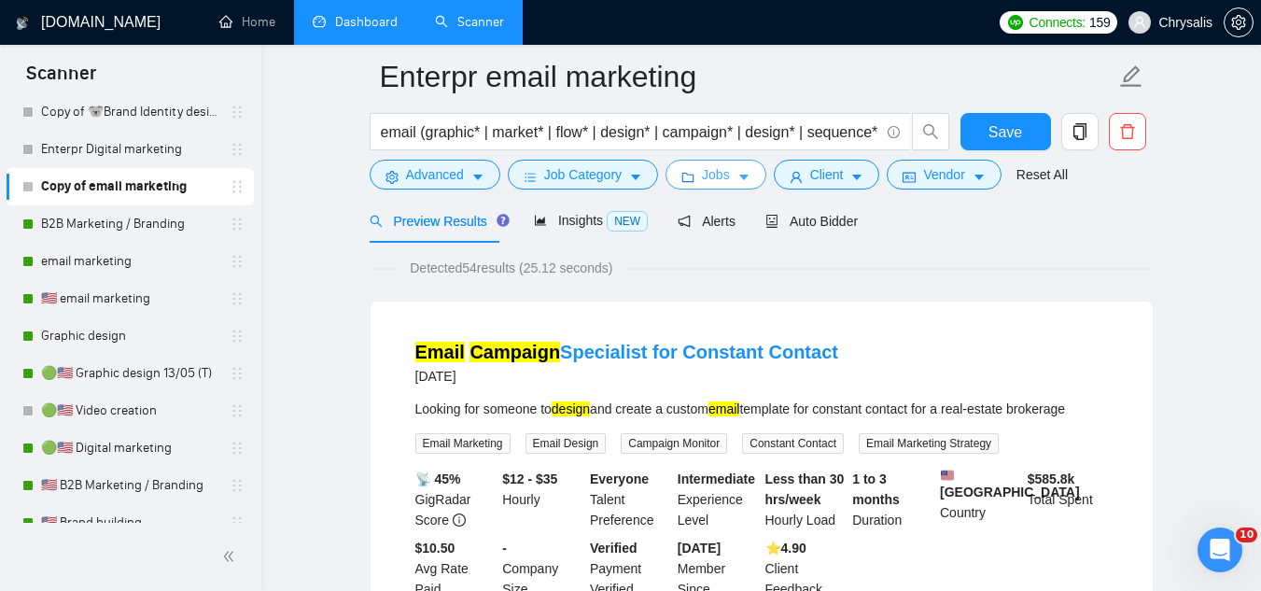
click at [712, 175] on span "Jobs" at bounding box center [716, 174] width 28 height 21
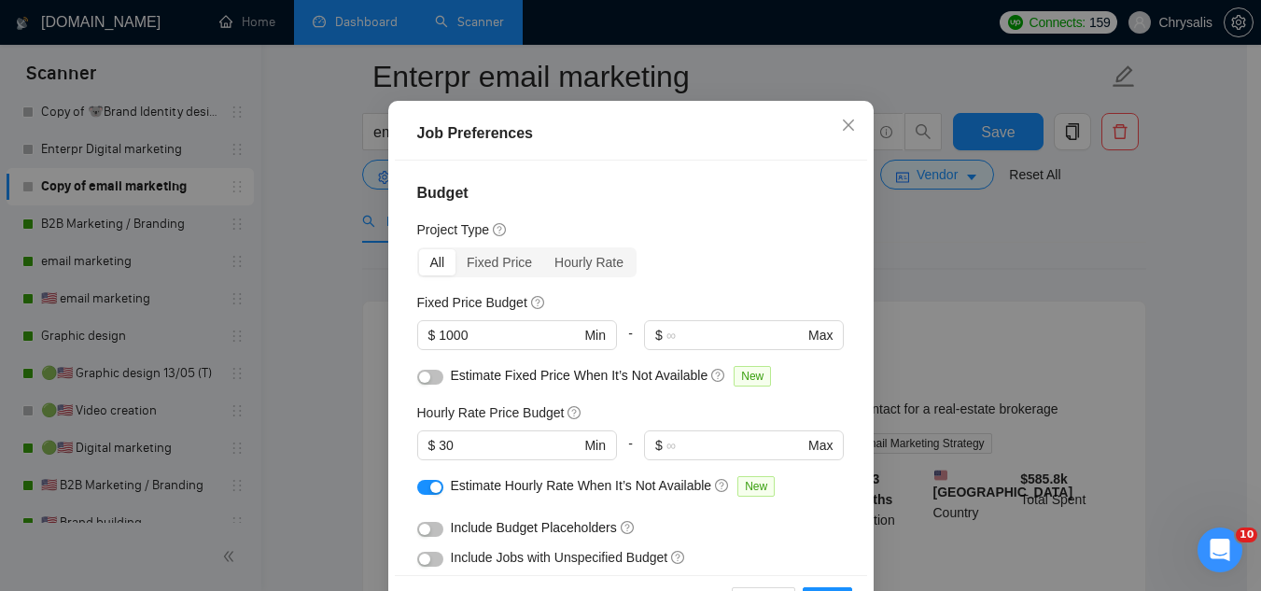
scroll to position [0, 0]
click at [841, 133] on icon "close" at bounding box center [848, 125] width 15 height 15
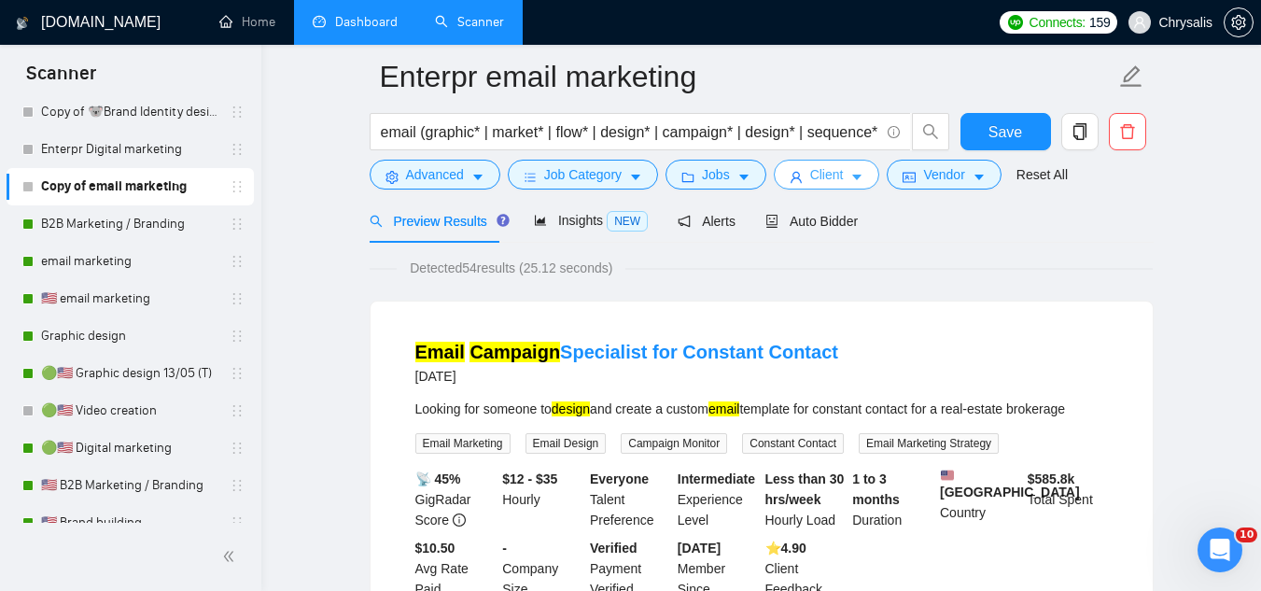
click at [804, 175] on button "Client" at bounding box center [827, 175] width 106 height 30
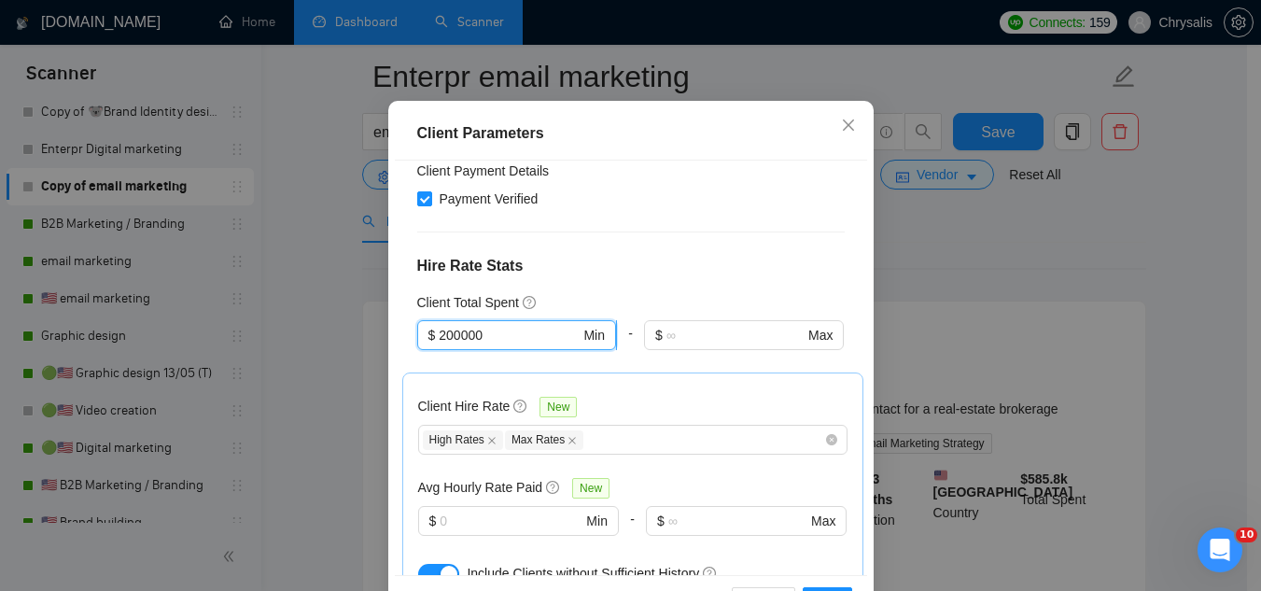
click at [455, 345] on input "200000" at bounding box center [509, 335] width 141 height 21
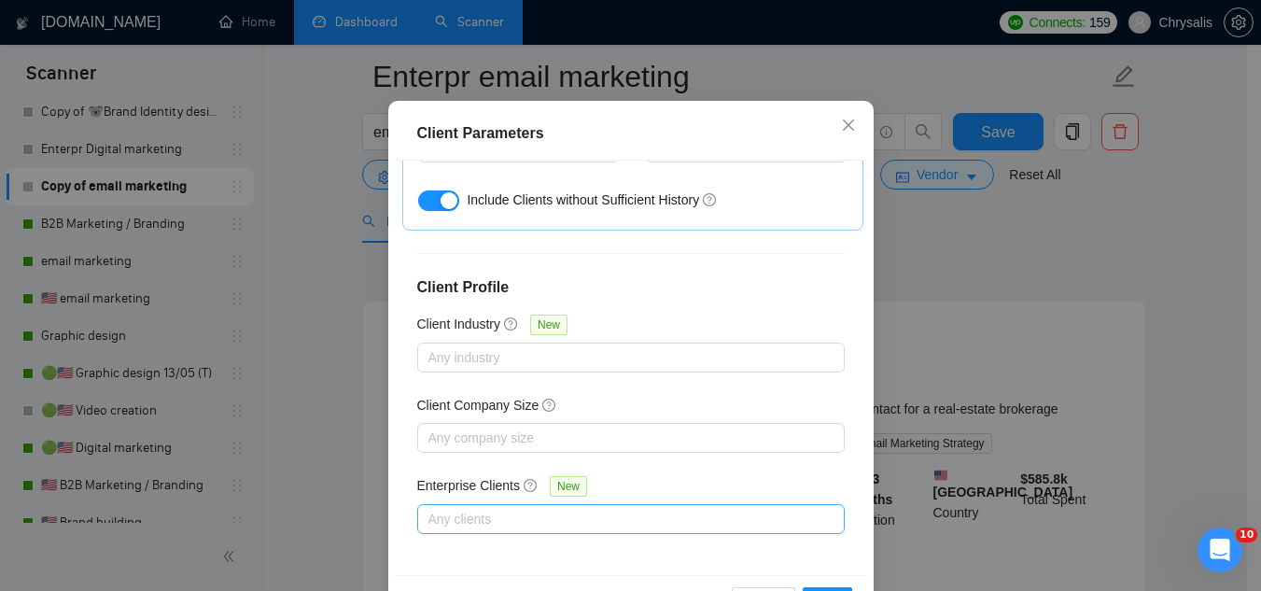
scroll to position [143, 0]
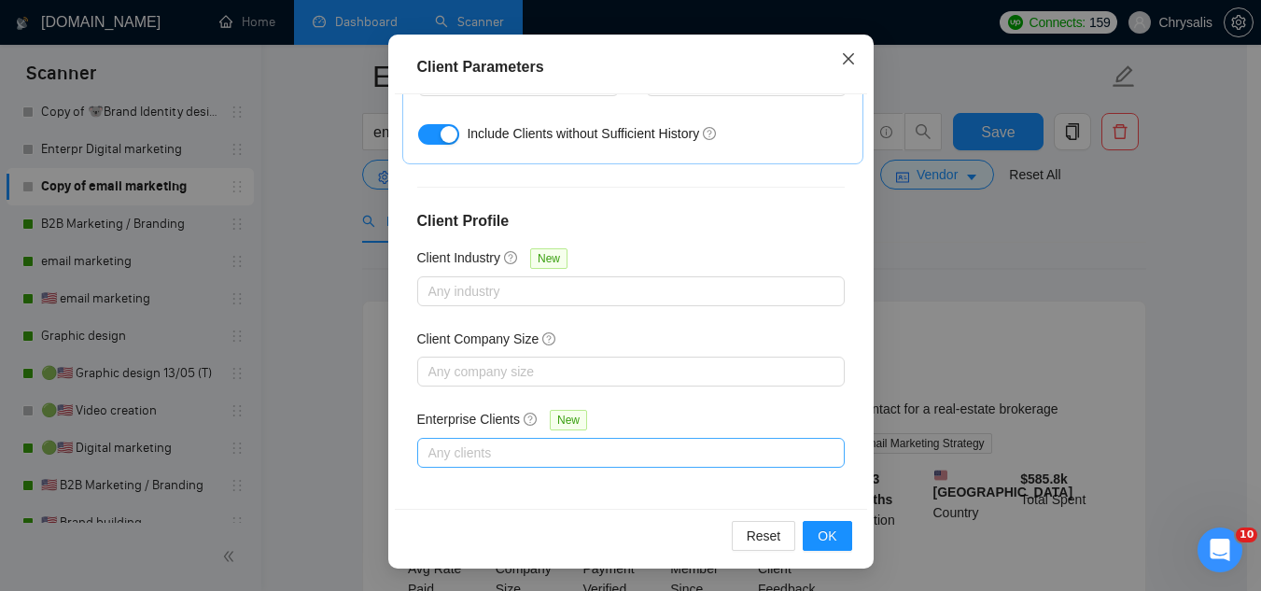
click at [845, 64] on icon "close" at bounding box center [847, 58] width 11 height 11
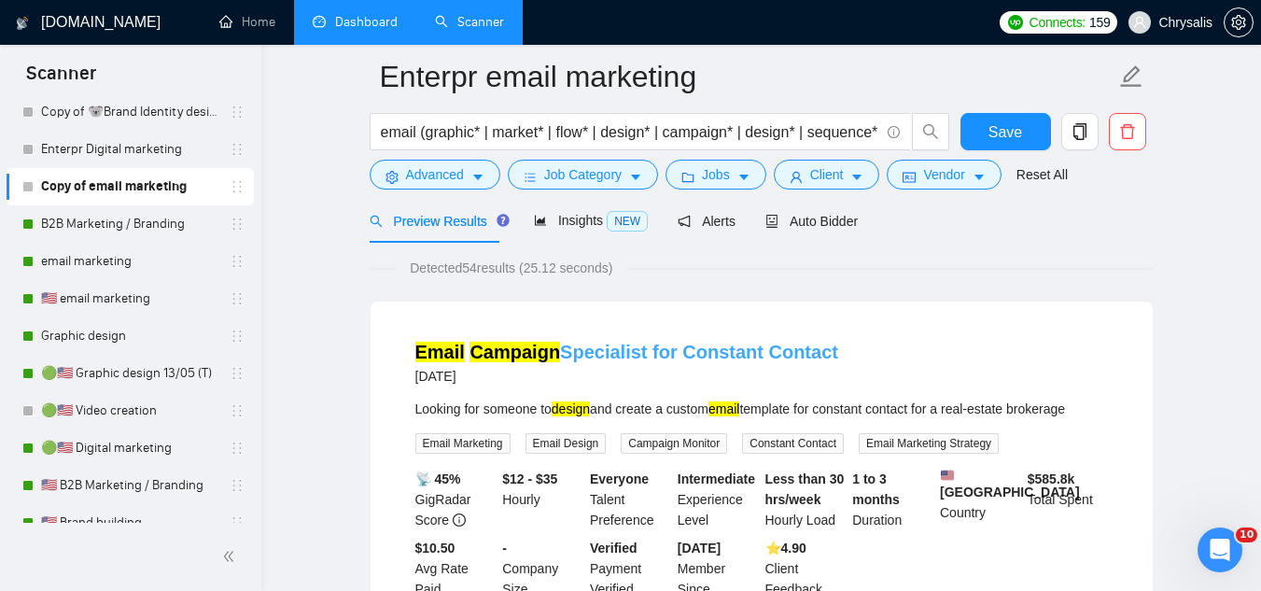
click at [637, 353] on link "Email Campaign Specialist for Constant Contact" at bounding box center [626, 352] width 423 height 21
click at [612, 353] on link "Email Campaign Specialist for Constant Contact" at bounding box center [626, 352] width 423 height 21
click at [818, 173] on span "Client" at bounding box center [827, 174] width 34 height 21
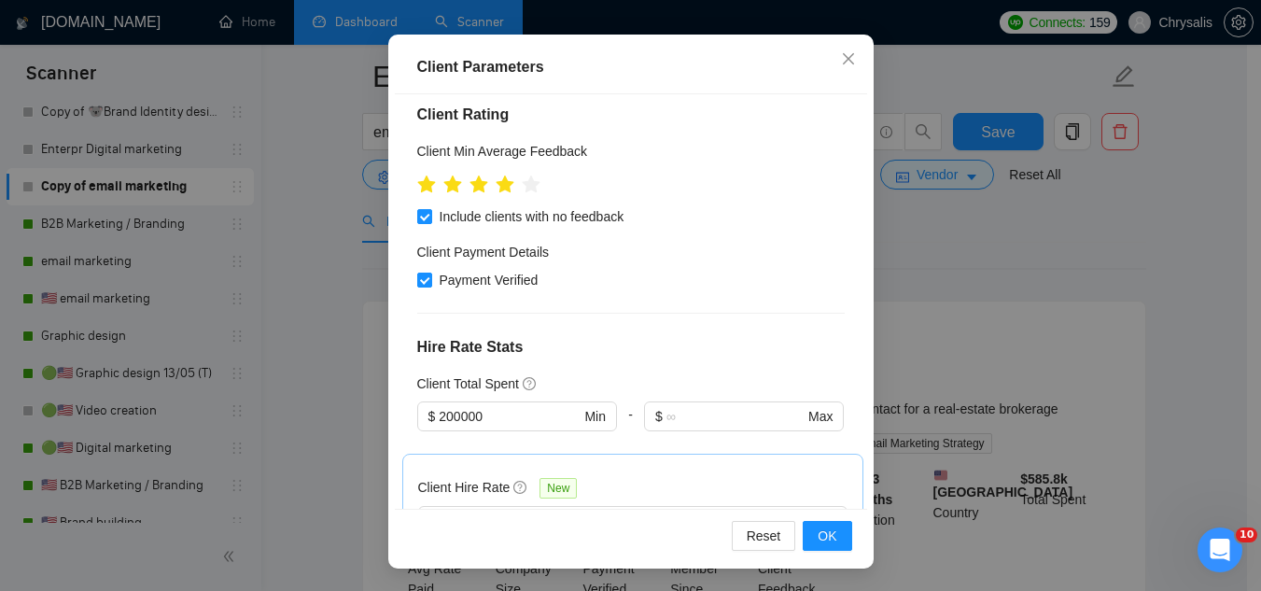
scroll to position [188, 0]
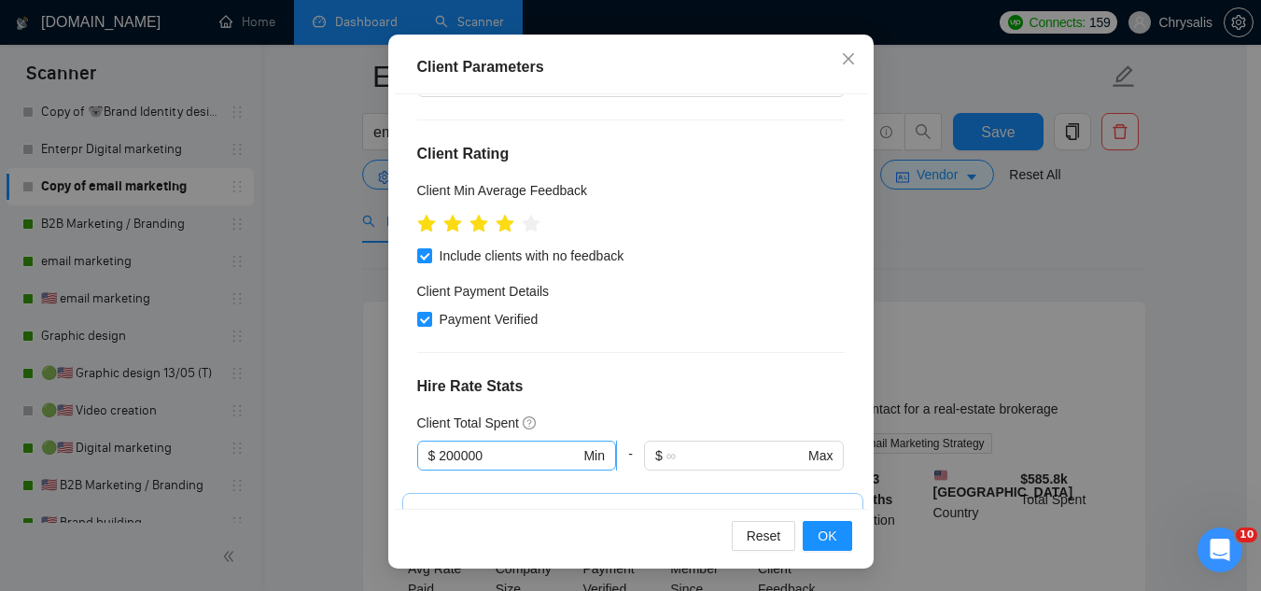
click at [439, 456] on input "200000" at bounding box center [509, 455] width 141 height 21
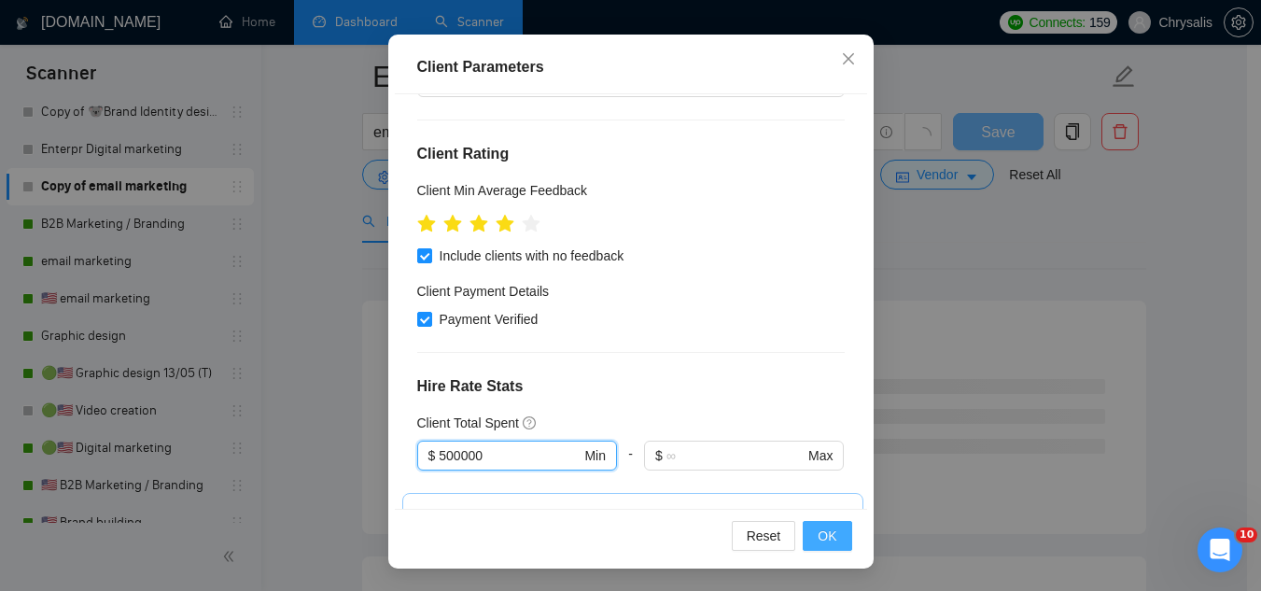
type input "500000"
click at [824, 533] on span "OK" at bounding box center [827, 535] width 19 height 21
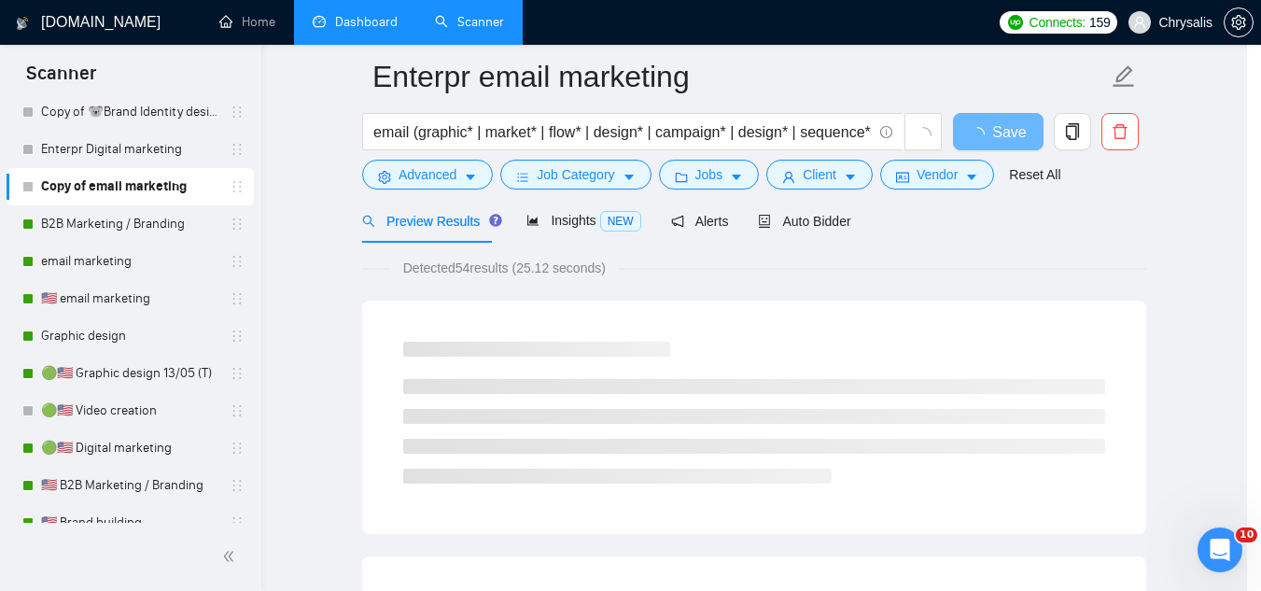
scroll to position [77, 0]
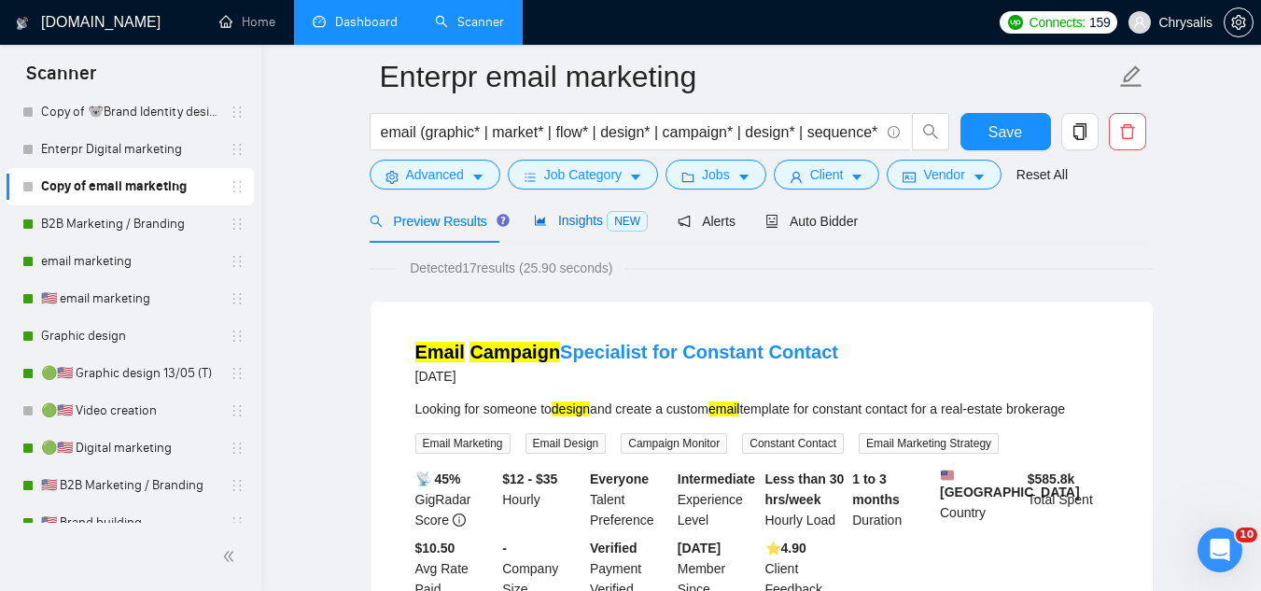
click at [568, 223] on span "Insights NEW" at bounding box center [591, 220] width 114 height 15
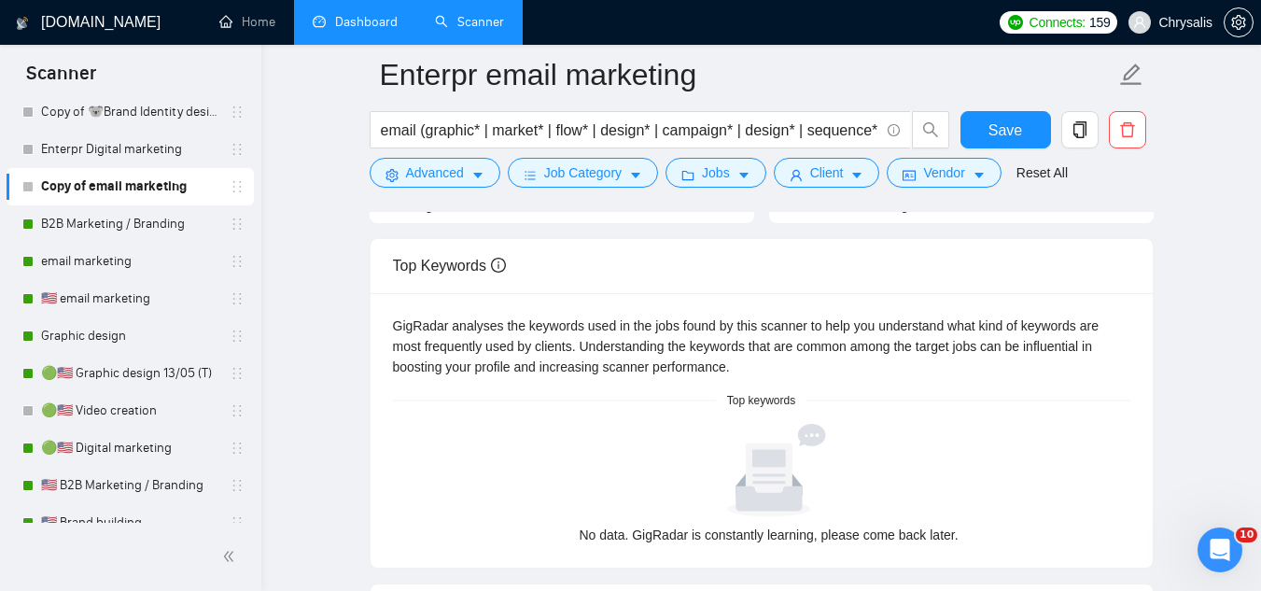
scroll to position [75, 0]
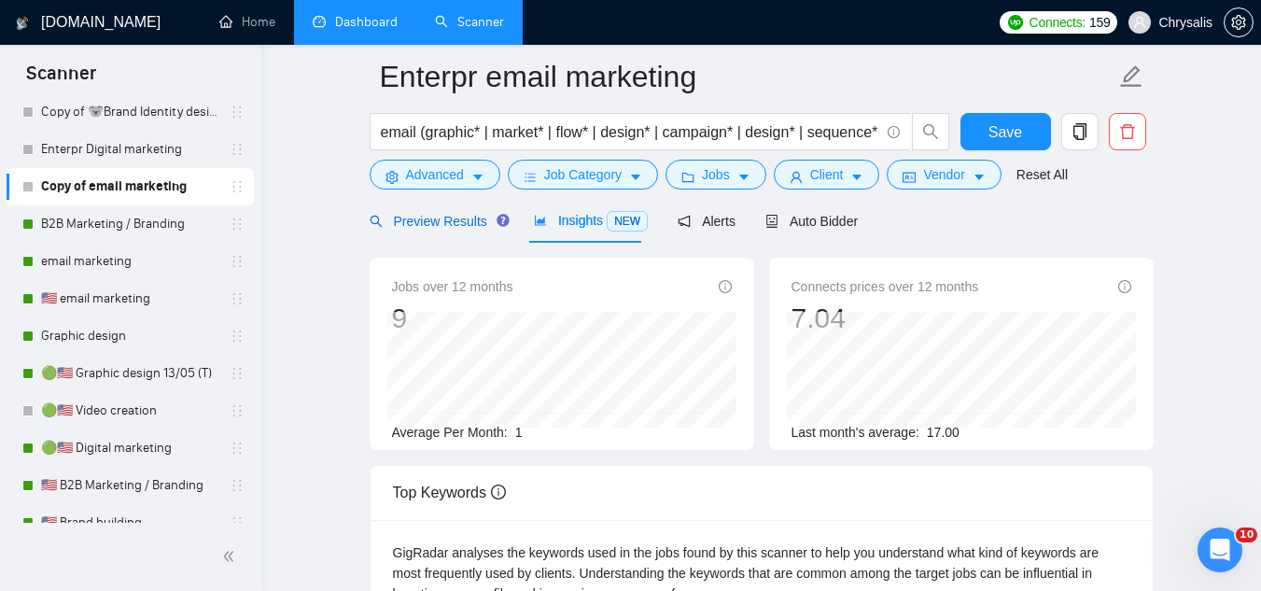
click at [429, 219] on span "Preview Results" at bounding box center [437, 221] width 134 height 15
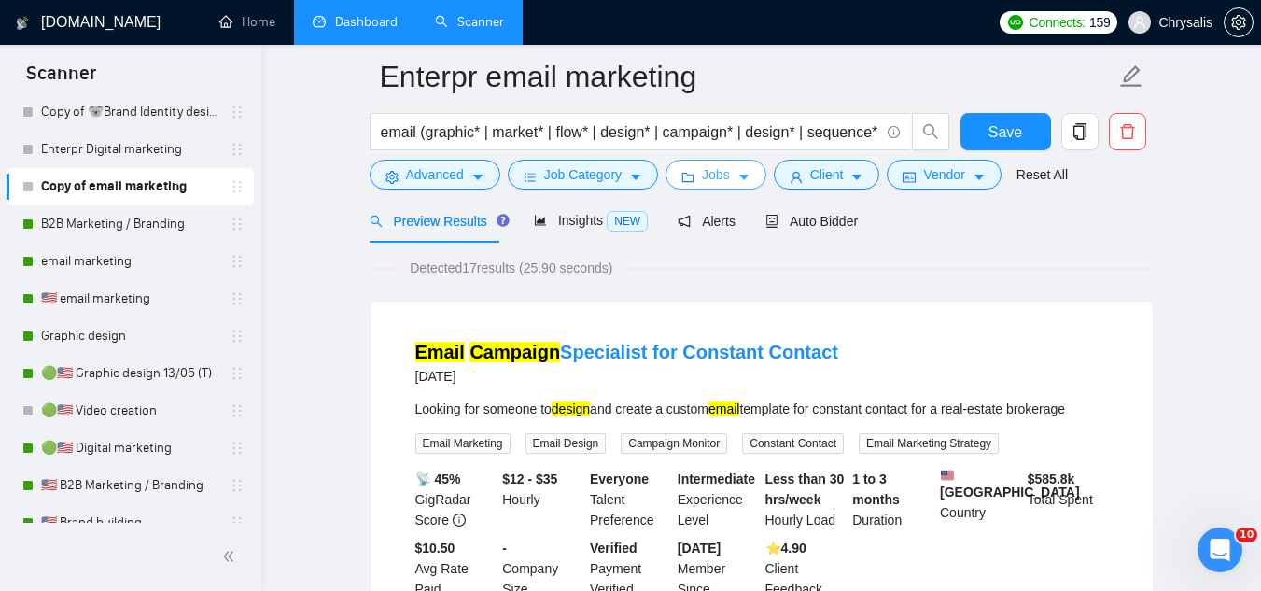
click at [715, 179] on span "Jobs" at bounding box center [716, 174] width 28 height 21
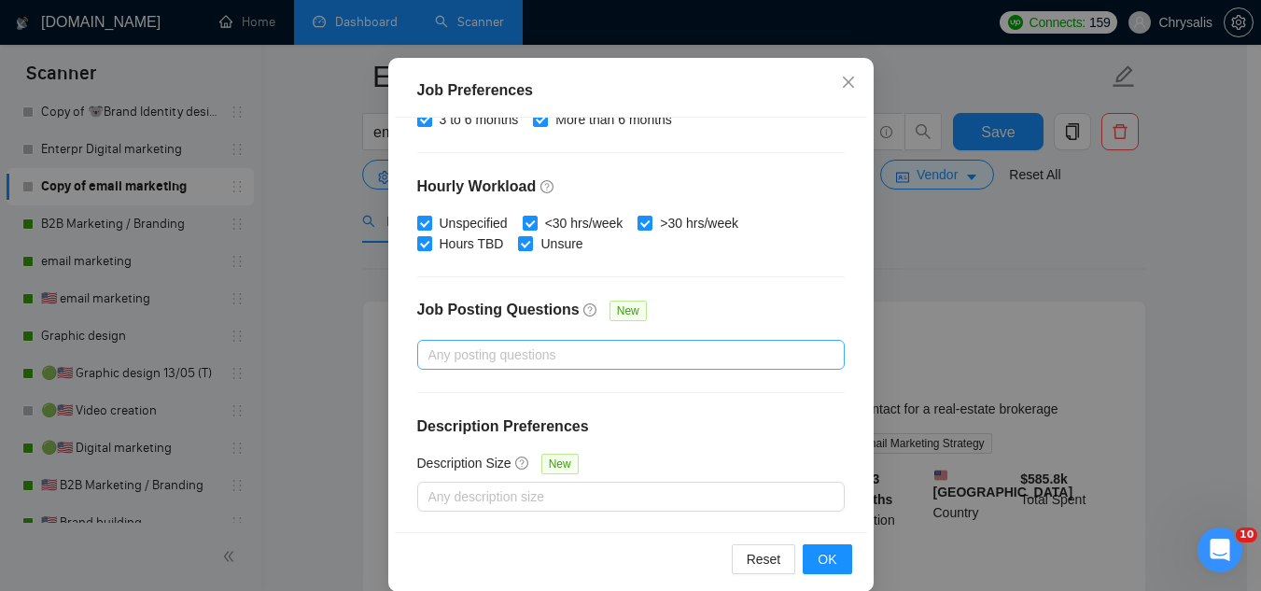
scroll to position [143, 0]
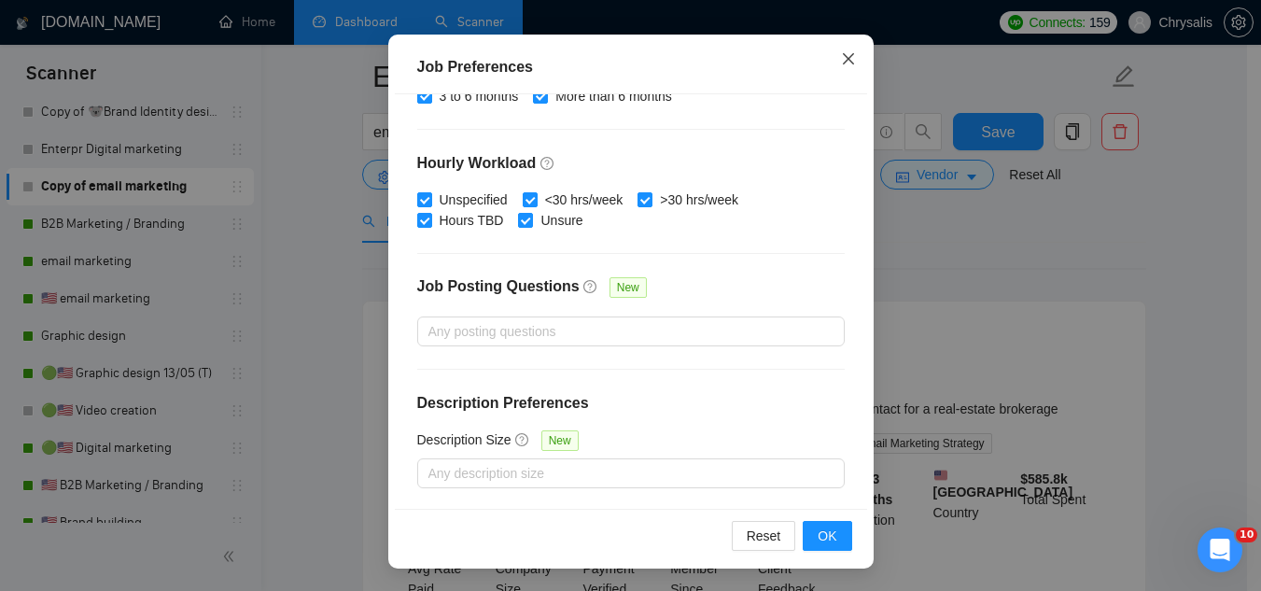
click at [841, 57] on icon "close" at bounding box center [848, 58] width 15 height 15
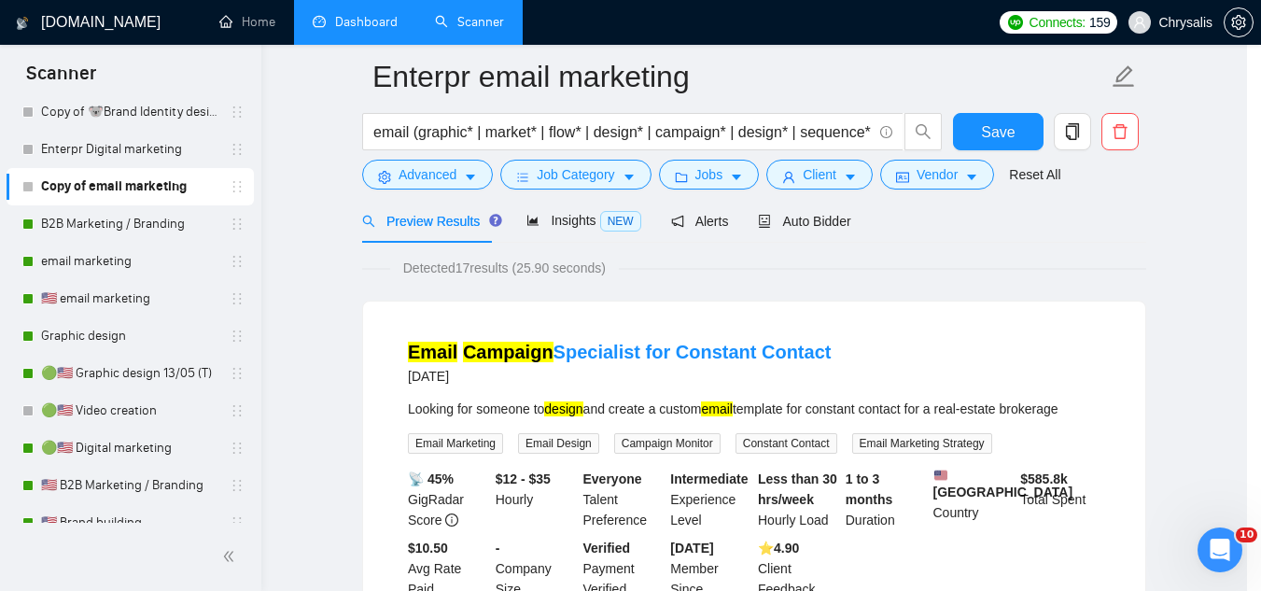
scroll to position [77, 0]
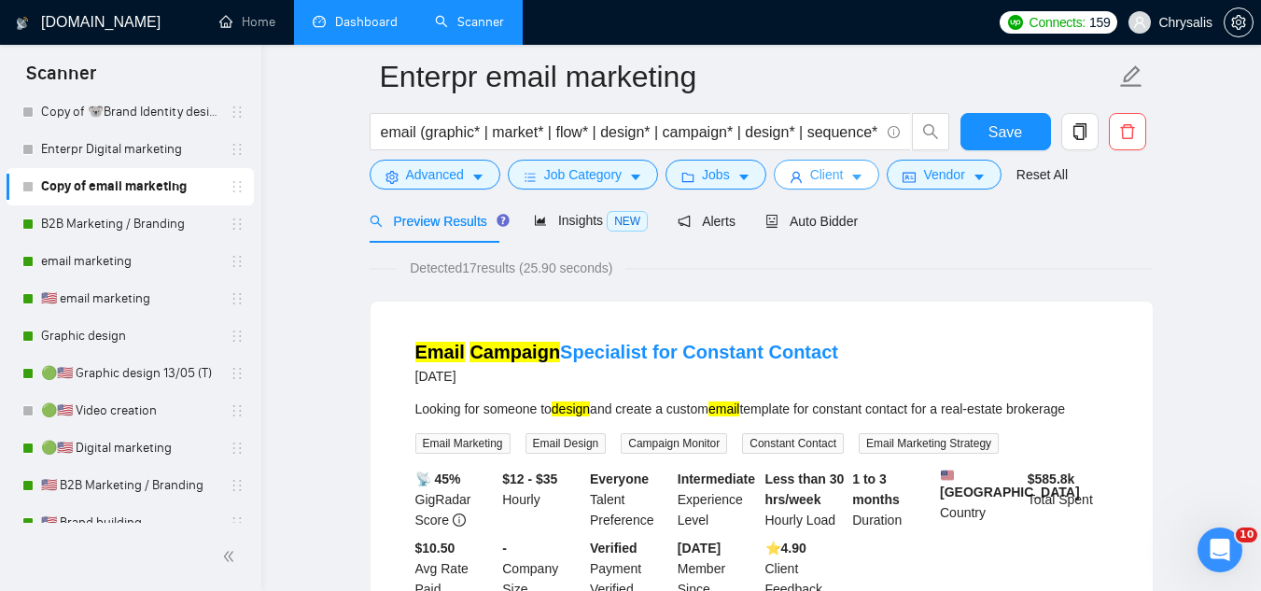
click at [814, 175] on span "Client" at bounding box center [827, 174] width 34 height 21
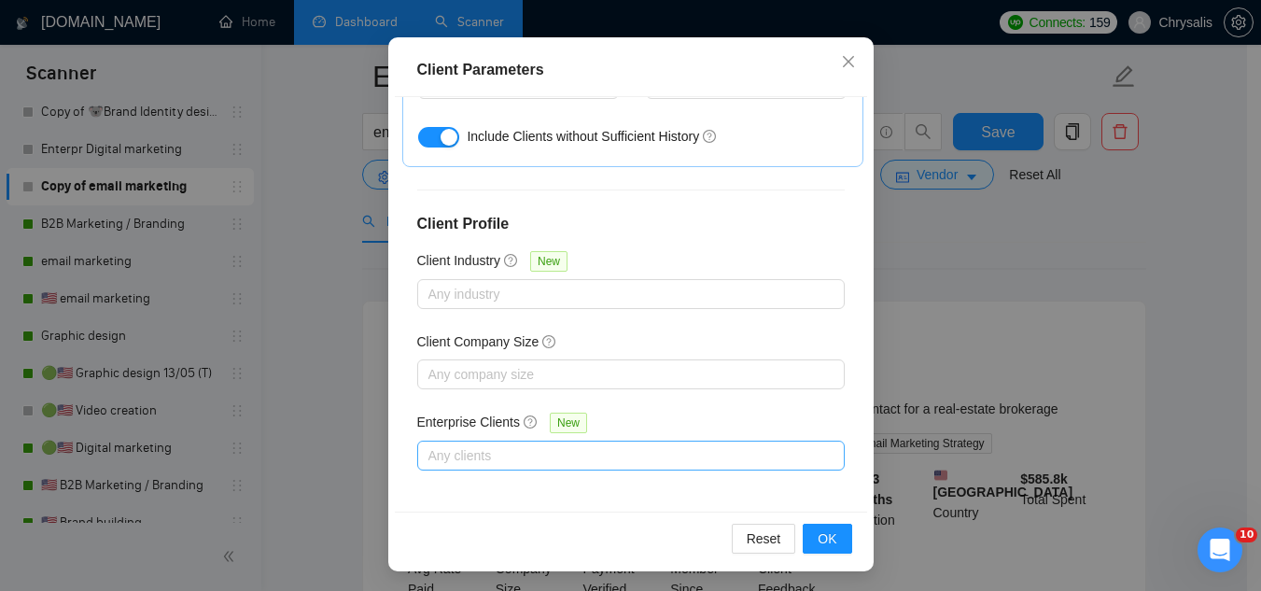
scroll to position [143, 0]
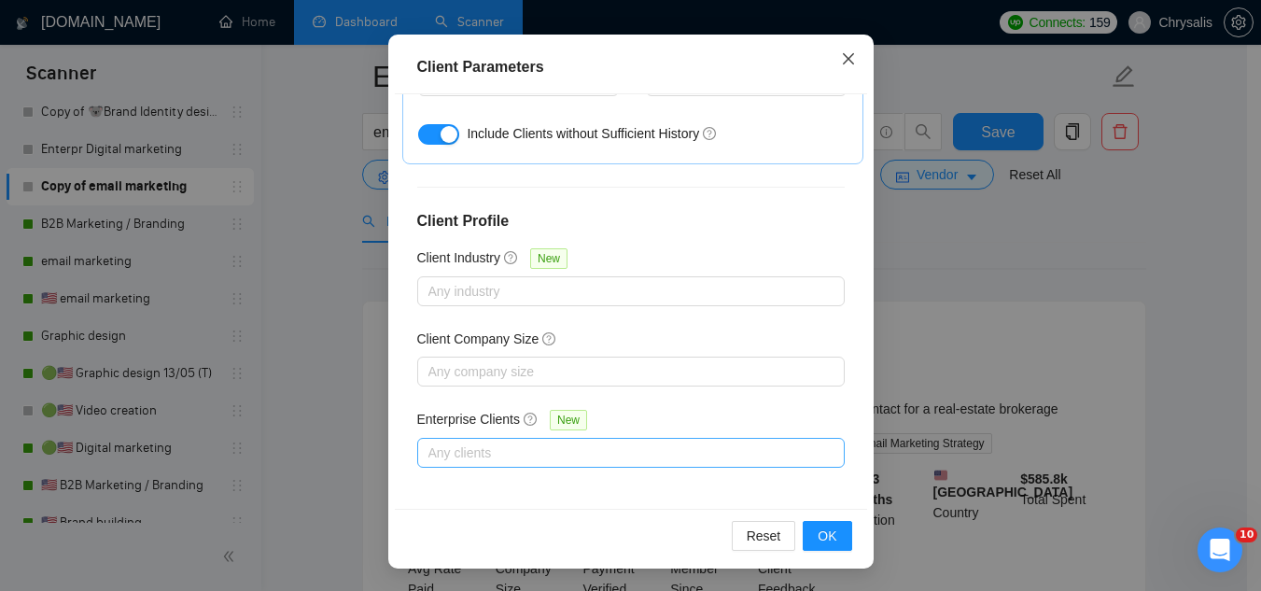
click at [842, 54] on icon "close" at bounding box center [848, 58] width 15 height 15
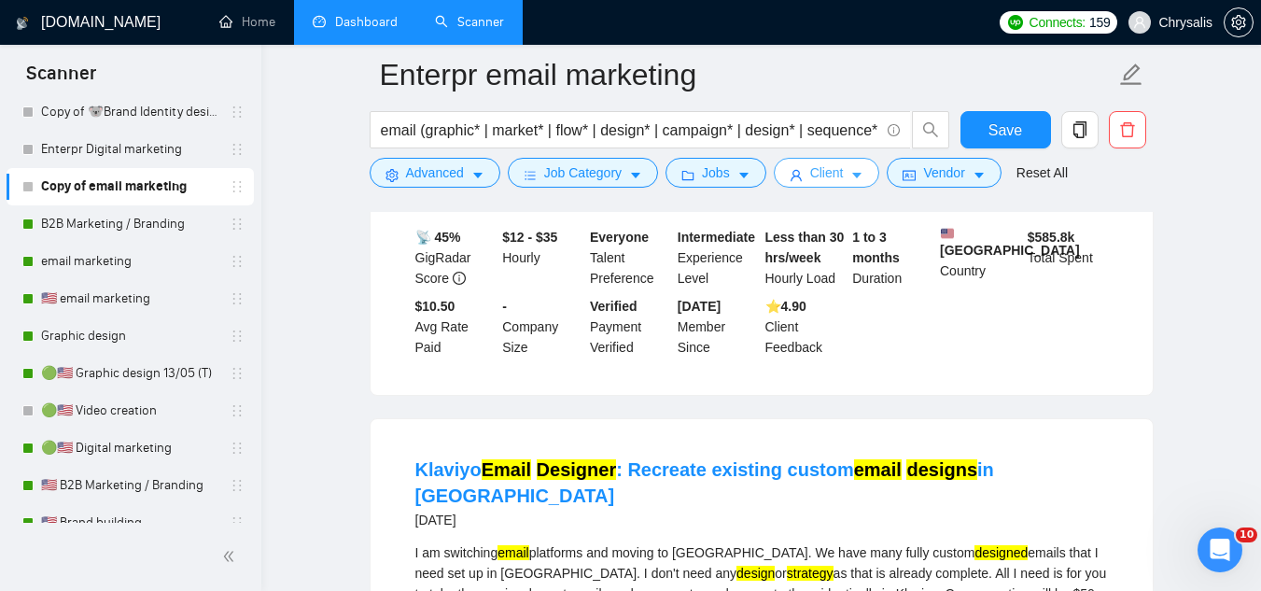
scroll to position [168, 0]
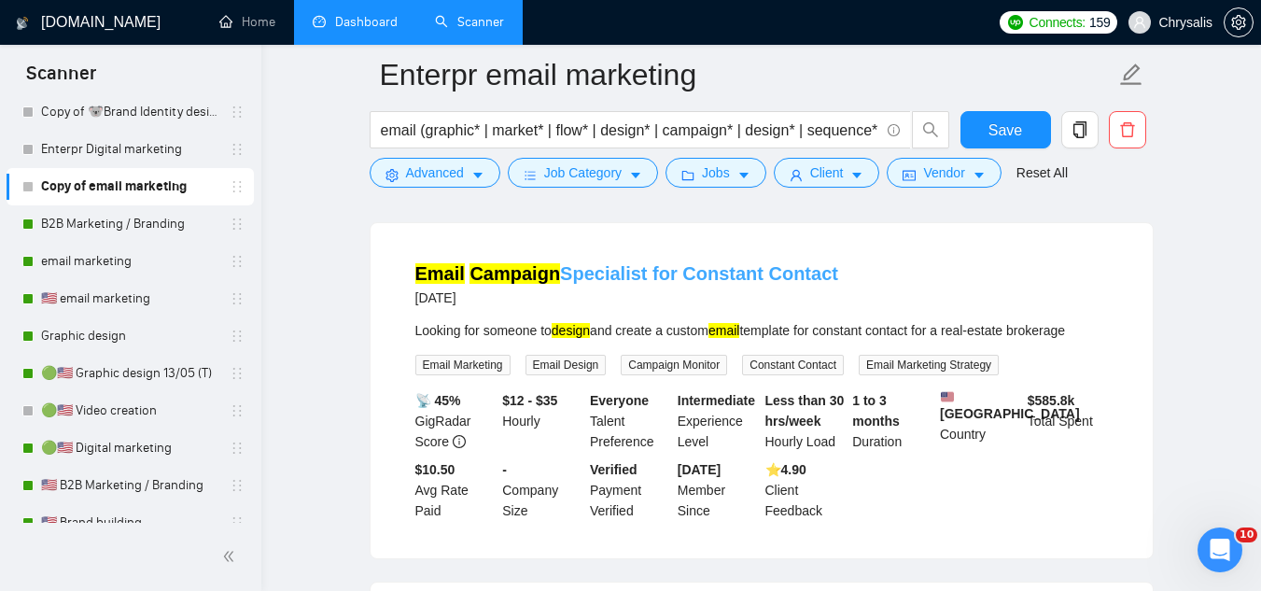
click at [611, 272] on link "Email Campaign Specialist for Constant Contact" at bounding box center [626, 273] width 423 height 21
